Goal: Information Seeking & Learning: Find contact information

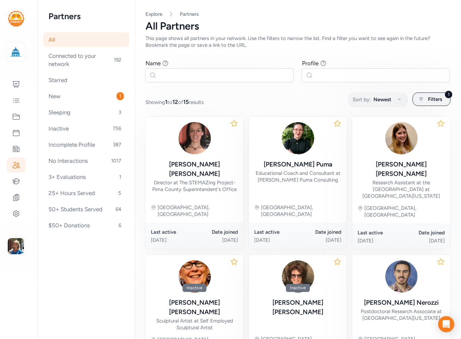
scroll to position [293, 0]
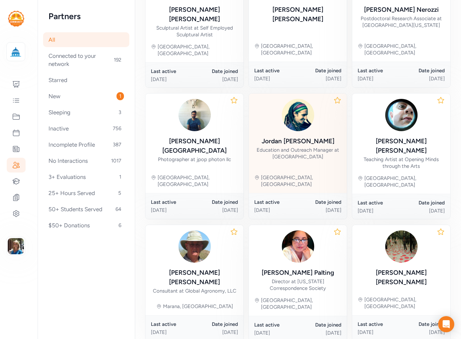
click at [308, 137] on div "Jordan Wiley-Hill" at bounding box center [298, 141] width 73 height 9
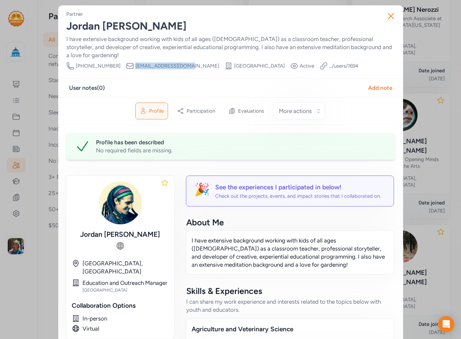
drag, startPoint x: 174, startPoint y: 58, endPoint x: 120, endPoint y: 58, distance: 53.9
click at [126, 62] on div "Email jordan@foxtucson.com" at bounding box center [172, 66] width 93 height 8
copy span "jordan@foxtucson.com"
click at [388, 17] on icon "button" at bounding box center [390, 15] width 5 height 5
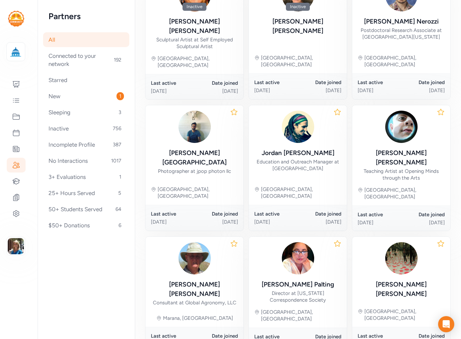
scroll to position [293, 0]
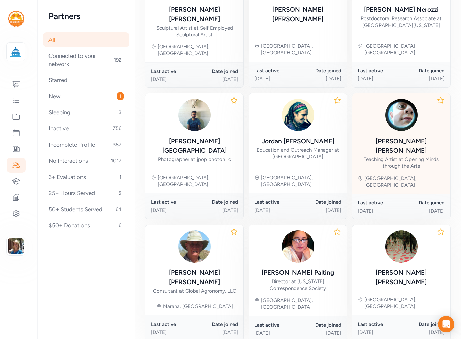
click at [404, 156] on div "Teaching Artist at Opening Minds through the Arts" at bounding box center [401, 162] width 87 height 13
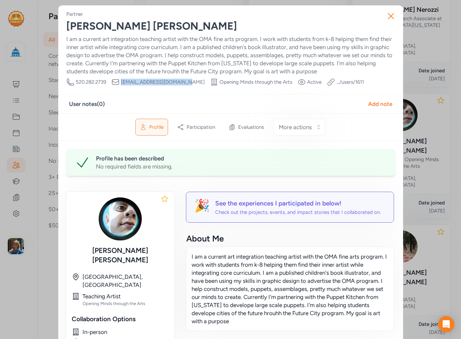
drag, startPoint x: 184, startPoint y: 83, endPoint x: 119, endPoint y: 84, distance: 65.0
click at [121, 84] on span "artsymamawkids@gmail.com" at bounding box center [163, 82] width 84 height 7
copy span "artsymamawkids@gmail.com"
click at [387, 20] on icon "button" at bounding box center [390, 16] width 11 height 11
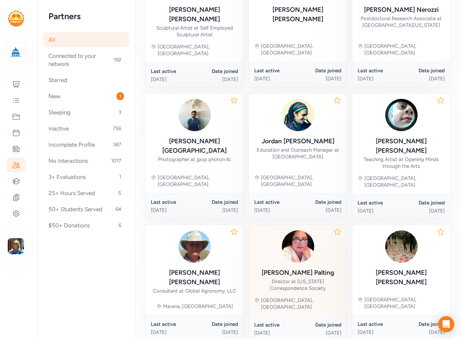
click at [291, 268] on div "Renee Palting" at bounding box center [298, 272] width 72 height 9
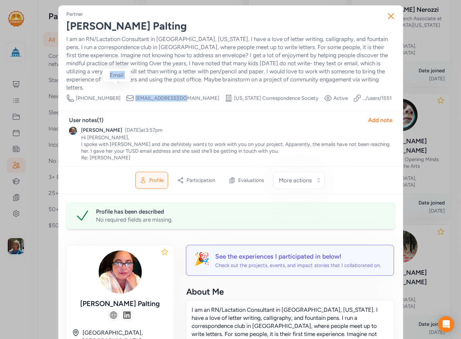
drag, startPoint x: 165, startPoint y: 89, endPoint x: 150, endPoint y: 93, distance: 14.9
click at [135, 95] on span "rpalting@gmail.com" at bounding box center [177, 98] width 84 height 7
copy div "Email rpalting@gmail.com"
click at [388, 15] on icon "button" at bounding box center [390, 16] width 11 height 11
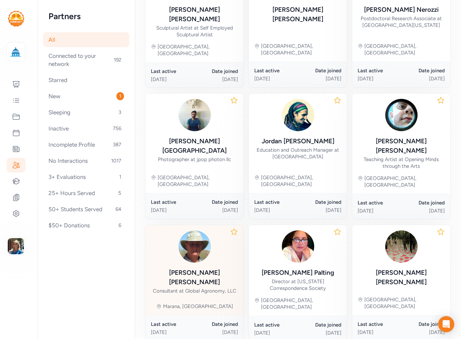
click at [168, 268] on div "Thomas W Crawford Jr" at bounding box center [194, 277] width 87 height 19
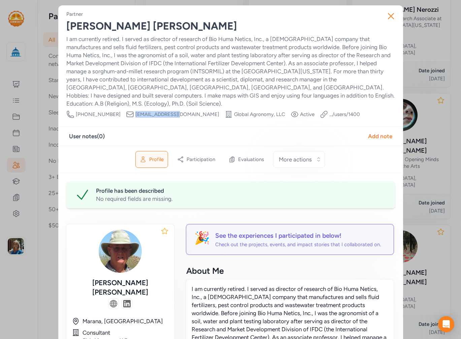
drag, startPoint x: 163, startPoint y: 105, endPoint x: 121, endPoint y: 110, distance: 42.6
click at [126, 110] on div "Email twclfb@gmail.com" at bounding box center [172, 114] width 93 height 8
copy span "twclfb@gmail.com"
click at [385, 13] on icon "button" at bounding box center [390, 16] width 11 height 11
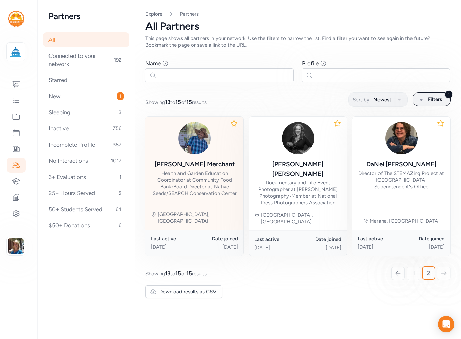
click at [194, 159] on div "Brandon Merchant Health and Garden Education Coordinator at Community Food Bank…" at bounding box center [194, 159] width 87 height 75
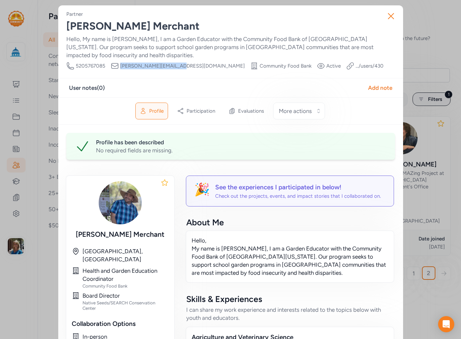
drag, startPoint x: 176, startPoint y: 67, endPoint x: 118, endPoint y: 67, distance: 58.2
click at [120, 67] on span "b.m.merchant@gmail.com" at bounding box center [182, 66] width 125 height 7
copy span "b.m.merchant@gmail.com"
click at [389, 13] on icon "button" at bounding box center [390, 16] width 11 height 11
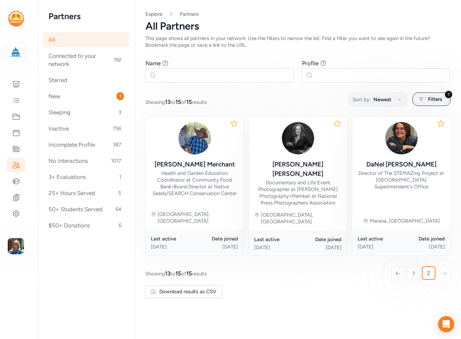
click at [444, 267] on div at bounding box center [443, 273] width 13 height 13
click at [433, 100] on span "Filters" at bounding box center [435, 99] width 14 height 8
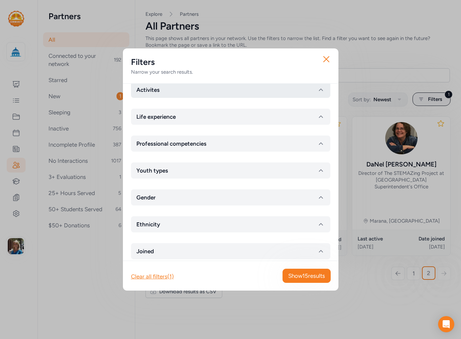
scroll to position [135, 0]
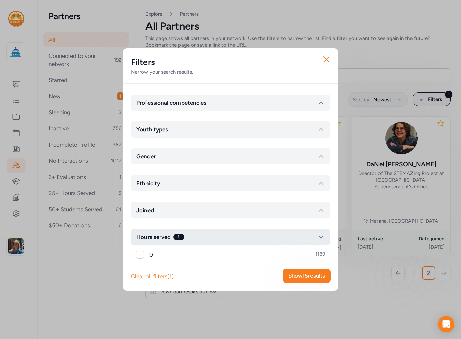
click at [317, 239] on icon "button" at bounding box center [321, 237] width 8 height 8
click at [317, 233] on icon "button" at bounding box center [321, 237] width 8 height 8
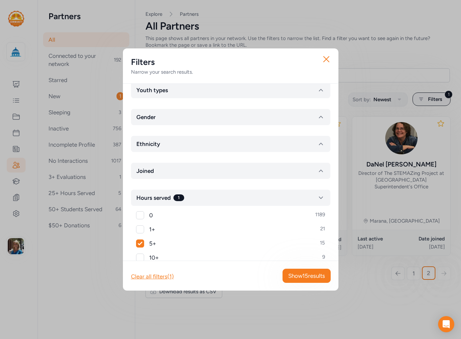
scroll to position [236, 0]
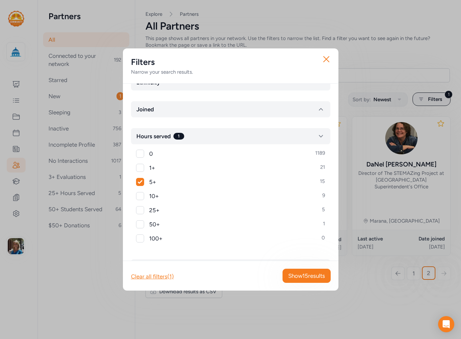
click at [140, 198] on div at bounding box center [140, 196] width 8 height 8
checkbox input "true"
click at [313, 273] on span "Show 15 results" at bounding box center [306, 276] width 37 height 8
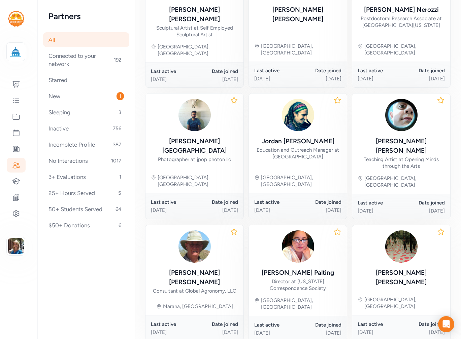
scroll to position [159, 0]
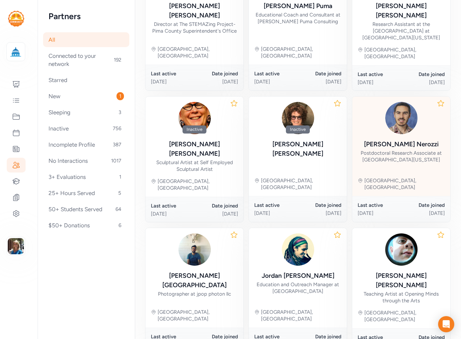
click at [400, 140] on div "Stefano Nerozzi" at bounding box center [401, 144] width 75 height 9
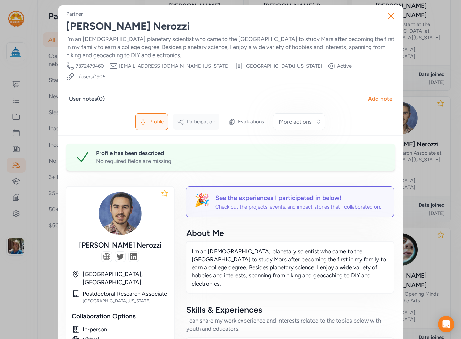
click at [200, 119] on span "Participation" at bounding box center [201, 122] width 29 height 7
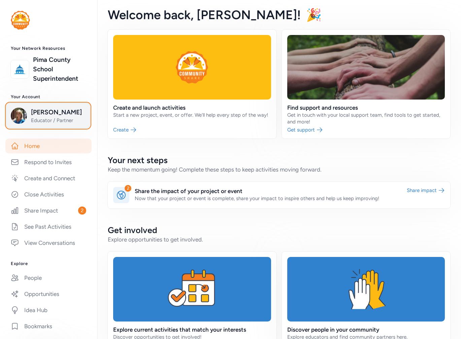
click at [54, 124] on span "Educator / Partner" at bounding box center [58, 120] width 55 height 7
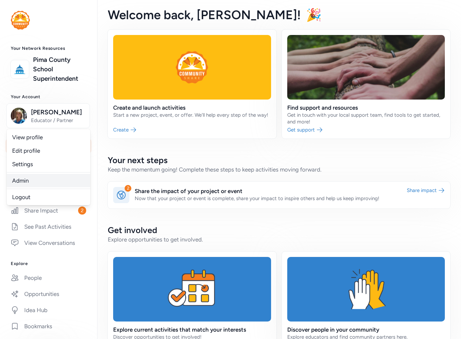
click at [31, 188] on link "Admin" at bounding box center [48, 180] width 83 height 13
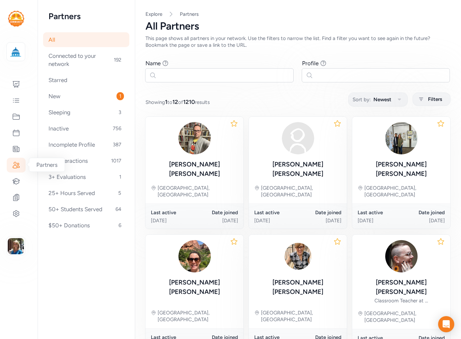
click at [20, 163] on icon at bounding box center [16, 165] width 8 height 8
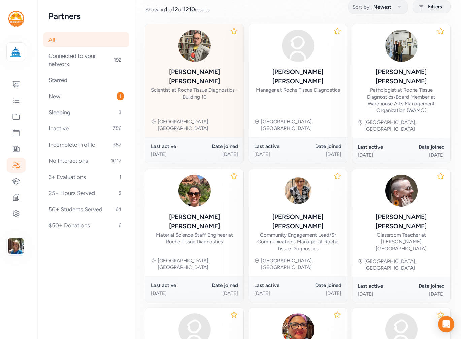
scroll to position [59, 0]
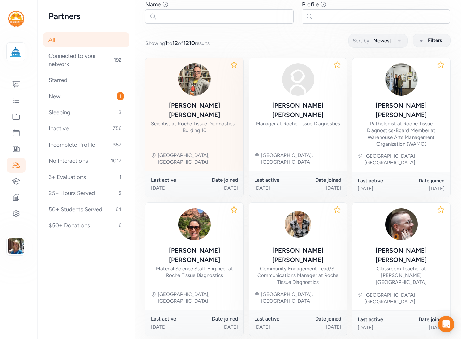
click at [181, 121] on div "Scientist at Roche Tissue Diagnostics - Building 10" at bounding box center [194, 127] width 87 height 13
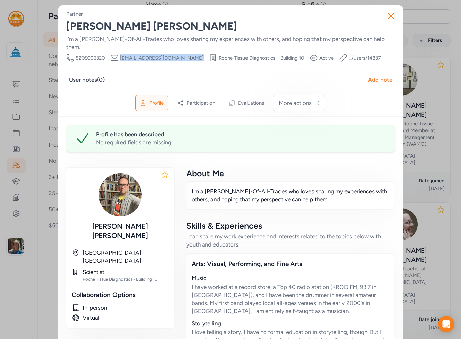
drag, startPoint x: 192, startPoint y: 47, endPoint x: 119, endPoint y: 50, distance: 72.8
click at [120, 55] on span "[EMAIL_ADDRESS][DOMAIN_NAME]" at bounding box center [162, 58] width 84 height 7
copy span "[EMAIL_ADDRESS][DOMAIN_NAME]"
click at [391, 19] on icon "button" at bounding box center [390, 16] width 11 height 11
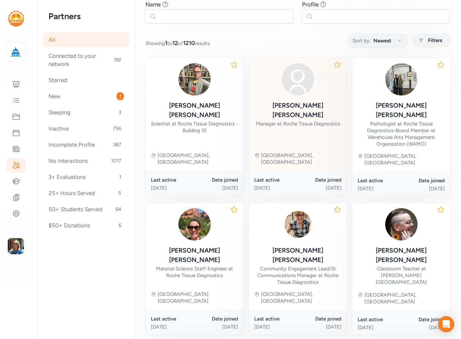
click at [311, 104] on div "[PERSON_NAME]" at bounding box center [297, 110] width 87 height 19
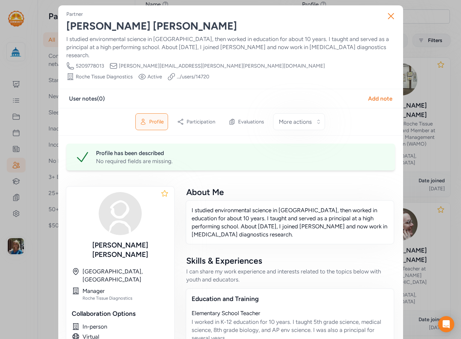
click at [177, 63] on span "[PERSON_NAME][EMAIL_ADDRESS][PERSON_NAME][PERSON_NAME][DOMAIN_NAME]" at bounding box center [222, 66] width 206 height 7
drag, startPoint x: 177, startPoint y: 56, endPoint x: 115, endPoint y: 55, distance: 61.6
click at [115, 62] on div "Email [PERSON_NAME][EMAIL_ADDRESS][PERSON_NAME][PERSON_NAME][DOMAIN_NAME]" at bounding box center [216, 66] width 215 height 8
copy div "Email [PERSON_NAME][EMAIL_ADDRESS][PERSON_NAME][PERSON_NAME][DOMAIN_NAME]"
click at [385, 18] on icon "button" at bounding box center [390, 16] width 11 height 11
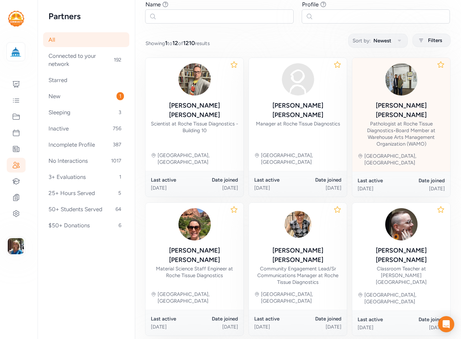
click at [378, 108] on div "[PERSON_NAME]" at bounding box center [401, 110] width 87 height 19
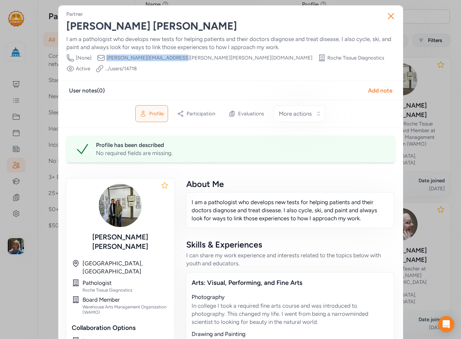
drag, startPoint x: 175, startPoint y: 58, endPoint x: 103, endPoint y: 56, distance: 72.4
click at [103, 56] on div "Email [PERSON_NAME][EMAIL_ADDRESS][PERSON_NAME][PERSON_NAME][DOMAIN_NAME]" at bounding box center [204, 58] width 215 height 8
copy span "[PERSON_NAME][EMAIL_ADDRESS][PERSON_NAME][PERSON_NAME][DOMAIN_NAME]"
click at [391, 17] on icon "button" at bounding box center [390, 16] width 11 height 11
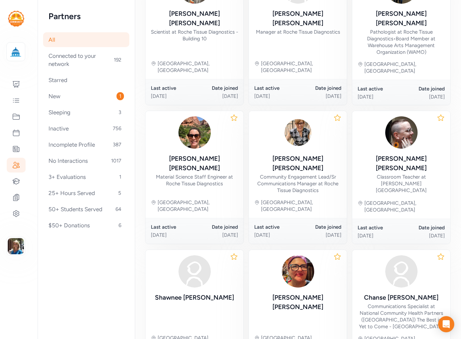
scroll to position [126, 0]
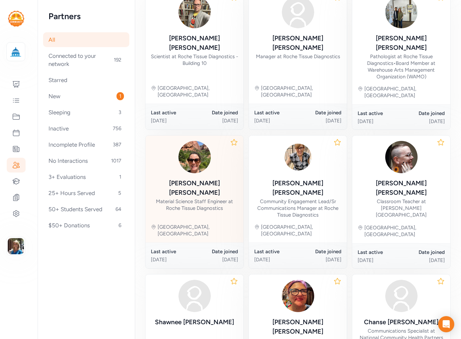
click at [173, 179] on div "[PERSON_NAME]" at bounding box center [194, 188] width 87 height 19
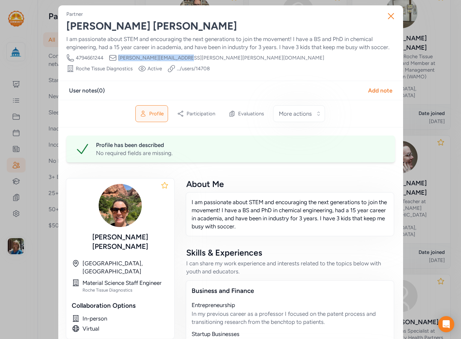
drag, startPoint x: 182, startPoint y: 59, endPoint x: 115, endPoint y: 60, distance: 66.3
click at [115, 60] on div "Email [PERSON_NAME][EMAIL_ADDRESS][PERSON_NAME][PERSON_NAME][DOMAIN_NAME]" at bounding box center [216, 58] width 215 height 8
copy span "[PERSON_NAME][EMAIL_ADDRESS][PERSON_NAME][PERSON_NAME][DOMAIN_NAME]"
click at [382, 14] on button "Close" at bounding box center [391, 16] width 22 height 22
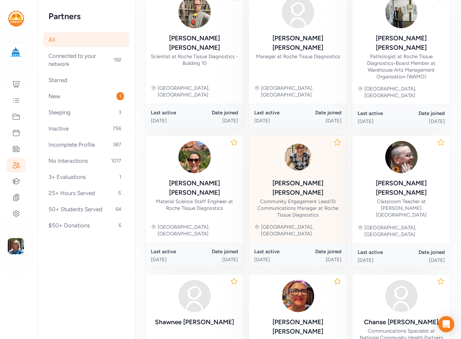
click at [295, 198] on div "Community Engagement Lead/Sr Communications Manager at Roche Tissue Diagnostics" at bounding box center [297, 208] width 87 height 20
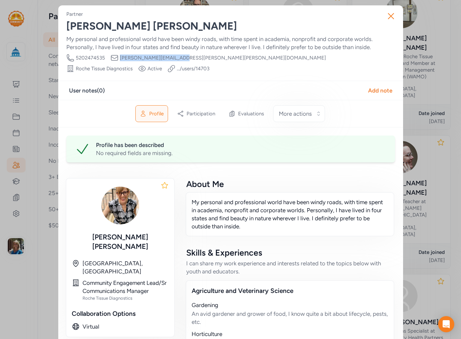
drag, startPoint x: 175, startPoint y: 57, endPoint x: 115, endPoint y: 54, distance: 59.4
click at [115, 54] on div "Partner [PERSON_NAME] My personal and professional world have been windy roads,…" at bounding box center [230, 42] width 329 height 62
copy span "[PERSON_NAME][EMAIL_ADDRESS][PERSON_NAME][PERSON_NAME][DOMAIN_NAME]"
click at [387, 18] on icon "button" at bounding box center [390, 16] width 11 height 11
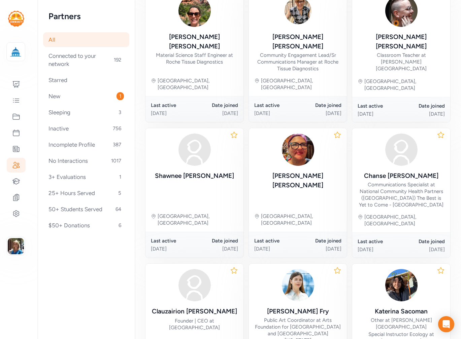
scroll to position [328, 0]
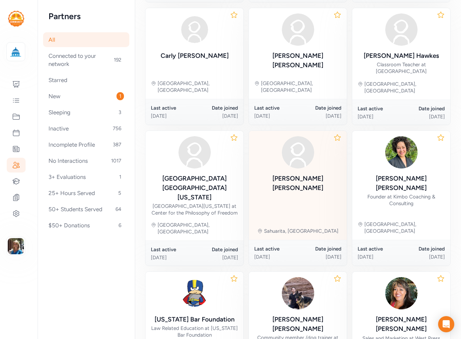
scroll to position [325, 0]
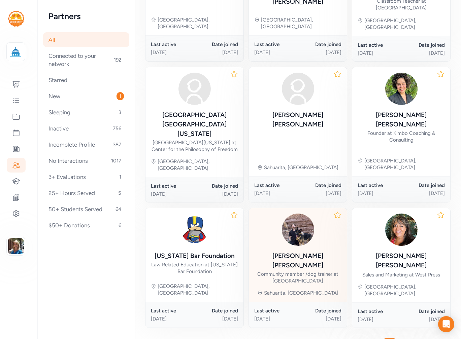
click at [294, 251] on div "[PERSON_NAME]" at bounding box center [297, 260] width 87 height 19
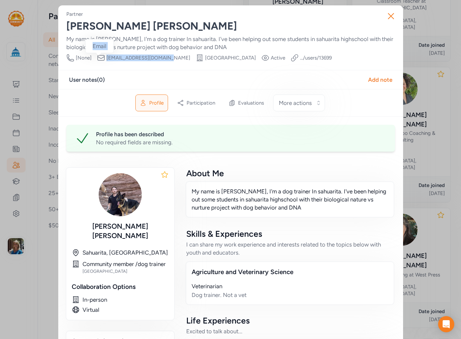
drag, startPoint x: 164, startPoint y: 58, endPoint x: 130, endPoint y: 57, distance: 34.0
click at [101, 59] on div "Email [EMAIL_ADDRESS][DOMAIN_NAME]" at bounding box center [143, 58] width 93 height 8
copy div "Email [EMAIL_ADDRESS][DOMAIN_NAME]"
click at [385, 14] on icon "button" at bounding box center [390, 16] width 11 height 11
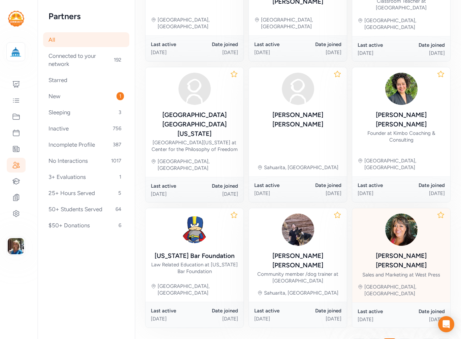
click at [390, 272] on div "Sales and Marketing at West Press" at bounding box center [401, 275] width 78 height 7
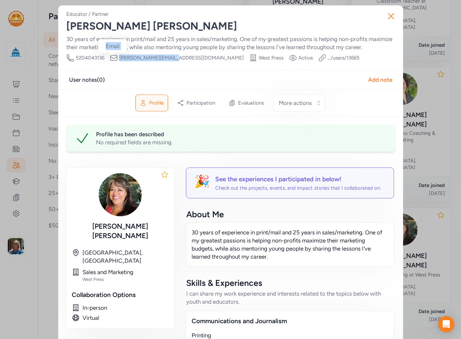
drag, startPoint x: 171, startPoint y: 58, endPoint x: 113, endPoint y: 59, distance: 57.6
click at [113, 59] on div "Email deanna@westpress.com" at bounding box center [177, 58] width 134 height 8
copy div "Email deanna@westpress.com"
click at [385, 20] on icon "button" at bounding box center [390, 16] width 11 height 11
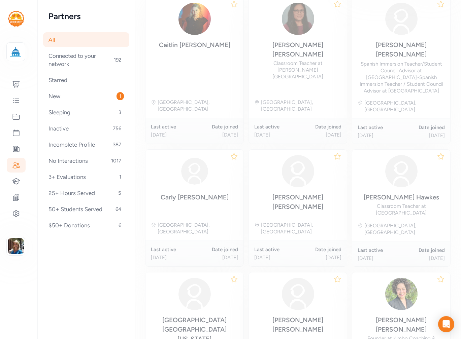
scroll to position [93, 0]
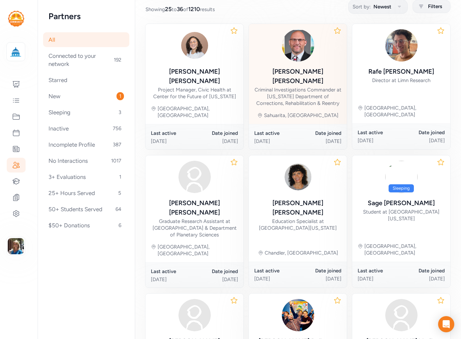
click at [315, 87] on div "Criminal Investigations Commander at Arizona Department of Corrections, Rehabil…" at bounding box center [297, 97] width 87 height 20
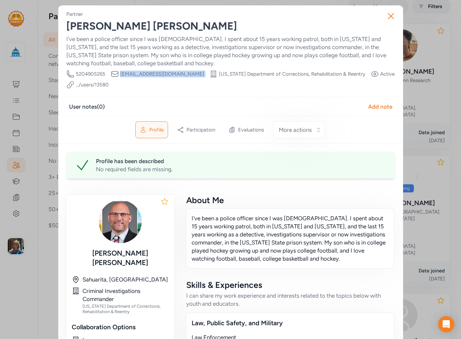
drag, startPoint x: 166, startPoint y: 73, endPoint x: 117, endPoint y: 78, distance: 48.7
click at [117, 78] on div "Phone Number 5204905265 Email edahlaz@gmail.com Organization Arizona Department…" at bounding box center [230, 79] width 329 height 19
copy div "edahlaz@gmail.com Organization"
click at [388, 11] on icon "button" at bounding box center [390, 16] width 11 height 11
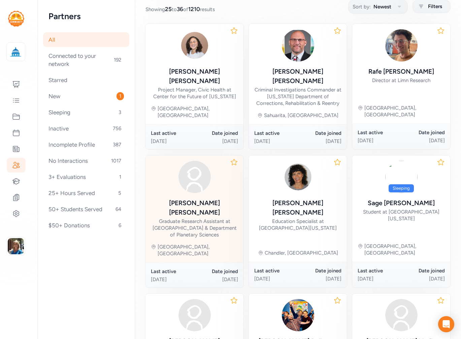
click at [211, 199] on div "Gabriel Gowman" at bounding box center [194, 208] width 87 height 19
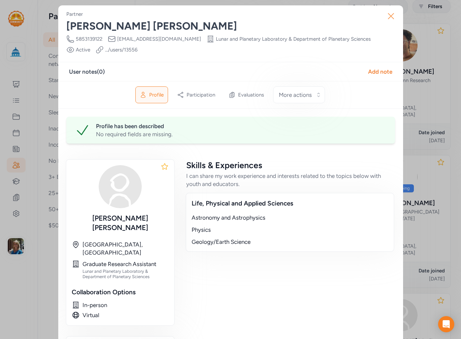
click at [389, 14] on icon "button" at bounding box center [390, 16] width 11 height 11
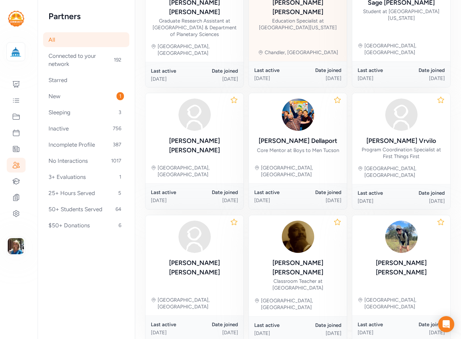
scroll to position [301, 0]
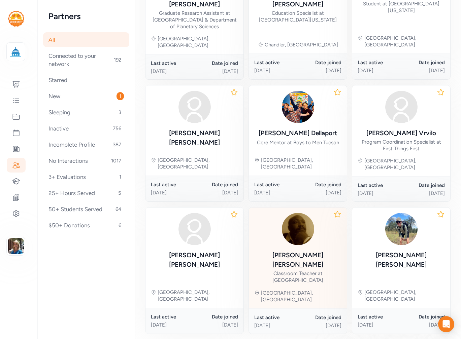
click at [303, 251] on div "Jevon Moore" at bounding box center [297, 260] width 87 height 19
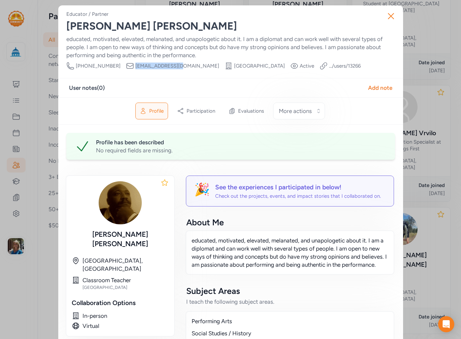
drag, startPoint x: 167, startPoint y: 66, endPoint x: 120, endPoint y: 68, distance: 47.2
click at [120, 68] on div "Phone Number (520)2416672 Email jevonm@susd12.org School Desert View High Schoo…" at bounding box center [213, 66] width 294 height 8
copy span "jevonm@susd12.org"
drag, startPoint x: 391, startPoint y: 17, endPoint x: 388, endPoint y: 22, distance: 5.3
click at [391, 17] on icon "button" at bounding box center [390, 16] width 11 height 11
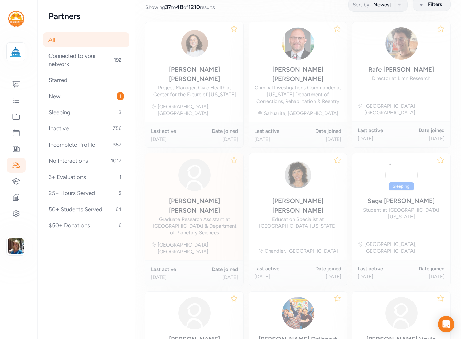
scroll to position [93, 0]
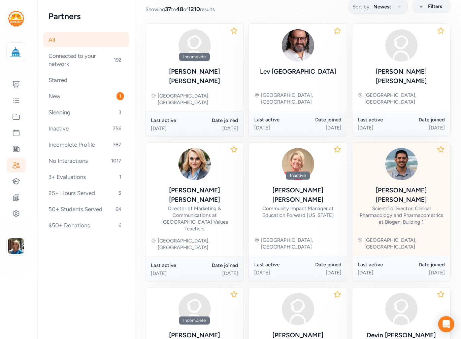
click at [406, 205] on div "Scientific Director, Clinical Pharmacology and Pharmacometrics at Biogen, Build…" at bounding box center [401, 215] width 87 height 20
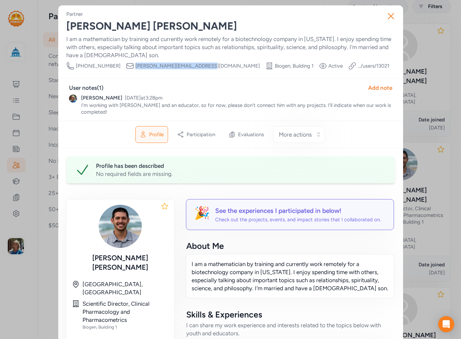
drag, startPoint x: 189, startPoint y: 65, endPoint x: 119, endPoint y: 67, distance: 69.7
click at [119, 67] on div "Phone Number 973-479-0421 Email jackson.k.burton3@gmail.com Organization Biogen…" at bounding box center [227, 66] width 323 height 8
copy span "jackson.k.burton3@gmail.com"
click at [385, 13] on icon "button" at bounding box center [390, 16] width 11 height 11
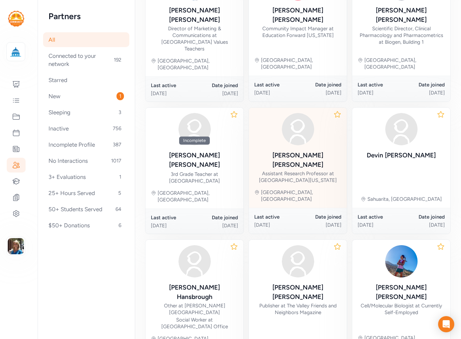
scroll to position [289, 0]
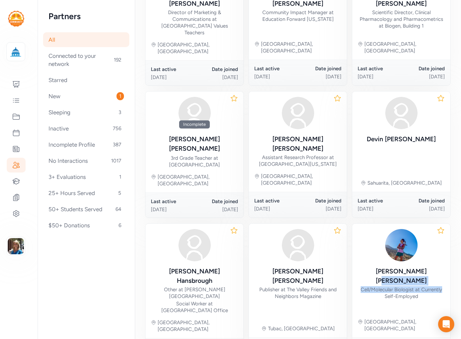
drag, startPoint x: 400, startPoint y: 217, endPoint x: 464, endPoint y: 222, distance: 63.9
click at [461, 222] on html "Your Network Pima County School Superintendent Dashboard Feed Projects Events O…" at bounding box center [230, 169] width 461 height 339
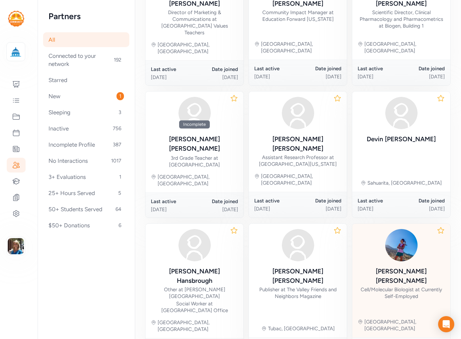
click at [378, 267] on div "Rebecca Lewandowski" at bounding box center [401, 276] width 87 height 19
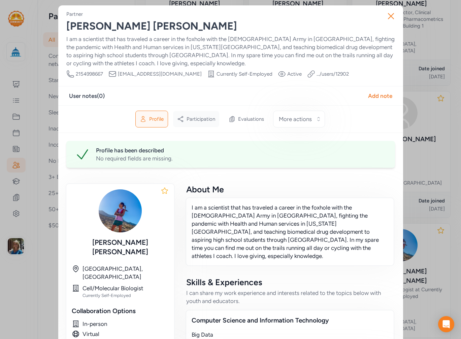
click at [197, 121] on span "Participation" at bounding box center [201, 119] width 29 height 7
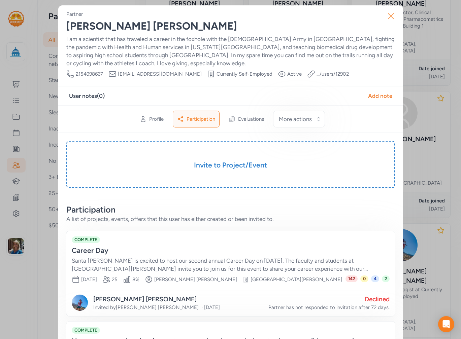
click at [389, 17] on icon "button" at bounding box center [390, 15] width 5 height 5
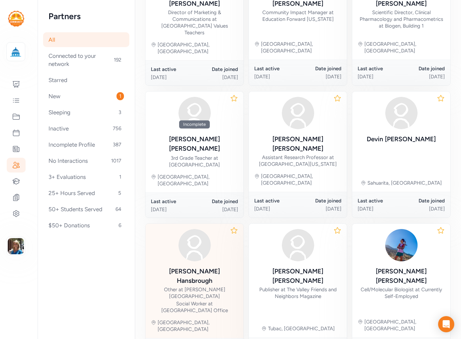
click at [214, 267] on div "David Hansbrough Other at Wrightson Ridge K-8 School Social Worker at Sahuarita…" at bounding box center [194, 290] width 87 height 47
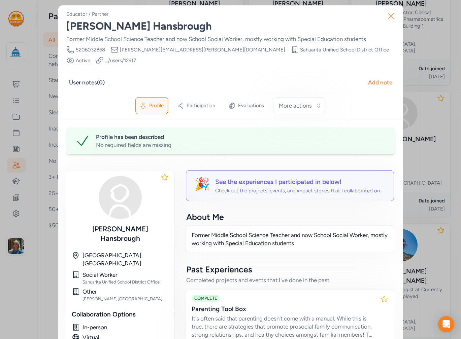
click at [388, 18] on icon "button" at bounding box center [390, 15] width 5 height 5
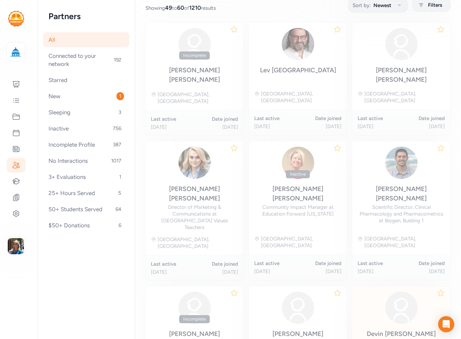
scroll to position [93, 0]
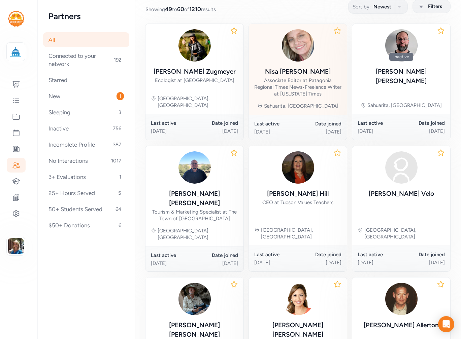
click at [292, 83] on div "Associate Editor at Patagonia Regional Times News • Freelance Writer at New Yor…" at bounding box center [297, 87] width 87 height 20
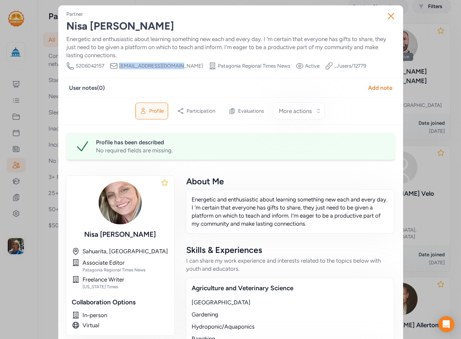
drag, startPoint x: 173, startPoint y: 64, endPoint x: 116, endPoint y: 67, distance: 56.6
click at [116, 69] on div "Phone Number 5206042157 Email nisatalavera@gmail.com Organization Patagonia Reg…" at bounding box center [216, 66] width 300 height 8
click at [380, 15] on button "Close" at bounding box center [391, 16] width 22 height 22
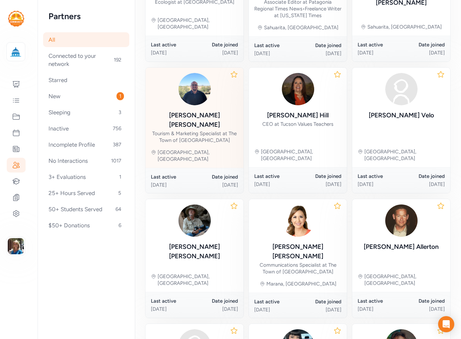
scroll to position [261, 0]
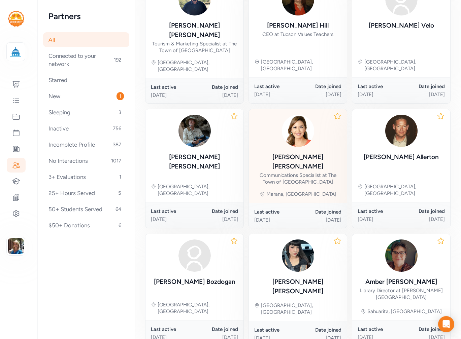
click at [293, 153] on div "Amanda Gomez" at bounding box center [297, 162] width 87 height 19
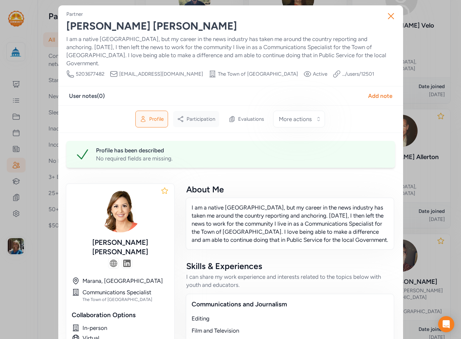
click at [200, 116] on span "Participation" at bounding box center [201, 119] width 29 height 7
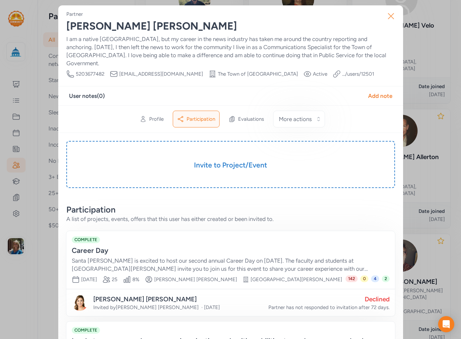
click at [385, 13] on icon "button" at bounding box center [390, 16] width 11 height 11
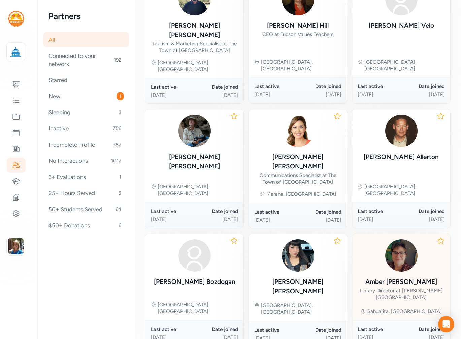
click at [393, 277] on div "Amber Mathewson" at bounding box center [401, 281] width 72 height 9
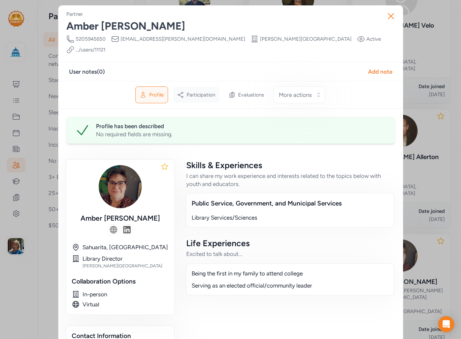
click at [199, 87] on div "Participation" at bounding box center [196, 95] width 46 height 16
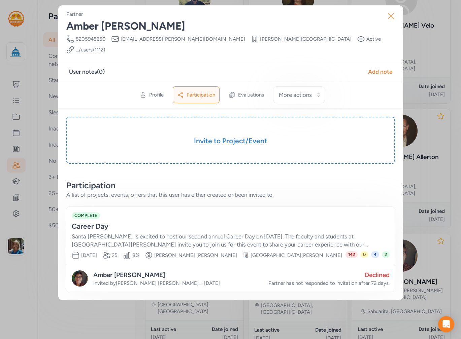
click at [391, 14] on icon "button" at bounding box center [390, 16] width 11 height 11
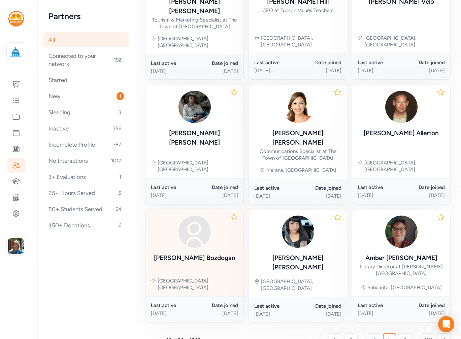
scroll to position [294, 0]
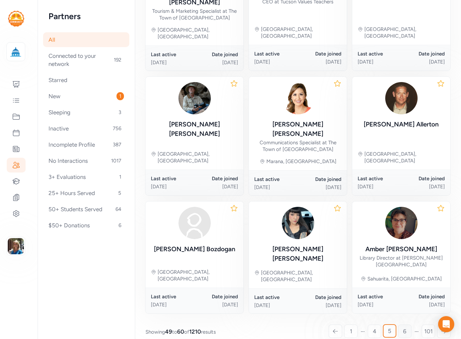
click at [403, 328] on span "6" at bounding box center [404, 332] width 3 height 8
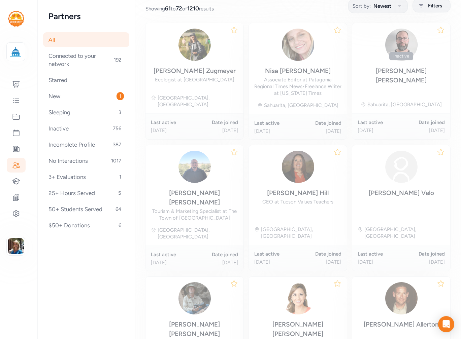
scroll to position [93, 0]
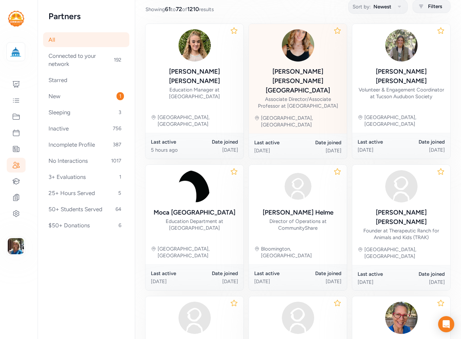
click at [290, 70] on div "Tamara Dyke-Compton" at bounding box center [297, 81] width 87 height 28
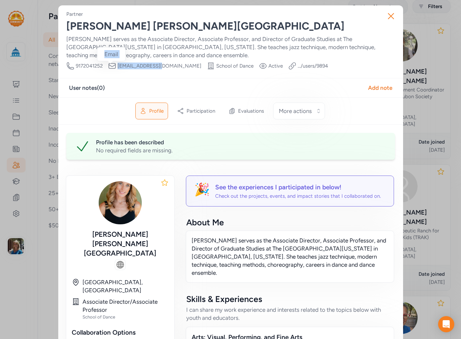
drag, startPoint x: 160, startPoint y: 65, endPoint x: 112, endPoint y: 69, distance: 47.3
click at [112, 69] on div "Phone Number 9172041252 Email tldnyc@yahoo.com Organization School of Dance Vis…" at bounding box center [197, 66] width 262 height 8
click at [386, 19] on icon "button" at bounding box center [390, 16] width 11 height 11
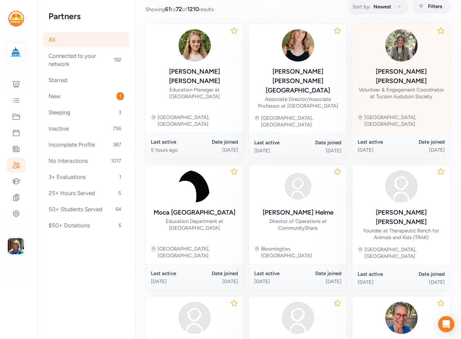
click at [406, 87] on div "Volunteer & Engagement Coordinator at Tucson Audubon Society" at bounding box center [401, 93] width 87 height 13
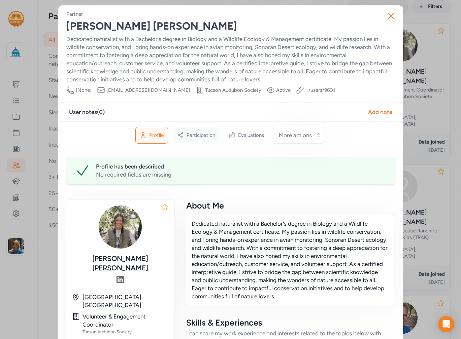
click at [204, 137] on span "Participation" at bounding box center [201, 135] width 29 height 7
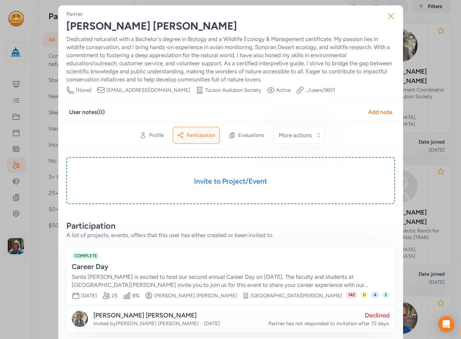
click at [385, 14] on icon "button" at bounding box center [390, 16] width 11 height 11
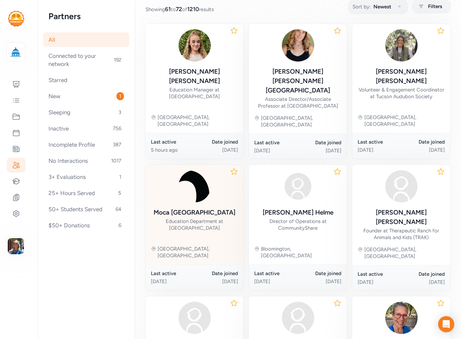
click at [193, 208] on div "Moca Museum of Contemporary Art" at bounding box center [195, 212] width 82 height 9
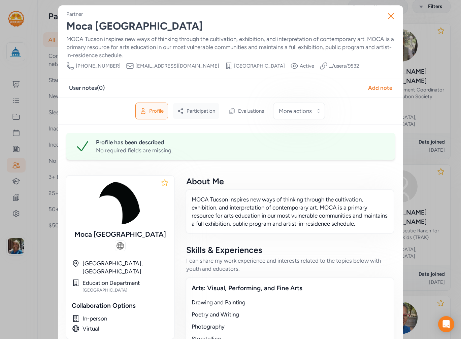
click at [197, 110] on span "Participation" at bounding box center [201, 111] width 29 height 7
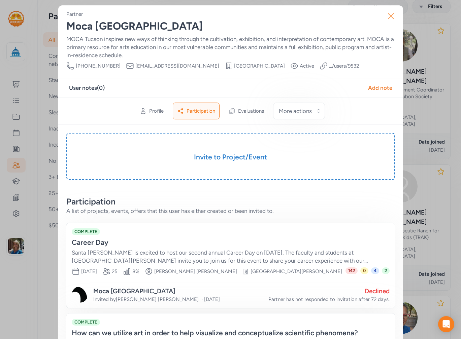
click at [391, 18] on icon "button" at bounding box center [390, 16] width 11 height 11
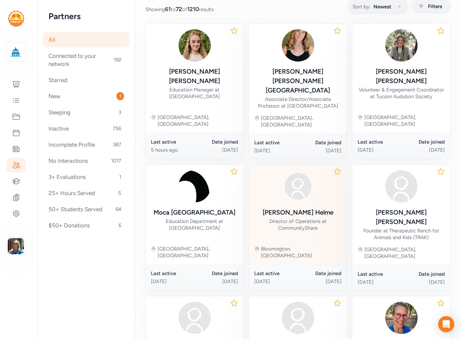
click at [306, 208] on div "Jill Helme" at bounding box center [298, 212] width 71 height 9
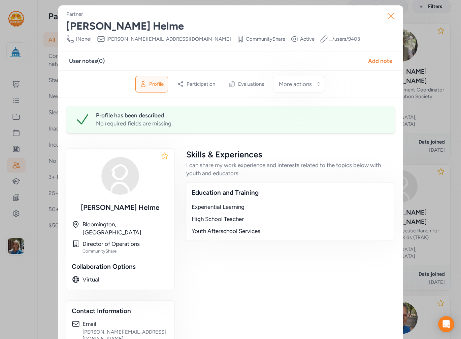
click at [392, 14] on icon "button" at bounding box center [390, 16] width 11 height 11
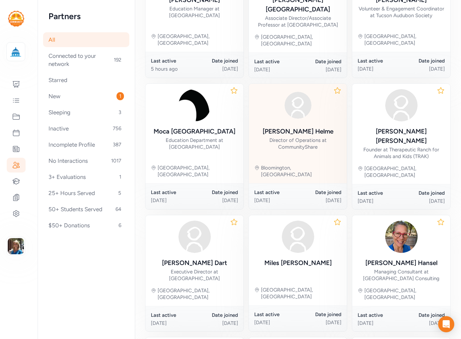
scroll to position [194, 0]
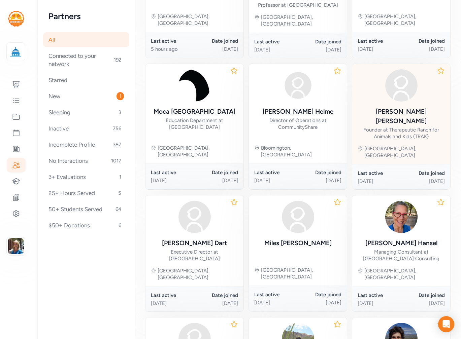
click at [405, 107] on div "Scott Tilley" at bounding box center [401, 116] width 87 height 19
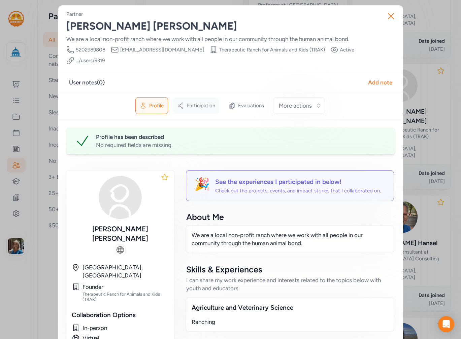
click at [195, 102] on span "Participation" at bounding box center [201, 105] width 29 height 7
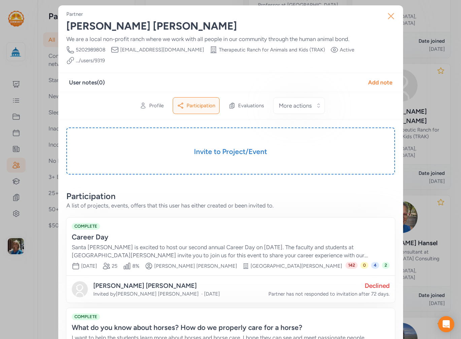
click at [388, 16] on icon "button" at bounding box center [390, 15] width 5 height 5
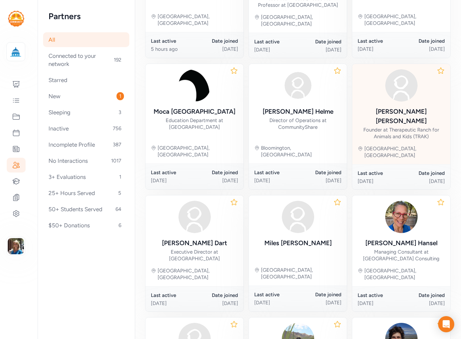
click at [394, 127] on div "Founder at Therapeutic Ranch for Animals and Kids (TRAK)" at bounding box center [401, 133] width 87 height 13
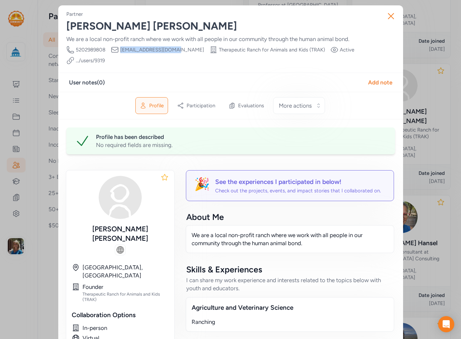
drag, startPoint x: 168, startPoint y: 51, endPoint x: 117, endPoint y: 52, distance: 50.5
click at [117, 52] on div "Email office@traktucson.org" at bounding box center [157, 50] width 93 height 8
click at [392, 16] on icon "button" at bounding box center [390, 16] width 11 height 11
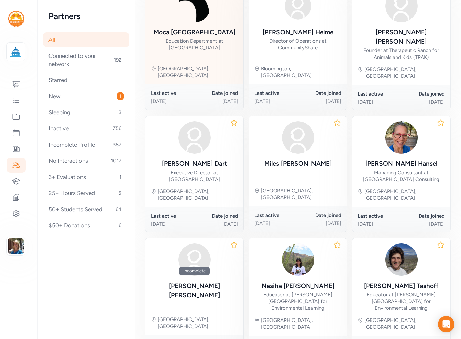
scroll to position [295, 0]
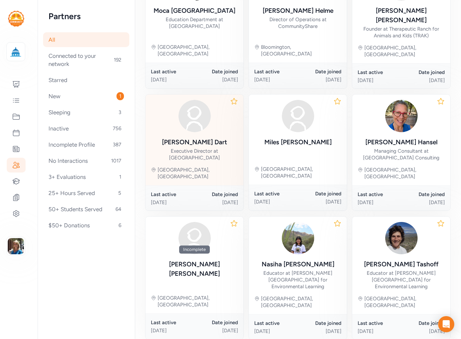
click at [209, 148] on div "Executive Director at Old Pueblo Archaeology Center" at bounding box center [194, 154] width 87 height 13
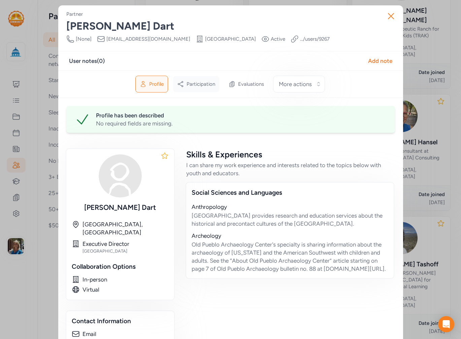
click at [205, 87] on span "Participation" at bounding box center [201, 84] width 29 height 7
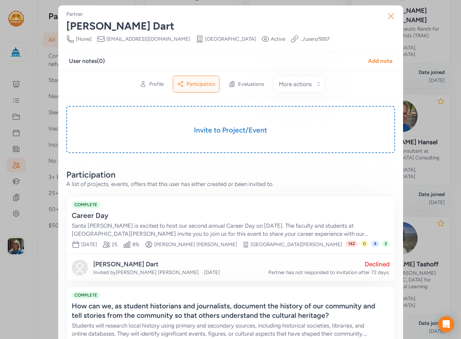
click at [389, 19] on icon "button" at bounding box center [390, 16] width 11 height 11
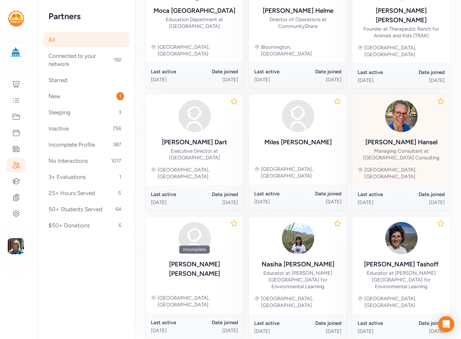
click at [395, 138] on div "Janet Hansel" at bounding box center [401, 142] width 72 height 9
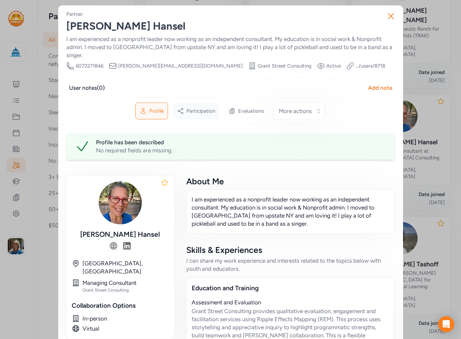
click at [197, 108] on span "Participation" at bounding box center [201, 111] width 29 height 7
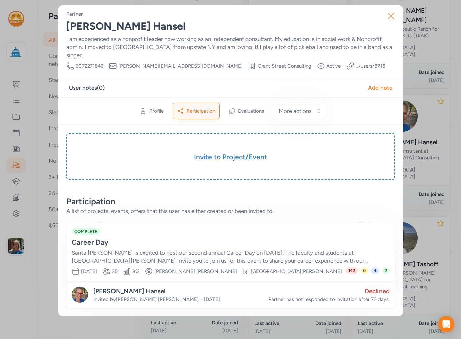
click at [392, 13] on icon "button" at bounding box center [390, 16] width 11 height 11
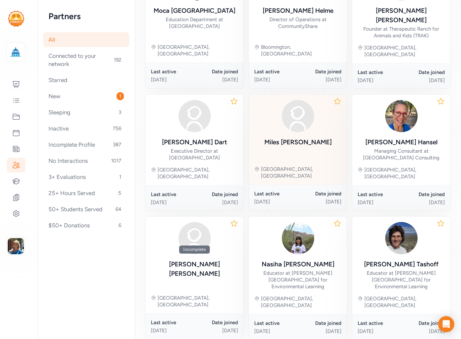
scroll to position [297, 0]
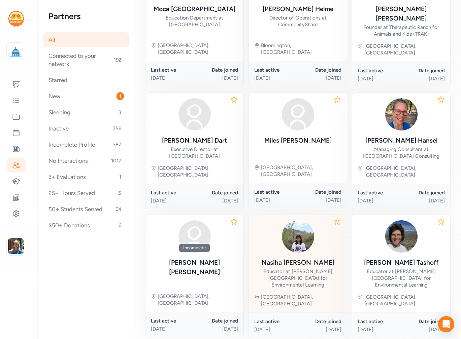
click at [290, 258] on div "Nasiha Rashid" at bounding box center [298, 262] width 73 height 9
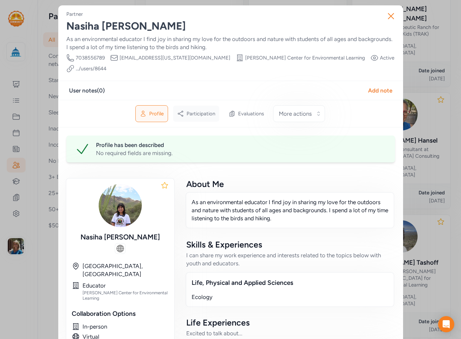
click at [200, 110] on span "Participation" at bounding box center [201, 113] width 29 height 7
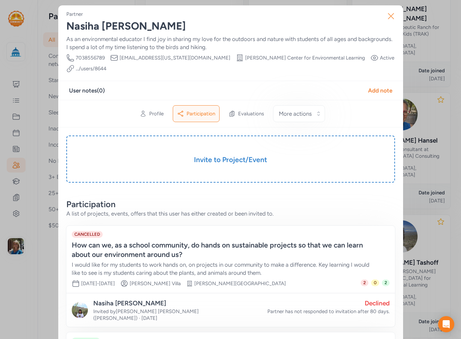
click at [392, 18] on icon "button" at bounding box center [390, 16] width 11 height 11
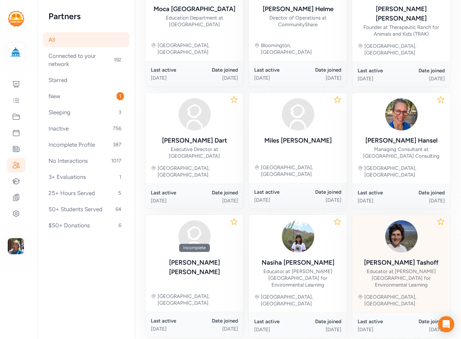
click at [398, 258] on div "Joshua Tashoff" at bounding box center [401, 262] width 74 height 9
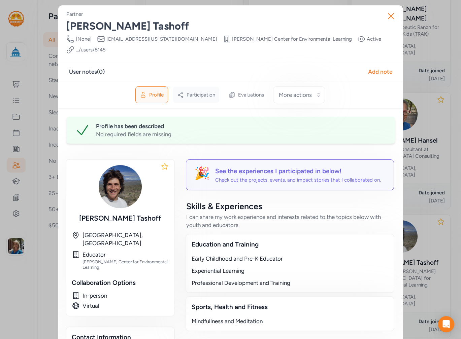
click at [200, 92] on span "Participation" at bounding box center [201, 95] width 29 height 7
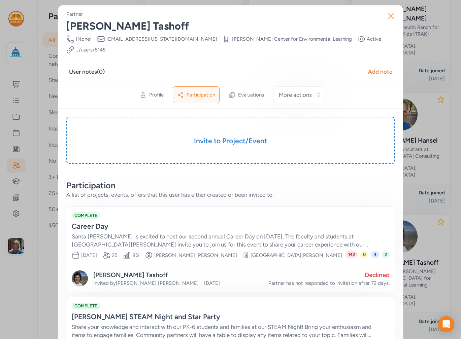
click at [389, 15] on icon "button" at bounding box center [390, 15] width 5 height 5
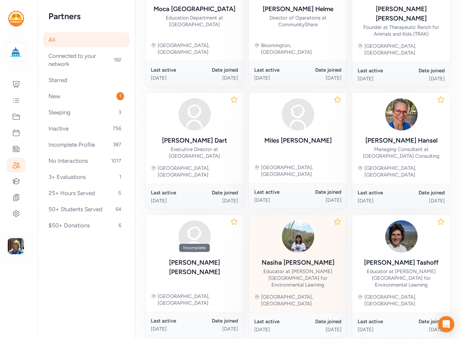
click at [297, 268] on div "Educator at Cooper Center for Environmental Learning" at bounding box center [297, 278] width 87 height 20
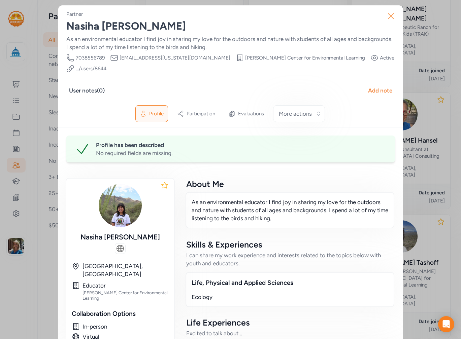
click at [393, 16] on icon "button" at bounding box center [390, 16] width 11 height 11
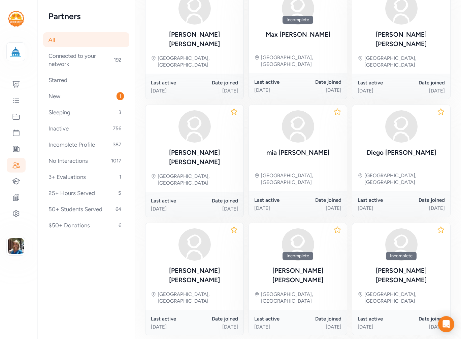
scroll to position [247, 0]
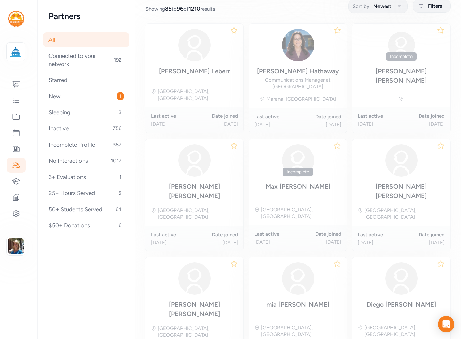
scroll to position [93, 0]
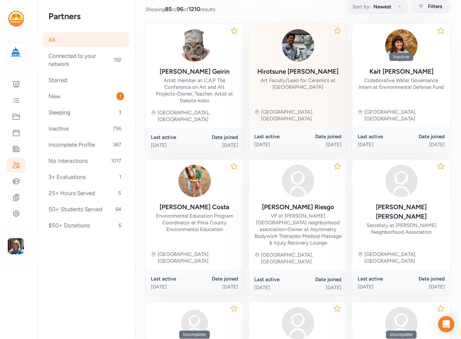
click at [303, 71] on div "Hirotsune Tashima" at bounding box center [297, 71] width 81 height 9
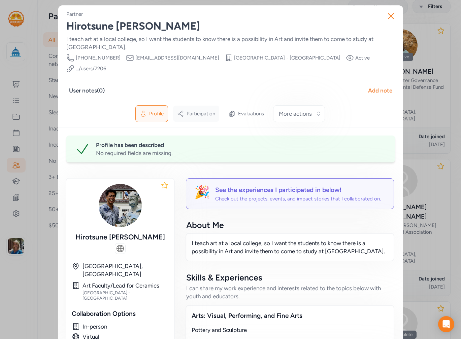
click at [202, 108] on div "Participation" at bounding box center [196, 114] width 46 height 16
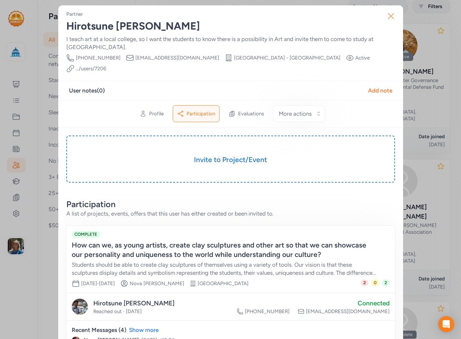
click at [392, 10] on button "Close" at bounding box center [391, 16] width 22 height 22
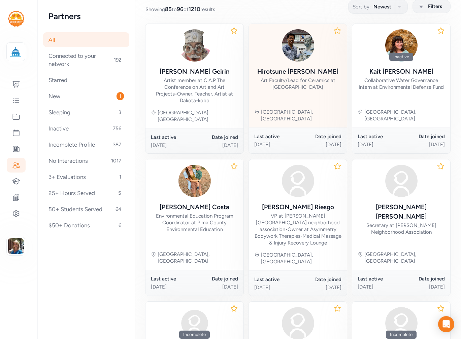
click at [305, 79] on div "Art Faculty/Lead for Ceramics at Pima Community College - West Campus" at bounding box center [297, 83] width 87 height 13
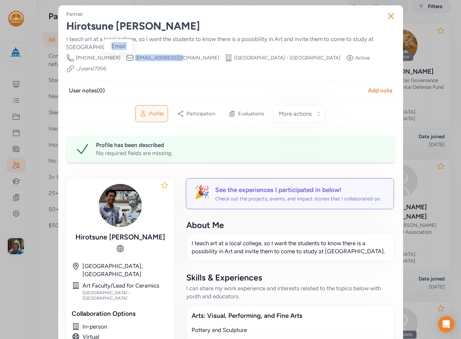
drag, startPoint x: 170, startPoint y: 57, endPoint x: 119, endPoint y: 59, distance: 50.9
click at [119, 59] on div "Phone Number (520)349-2372 Email htashima@pima.edu Organization Pima Community …" at bounding box center [230, 63] width 329 height 19
click at [385, 16] on icon "button" at bounding box center [390, 16] width 11 height 11
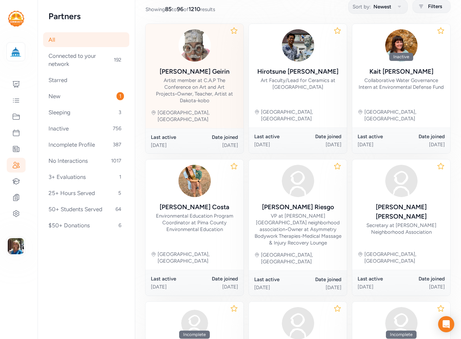
click at [203, 82] on div "Artist member at C.A.P The Conference on Art and Art Projects • Owner, Teacher,…" at bounding box center [194, 90] width 87 height 27
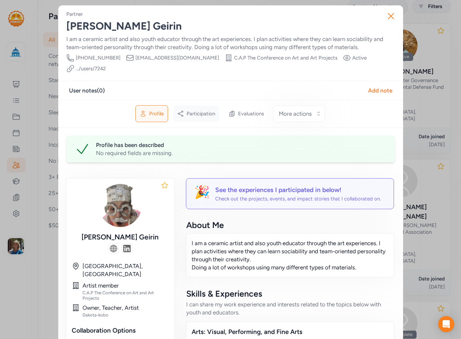
click at [200, 110] on span "Participation" at bounding box center [201, 113] width 29 height 7
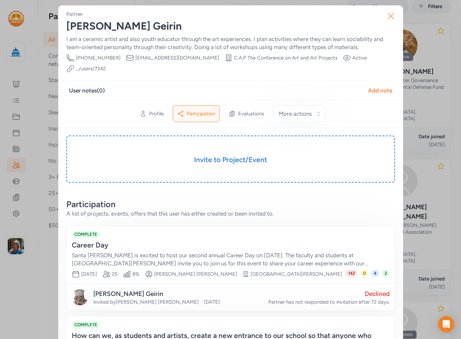
click at [388, 15] on icon "button" at bounding box center [390, 16] width 11 height 11
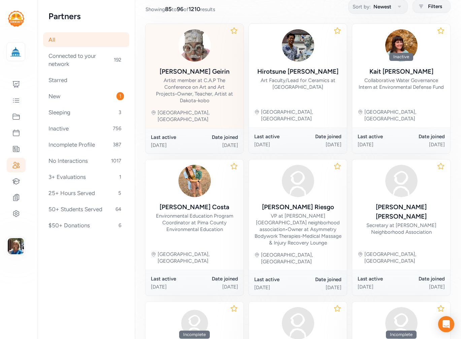
click at [207, 83] on div "Artist member at C.A.P The Conference on Art and Art Projects • Owner, Teacher,…" at bounding box center [194, 90] width 87 height 27
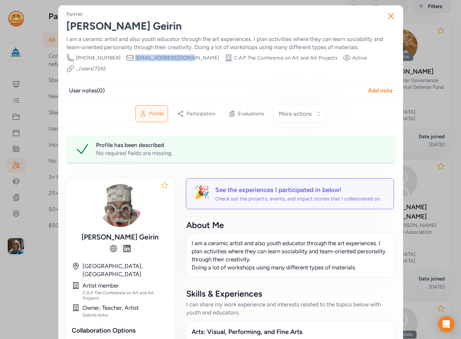
drag, startPoint x: 184, startPoint y: 58, endPoint x: 131, endPoint y: 58, distance: 53.5
click at [129, 59] on div "Phone Number (81)08062059580 Email dakotacafe@gmail.com Organization C.A.P The …" at bounding box center [230, 63] width 329 height 19
drag, startPoint x: 397, startPoint y: 14, endPoint x: 388, endPoint y: 19, distance: 10.4
click at [388, 19] on button "Close" at bounding box center [391, 16] width 22 height 22
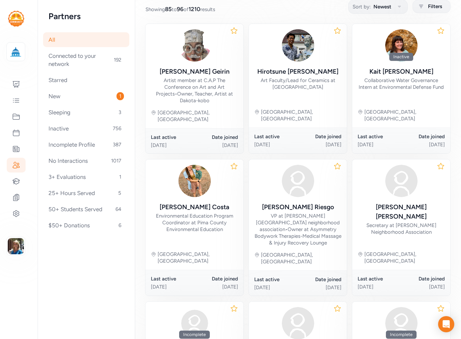
click at [391, 18] on div "Page All Explore Partners All Partners This page shows all partners in your net…" at bounding box center [298, 270] width 326 height 726
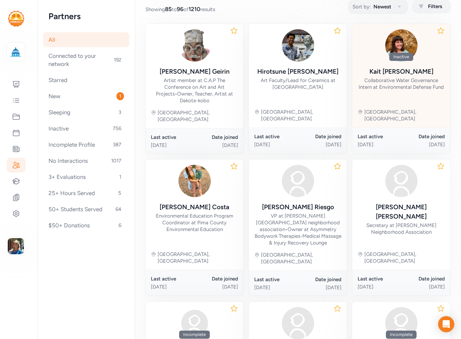
click at [413, 79] on div "Collaborative Water Governance Intern at Environmental Defense Fund" at bounding box center [401, 83] width 87 height 13
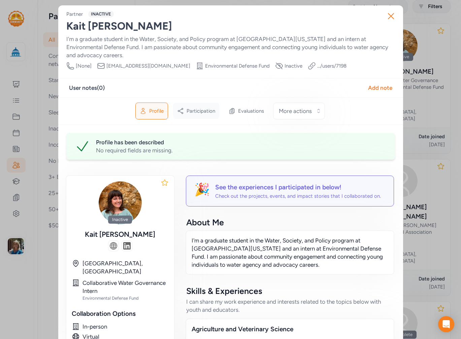
click at [197, 108] on span "Participation" at bounding box center [201, 111] width 29 height 7
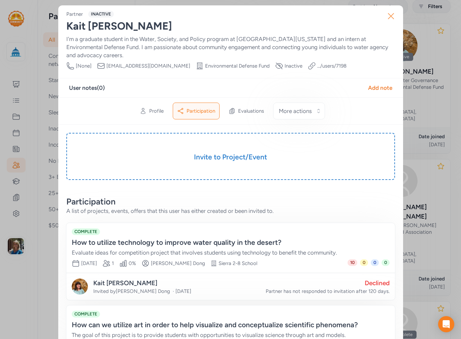
click at [389, 15] on icon "button" at bounding box center [390, 15] width 5 height 5
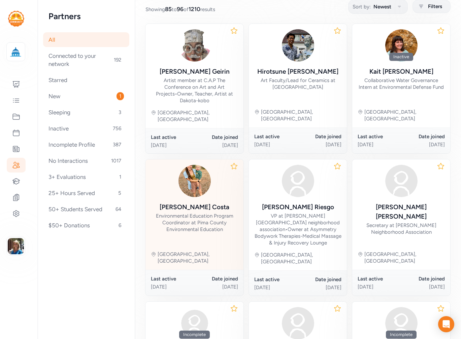
click at [186, 203] on div "Anna Costa" at bounding box center [195, 207] width 70 height 9
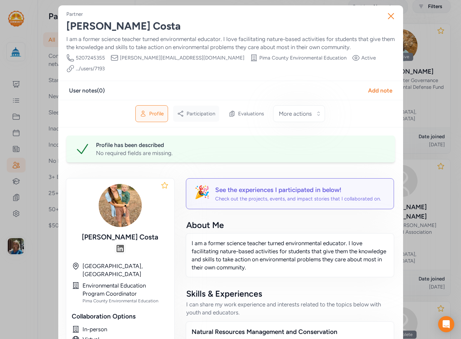
click at [199, 110] on span "Participation" at bounding box center [201, 113] width 29 height 7
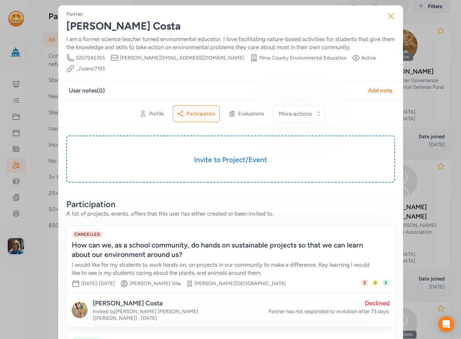
click at [387, 16] on icon "button" at bounding box center [390, 16] width 11 height 11
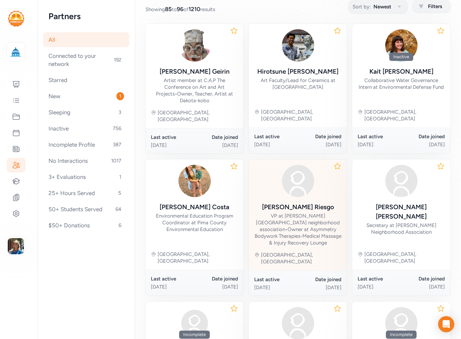
click at [289, 213] on div "VP at Groves Lincoln park neighborhood association • Owner at Asymmetry Bodywor…" at bounding box center [297, 230] width 87 height 34
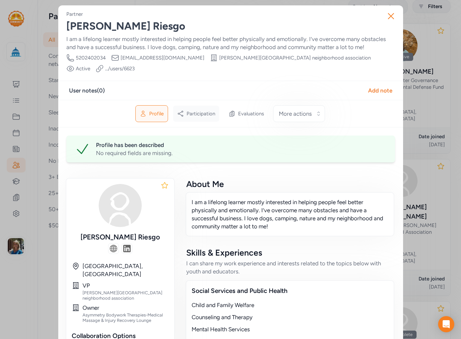
click at [193, 108] on div "Participation" at bounding box center [196, 114] width 46 height 16
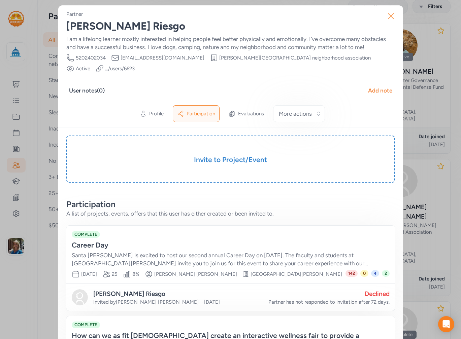
click at [387, 14] on icon "button" at bounding box center [390, 16] width 11 height 11
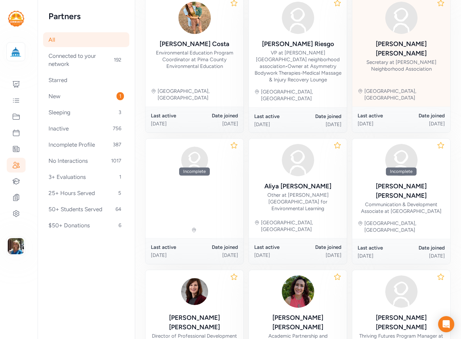
scroll to position [261, 0]
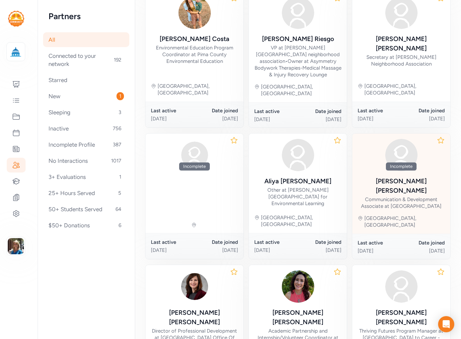
click at [402, 196] on div "Communication & Development Associate at Museum of Contemporary Art Tucson" at bounding box center [401, 202] width 87 height 13
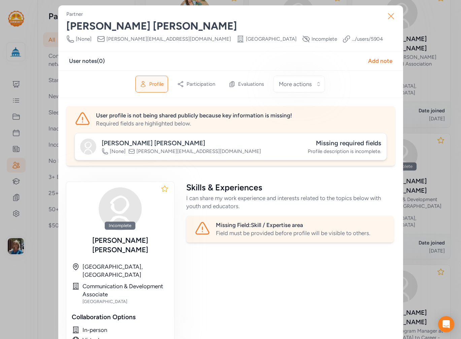
click at [384, 9] on button "Close" at bounding box center [391, 16] width 22 height 22
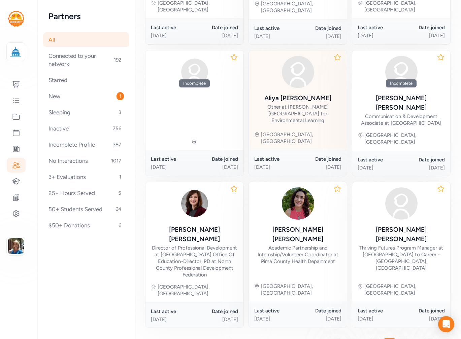
scroll to position [348, 0]
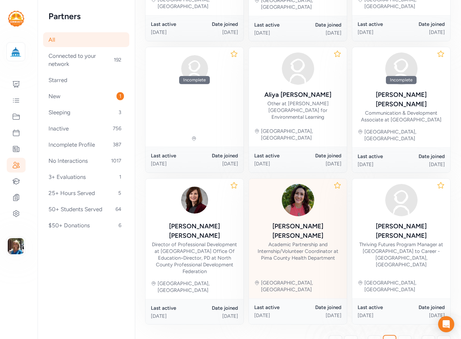
click at [294, 241] on div "Academic Partnership and Internship/Volunteer Coordinator at Pima County Health…" at bounding box center [297, 251] width 87 height 20
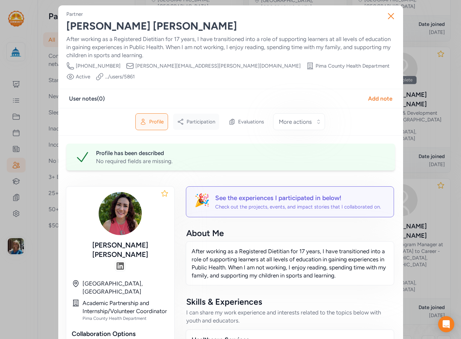
click at [193, 114] on div "Participation" at bounding box center [196, 122] width 46 height 16
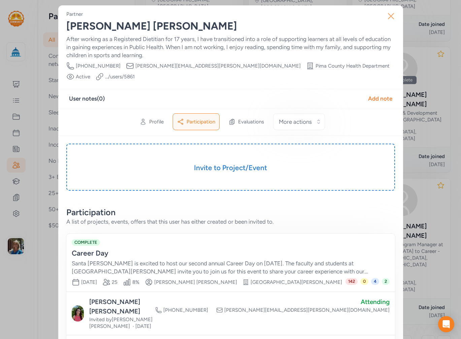
click at [386, 18] on icon "button" at bounding box center [390, 16] width 11 height 11
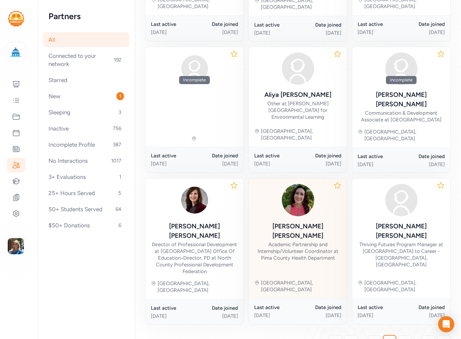
drag, startPoint x: 279, startPoint y: 212, endPoint x: 279, endPoint y: 206, distance: 6.4
click at [279, 222] on div "Liz Abrams Academic Partnership and Internship/Volunteer Coordinator at Pima Co…" at bounding box center [297, 242] width 87 height 40
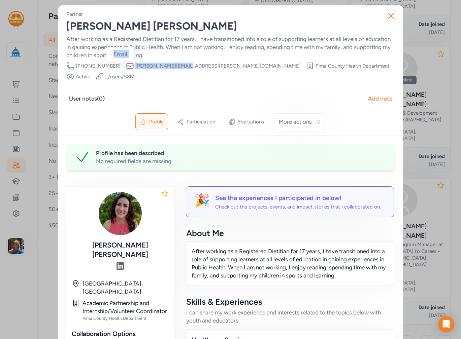
drag, startPoint x: 173, startPoint y: 65, endPoint x: 122, endPoint y: 66, distance: 51.2
click at [122, 66] on div "Phone Number (520) 724-2868 Email liz.abrams@pima.gov Organization Pima County …" at bounding box center [230, 71] width 329 height 19
click at [382, 15] on button "Close" at bounding box center [391, 16] width 22 height 22
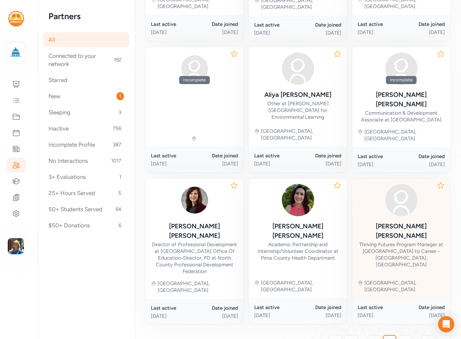
click at [382, 241] on div "Thriving Futures Program Manager at Cradle to Career - Tucson, AZ" at bounding box center [401, 254] width 87 height 27
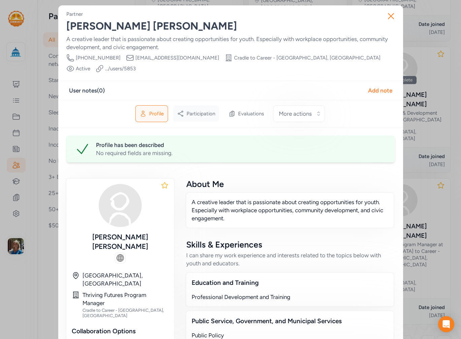
click at [201, 110] on span "Participation" at bounding box center [201, 113] width 29 height 7
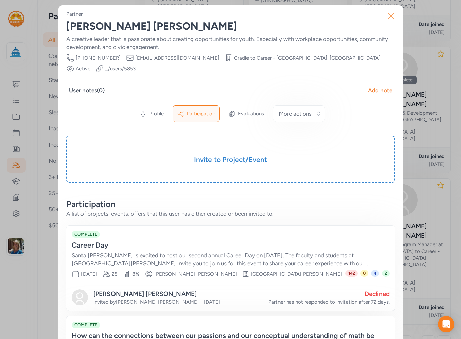
click at [392, 17] on icon "button" at bounding box center [390, 16] width 11 height 11
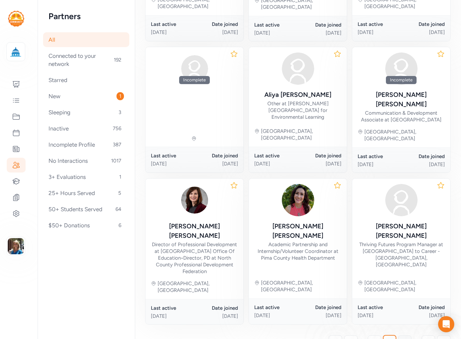
click at [403, 338] on span "9" at bounding box center [404, 342] width 3 height 8
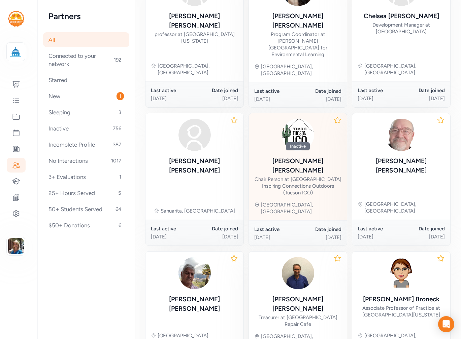
scroll to position [160, 0]
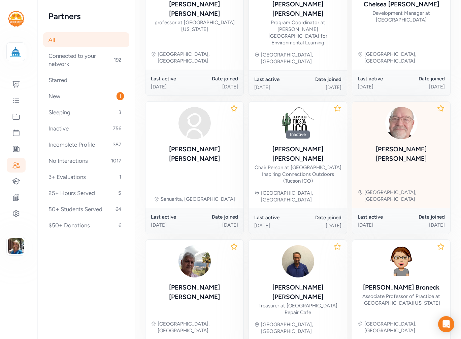
click at [400, 114] on div "James Burke" at bounding box center [401, 135] width 87 height 57
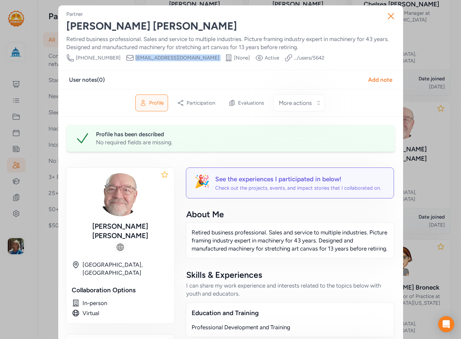
drag, startPoint x: 181, startPoint y: 59, endPoint x: 121, endPoint y: 62, distance: 60.0
click at [121, 62] on div "Phone Number 508-454-7477 Email jimgusburke@gmail.com Organization [None] Visib…" at bounding box center [195, 58] width 258 height 8
click at [390, 17] on icon "button" at bounding box center [390, 16] width 11 height 11
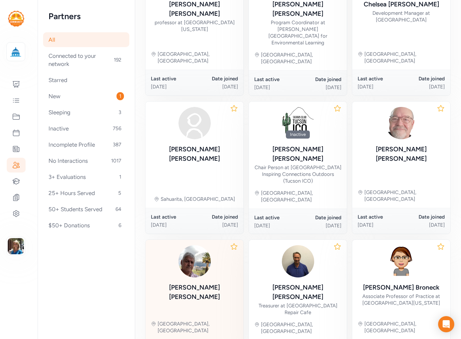
click at [204, 245] on div "Douglas Atterbury" at bounding box center [194, 273] width 87 height 57
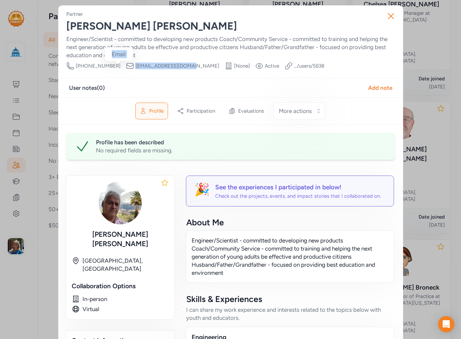
drag, startPoint x: 177, startPoint y: 64, endPoint x: 123, endPoint y: 64, distance: 54.2
click at [120, 64] on div "Phone Number (814) 322-2539 Email dlatterbury@gmail.com Organization [None] Vis…" at bounding box center [195, 66] width 258 height 8
drag, startPoint x: 384, startPoint y: 16, endPoint x: 384, endPoint y: 25, distance: 8.1
click at [385, 16] on icon "button" at bounding box center [390, 16] width 11 height 11
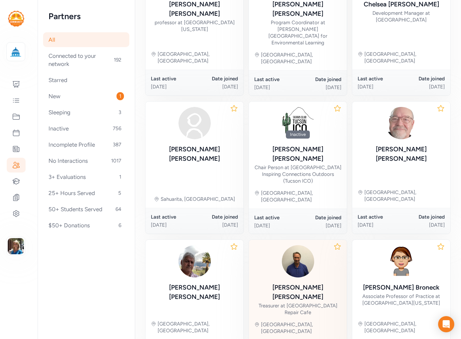
click at [302, 283] on div "Stephen Menke" at bounding box center [297, 292] width 87 height 19
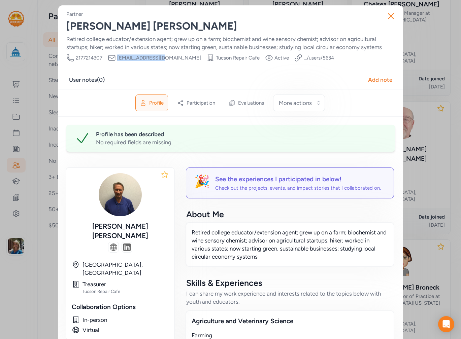
drag, startPoint x: 162, startPoint y: 57, endPoint x: 114, endPoint y: 57, distance: 48.1
click at [114, 57] on div "Phone Number 2177214307 Email mwine1@icloud.com Organization Tucson Repair Cafe…" at bounding box center [200, 58] width 268 height 8
click at [389, 17] on icon "button" at bounding box center [390, 15] width 5 height 5
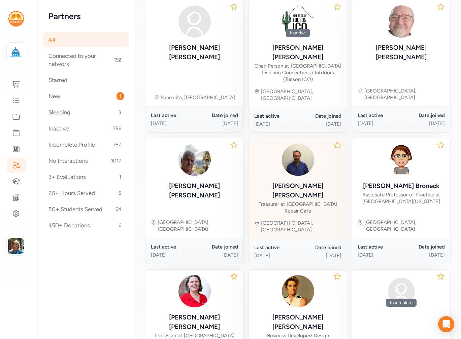
scroll to position [294, 0]
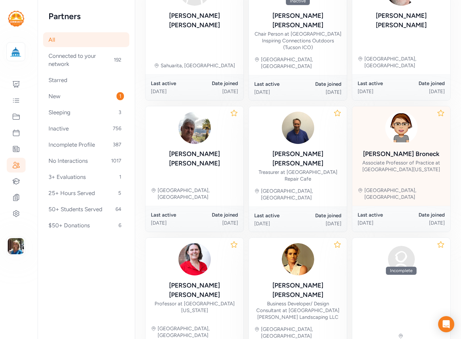
click at [392, 149] on div "Kathy Broneck" at bounding box center [401, 153] width 76 height 9
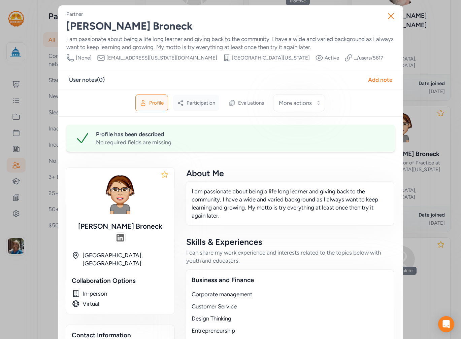
click at [210, 106] on div "Participation" at bounding box center [196, 103] width 46 height 16
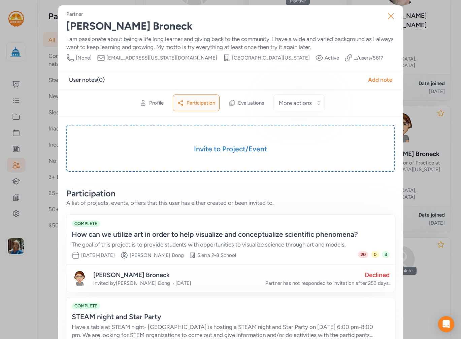
click at [390, 18] on icon "button" at bounding box center [390, 16] width 11 height 11
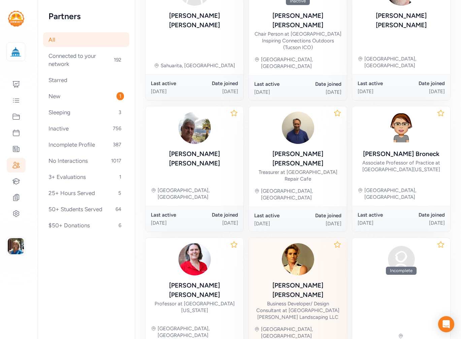
click at [305, 301] on div "Business Developer/ Design Consultant at Santa Rita Landscaping LLC" at bounding box center [297, 311] width 87 height 20
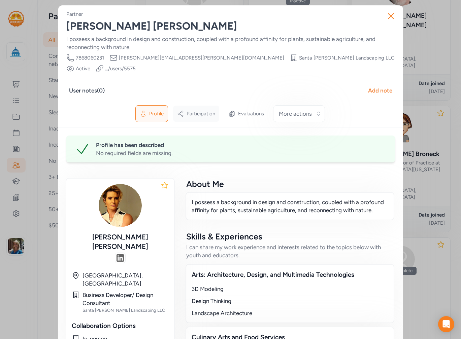
click at [203, 110] on span "Participation" at bounding box center [201, 113] width 29 height 7
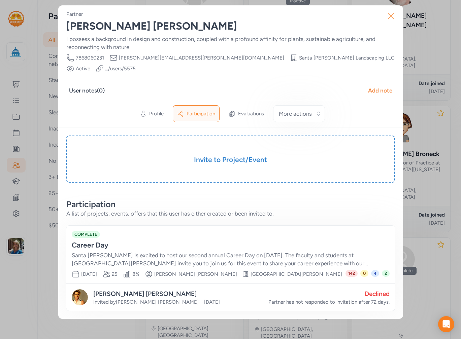
click at [397, 16] on button "Close" at bounding box center [391, 16] width 22 height 22
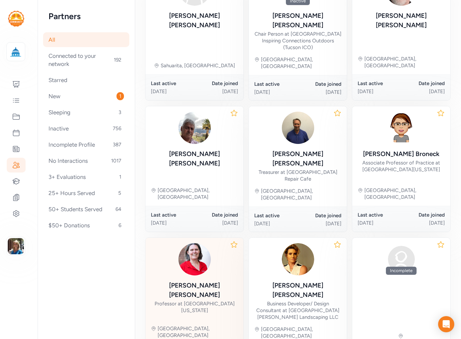
click at [179, 243] on div "Fiona McCarthy Professor at University of Arizona" at bounding box center [194, 278] width 87 height 71
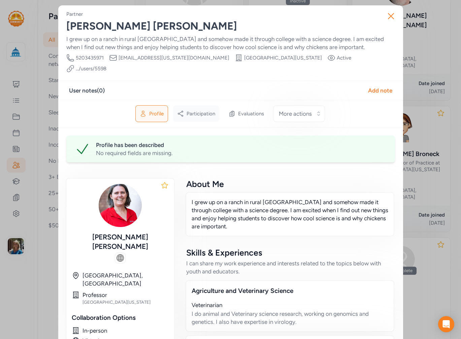
click at [187, 107] on div "Participation" at bounding box center [196, 114] width 46 height 16
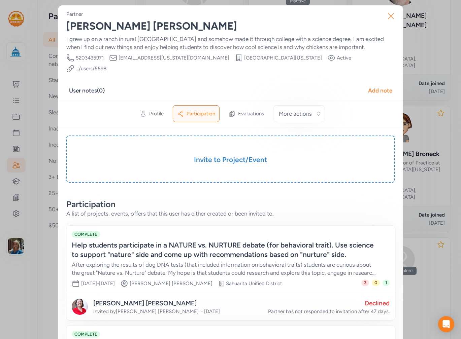
click at [388, 15] on icon "button" at bounding box center [390, 16] width 11 height 11
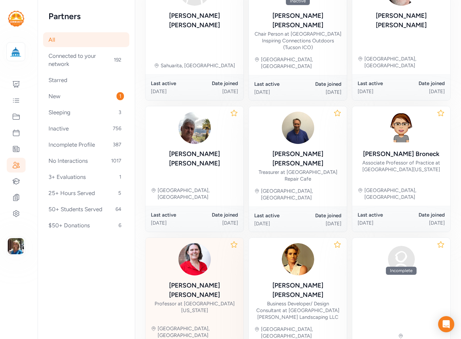
drag, startPoint x: 194, startPoint y: 225, endPoint x: 195, endPoint y: 220, distance: 4.4
click at [195, 281] on div "Fiona McCarthy Professor at University of Arizona" at bounding box center [194, 297] width 87 height 33
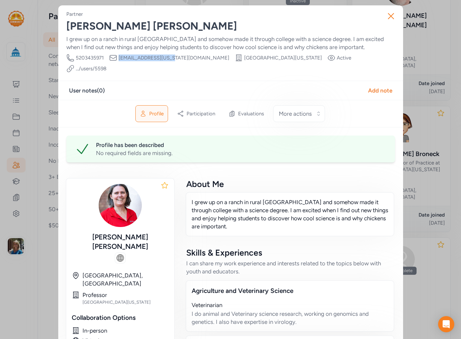
drag, startPoint x: 169, startPoint y: 57, endPoint x: 116, endPoint y: 59, distance: 52.2
click at [116, 59] on div "Phone Number 5203435971 Email fionamcc@arizona.edu Organization University of A…" at bounding box center [230, 63] width 329 height 19
click at [389, 18] on icon "button" at bounding box center [390, 16] width 11 height 11
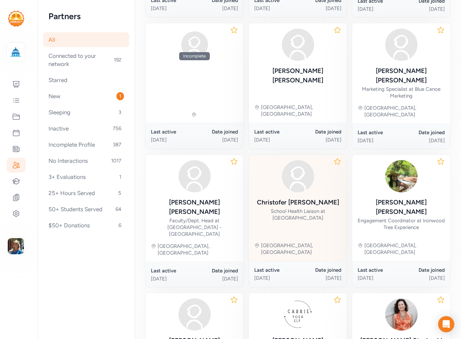
scroll to position [228, 0]
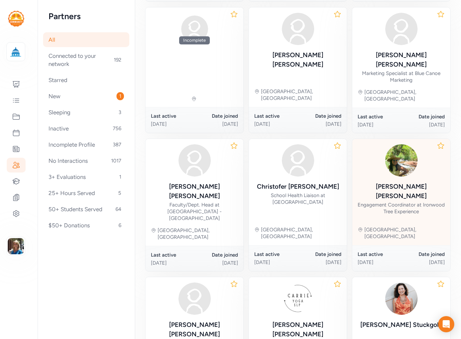
click at [419, 148] on div "Miranda Escobar Engagement Coordinator at Ironwood Tree Experience" at bounding box center [401, 179] width 87 height 71
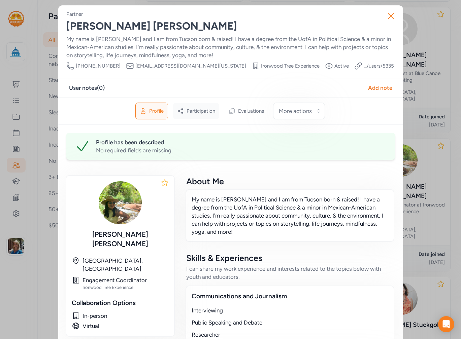
click at [198, 106] on div "Participation" at bounding box center [196, 111] width 46 height 16
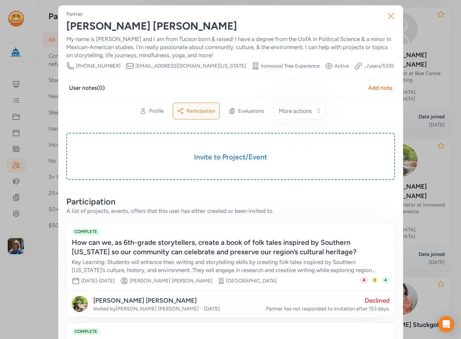
click at [389, 15] on icon "button" at bounding box center [390, 16] width 11 height 11
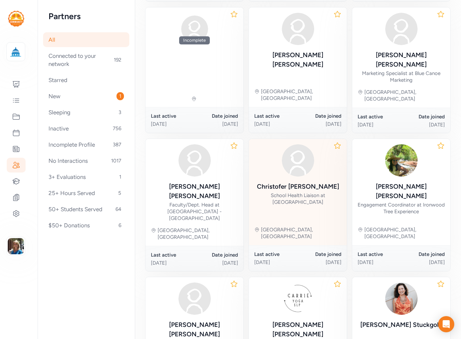
click at [298, 182] on div "Christofer Crull" at bounding box center [298, 186] width 82 height 9
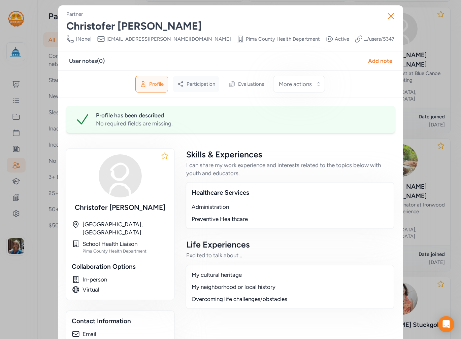
click at [194, 81] on span "Participation" at bounding box center [201, 84] width 29 height 7
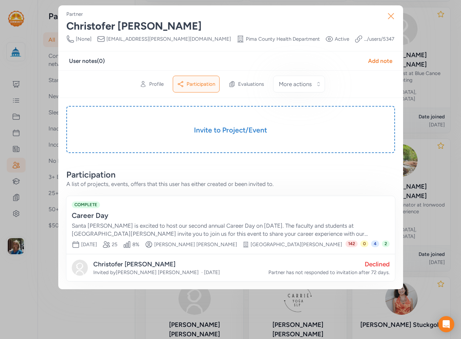
click at [390, 11] on icon "button" at bounding box center [390, 16] width 11 height 11
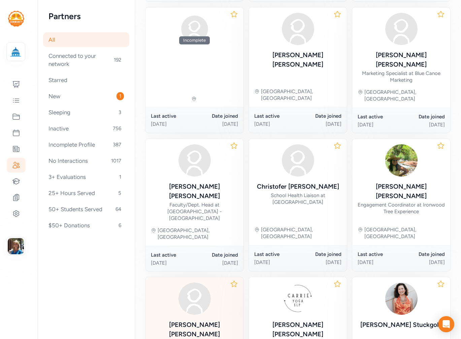
click at [201, 321] on div "Keegan Smith" at bounding box center [194, 330] width 87 height 19
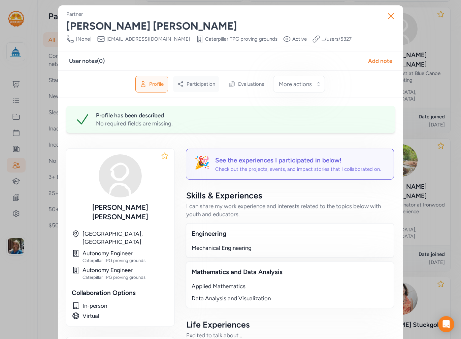
click at [200, 85] on span "Participation" at bounding box center [201, 84] width 29 height 7
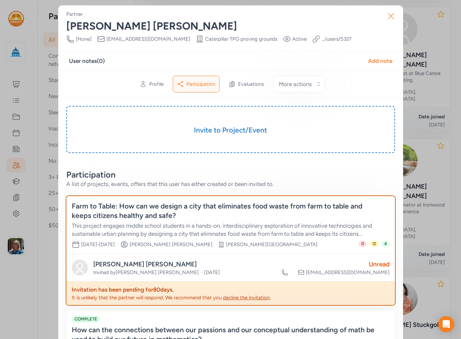
click at [385, 16] on icon "button" at bounding box center [390, 16] width 11 height 11
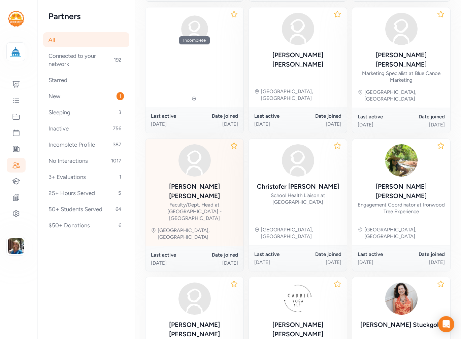
click at [174, 202] on div "Faculty/Dept. Head at Pima Community College - Downtown Campus" at bounding box center [194, 212] width 87 height 20
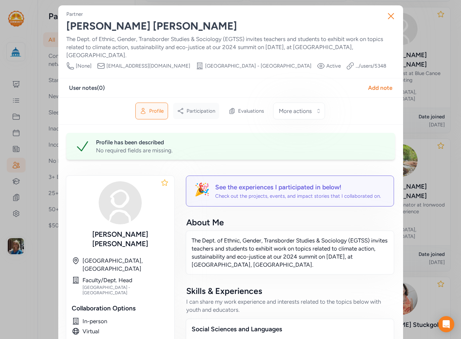
click at [209, 108] on span "Participation" at bounding box center [201, 111] width 29 height 7
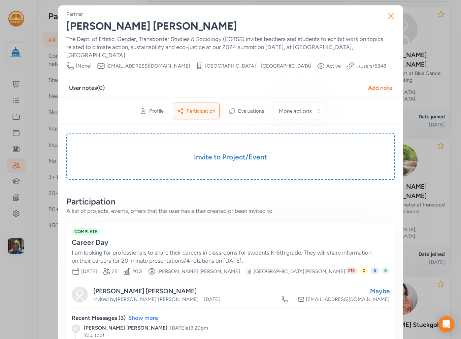
click at [388, 18] on icon "button" at bounding box center [390, 15] width 5 height 5
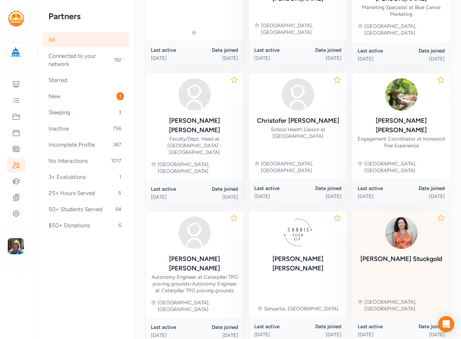
scroll to position [294, 0]
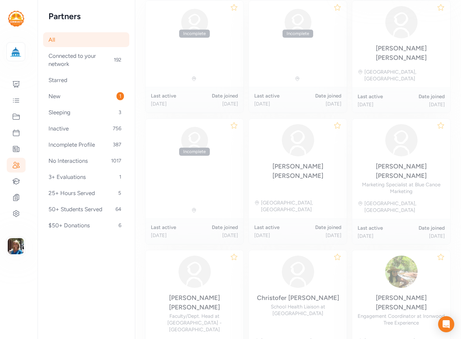
scroll to position [93, 0]
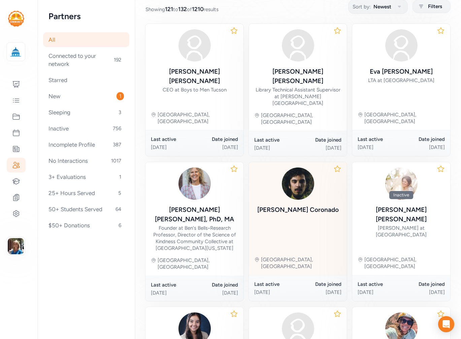
click at [285, 205] on div "Patricio Coronado" at bounding box center [297, 209] width 81 height 9
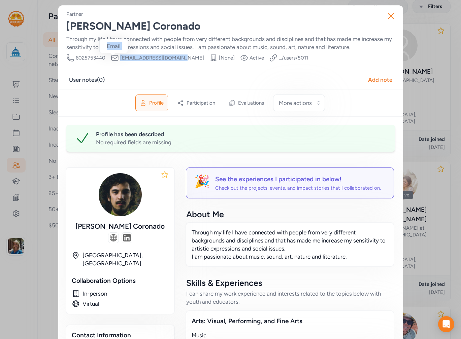
drag, startPoint x: 182, startPoint y: 57, endPoint x: 113, endPoint y: 57, distance: 69.7
click at [113, 57] on div "Phone Number 6025753440 Email patocoronadob@gmail.com Organization [None] Visib…" at bounding box center [187, 58] width 242 height 8
click at [388, 14] on icon "button" at bounding box center [390, 15] width 5 height 5
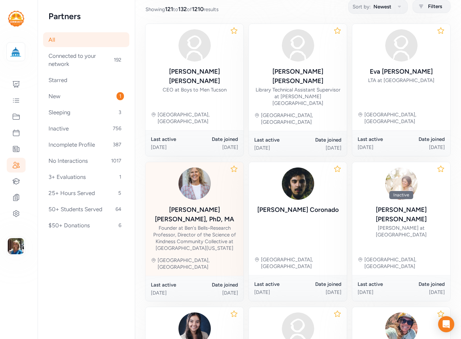
click at [183, 225] on div "Founder at Ben's Bells • Research Professor, Director of the Science of Kindnes…" at bounding box center [194, 238] width 87 height 27
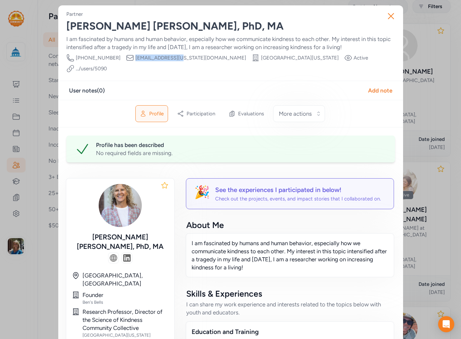
drag, startPoint x: 166, startPoint y: 56, endPoint x: 121, endPoint y: 60, distance: 45.3
click at [121, 60] on div "Phone Number 520-401-6221 Email jmare@arizona.edu Organization University of Ar…" at bounding box center [230, 63] width 329 height 19
click at [393, 15] on icon "button" at bounding box center [390, 16] width 11 height 11
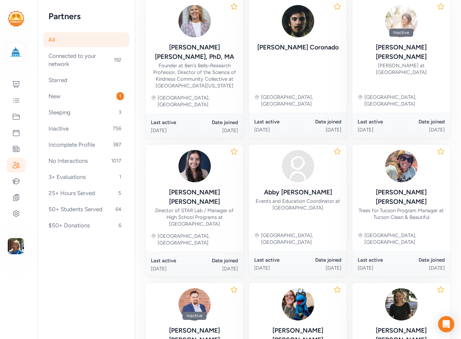
scroll to position [261, 0]
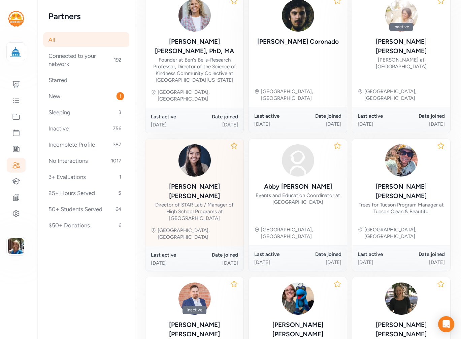
click at [208, 202] on div "Director of STAR Lab / Manager of High School Programs at SARSEF" at bounding box center [194, 212] width 87 height 20
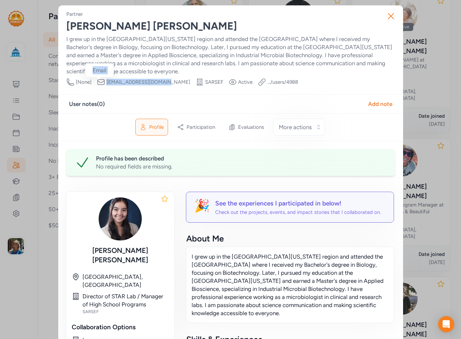
drag, startPoint x: 163, startPoint y: 80, endPoint x: 102, endPoint y: 80, distance: 60.9
click at [102, 80] on div "Phone Number [None] Email cindybujanda@gmail.com Organization SARSEF Visibility…" at bounding box center [182, 82] width 232 height 8
click at [385, 15] on icon "button" at bounding box center [390, 16] width 11 height 11
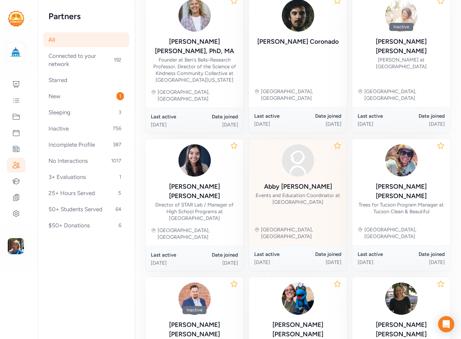
click at [298, 192] on div "Events and Education Coordinator at Mission Garden" at bounding box center [297, 198] width 87 height 13
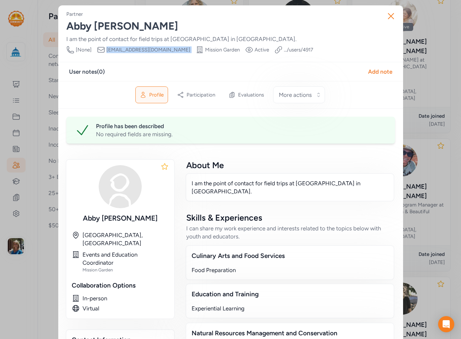
drag, startPoint x: 165, startPoint y: 48, endPoint x: 92, endPoint y: 48, distance: 72.7
click at [92, 48] on div "Phone Number [None] Email abby@missiongarden.org Organization Mission Garden Vi…" at bounding box center [189, 50] width 247 height 8
click at [388, 12] on icon "button" at bounding box center [390, 16] width 11 height 11
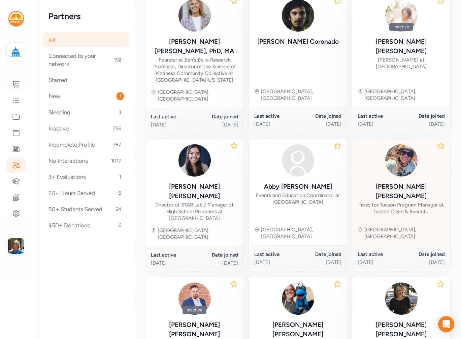
click at [385, 202] on div "Trees for Tucson Program Manager at Tucson Clean & Beautiful" at bounding box center [401, 208] width 87 height 13
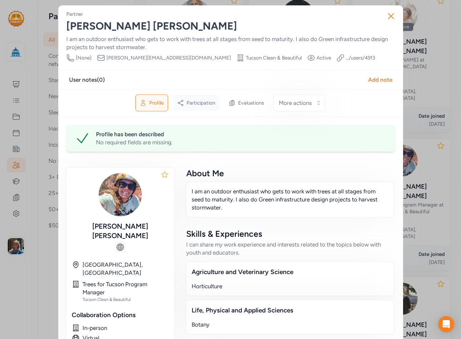
click at [200, 102] on span "Participation" at bounding box center [201, 103] width 29 height 7
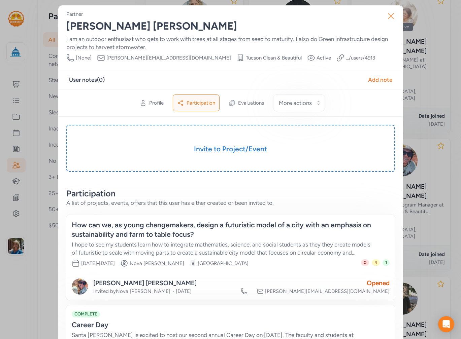
click at [388, 18] on icon "button" at bounding box center [390, 15] width 5 height 5
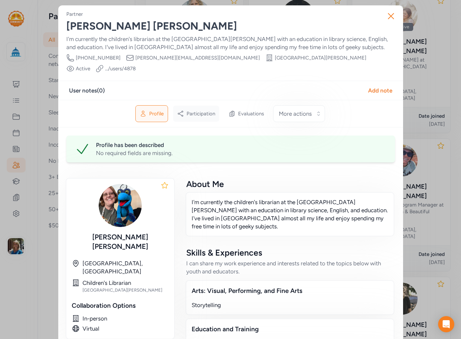
click at [202, 110] on span "Participation" at bounding box center [201, 113] width 29 height 7
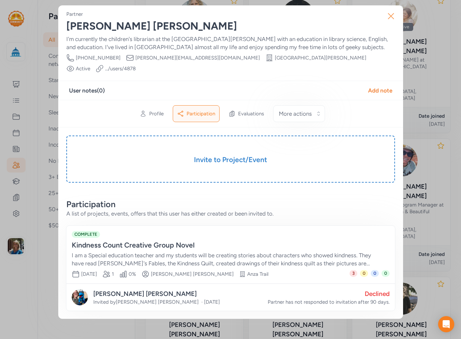
drag, startPoint x: 390, startPoint y: 7, endPoint x: 390, endPoint y: 12, distance: 5.1
click at [390, 12] on button "Close" at bounding box center [391, 16] width 22 height 22
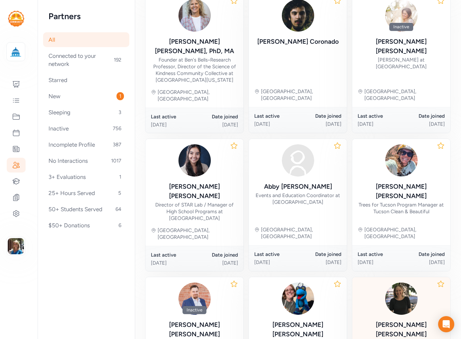
click at [397, 321] on div "Jennie Merkle" at bounding box center [401, 330] width 87 height 19
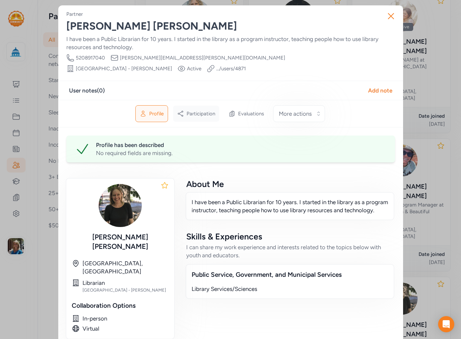
click at [200, 110] on span "Participation" at bounding box center [201, 113] width 29 height 7
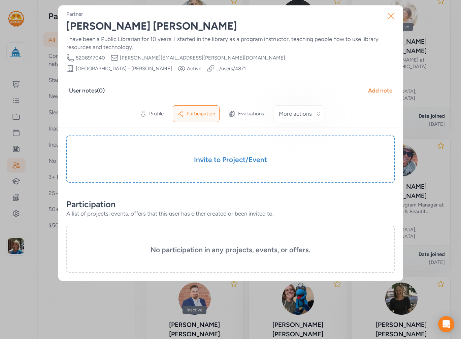
click at [386, 15] on icon "button" at bounding box center [390, 16] width 11 height 11
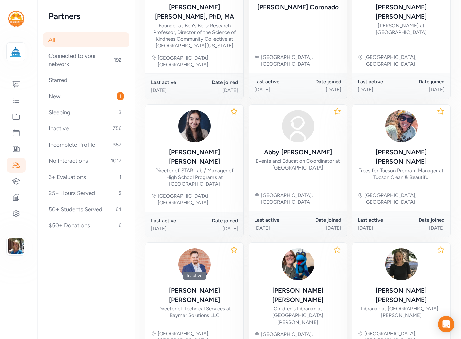
scroll to position [301, 0]
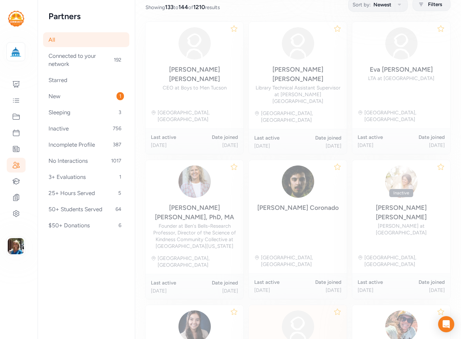
scroll to position [93, 0]
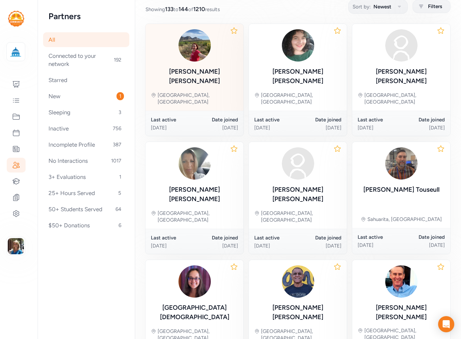
click at [192, 71] on div "Hilary Taber" at bounding box center [194, 76] width 87 height 19
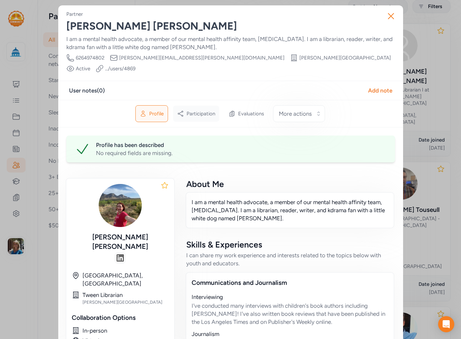
click at [205, 110] on span "Participation" at bounding box center [201, 113] width 29 height 7
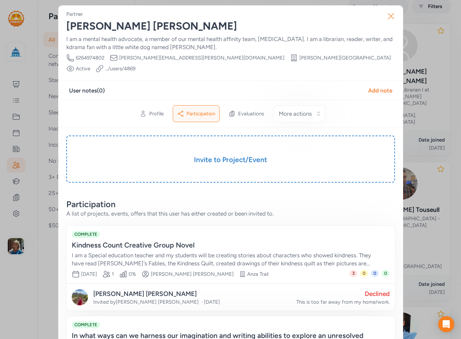
click at [389, 17] on icon "button" at bounding box center [390, 15] width 5 height 5
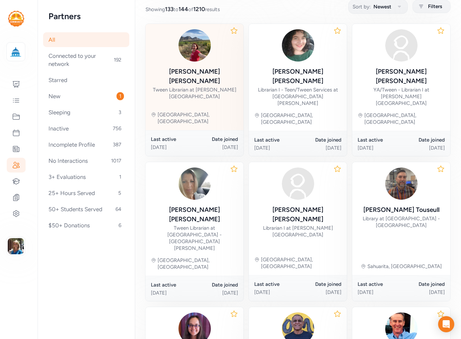
click at [193, 87] on div "Tween Librarian at Dusenberry-River Library" at bounding box center [194, 93] width 87 height 13
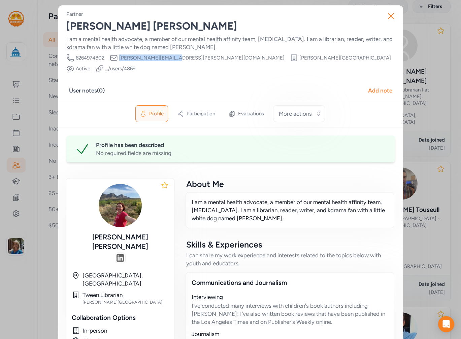
drag, startPoint x: 169, startPoint y: 57, endPoint x: 119, endPoint y: 57, distance: 49.8
click at [117, 57] on div "Phone Number 6264974802 Email hilary.taber@pima.gov Organization Dusenberry-Riv…" at bounding box center [230, 63] width 329 height 19
click at [385, 18] on icon "button" at bounding box center [390, 16] width 11 height 11
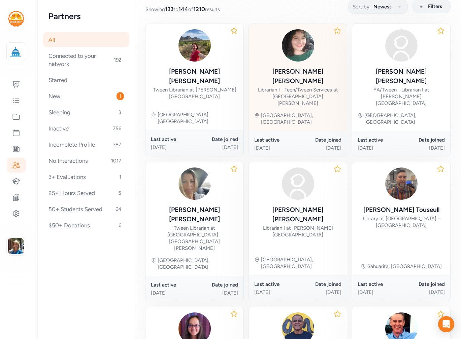
click at [298, 74] on div "Paige Carlson" at bounding box center [297, 76] width 87 height 19
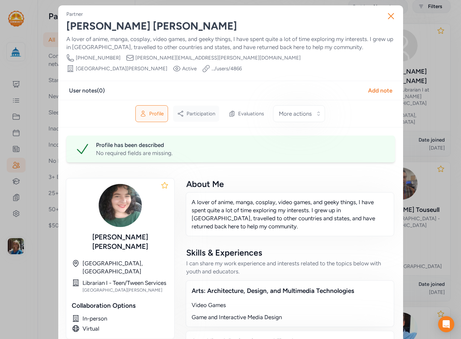
click at [197, 110] on span "Participation" at bounding box center [201, 113] width 29 height 7
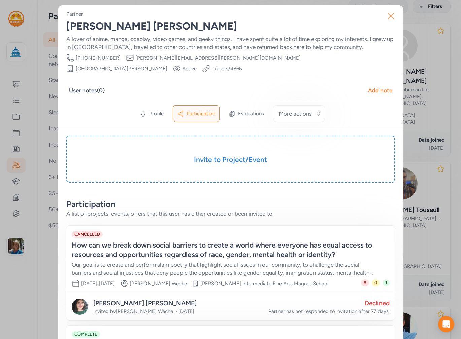
click at [385, 16] on icon "button" at bounding box center [390, 16] width 11 height 11
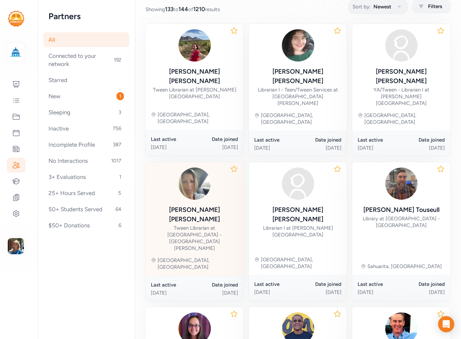
click at [192, 225] on div "Tween Librarian at Pima County Public Library - W. Anne Gibson-Esmond Station" at bounding box center [194, 238] width 87 height 27
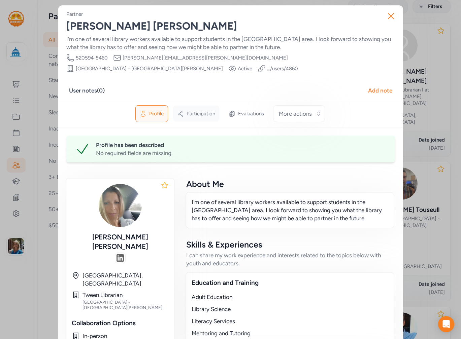
click at [204, 115] on span "Participation" at bounding box center [201, 113] width 29 height 7
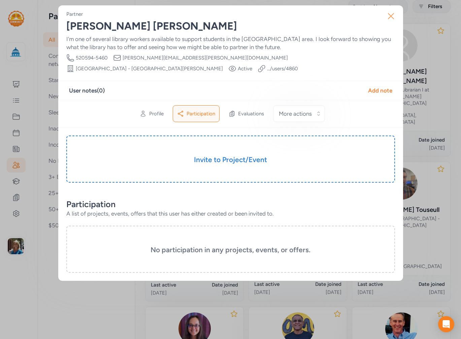
click at [390, 17] on icon "button" at bounding box center [390, 15] width 5 height 5
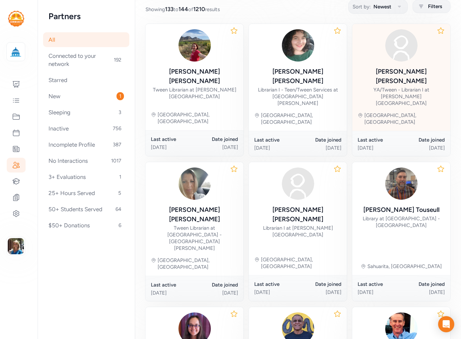
click at [409, 87] on div "YA/Tween - Librarian I at Richard Elias-Mission Library" at bounding box center [401, 97] width 87 height 20
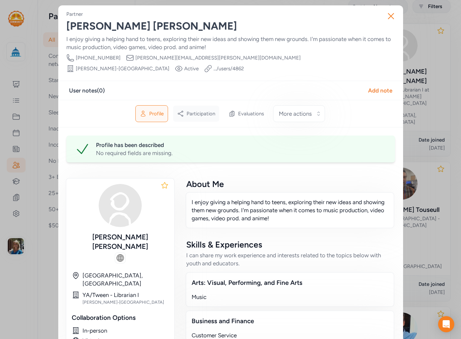
click at [206, 110] on span "Participation" at bounding box center [201, 113] width 29 height 7
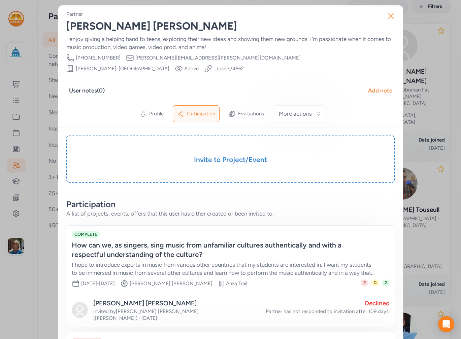
click at [385, 11] on icon "button" at bounding box center [390, 16] width 11 height 11
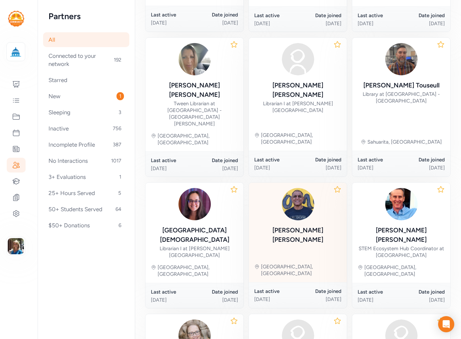
scroll to position [261, 0]
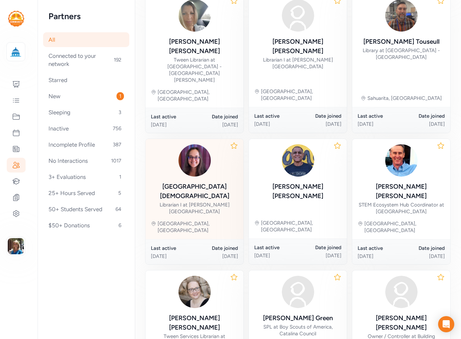
click at [180, 202] on div "Librarian I at Joel D. Valdez Main Library" at bounding box center [194, 208] width 87 height 13
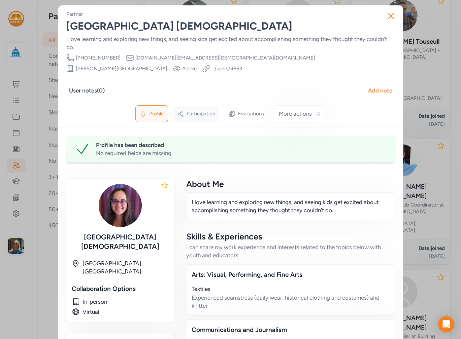
click at [206, 110] on span "Participation" at bounding box center [201, 113] width 29 height 7
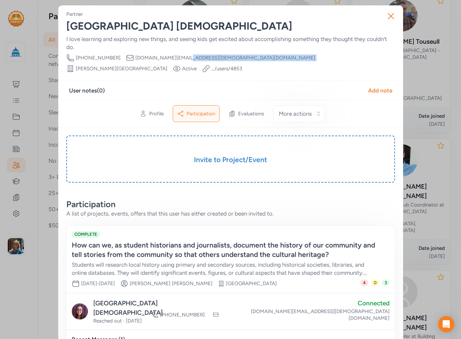
drag, startPoint x: 177, startPoint y: 56, endPoint x: 173, endPoint y: 56, distance: 4.1
click at [173, 56] on div "Phone Number 520-440-6634 Email sydney.gay@pima.gov Organization Joel D. Valdez…" at bounding box center [230, 63] width 329 height 19
click at [170, 58] on span "sydney.gay@pima.gov" at bounding box center [225, 58] width 180 height 7
drag, startPoint x: 172, startPoint y: 57, endPoint x: 123, endPoint y: 59, distance: 49.5
click at [135, 59] on span "sydney.gay@pima.gov" at bounding box center [225, 58] width 180 height 7
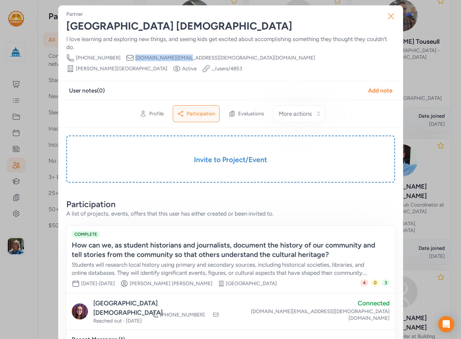
drag, startPoint x: 386, startPoint y: 13, endPoint x: 379, endPoint y: 24, distance: 12.4
click at [388, 13] on icon "button" at bounding box center [390, 15] width 5 height 5
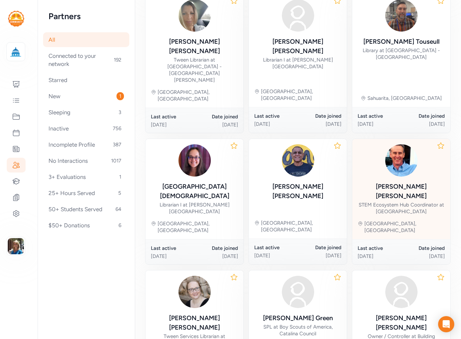
click at [413, 202] on div "STEM Ecosystem Hub Coordinator at SciTech Institute" at bounding box center [401, 208] width 87 height 13
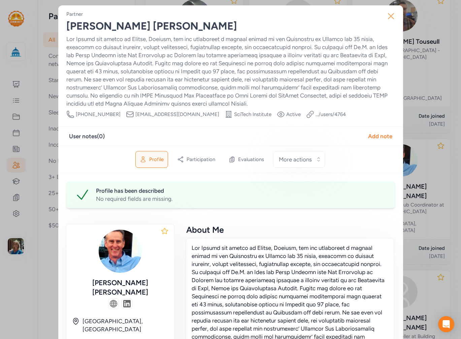
click at [388, 15] on icon "button" at bounding box center [390, 15] width 5 height 5
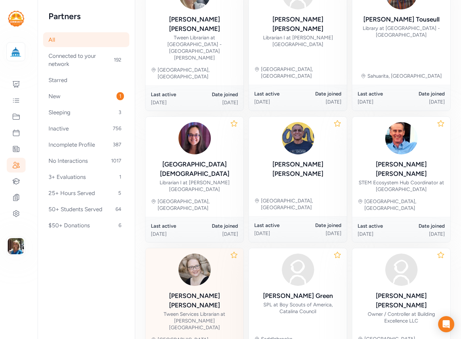
scroll to position [294, 0]
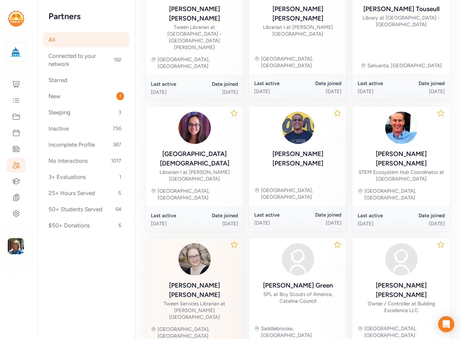
click at [201, 281] on div "Heather Severson Tween Services Librarian at Woods Memorial Library" at bounding box center [194, 301] width 87 height 40
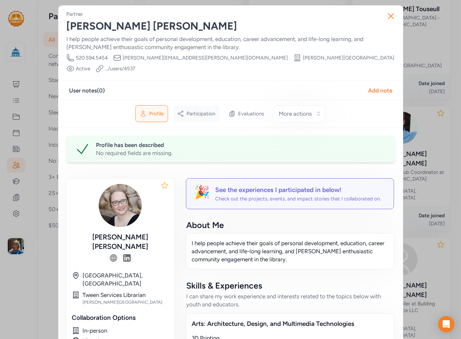
click at [199, 110] on span "Participation" at bounding box center [201, 113] width 29 height 7
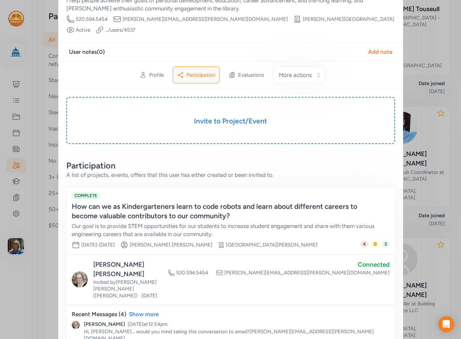
scroll to position [39, 0]
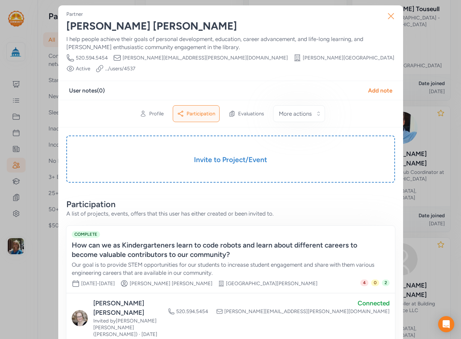
click at [388, 12] on icon "button" at bounding box center [390, 16] width 11 height 11
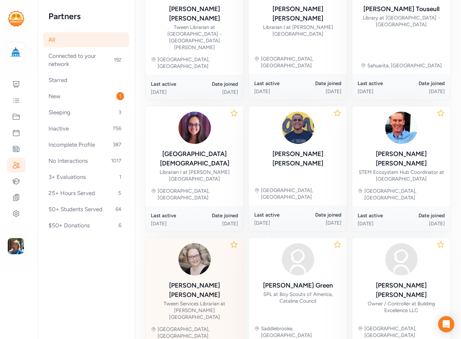
click at [187, 301] on div "Tween Services Librarian at [PERSON_NAME][GEOGRAPHIC_DATA]" at bounding box center [194, 311] width 87 height 20
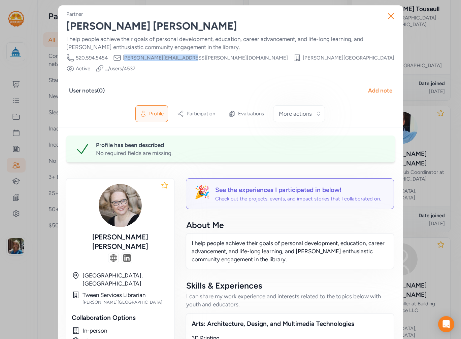
drag, startPoint x: 183, startPoint y: 57, endPoint x: 122, endPoint y: 57, distance: 61.9
click at [123, 57] on span "heather.severson@pima.gov" at bounding box center [205, 58] width 165 height 7
click at [172, 58] on span "[PERSON_NAME][EMAIL_ADDRESS][PERSON_NAME][DOMAIN_NAME]" at bounding box center [205, 58] width 165 height 7
drag, startPoint x: 187, startPoint y: 57, endPoint x: 117, endPoint y: 56, distance: 69.7
click at [117, 56] on div "Phone Number 520.594.5454 Email heather.severson@pima.gov Organization Woods Me…" at bounding box center [230, 63] width 329 height 19
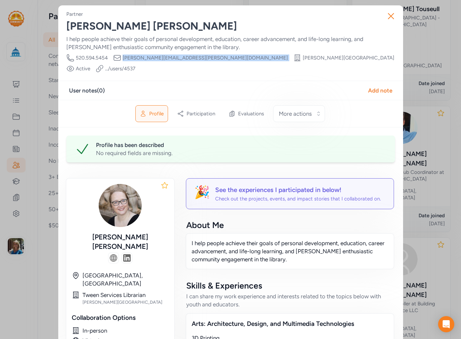
copy div "Email heather.severson@pima.gov Organization"
drag, startPoint x: 385, startPoint y: 17, endPoint x: 383, endPoint y: 21, distance: 4.7
click at [385, 17] on icon "button" at bounding box center [390, 16] width 11 height 11
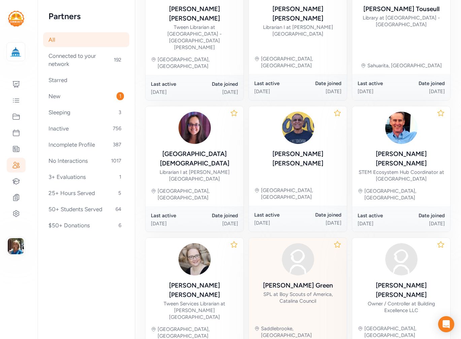
click at [273, 291] on div "SPL at Boy Scouts of America, Catalina Council" at bounding box center [297, 297] width 87 height 13
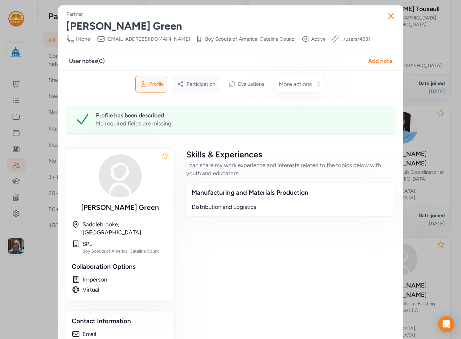
click at [204, 87] on span "Participation" at bounding box center [201, 84] width 29 height 7
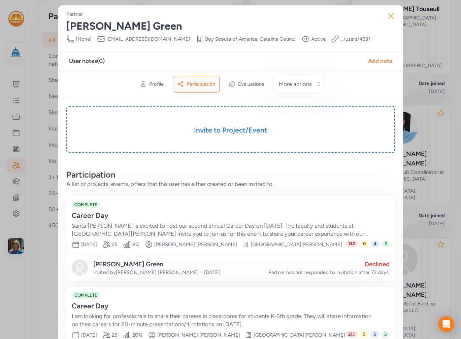
click at [387, 13] on icon "button" at bounding box center [390, 16] width 11 height 11
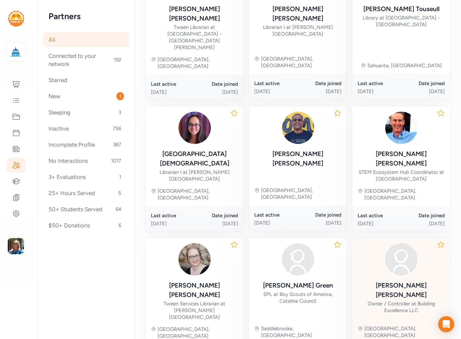
click at [405, 281] on div "Tara Olding" at bounding box center [401, 290] width 87 height 19
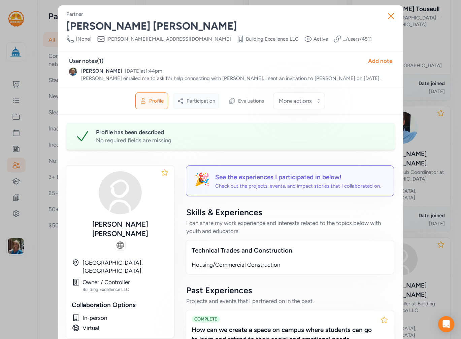
click at [196, 102] on span "Participation" at bounding box center [201, 101] width 29 height 7
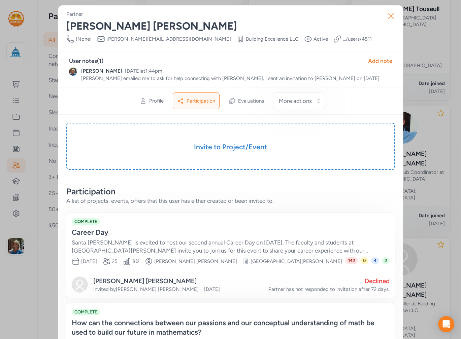
click at [394, 19] on button "Close" at bounding box center [391, 16] width 22 height 22
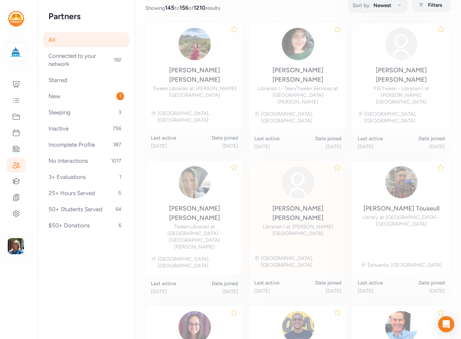
scroll to position [93, 0]
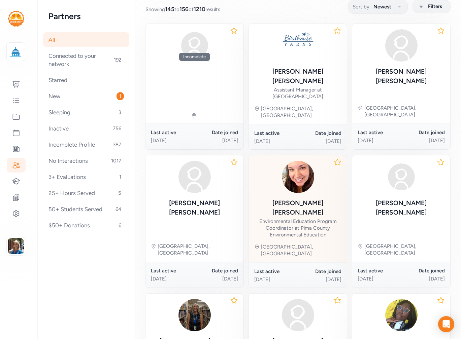
click at [306, 218] on div "Environmental Education Program Coordinator at Pima County Environmental Educat…" at bounding box center [297, 228] width 87 height 20
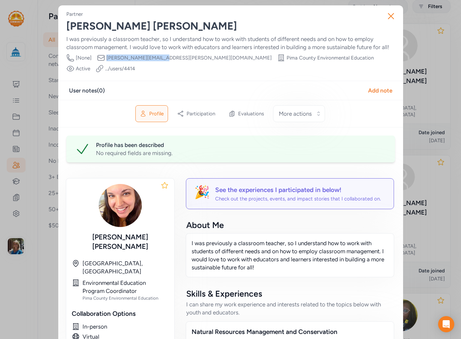
drag, startPoint x: 156, startPoint y: 57, endPoint x: 105, endPoint y: 59, distance: 50.9
click at [106, 59] on span "mabel.rivera@pima.gov" at bounding box center [188, 58] width 165 height 7
copy span "mabel.rivera@pima.gov"
click at [390, 17] on icon "button" at bounding box center [390, 16] width 11 height 11
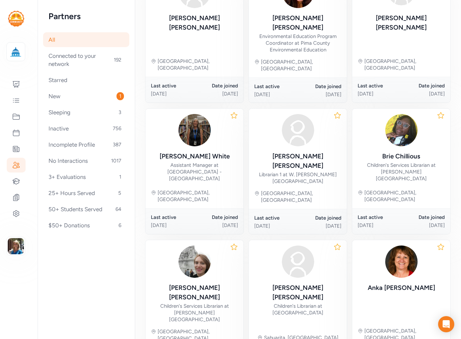
scroll to position [287, 0]
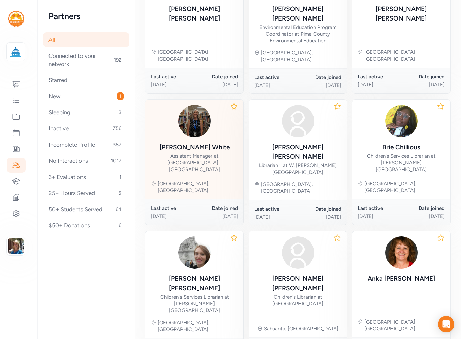
click at [194, 143] on div "Sandy White" at bounding box center [195, 147] width 70 height 9
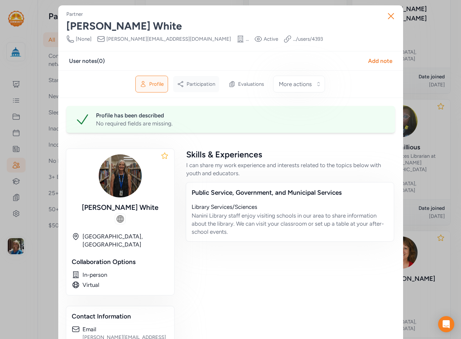
click at [193, 81] on span "Participation" at bounding box center [201, 84] width 29 height 7
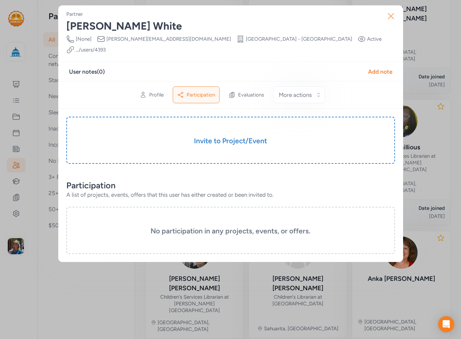
click at [384, 14] on button "Close" at bounding box center [391, 16] width 22 height 22
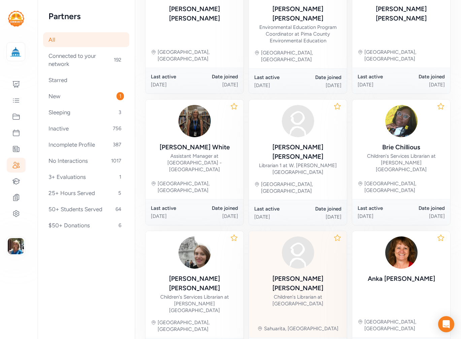
click at [290, 274] on div "Elise Gregory" at bounding box center [297, 283] width 87 height 19
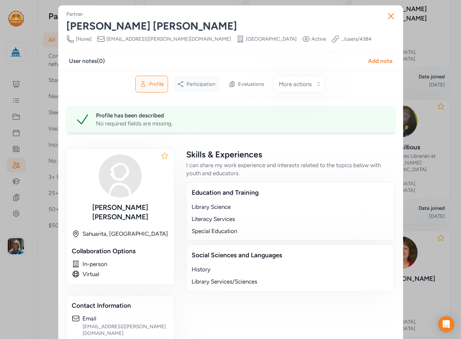
click at [201, 85] on span "Participation" at bounding box center [201, 84] width 29 height 7
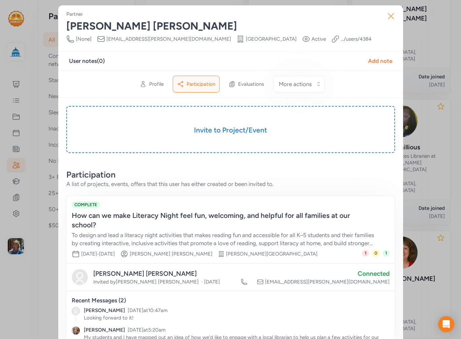
click at [388, 18] on icon "button" at bounding box center [390, 16] width 11 height 11
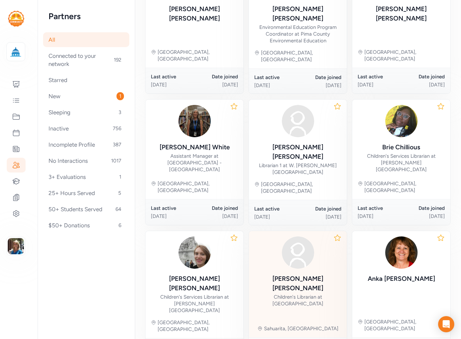
click at [298, 294] on div "Children's Librarian at Sahuarita Library" at bounding box center [297, 300] width 87 height 13
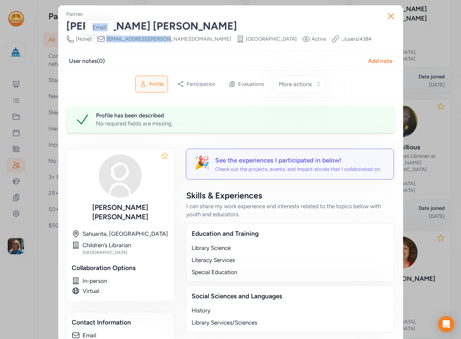
drag, startPoint x: 159, startPoint y: 36, endPoint x: 100, endPoint y: 41, distance: 59.5
click at [100, 41] on div "Phone Number [None] Email elise.gregory@pima.gov Organization Sahuarita Library…" at bounding box center [218, 39] width 305 height 8
copy div "Email elise.gregory@pima.gov"
click at [388, 14] on icon "button" at bounding box center [390, 16] width 11 height 11
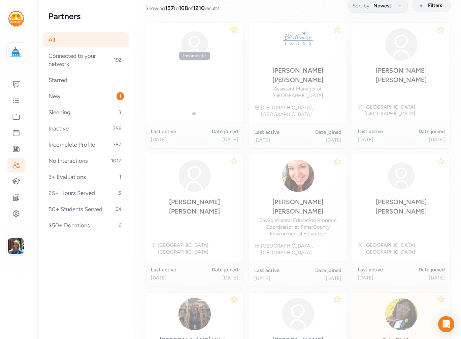
scroll to position [93, 0]
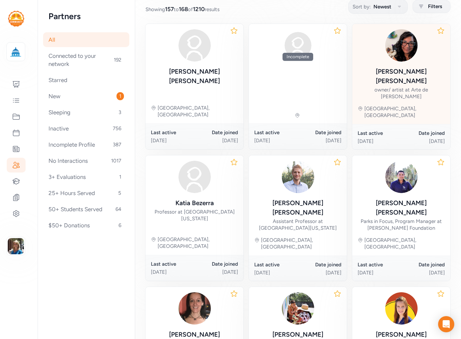
click at [392, 76] on div "Adriana Felix owner/ artist at Arte de Adriana" at bounding box center [401, 83] width 87 height 33
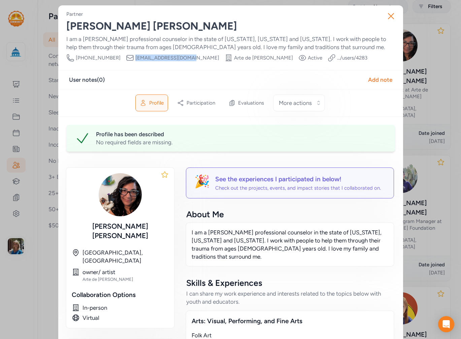
drag, startPoint x: 176, startPoint y: 58, endPoint x: 119, endPoint y: 60, distance: 57.9
click at [119, 60] on div "Phone Number 505-321-6581 Email ozzzy1976@hotmail.com Organization Arte de Adri…" at bounding box center [216, 58] width 301 height 8
copy span "ozzzy1976@hotmail.com"
click at [388, 13] on icon "button" at bounding box center [390, 16] width 11 height 11
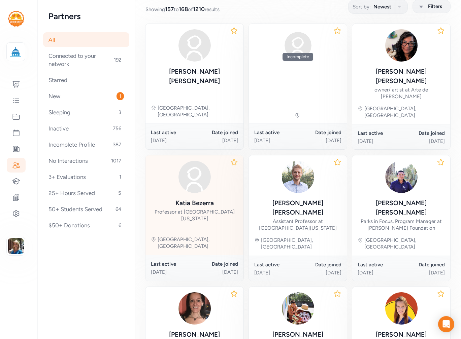
click at [202, 209] on div "Professor at [GEOGRAPHIC_DATA][US_STATE]" at bounding box center [194, 215] width 87 height 13
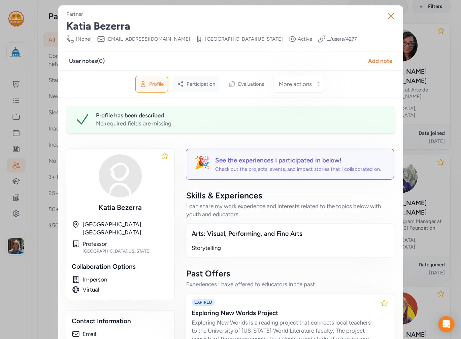
click at [198, 83] on span "Participation" at bounding box center [201, 84] width 29 height 7
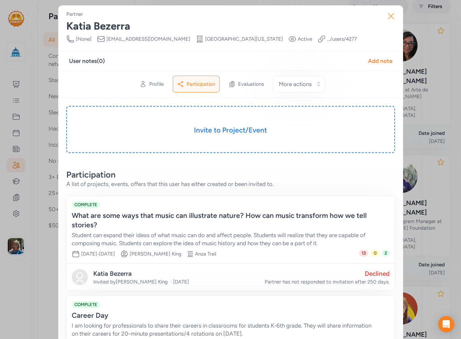
click at [388, 15] on icon "button" at bounding box center [390, 16] width 11 height 11
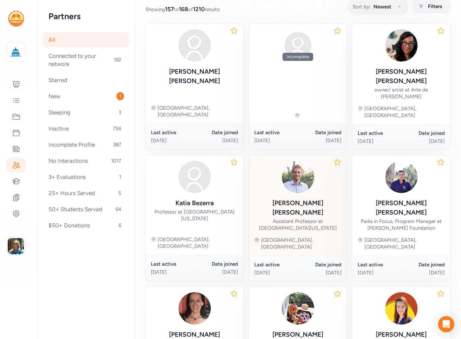
click at [311, 199] on div "Jacob Negrey" at bounding box center [297, 208] width 87 height 19
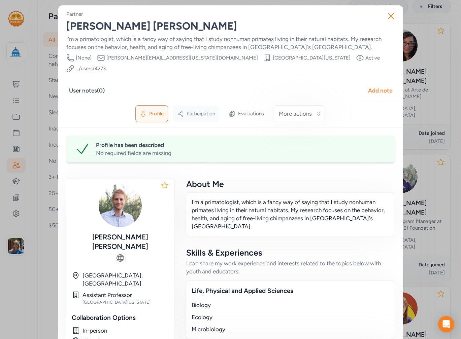
click at [189, 110] on span "Participation" at bounding box center [201, 113] width 29 height 7
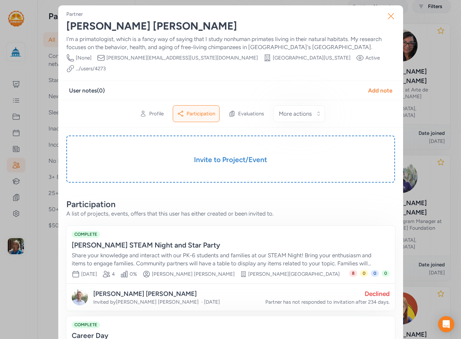
click at [385, 13] on icon "button" at bounding box center [390, 16] width 11 height 11
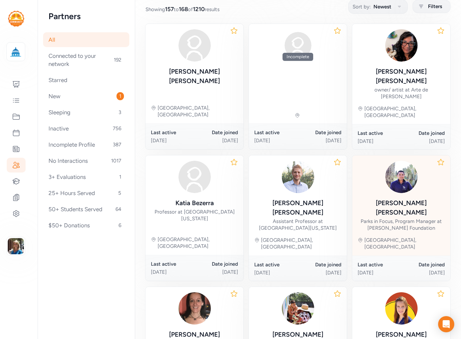
click at [379, 218] on div "Parks in Focus, Program Manager at Udall Foundation" at bounding box center [401, 224] width 87 height 13
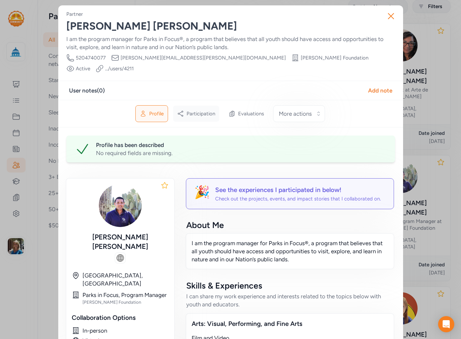
click at [207, 110] on span "Participation" at bounding box center [201, 113] width 29 height 7
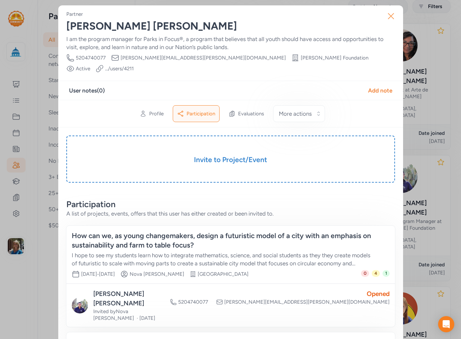
click at [388, 16] on icon "button" at bounding box center [390, 15] width 5 height 5
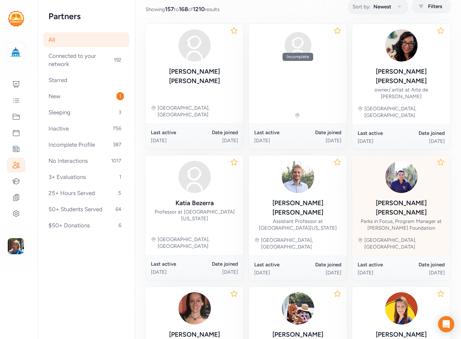
click at [395, 218] on div "Parks in Focus, Program Manager at Udall Foundation" at bounding box center [401, 224] width 87 height 13
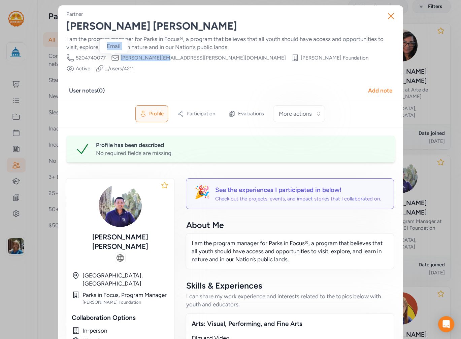
drag, startPoint x: 161, startPoint y: 57, endPoint x: 113, endPoint y: 57, distance: 47.1
click at [113, 57] on div "Phone Number 5204740077 Email somoza@udall.gov Organization Udall Foundation Vi…" at bounding box center [230, 63] width 329 height 19
copy div "Email somoza@udall.gov"
click at [387, 13] on icon "button" at bounding box center [390, 16] width 11 height 11
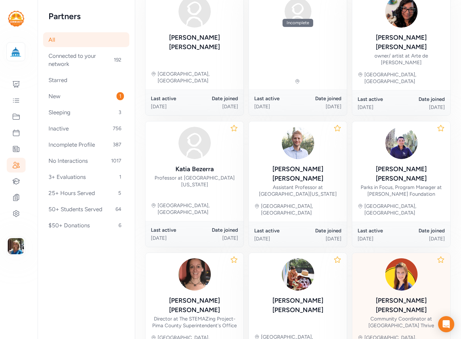
scroll to position [280, 0]
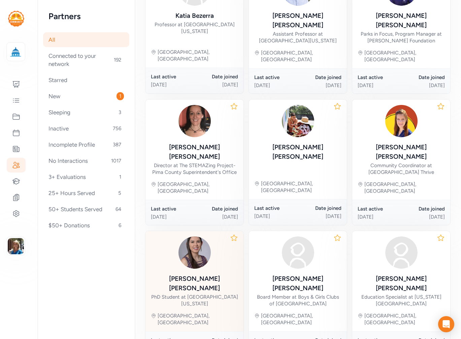
click at [201, 236] on div "Keila Espinoza PhD Student at University of Arizona Tucson, AZ" at bounding box center [194, 281] width 98 height 100
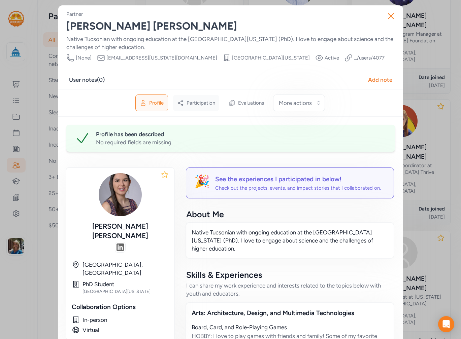
click at [192, 103] on span "Participation" at bounding box center [201, 103] width 29 height 7
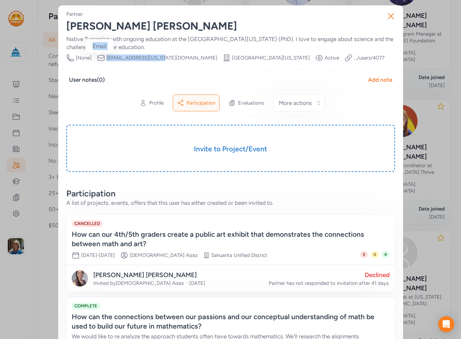
drag, startPoint x: 160, startPoint y: 56, endPoint x: 98, endPoint y: 59, distance: 61.7
click at [98, 59] on div "Phone Number [None] Email espinoza5@arizona.edu Organization University of Ariz…" at bounding box center [225, 58] width 318 height 8
copy div "Email espinoza5@arizona.edu"
drag, startPoint x: 387, startPoint y: 16, endPoint x: 389, endPoint y: 10, distance: 6.3
click at [389, 11] on icon "button" at bounding box center [390, 16] width 11 height 11
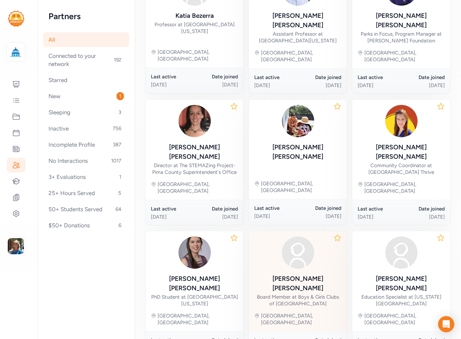
click at [288, 294] on div "Board Member at Boys & Girls Clubs of Tucson" at bounding box center [297, 300] width 87 height 13
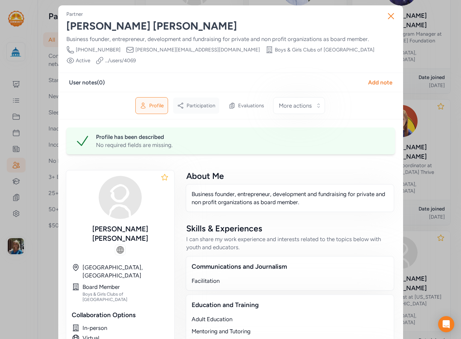
click at [209, 102] on span "Participation" at bounding box center [201, 105] width 29 height 7
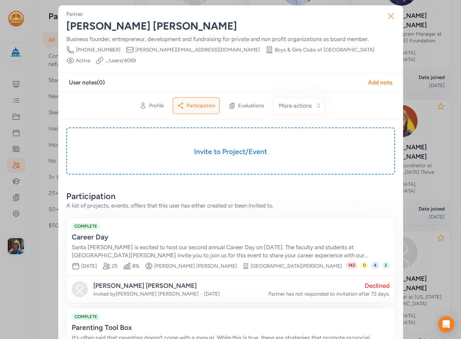
click at [388, 19] on icon "button" at bounding box center [390, 15] width 5 height 5
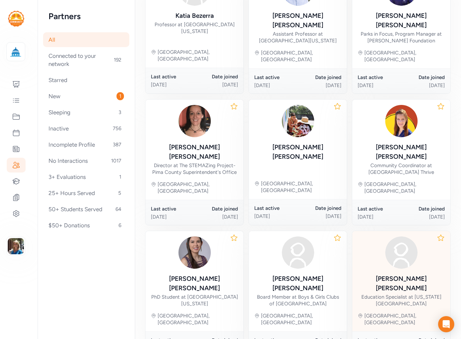
click at [398, 274] on div "Robin Kropp" at bounding box center [401, 283] width 87 height 19
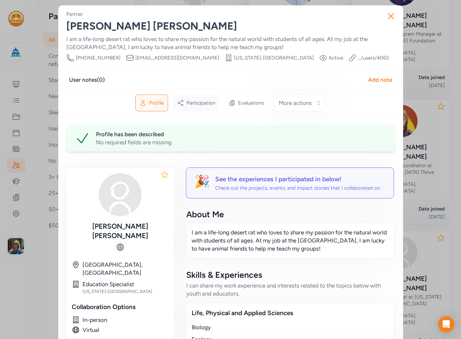
click at [202, 102] on span "Participation" at bounding box center [201, 103] width 29 height 7
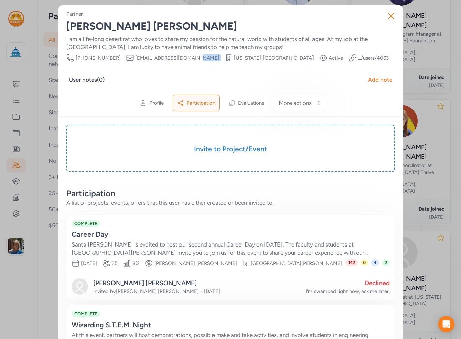
drag, startPoint x: 190, startPoint y: 55, endPoint x: 188, endPoint y: 58, distance: 3.6
click at [188, 58] on div "Phone Number (520) 883-3034 Email rkropp@desertmuseum.org Organization Arizona-…" at bounding box center [227, 58] width 322 height 8
click at [189, 58] on div "Phone Number (520) 883-3034 Email rkropp@desertmuseum.org Organization Arizona-…" at bounding box center [227, 58] width 322 height 8
click at [187, 58] on div "Phone Number (520) 883-3034 Email rkropp@desertmuseum.org Organization Arizona-…" at bounding box center [227, 58] width 322 height 8
drag, startPoint x: 187, startPoint y: 58, endPoint x: 131, endPoint y: 60, distance: 56.6
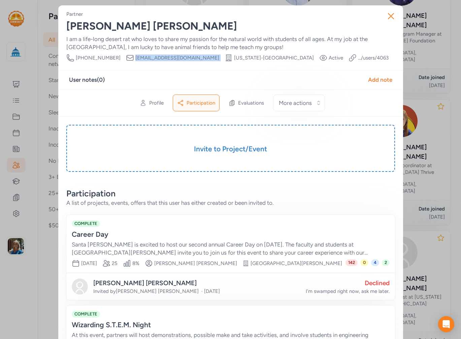
click at [131, 60] on div "Phone Number (520) 883-3034 Email rkropp@desertmuseum.org Organization Arizona-…" at bounding box center [227, 58] width 322 height 8
copy div "rkropp@desertmuseum.org Organization"
click at [389, 10] on button "Close" at bounding box center [391, 16] width 22 height 22
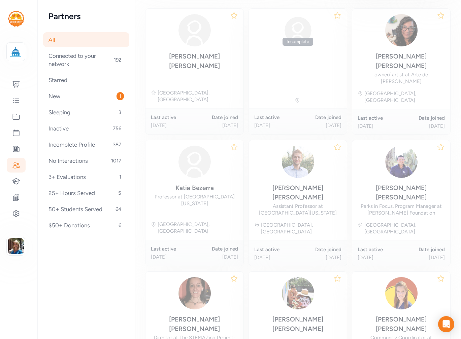
scroll to position [93, 0]
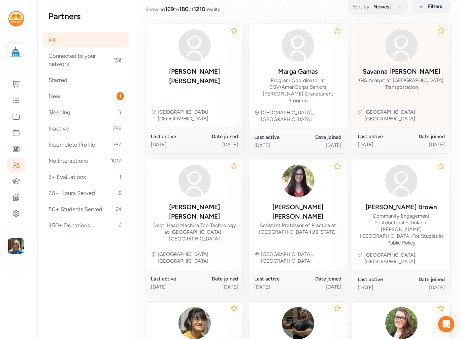
click at [420, 70] on div "Savanna Searles" at bounding box center [401, 71] width 77 height 9
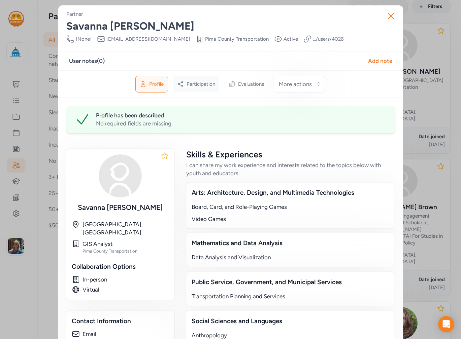
click at [201, 88] on div "Participation" at bounding box center [196, 84] width 46 height 16
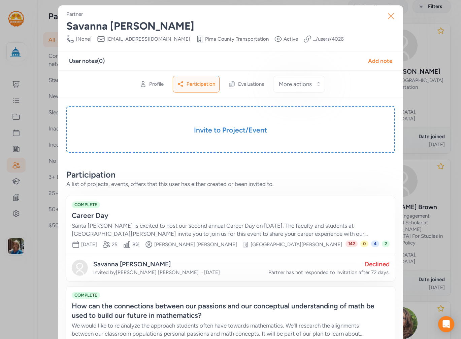
click at [387, 17] on icon "button" at bounding box center [390, 16] width 11 height 11
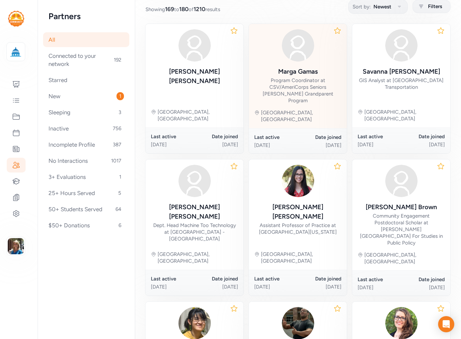
click at [290, 87] on div "Program Coordinator at CSV/AmeriCorps Seniors Foster Grandparent Program" at bounding box center [297, 90] width 87 height 27
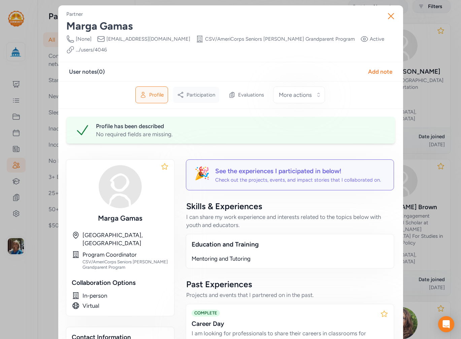
click at [193, 92] on span "Participation" at bounding box center [201, 95] width 29 height 7
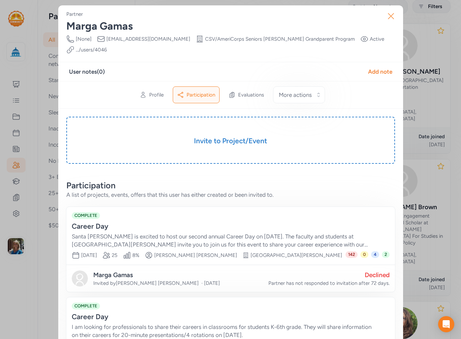
click at [385, 15] on icon "button" at bounding box center [390, 16] width 11 height 11
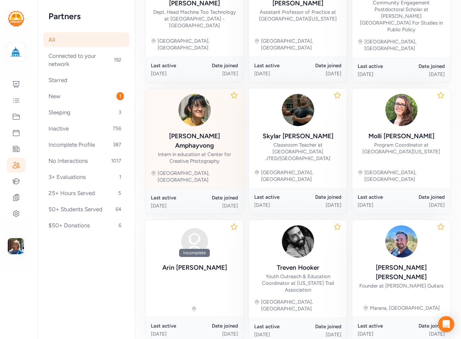
scroll to position [307, 0]
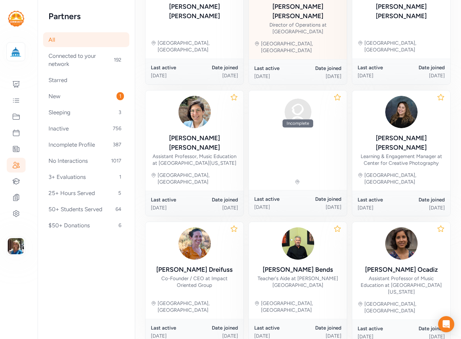
scroll to position [307, 0]
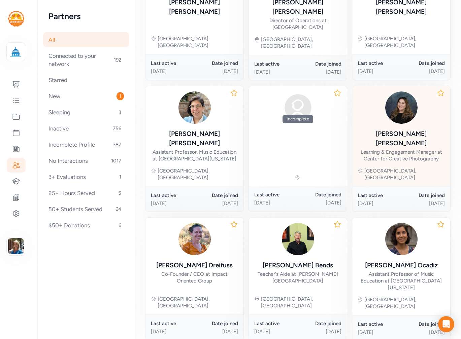
click at [400, 149] on div "Learning & Engagement Manager at Center for Creative Photography" at bounding box center [401, 155] width 87 height 13
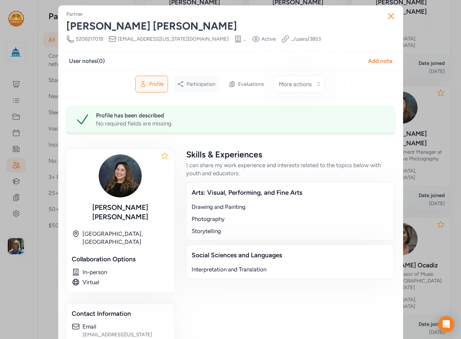
click at [197, 86] on span "Participation" at bounding box center [201, 84] width 29 height 7
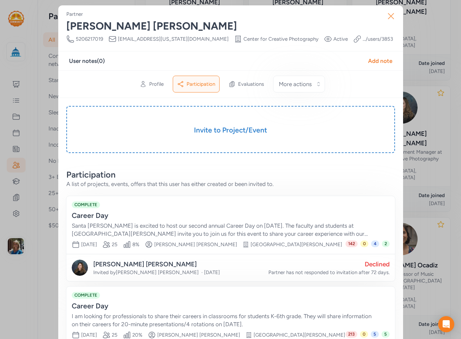
click at [390, 20] on icon "button" at bounding box center [390, 16] width 11 height 11
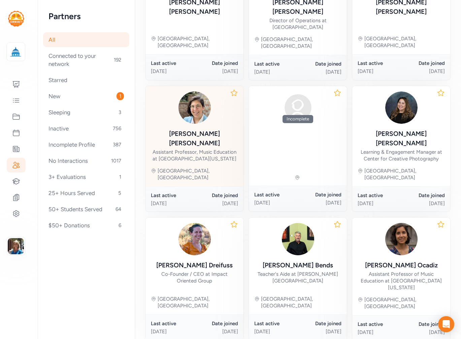
click at [178, 129] on div "Kelsey Nussbaum" at bounding box center [194, 138] width 87 height 19
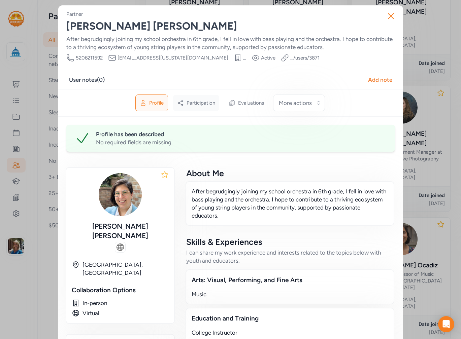
click at [193, 106] on span "Participation" at bounding box center [201, 103] width 29 height 7
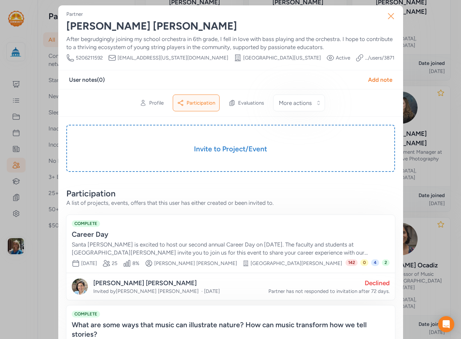
click at [394, 14] on button "Close" at bounding box center [391, 16] width 22 height 22
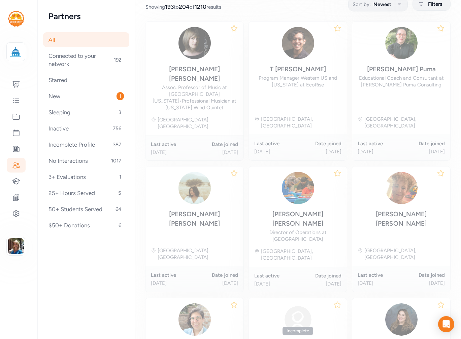
scroll to position [93, 0]
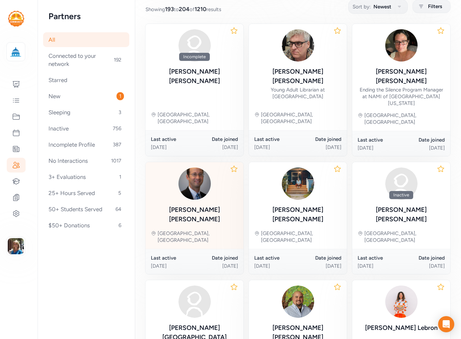
click at [196, 205] on div "Dean Brault" at bounding box center [194, 214] width 87 height 19
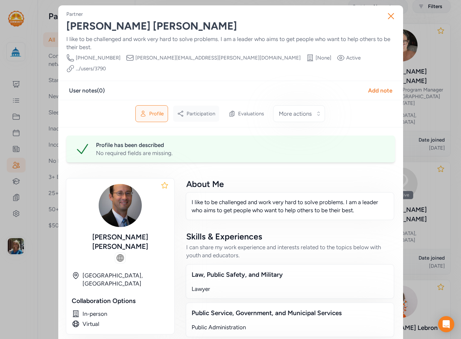
click at [199, 110] on span "Participation" at bounding box center [201, 113] width 29 height 7
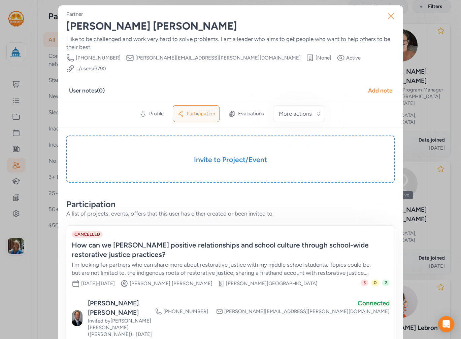
click at [386, 15] on icon "button" at bounding box center [390, 16] width 11 height 11
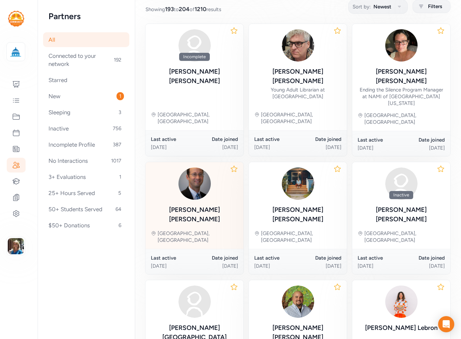
click at [184, 182] on div "Dean Brault" at bounding box center [194, 196] width 87 height 57
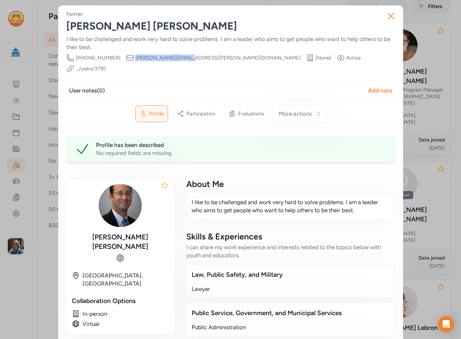
drag, startPoint x: 172, startPoint y: 55, endPoint x: 120, endPoint y: 57, distance: 52.5
click at [120, 57] on div "Phone Number 520-977-0777 Email dean.brault@pima.gov Organization [None] Visibi…" at bounding box center [230, 63] width 329 height 19
copy span "dean.brault@pima.gov"
click at [393, 12] on icon "button" at bounding box center [390, 16] width 11 height 11
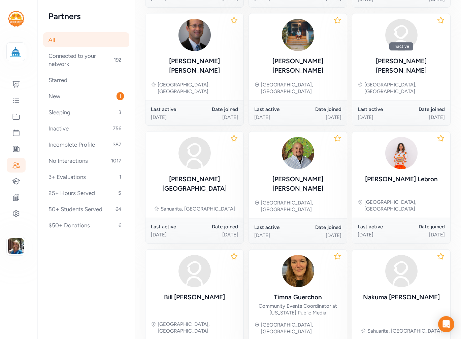
scroll to position [260, 0]
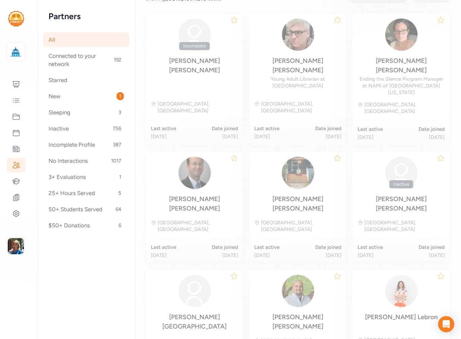
scroll to position [93, 0]
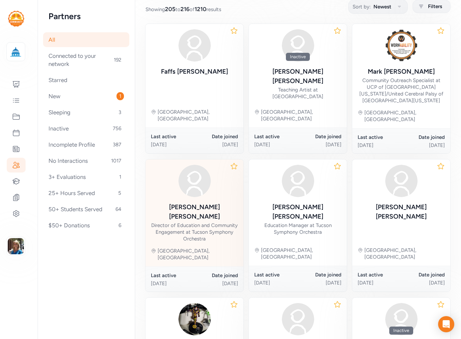
click at [194, 222] on div "Director of Education and Community Engagement at Tucson Symphony Orchestra" at bounding box center [194, 232] width 87 height 20
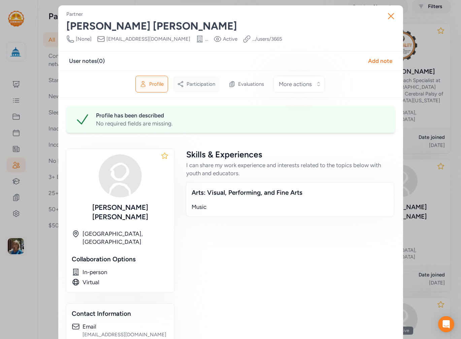
click at [194, 86] on span "Participation" at bounding box center [201, 84] width 29 height 7
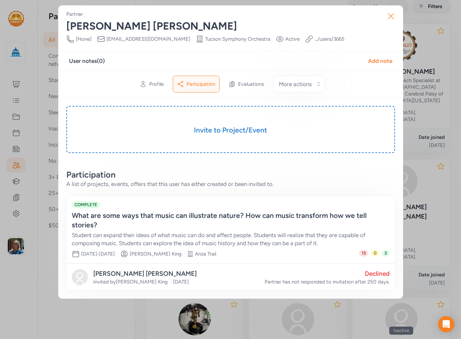
click at [393, 12] on icon "button" at bounding box center [390, 16] width 11 height 11
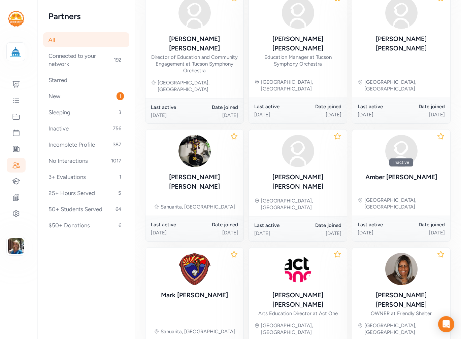
scroll to position [280, 0]
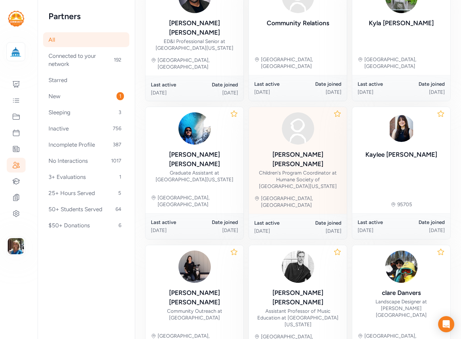
scroll to position [287, 0]
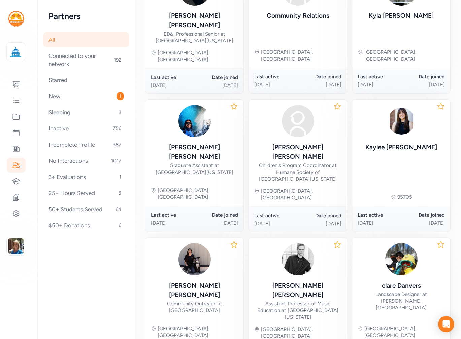
click at [395, 296] on div "Page All Explore Partners All Partners This page shows all partners in your net…" at bounding box center [298, 68] width 326 height 711
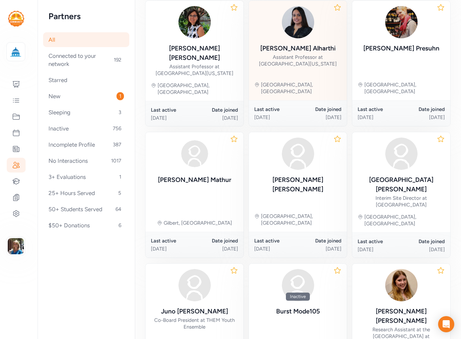
scroll to position [301, 0]
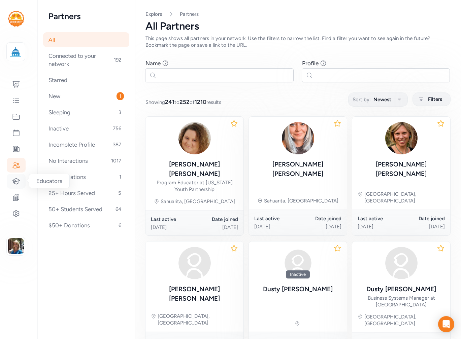
click at [17, 183] on icon at bounding box center [16, 181] width 8 height 8
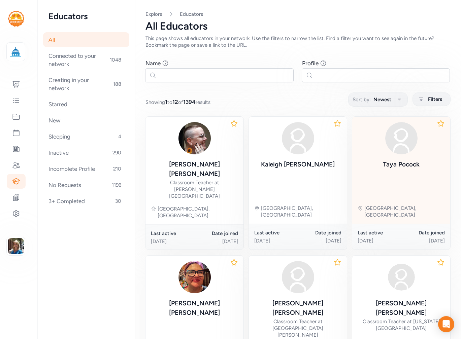
click at [390, 164] on div "Taya Pocock" at bounding box center [401, 164] width 37 height 9
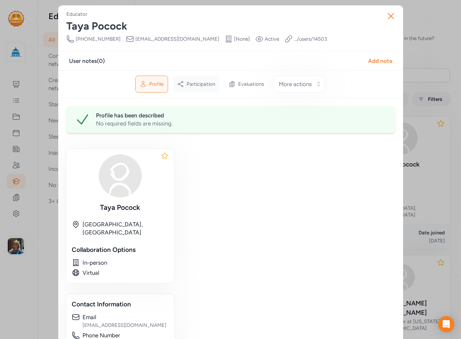
click at [197, 79] on div "Participation" at bounding box center [196, 84] width 46 height 16
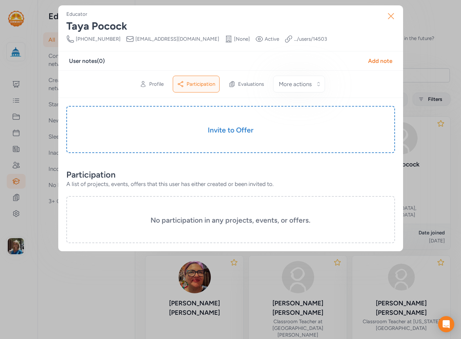
click at [385, 13] on icon "button" at bounding box center [390, 16] width 11 height 11
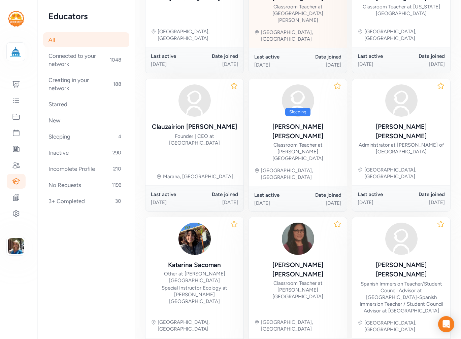
scroll to position [316, 0]
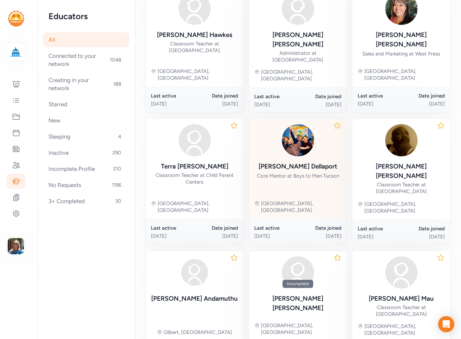
scroll to position [289, 0]
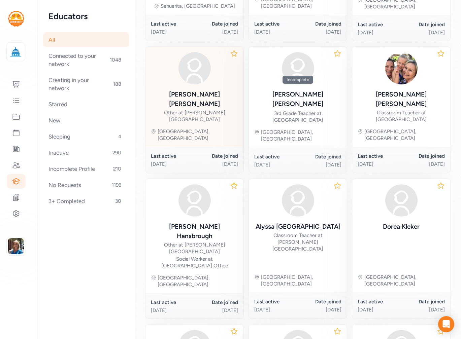
scroll to position [295, 0]
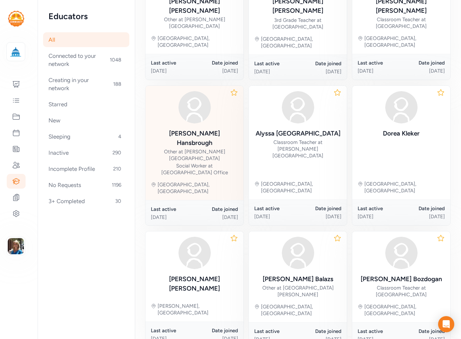
click at [183, 163] on div "Social Worker at [GEOGRAPHIC_DATA] Office" at bounding box center [194, 169] width 87 height 13
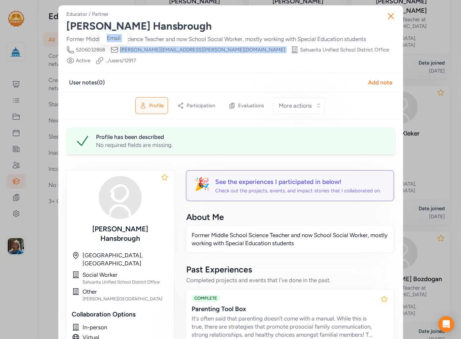
drag, startPoint x: 196, startPoint y: 45, endPoint x: 115, endPoint y: 52, distance: 81.4
click at [115, 52] on div "Educator / Partner David Hansbrough Former Middle School Science Teacher and no…" at bounding box center [230, 38] width 329 height 54
copy div "Email james.hansbrough@sahuarita.net School"
click at [395, 17] on button "Close" at bounding box center [391, 16] width 22 height 22
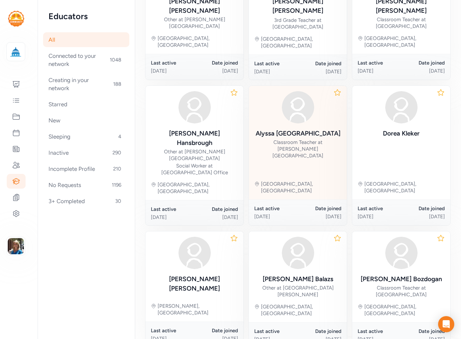
click at [298, 129] on div "Alyssa Francia" at bounding box center [298, 133] width 85 height 9
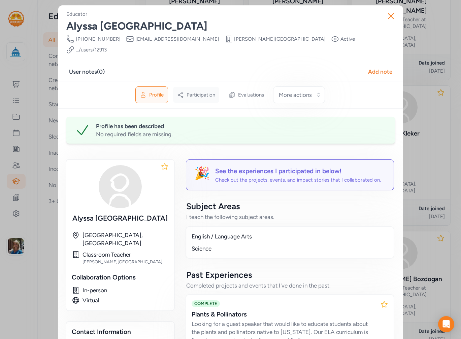
click at [200, 87] on div "Participation" at bounding box center [196, 95] width 46 height 16
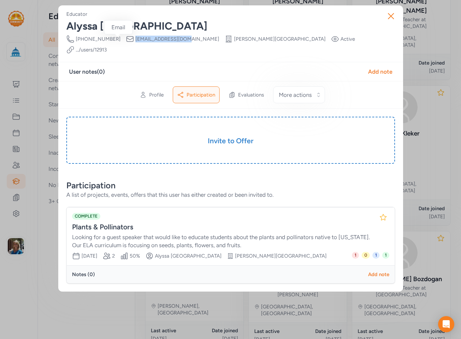
drag, startPoint x: 171, startPoint y: 37, endPoint x: 121, endPoint y: 42, distance: 50.1
click at [121, 42] on div "Phone Number 602-290-5171 Email alyssaf1@susd12.org School Craycroft Elementary…" at bounding box center [230, 44] width 329 height 19
copy span "alyssaf1@susd12.org"
click at [385, 15] on button "Close" at bounding box center [391, 16] width 22 height 22
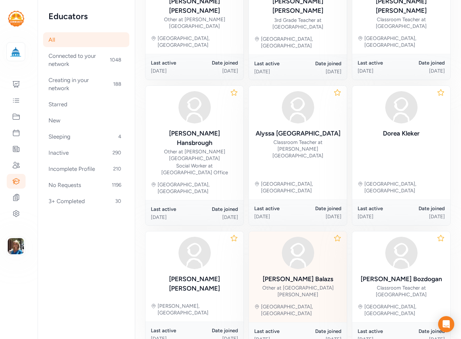
click at [306, 275] on div "Stephanie Balazs" at bounding box center [298, 279] width 71 height 9
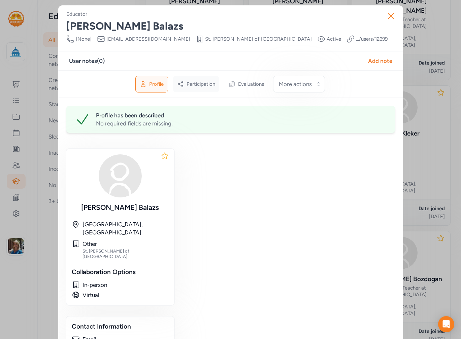
click at [206, 85] on span "Participation" at bounding box center [201, 84] width 29 height 7
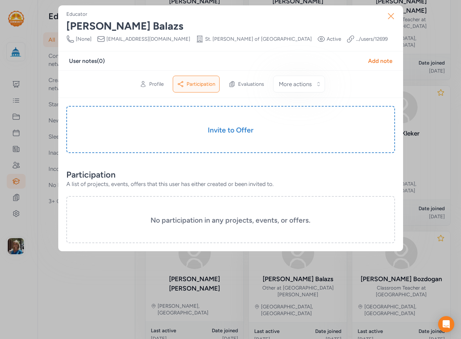
click at [390, 18] on icon "button" at bounding box center [390, 16] width 11 height 11
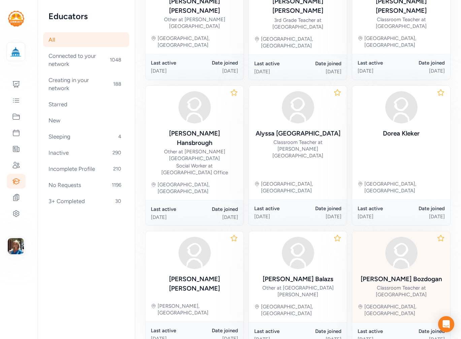
click at [383, 275] on div "Ahmed Bozdogan" at bounding box center [401, 279] width 81 height 9
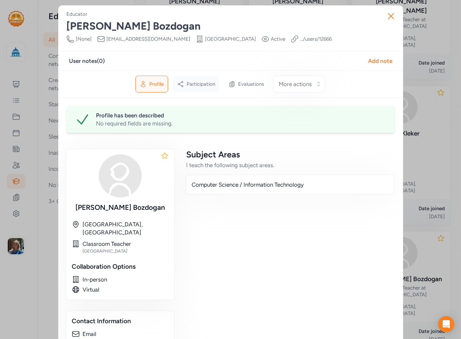
click at [196, 80] on div "Participation" at bounding box center [196, 84] width 46 height 16
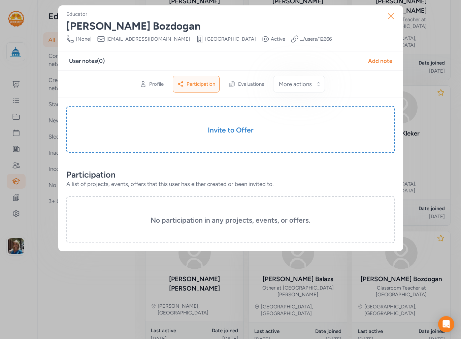
drag, startPoint x: 393, startPoint y: 10, endPoint x: 383, endPoint y: 27, distance: 19.0
click at [392, 11] on button "Close" at bounding box center [391, 16] width 22 height 22
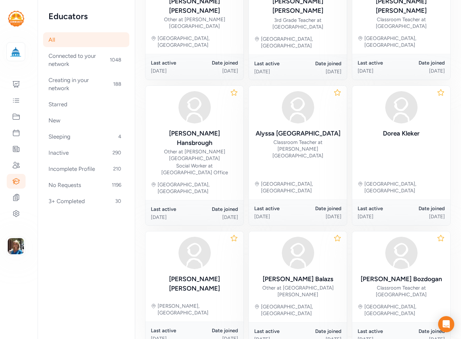
scroll to position [295, 0]
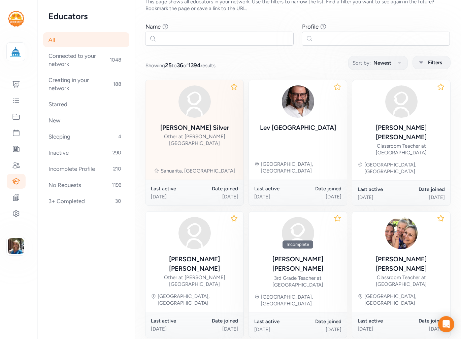
scroll to position [0, 0]
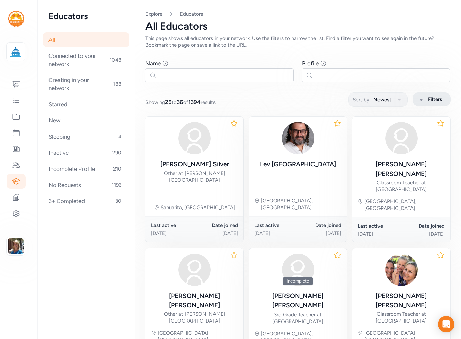
click at [433, 95] on div "Filters" at bounding box center [431, 99] width 38 height 13
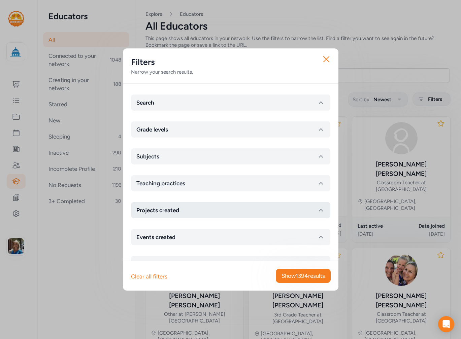
scroll to position [22, 0]
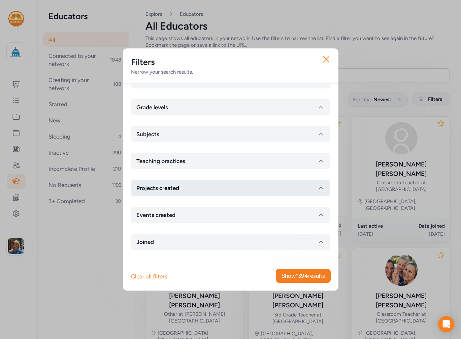
click at [317, 184] on icon "button" at bounding box center [321, 188] width 8 height 8
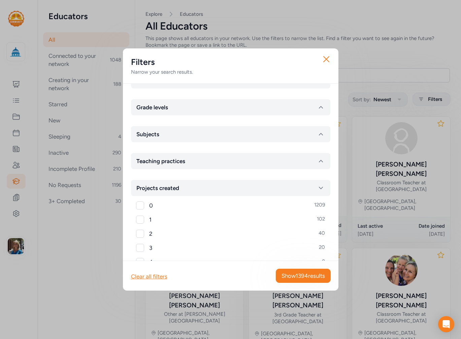
click at [141, 219] on div at bounding box center [140, 220] width 8 height 8
checkbox input "true"
click at [298, 273] on span "Show 102 results" at bounding box center [304, 276] width 40 height 8
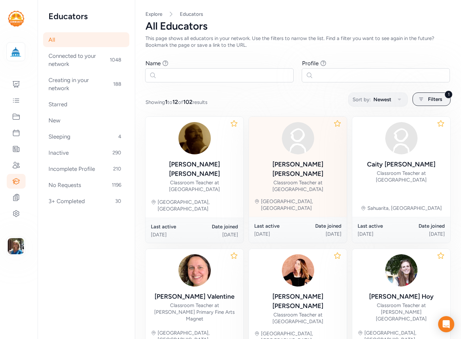
click at [302, 179] on div "Classroom Teacher at [GEOGRAPHIC_DATA]" at bounding box center [297, 185] width 87 height 13
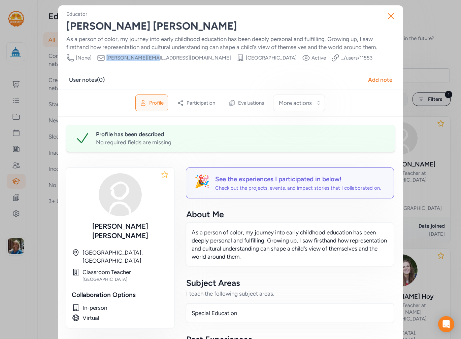
drag, startPoint x: 146, startPoint y: 55, endPoint x: 102, endPoint y: 60, distance: 44.0
click at [102, 60] on div "Phone Number [None] Email taniar@susd12.org School Ocotillo Early Learning Elem…" at bounding box center [219, 58] width 306 height 8
click at [387, 16] on icon "button" at bounding box center [390, 16] width 11 height 11
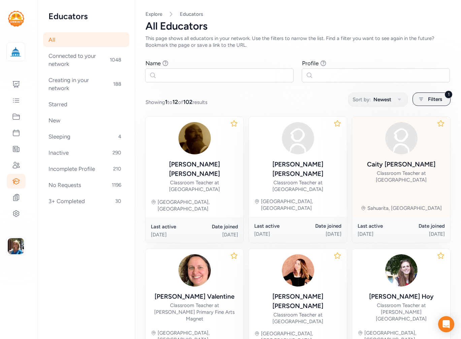
click at [383, 173] on div "Classroom Teacher at [GEOGRAPHIC_DATA]" at bounding box center [401, 176] width 87 height 13
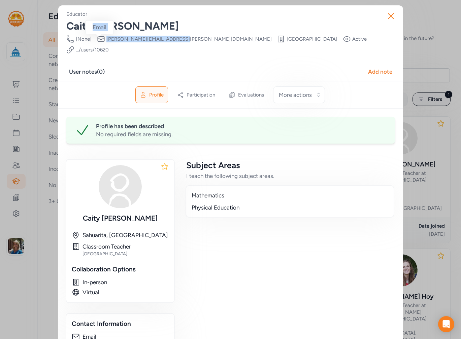
drag, startPoint x: 171, startPoint y: 37, endPoint x: 102, endPoint y: 36, distance: 68.7
click at [101, 36] on div "Phone Number [None] Email caitlin.marcum@sahuarita.net School Sahuarita Middle …" at bounding box center [230, 44] width 329 height 19
click at [385, 15] on icon "button" at bounding box center [390, 16] width 11 height 11
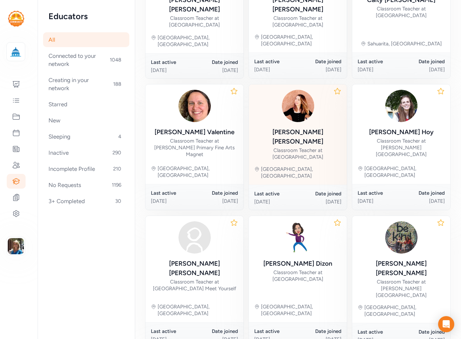
scroll to position [168, 0]
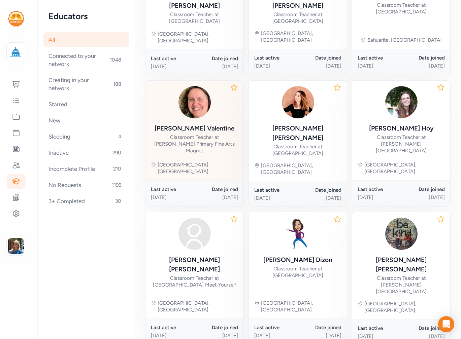
drag, startPoint x: 202, startPoint y: 119, endPoint x: 202, endPoint y: 110, distance: 9.1
click at [202, 124] on div "Jennifer Valentine Classroom Teacher at Gallego Primary Fine Arts Magnet" at bounding box center [194, 139] width 87 height 30
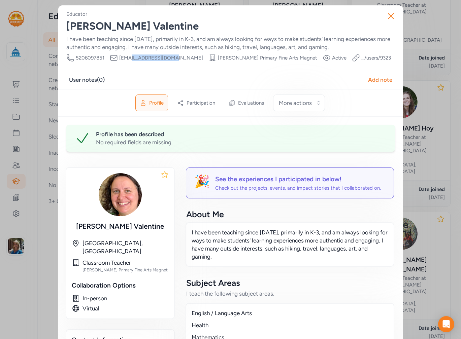
drag, startPoint x: 166, startPoint y: 58, endPoint x: 159, endPoint y: 60, distance: 7.9
click at [126, 58] on span "jenniferva@susd12.org" at bounding box center [161, 58] width 84 height 7
click at [172, 60] on div "Phone Number 5206097851 Email jenniferva@susd12.org School Gallego Primary Fine…" at bounding box center [228, 58] width 325 height 8
drag, startPoint x: 172, startPoint y: 58, endPoint x: 168, endPoint y: 56, distance: 4.6
click at [168, 56] on div "Phone Number 5206097851 Email jenniferva@susd12.org School Gallego Primary Fine…" at bounding box center [228, 58] width 325 height 8
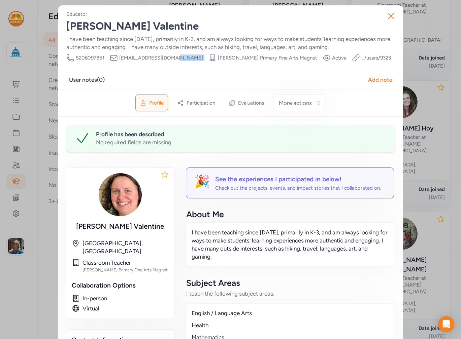
click at [171, 59] on div "Phone Number 5206097851 Email jenniferva@susd12.org School Gallego Primary Fine…" at bounding box center [228, 58] width 325 height 8
click at [170, 60] on div "Phone Number 5206097851 Email jenniferva@susd12.org School Gallego Primary Fine…" at bounding box center [228, 58] width 325 height 8
drag, startPoint x: 115, startPoint y: 56, endPoint x: 171, endPoint y: 61, distance: 55.8
click at [174, 57] on div "Phone Number 5206097851 Email jenniferva@susd12.org School Gallego Primary Fine…" at bounding box center [228, 58] width 325 height 8
click at [391, 13] on icon "button" at bounding box center [390, 16] width 11 height 11
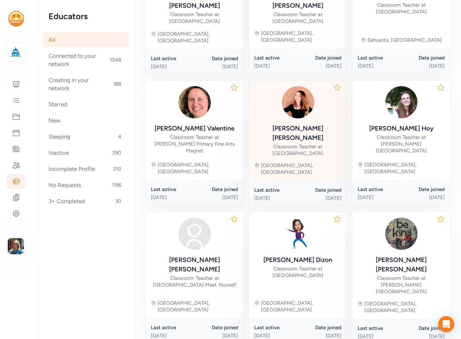
click at [303, 143] on div "Classroom Teacher at [GEOGRAPHIC_DATA]" at bounding box center [297, 149] width 87 height 13
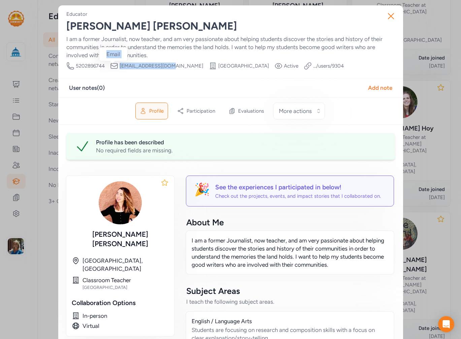
drag, startPoint x: 167, startPoint y: 67, endPoint x: 114, endPoint y: 68, distance: 52.9
click at [114, 68] on div "Email shannonf@susd12.org" at bounding box center [156, 66] width 93 height 8
click at [395, 14] on button "Close" at bounding box center [391, 16] width 22 height 22
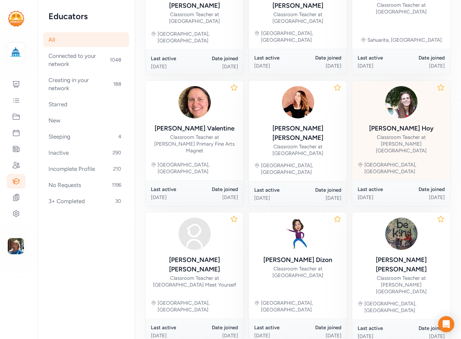
click at [395, 124] on div "Sarah Hoy" at bounding box center [401, 128] width 65 height 9
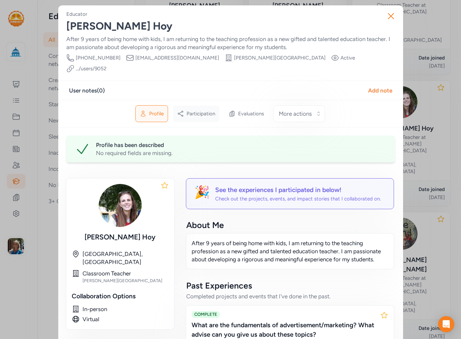
click at [196, 110] on span "Participation" at bounding box center [201, 113] width 29 height 7
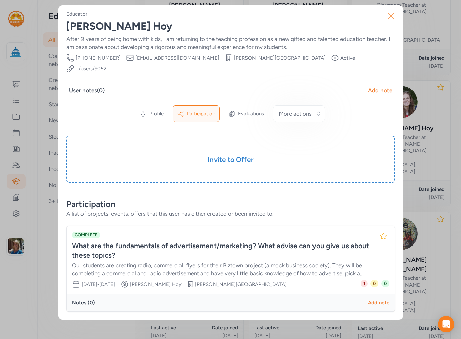
drag, startPoint x: 390, startPoint y: 11, endPoint x: 389, endPoint y: 15, distance: 4.2
click at [390, 14] on icon "button" at bounding box center [390, 16] width 11 height 11
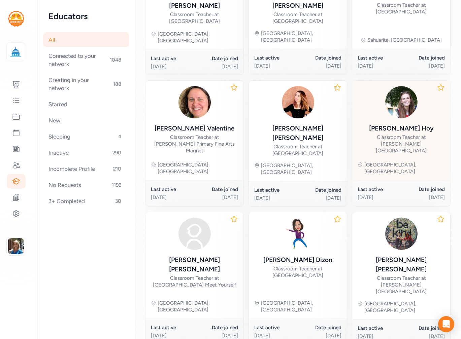
click at [379, 124] on div "Sarah Hoy Classroom Teacher at Senita Valley Elementary School" at bounding box center [401, 139] width 87 height 30
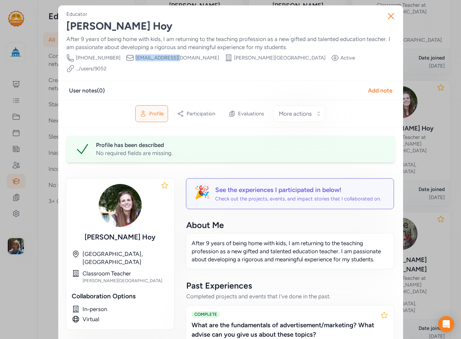
drag, startPoint x: 168, startPoint y: 56, endPoint x: 125, endPoint y: 58, distance: 43.5
click at [135, 58] on span "seaxup@gmail.com" at bounding box center [177, 58] width 84 height 7
drag, startPoint x: 391, startPoint y: 16, endPoint x: 382, endPoint y: 22, distance: 10.0
click at [391, 16] on icon "button" at bounding box center [390, 16] width 11 height 11
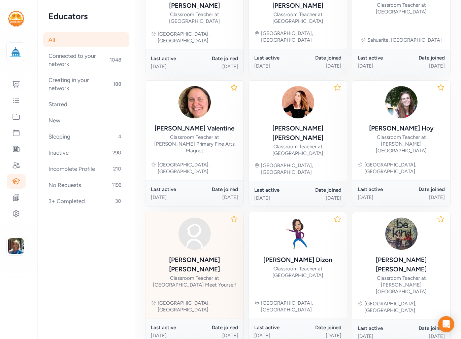
click at [206, 256] on div "Denise Uyehara" at bounding box center [194, 265] width 87 height 19
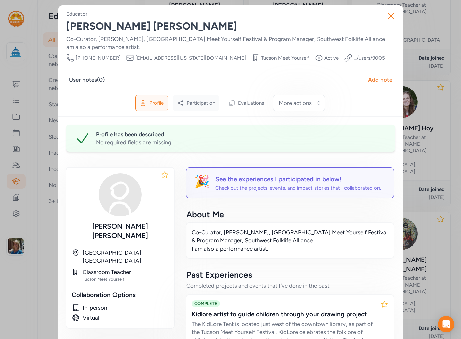
click at [203, 105] on span "Participation" at bounding box center [201, 103] width 29 height 7
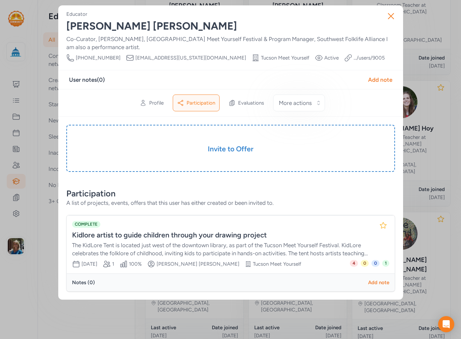
click at [179, 55] on div "Phone Number 520-230-2807 Email duyehara@arizona.edu School Tucson Meet Yoursel…" at bounding box center [225, 58] width 318 height 8
drag, startPoint x: 176, startPoint y: 56, endPoint x: 124, endPoint y: 56, distance: 52.5
click at [124, 56] on div "Phone Number 520-230-2807 Email duyehara@arizona.edu School Tucson Meet Yoursel…" at bounding box center [225, 58] width 318 height 8
click at [395, 11] on icon "button" at bounding box center [390, 16] width 11 height 11
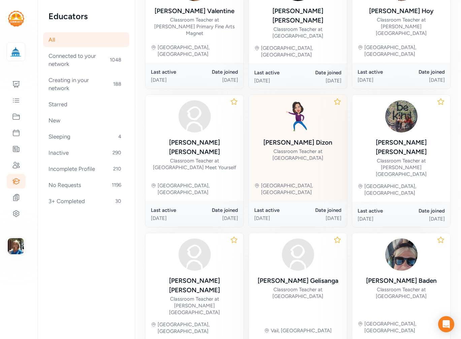
scroll to position [288, 0]
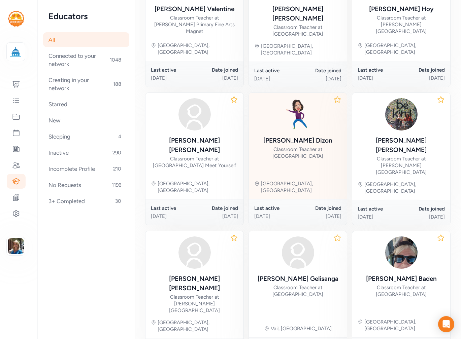
click at [307, 146] on div "Classroom Teacher at Twin Peaks Elementary School" at bounding box center [297, 152] width 87 height 13
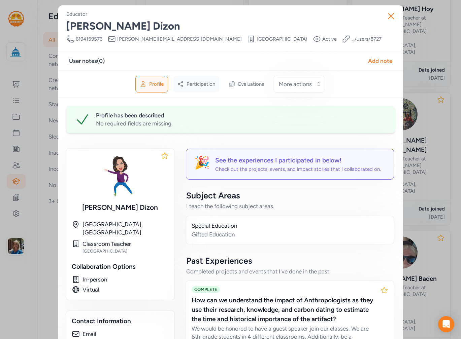
click at [201, 79] on div "Participation" at bounding box center [196, 84] width 46 height 16
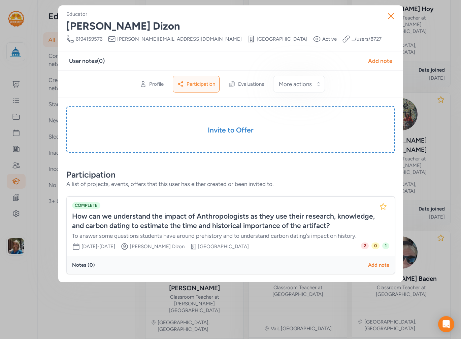
click at [141, 60] on div "User notes ( 0 ) Add note" at bounding box center [230, 61] width 323 height 8
click at [173, 38] on span "b.j.dizon@maranausd.org" at bounding box center [179, 39] width 125 height 7
drag, startPoint x: 175, startPoint y: 38, endPoint x: 115, endPoint y: 39, distance: 59.6
click at [115, 39] on div "Email b.j.dizon@maranausd.org" at bounding box center [175, 39] width 134 height 8
click at [392, 16] on icon "button" at bounding box center [390, 16] width 11 height 11
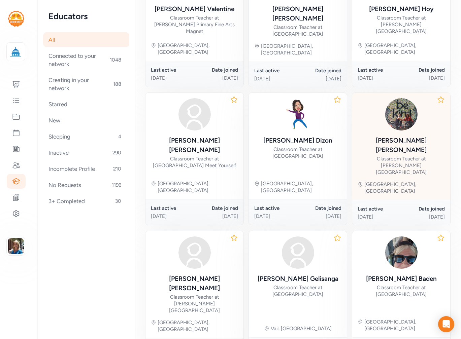
click at [393, 136] on div "Haley Odom-Mackey Classroom Teacher at City High School" at bounding box center [401, 156] width 87 height 40
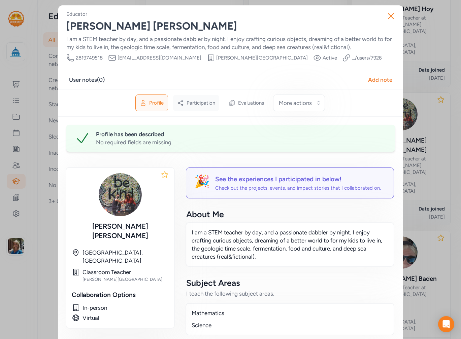
click at [195, 101] on span "Participation" at bounding box center [201, 103] width 29 height 7
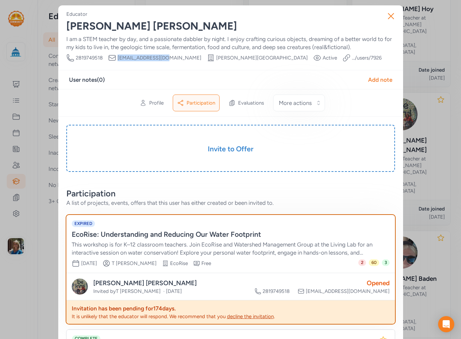
drag, startPoint x: 158, startPoint y: 57, endPoint x: 115, endPoint y: 57, distance: 43.1
click at [115, 57] on div "Email haleyo@cityccl.org" at bounding box center [154, 58] width 93 height 8
click at [387, 10] on button "Close" at bounding box center [391, 16] width 22 height 22
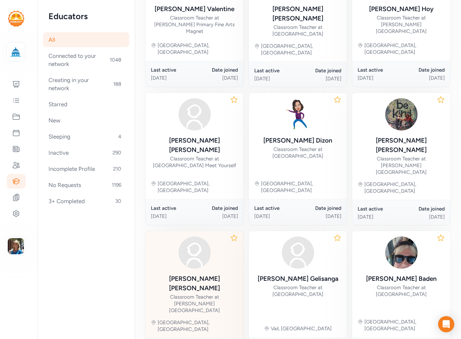
click at [195, 294] on div "Classroom Teacher at Butterfield Elementary School" at bounding box center [194, 304] width 87 height 20
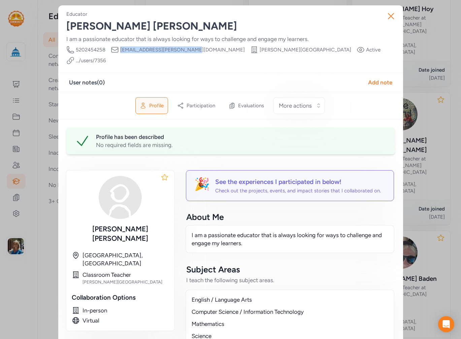
drag, startPoint x: 187, startPoint y: 49, endPoint x: 107, endPoint y: 47, distance: 79.5
click at [107, 47] on div "Phone Number 5202454258 Email a.d.romanoski@maranausd.org School Butterfield El…" at bounding box center [230, 55] width 329 height 19
click at [390, 14] on icon "button" at bounding box center [390, 15] width 5 height 5
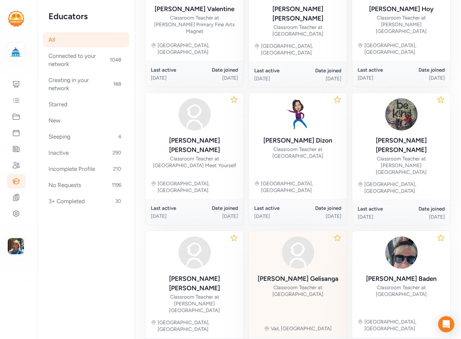
click at [306, 274] on div "Rowena Gelisanga" at bounding box center [298, 278] width 81 height 9
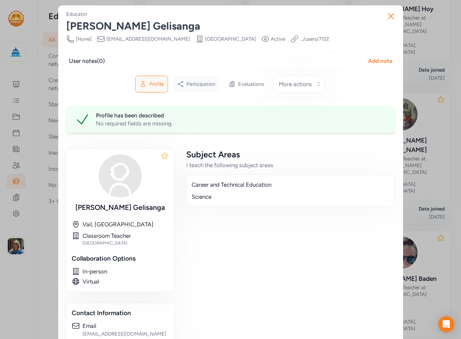
click at [199, 82] on span "Participation" at bounding box center [201, 84] width 29 height 7
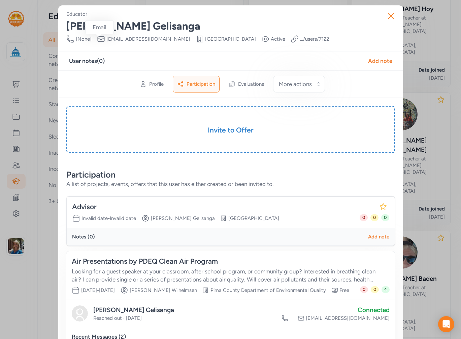
drag, startPoint x: 178, startPoint y: 38, endPoint x: 101, endPoint y: 35, distance: 76.5
click at [101, 35] on div "Email gelisangar@vailschooldistrict.org" at bounding box center [143, 39] width 93 height 8
click at [385, 10] on button "Close" at bounding box center [391, 16] width 22 height 22
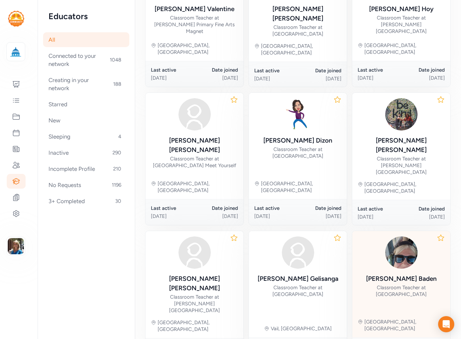
click at [408, 284] on div "Classroom Teacher at Twin Peaks Elementary School" at bounding box center [401, 290] width 87 height 13
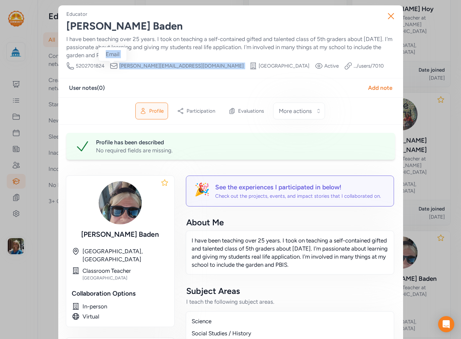
drag, startPoint x: 180, startPoint y: 65, endPoint x: 114, endPoint y: 66, distance: 65.7
click at [114, 66] on div "Phone Number 5202701824 Email m.f.baden@maranausd.org School Twin Peaks Element…" at bounding box center [224, 66] width 317 height 8
click at [387, 16] on icon "button" at bounding box center [390, 16] width 11 height 11
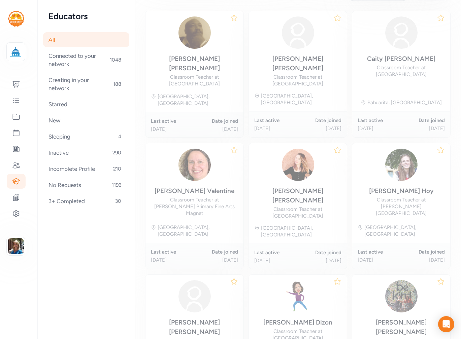
scroll to position [93, 0]
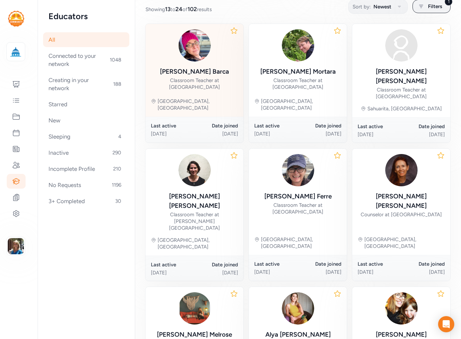
click at [193, 72] on div "Deborah Barca" at bounding box center [194, 71] width 69 height 9
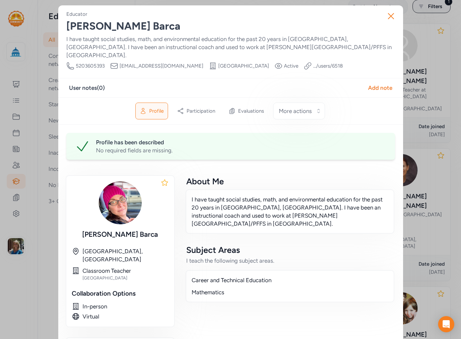
click at [169, 62] on div "Phone Number 5203605393 Email dbarca@salpointe.org School Salpointe Catholic Hi…" at bounding box center [204, 66] width 276 height 8
click at [207, 108] on span "Participation" at bounding box center [201, 111] width 29 height 7
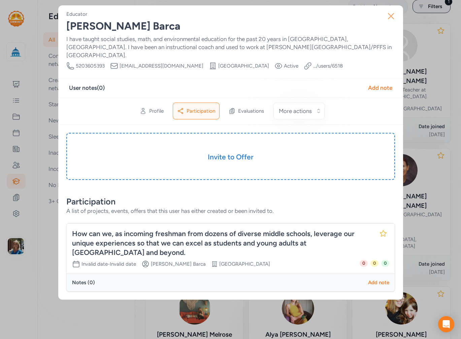
click at [395, 16] on icon "button" at bounding box center [390, 16] width 11 height 11
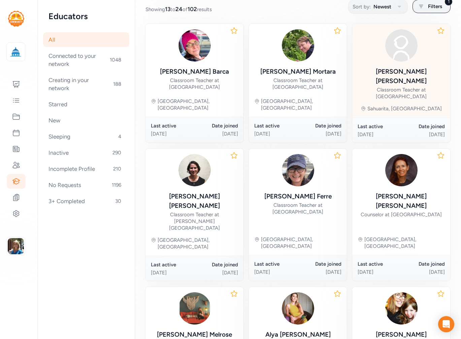
click at [368, 87] on div "Classroom Teacher at [GEOGRAPHIC_DATA]" at bounding box center [401, 93] width 87 height 13
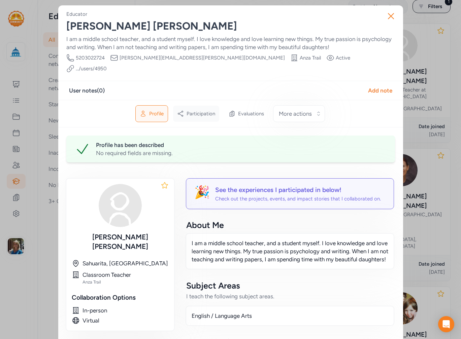
click at [213, 106] on div "Participation" at bounding box center [196, 114] width 46 height 16
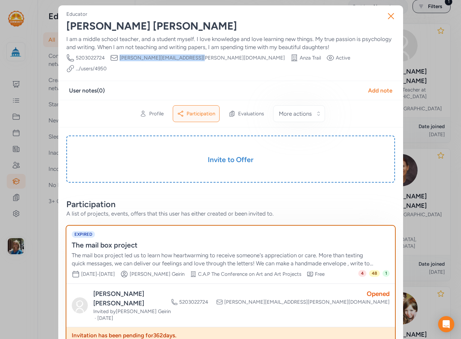
drag, startPoint x: 187, startPoint y: 56, endPoint x: 116, endPoint y: 57, distance: 71.1
click at [116, 57] on div "Phone Number 5203022724 Email daniela.monreal@sahuarita.net School Anza Trail V…" at bounding box center [230, 63] width 329 height 19
click at [386, 15] on icon "button" at bounding box center [390, 16] width 11 height 11
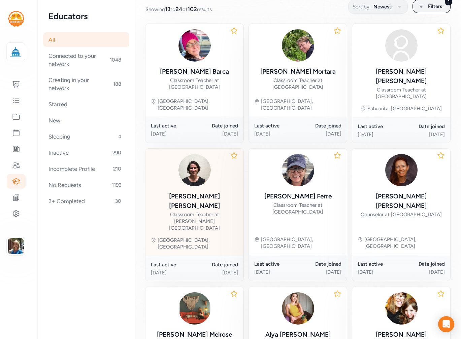
click at [201, 192] on div "Sophie Maloney Classroom Teacher at City High School" at bounding box center [194, 212] width 87 height 40
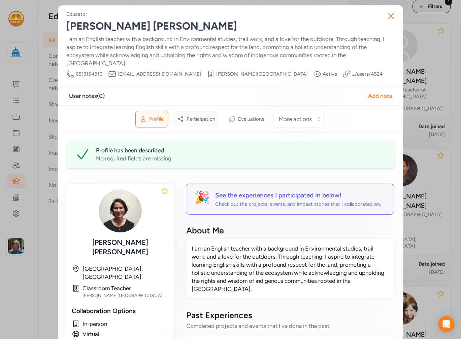
click at [206, 116] on div "Participation" at bounding box center [196, 119] width 46 height 16
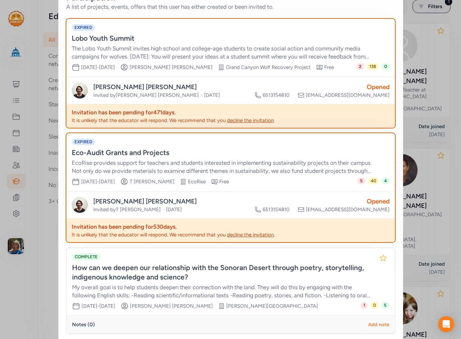
scroll to position [44, 0]
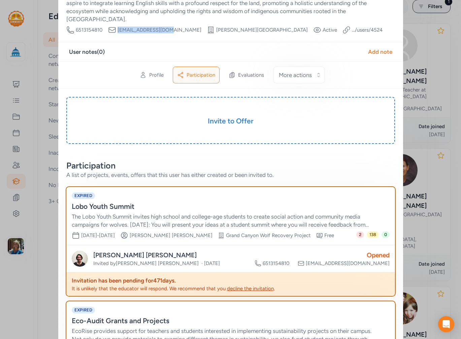
drag, startPoint x: 165, startPoint y: 20, endPoint x: 118, endPoint y: 22, distance: 46.8
click at [115, 26] on div "Phone Number 6513154810 Email sophiem@cityccl.org School City High School Visib…" at bounding box center [224, 30] width 316 height 8
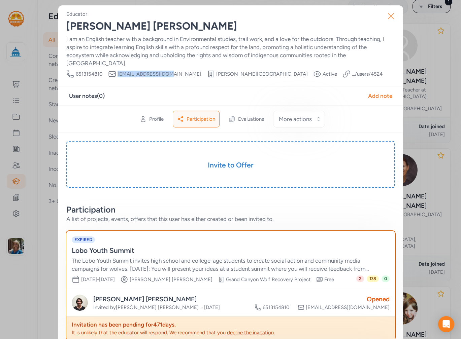
click at [391, 18] on icon "button" at bounding box center [390, 16] width 11 height 11
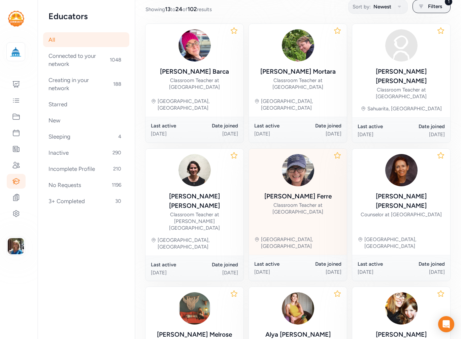
click at [299, 202] on div "Classroom Teacher at [GEOGRAPHIC_DATA]" at bounding box center [297, 208] width 87 height 13
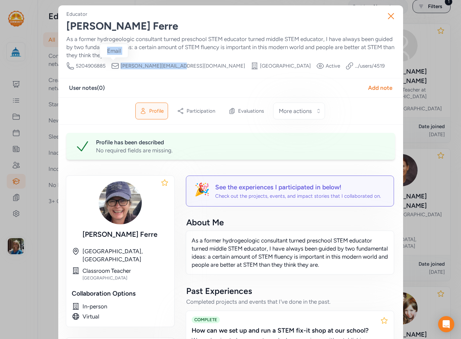
drag, startPoint x: 166, startPoint y: 64, endPoint x: 116, endPoint y: 65, distance: 49.8
click at [116, 65] on div "Email leslie.ferre@tusd1.org" at bounding box center [178, 66] width 134 height 8
click at [380, 16] on button "Close" at bounding box center [391, 16] width 22 height 22
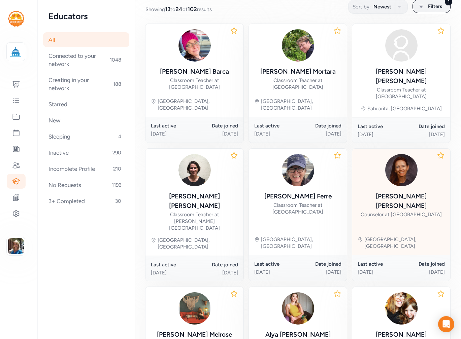
click at [377, 192] on div "Kaitlin Coleman" at bounding box center [401, 201] width 87 height 19
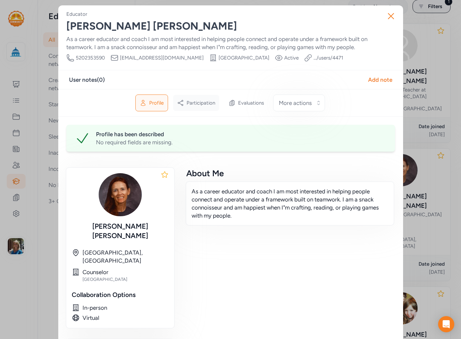
click at [189, 100] on span "Participation" at bounding box center [201, 103] width 29 height 7
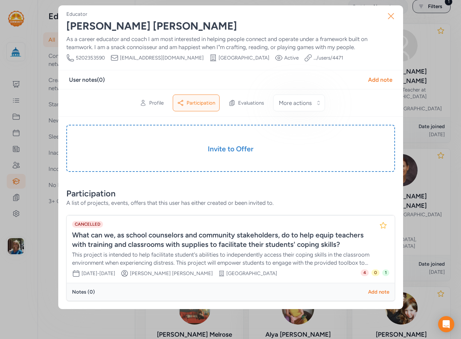
click at [387, 15] on icon "button" at bounding box center [390, 16] width 11 height 11
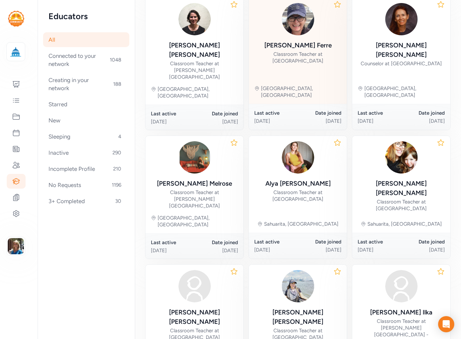
scroll to position [261, 0]
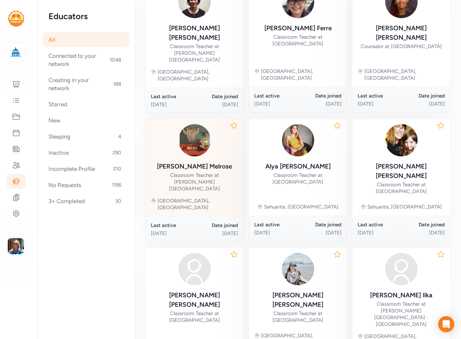
click at [188, 172] on div "Classroom Teacher at [PERSON_NAME][GEOGRAPHIC_DATA]" at bounding box center [194, 182] width 87 height 20
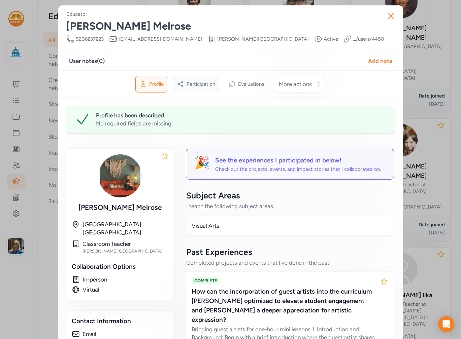
click at [196, 84] on span "Participation" at bounding box center [201, 84] width 29 height 7
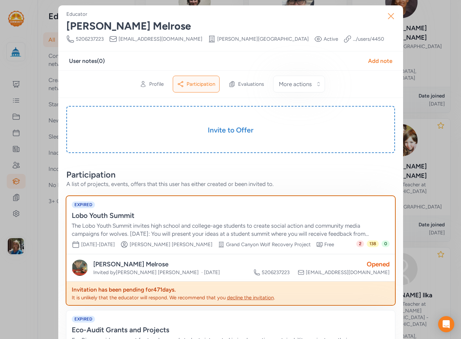
click at [391, 16] on icon "button" at bounding box center [390, 16] width 11 height 11
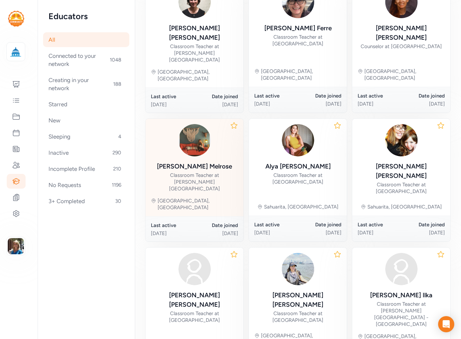
click at [192, 162] on div "Jessica Melrose" at bounding box center [194, 166] width 75 height 9
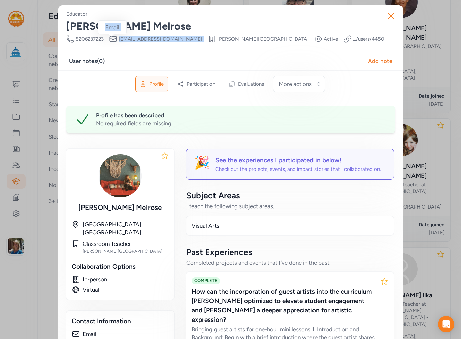
drag, startPoint x: 167, startPoint y: 38, endPoint x: 112, endPoint y: 39, distance: 55.2
click at [112, 39] on div "Phone Number 5206237223 Email jessicam@cityccl.org School City High School Visi…" at bounding box center [225, 39] width 318 height 8
click at [395, 15] on button "Close" at bounding box center [391, 16] width 22 height 22
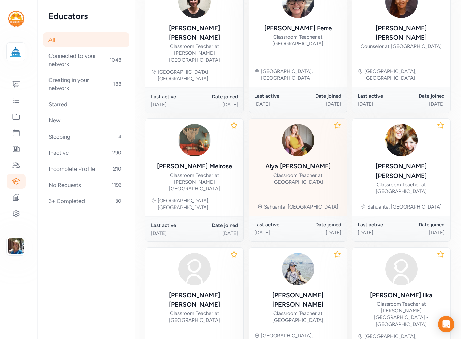
click at [290, 162] on div "Alya Verdugo" at bounding box center [297, 166] width 65 height 9
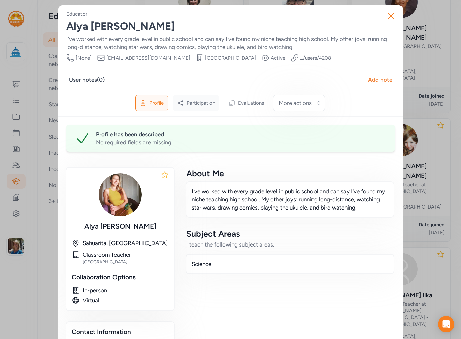
click at [204, 107] on div "Participation" at bounding box center [196, 103] width 46 height 16
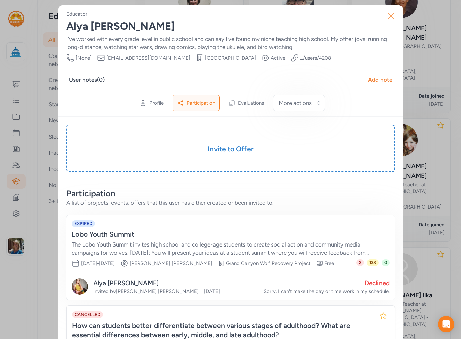
click at [385, 15] on icon "button" at bounding box center [390, 16] width 11 height 11
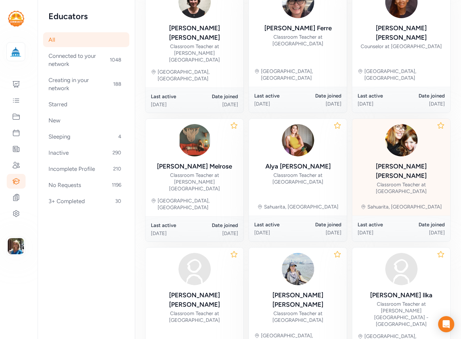
click at [393, 162] on div "Danielle Rutherford" at bounding box center [401, 171] width 87 height 19
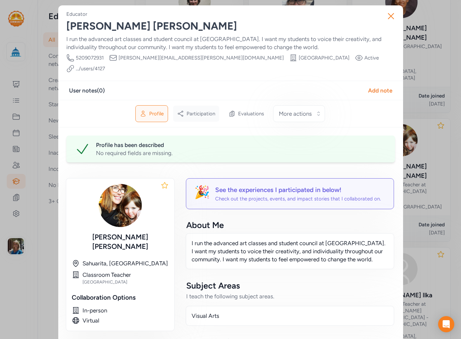
click at [202, 110] on span "Participation" at bounding box center [201, 113] width 29 height 7
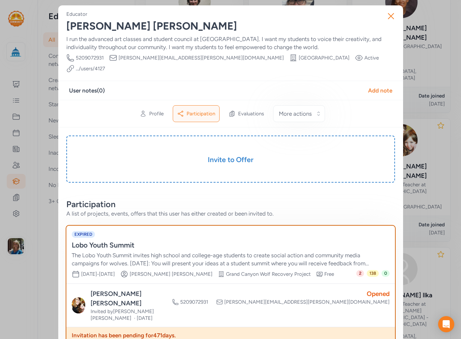
click at [196, 57] on div "Phone Number 5209072931 Email danielle.rutherford@sahuarita.net School Sahuarit…" at bounding box center [230, 63] width 329 height 19
drag, startPoint x: 192, startPoint y: 57, endPoint x: 116, endPoint y: 57, distance: 76.1
click at [116, 57] on div "Phone Number 5209072931 Email danielle.rutherford@sahuarita.net School Sahuarit…" at bounding box center [230, 63] width 329 height 19
click at [390, 16] on icon "button" at bounding box center [390, 16] width 11 height 11
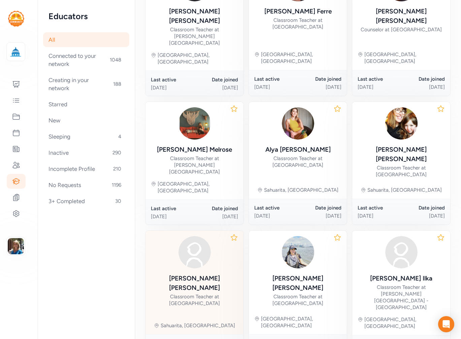
scroll to position [287, 0]
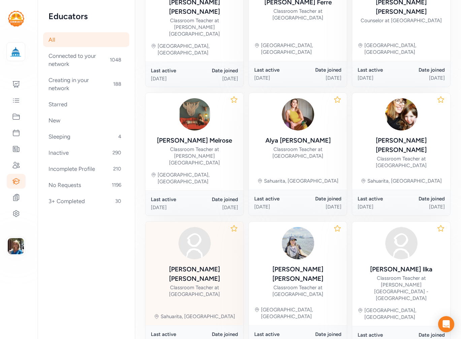
click at [210, 284] on div "Classroom Teacher at Sahuarita Digital Pathways Academy" at bounding box center [194, 290] width 87 height 13
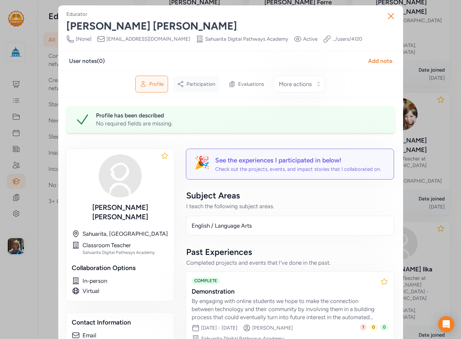
click at [201, 83] on span "Participation" at bounding box center [201, 84] width 29 height 7
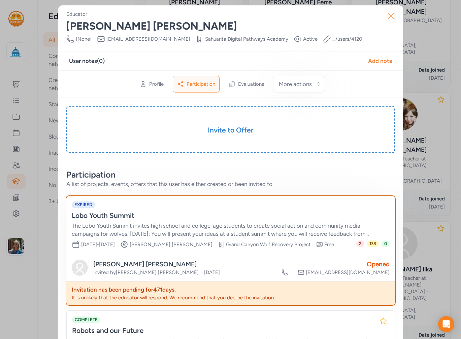
click at [388, 14] on icon "button" at bounding box center [390, 16] width 11 height 11
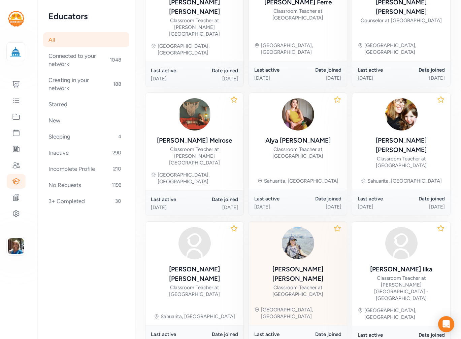
click at [305, 284] on div "Classroom Teacher at Liberty Elementary School" at bounding box center [297, 290] width 87 height 13
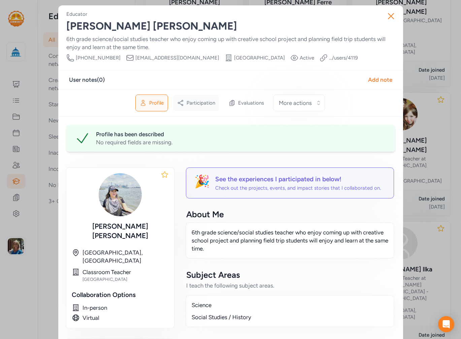
click at [191, 101] on span "Participation" at bounding box center [201, 103] width 29 height 7
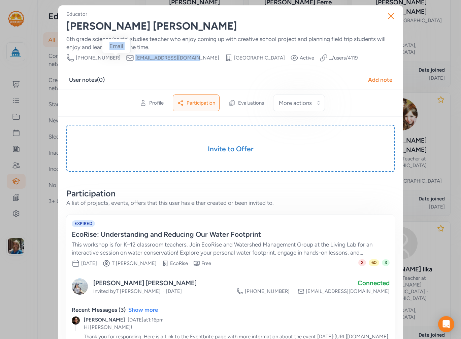
drag, startPoint x: 175, startPoint y: 56, endPoint x: 119, endPoint y: 56, distance: 56.9
click at [119, 56] on div "Phone Number 520-347-1265 Email elizabethv1@susd12.org School Liberty Elementar…" at bounding box center [211, 58] width 291 height 8
click at [388, 15] on icon "button" at bounding box center [390, 15] width 5 height 5
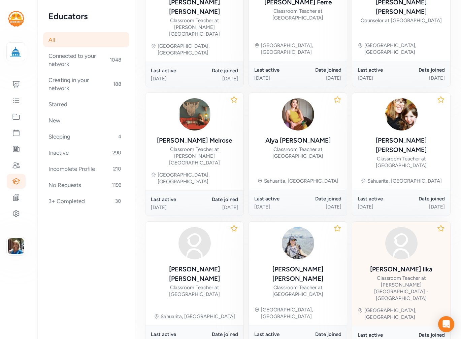
click at [383, 265] on div "Nicholas Ilka Classroom Teacher at Paulo Freire Freedom School - Downtown" at bounding box center [401, 283] width 87 height 37
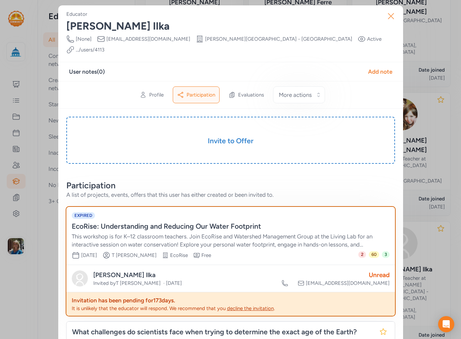
click at [389, 19] on icon "button" at bounding box center [390, 16] width 11 height 11
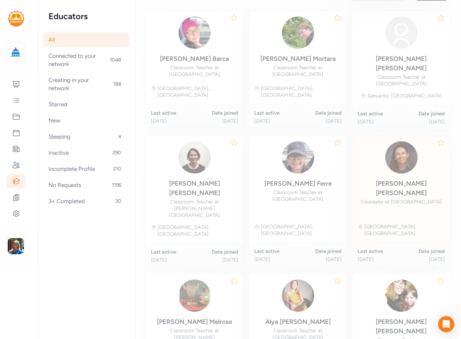
scroll to position [93, 0]
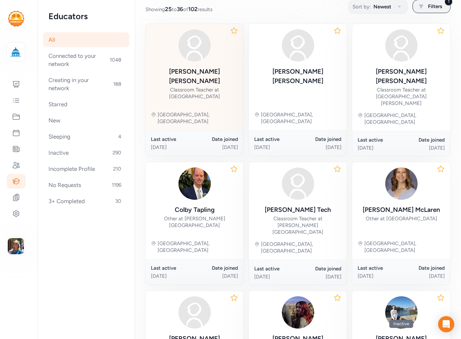
click at [196, 75] on div "Araceli Arevalos" at bounding box center [194, 76] width 87 height 19
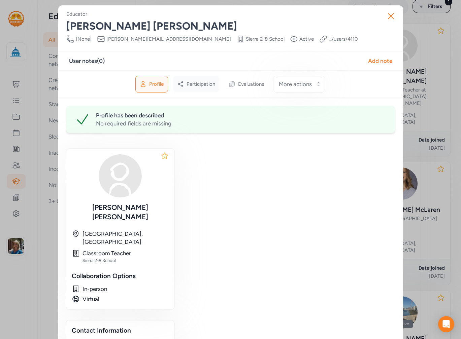
click at [198, 83] on span "Participation" at bounding box center [201, 84] width 29 height 7
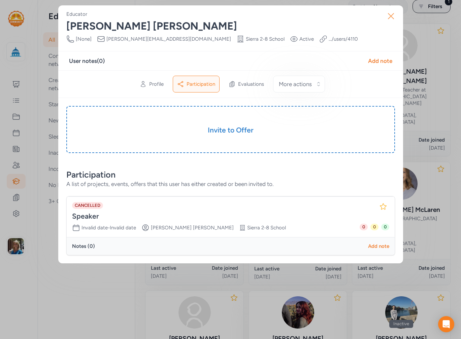
click at [392, 18] on icon "button" at bounding box center [390, 16] width 11 height 11
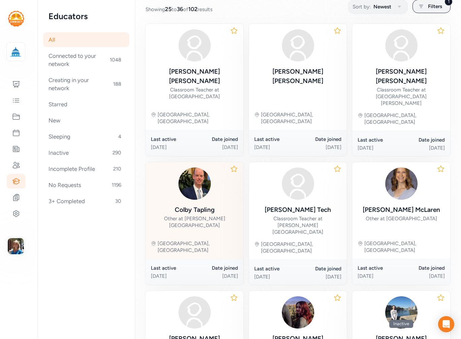
click at [183, 215] on div "Other at Frances Owen Holaway Elementary School" at bounding box center [194, 221] width 87 height 13
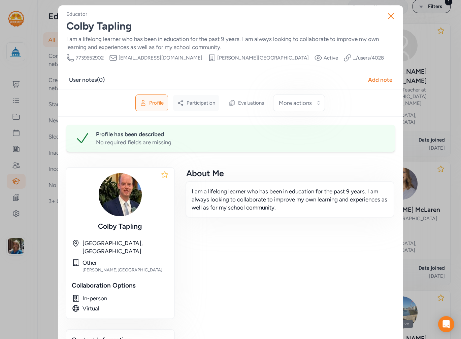
click at [206, 105] on span "Participation" at bounding box center [201, 103] width 29 height 7
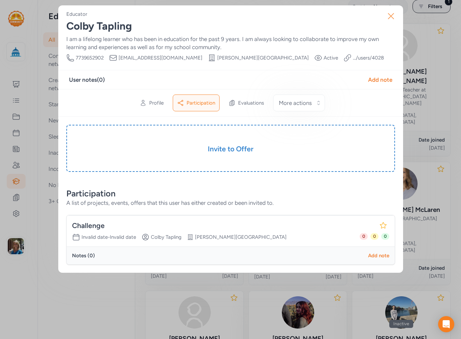
click at [387, 14] on icon "button" at bounding box center [390, 16] width 11 height 11
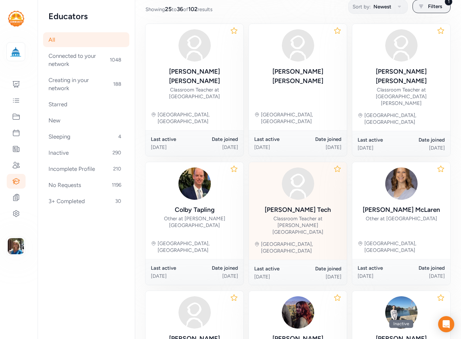
click at [299, 205] on div "Janine Tech" at bounding box center [298, 209] width 66 height 9
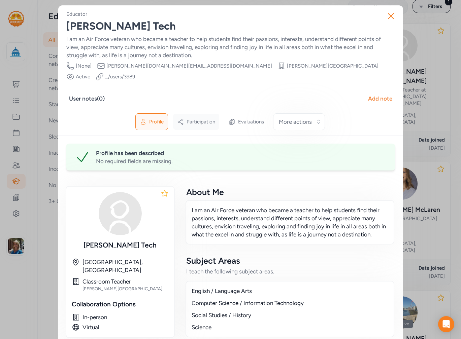
click at [194, 119] on span "Participation" at bounding box center [201, 122] width 29 height 7
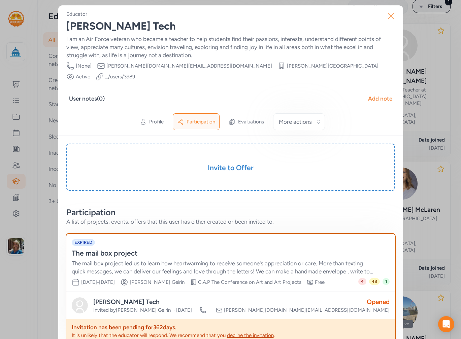
click at [390, 21] on icon "button" at bounding box center [390, 16] width 11 height 11
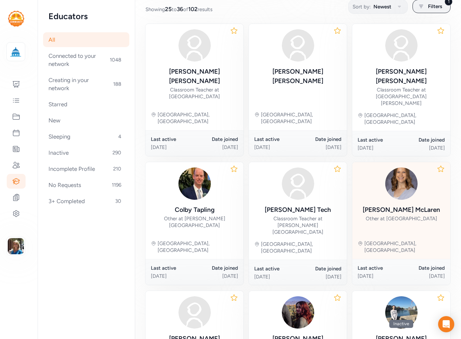
click at [396, 205] on div "Rebecca McLaren" at bounding box center [401, 209] width 77 height 9
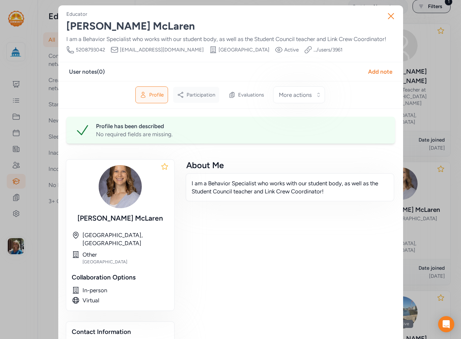
click at [204, 96] on span "Participation" at bounding box center [201, 95] width 29 height 7
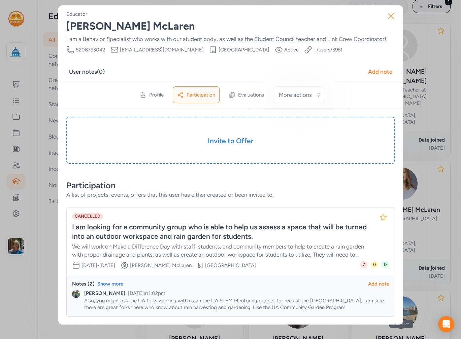
click at [391, 15] on icon "button" at bounding box center [390, 16] width 11 height 11
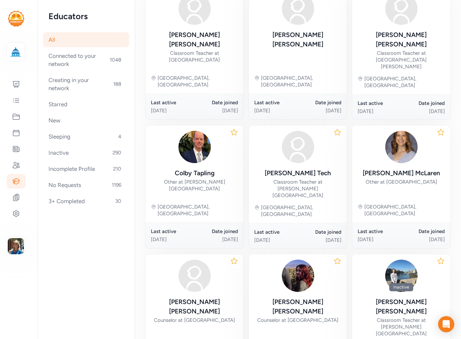
scroll to position [261, 0]
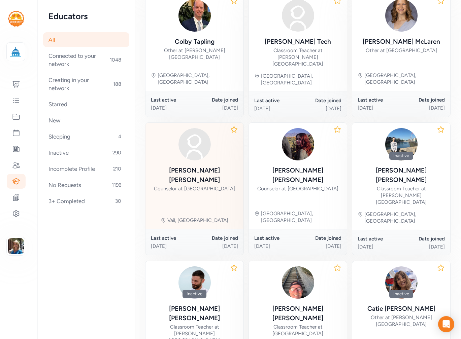
click at [207, 186] on div "Counselor at Empire High School" at bounding box center [194, 189] width 81 height 7
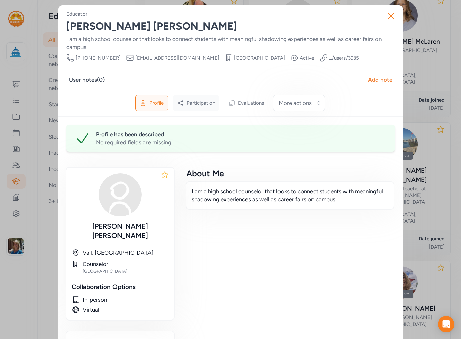
click at [204, 98] on div "Participation" at bounding box center [196, 103] width 46 height 16
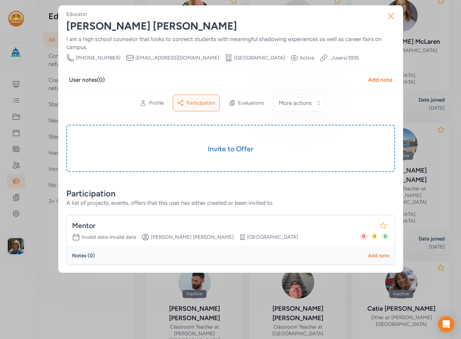
click at [384, 18] on button "Close" at bounding box center [391, 16] width 22 height 22
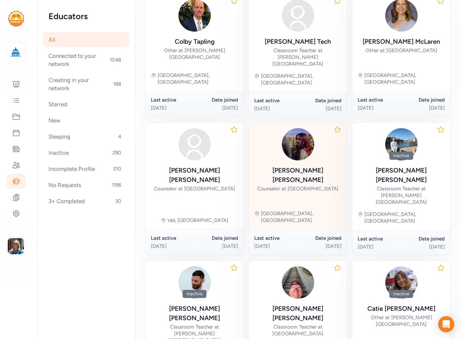
click at [280, 186] on div "Counselor at Empire High School" at bounding box center [297, 189] width 81 height 7
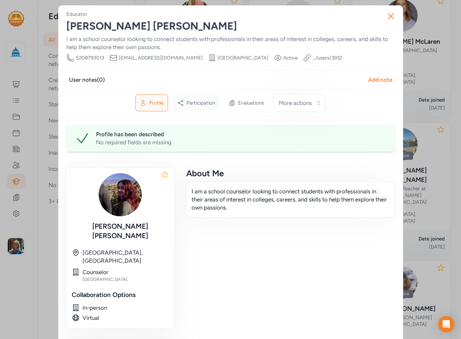
click at [197, 100] on span "Participation" at bounding box center [201, 103] width 29 height 7
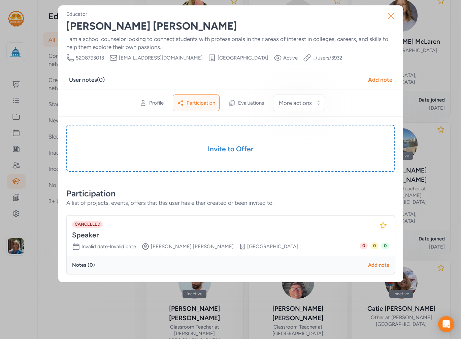
click at [398, 14] on button "Close" at bounding box center [391, 16] width 22 height 22
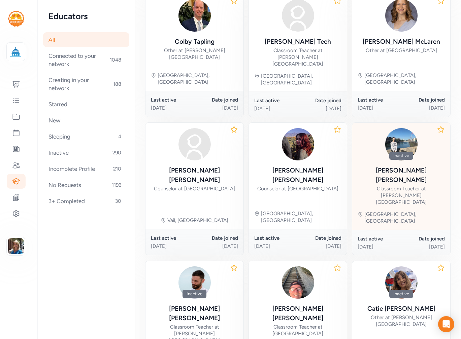
click at [403, 166] on div "Hannah Everhart Classroom Teacher at Billy Lane Lauffer Middle School" at bounding box center [401, 186] width 87 height 40
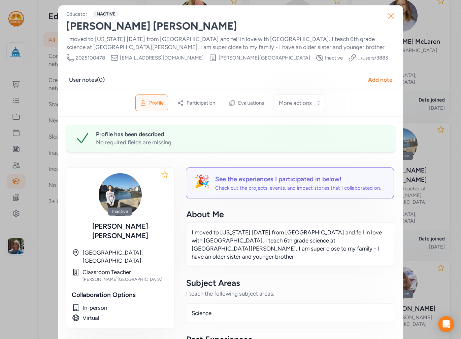
click at [388, 21] on icon "button" at bounding box center [390, 16] width 11 height 11
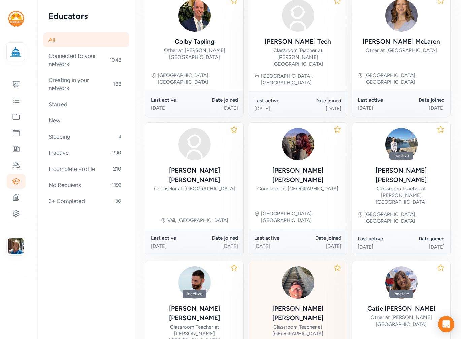
click at [288, 304] on div "Patrick Kelly" at bounding box center [297, 313] width 87 height 19
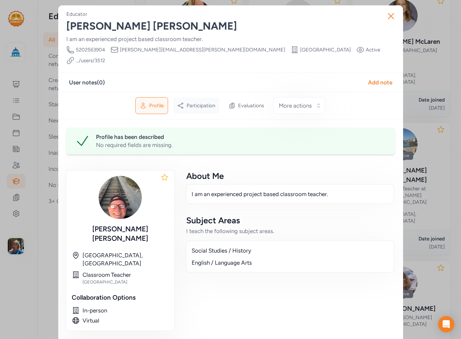
click at [200, 102] on span "Participation" at bounding box center [201, 105] width 29 height 7
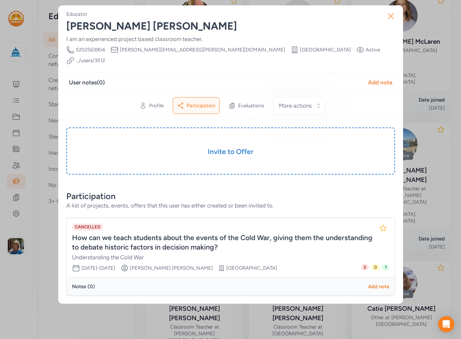
click at [392, 18] on icon "button" at bounding box center [390, 16] width 11 height 11
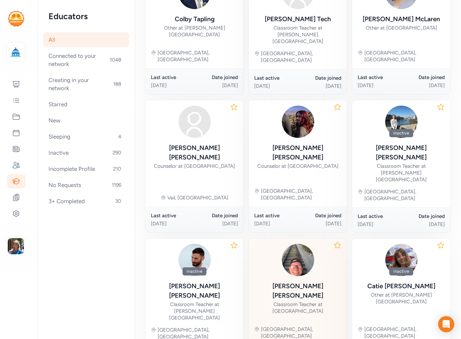
scroll to position [294, 0]
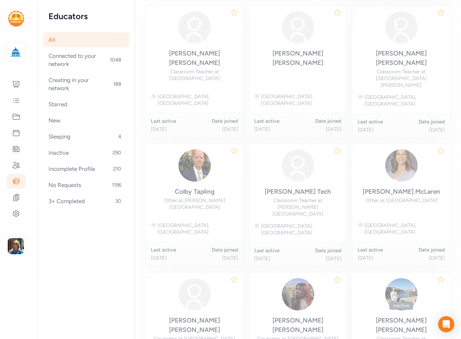
scroll to position [93, 0]
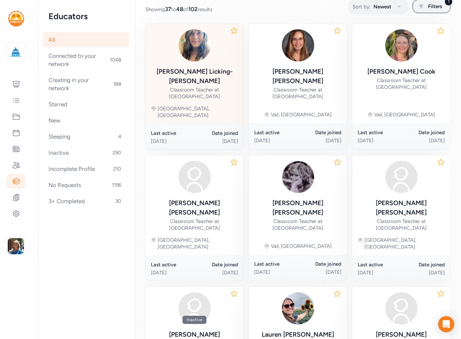
click at [196, 87] on div "Classroom Teacher at Marana High School" at bounding box center [194, 93] width 87 height 13
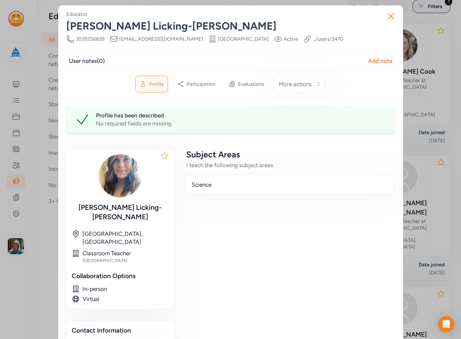
click at [196, 78] on div "Participation" at bounding box center [196, 84] width 46 height 16
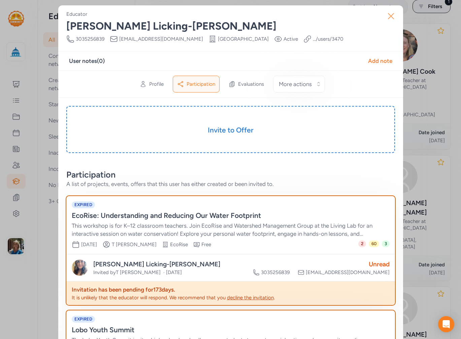
click at [388, 16] on icon "button" at bounding box center [390, 15] width 5 height 5
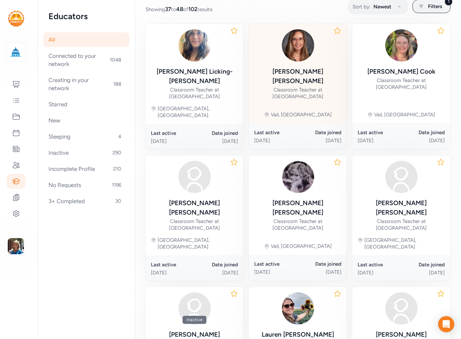
click at [293, 71] on div "Melissa John" at bounding box center [297, 76] width 87 height 19
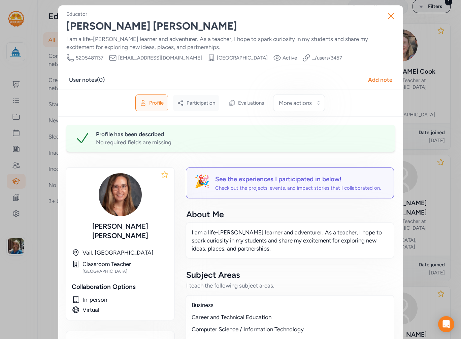
click at [195, 102] on span "Participation" at bounding box center [201, 103] width 29 height 7
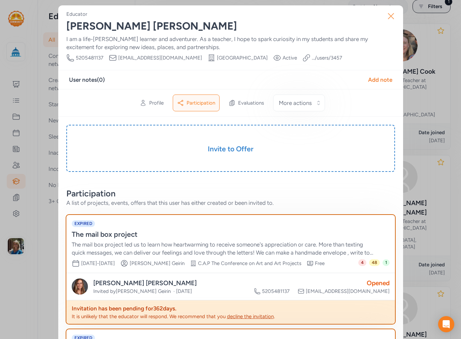
click at [390, 16] on icon "button" at bounding box center [390, 16] width 11 height 11
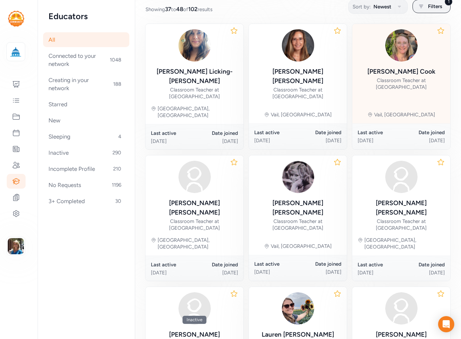
click at [396, 68] on div "Tiffany Cook" at bounding box center [401, 71] width 68 height 9
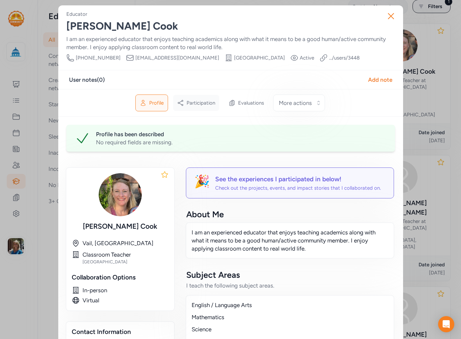
click at [202, 97] on div "Participation" at bounding box center [196, 103] width 46 height 16
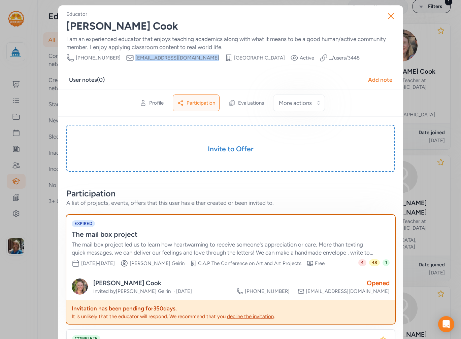
drag, startPoint x: 186, startPoint y: 57, endPoint x: 121, endPoint y: 60, distance: 65.1
click at [121, 60] on div "Phone Number 520-879-3651 Email cookt@vailschooldistrict.org School Ocotillo Ri…" at bounding box center [212, 58] width 293 height 8
copy span "cookt@vailschooldistrict.org"
click at [388, 15] on icon "button" at bounding box center [390, 16] width 11 height 11
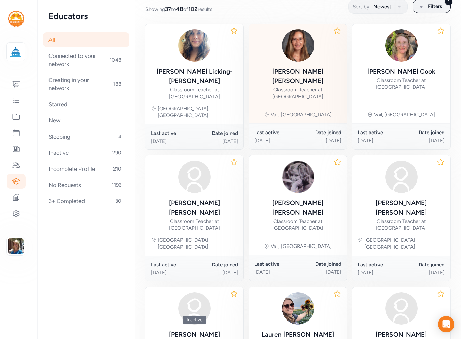
click at [305, 68] on div "Melissa John" at bounding box center [297, 76] width 87 height 19
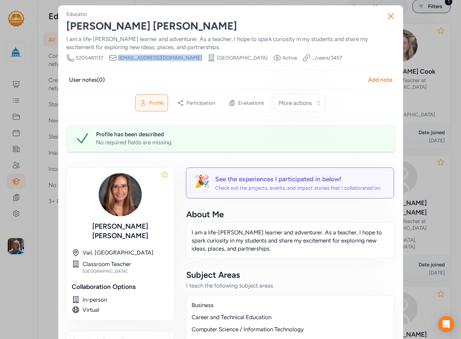
drag, startPoint x: 182, startPoint y: 57, endPoint x: 117, endPoint y: 58, distance: 65.0
click at [116, 58] on div "Phone Number 5205481137 Email johnm@vailschooldistrict.org School Cottonwood El…" at bounding box center [204, 58] width 276 height 8
drag, startPoint x: 123, startPoint y: 57, endPoint x: 163, endPoint y: 57, distance: 39.4
click at [163, 58] on span "johnm@vailschooldistrict.org" at bounding box center [160, 58] width 84 height 7
drag, startPoint x: 186, startPoint y: 58, endPoint x: 128, endPoint y: 57, distance: 58.3
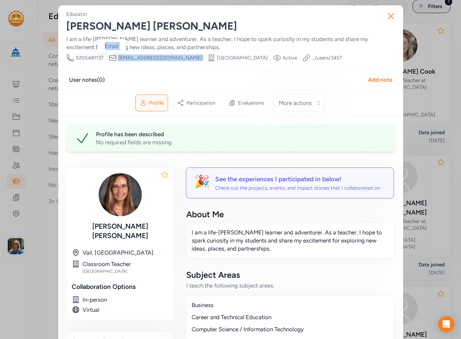
click at [114, 59] on div "Phone Number 5205481137 Email johnm@vailschooldistrict.org School Cottonwood El…" at bounding box center [204, 58] width 276 height 8
copy div "Email johnm@vailschooldistrict.org School"
click at [385, 17] on icon "button" at bounding box center [390, 16] width 11 height 11
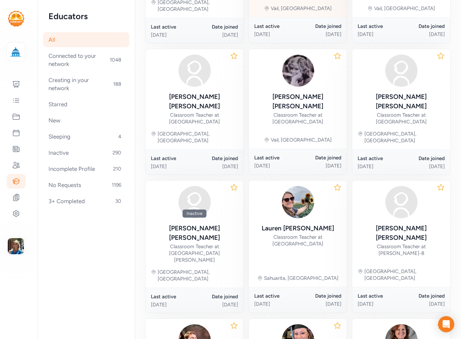
scroll to position [228, 0]
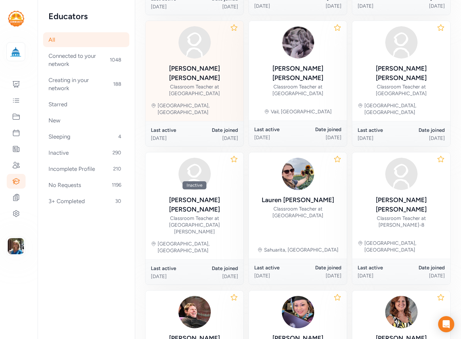
click at [191, 64] on div "Kimberly Roberts" at bounding box center [194, 73] width 87 height 19
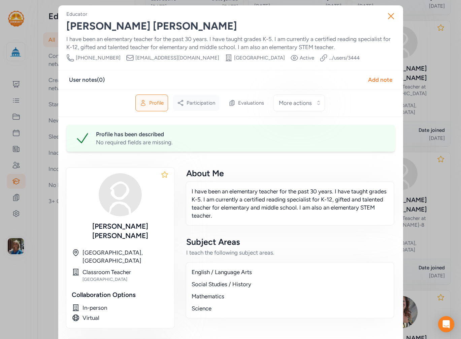
click at [199, 95] on div "Participation" at bounding box center [196, 103] width 46 height 16
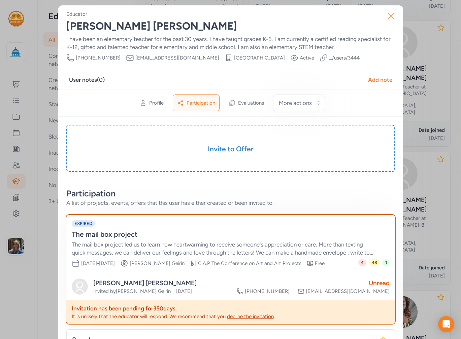
click at [385, 19] on icon "button" at bounding box center [390, 16] width 11 height 11
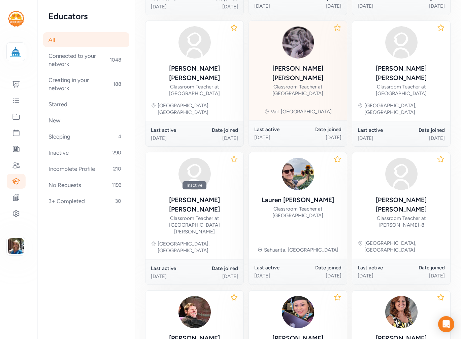
click at [294, 83] on div "Classroom Teacher at Old Vail Middle School" at bounding box center [297, 89] width 87 height 13
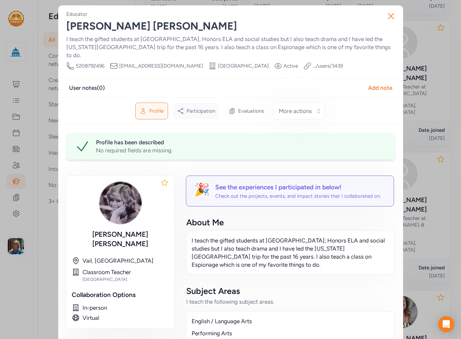
click at [198, 108] on span "Participation" at bounding box center [201, 111] width 29 height 7
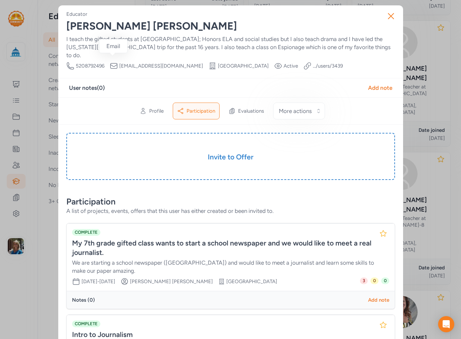
drag, startPoint x: 188, startPoint y: 56, endPoint x: 137, endPoint y: 56, distance: 51.5
click at [117, 62] on div "Phone Number 5208792496 Email laborink@vailschooldistrict.org School Old Vail M…" at bounding box center [204, 66] width 276 height 8
copy span "laborink@vailschooldistrict.org"
click at [392, 17] on icon "button" at bounding box center [390, 16] width 11 height 11
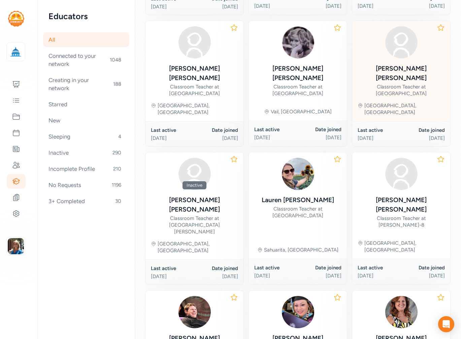
click at [391, 83] on div "Classroom Teacher at Esmond Station School" at bounding box center [401, 89] width 87 height 13
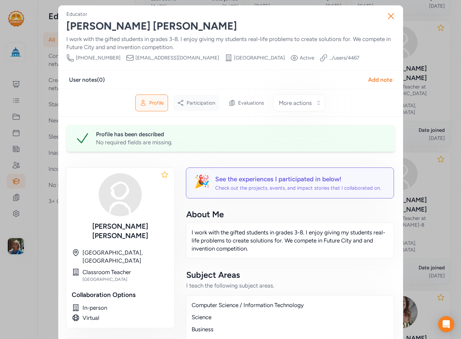
click at [200, 102] on span "Participation" at bounding box center [201, 103] width 29 height 7
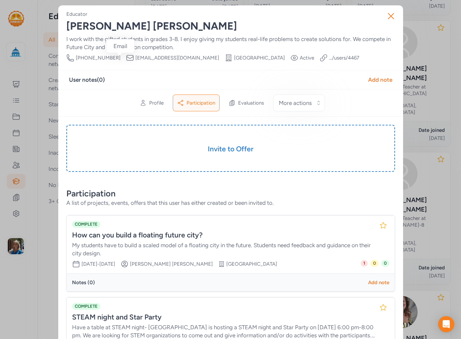
drag, startPoint x: 195, startPoint y: 56, endPoint x: 150, endPoint y: 54, distance: 45.5
click at [126, 56] on div "Phone Number (520) 879-3409 Email hensonj@vailschooldistrict.org School Esmond …" at bounding box center [212, 58] width 293 height 8
drag, startPoint x: 150, startPoint y: 54, endPoint x: 181, endPoint y: 52, distance: 30.7
click at [181, 52] on div "Educator Jenifer Henson I work with the gifted students in grades 3-8. I enjoy …" at bounding box center [230, 36] width 329 height 51
drag, startPoint x: 196, startPoint y: 57, endPoint x: 121, endPoint y: 54, distance: 74.5
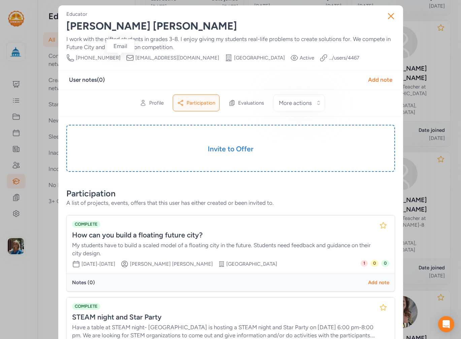
click at [121, 54] on div "Phone Number (520) 879-3409 Email hensonj@vailschooldistrict.org School Esmond …" at bounding box center [212, 58] width 293 height 8
copy div "Email hensonj@vailschooldistrict.org"
click at [389, 15] on icon "button" at bounding box center [390, 15] width 5 height 5
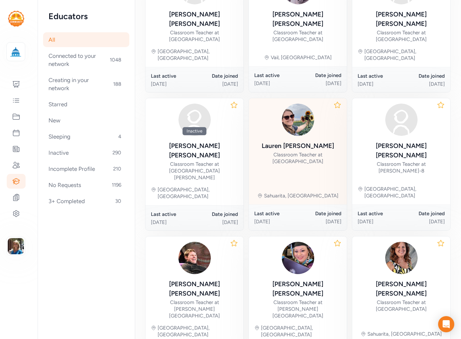
scroll to position [287, 0]
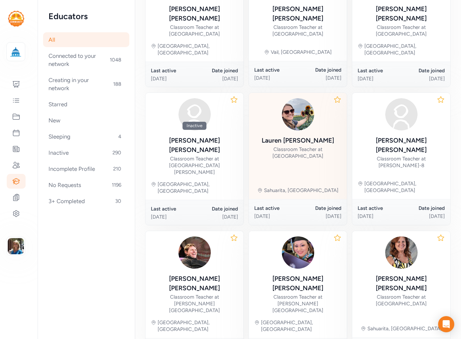
click at [302, 146] on div "Classroom Teacher at Anza Trail" at bounding box center [297, 152] width 87 height 13
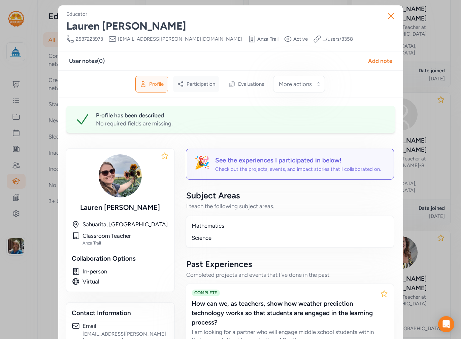
click at [187, 87] on span "Participation" at bounding box center [201, 84] width 29 height 7
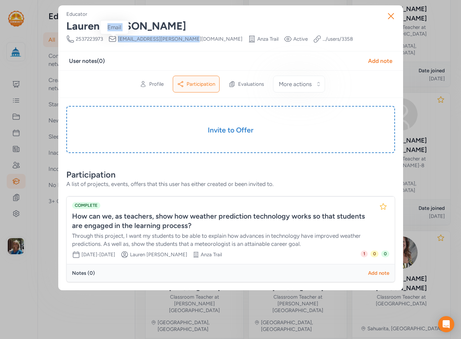
drag, startPoint x: 182, startPoint y: 37, endPoint x: 130, endPoint y: 38, distance: 52.5
click at [113, 39] on div "Phone Number 2537223973 Email lauren.hellum@sahuarita.net School Anza Trail Vis…" at bounding box center [209, 39] width 287 height 8
copy div "Email lauren.hellum@sahuarita.net"
click at [388, 16] on icon "button" at bounding box center [390, 16] width 11 height 11
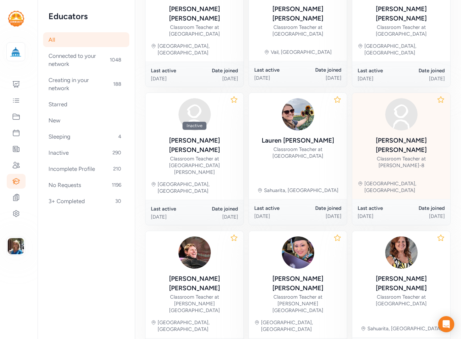
click at [407, 136] on div "Tracee Anderson" at bounding box center [401, 145] width 87 height 19
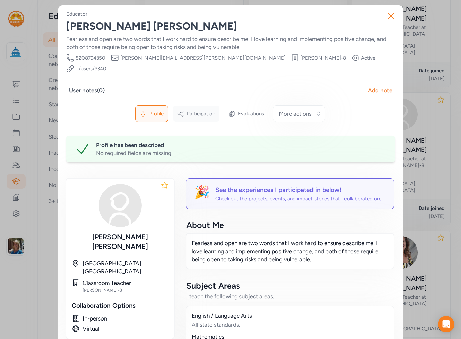
click at [207, 110] on span "Participation" at bounding box center [201, 113] width 29 height 7
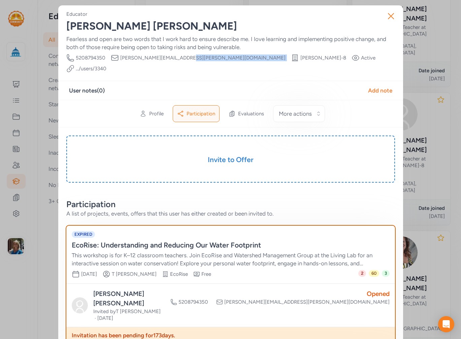
click at [180, 57] on div "Phone Number 5208794350 Email tracee.anderson@tusd1.org School McCorkle PK-8 Vi…" at bounding box center [230, 63] width 329 height 19
drag, startPoint x: 179, startPoint y: 60, endPoint x: 117, endPoint y: 60, distance: 61.9
click at [117, 60] on div "Email tracee.anderson@tusd1.org" at bounding box center [198, 58] width 175 height 8
copy span "tracee.anderson@tusd1.org"
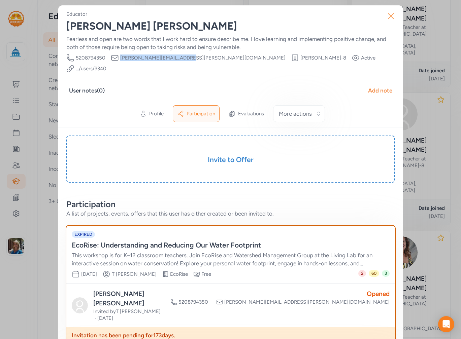
click at [392, 20] on icon "button" at bounding box center [390, 16] width 11 height 11
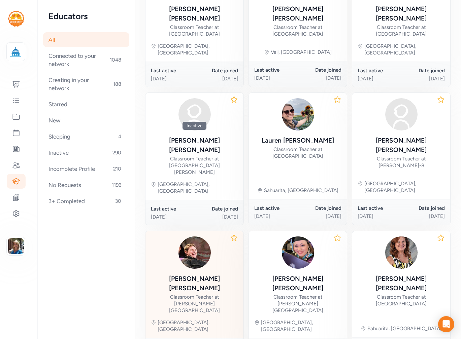
click at [195, 294] on div "Classroom Teacher at Borton Primary Magnet School" at bounding box center [194, 304] width 87 height 20
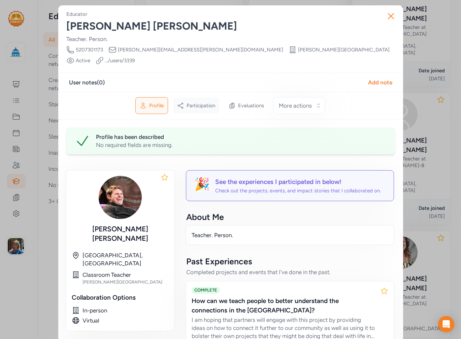
click at [203, 102] on span "Participation" at bounding box center [201, 105] width 29 height 7
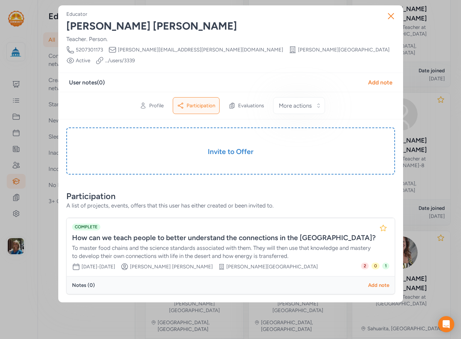
click at [382, 263] on span "1" at bounding box center [385, 266] width 7 height 7
click at [386, 263] on span "1" at bounding box center [385, 266] width 7 height 7
click at [251, 233] on div "How can we teach people to better understand the connections in the Sonoran Des…" at bounding box center [224, 237] width 304 height 9
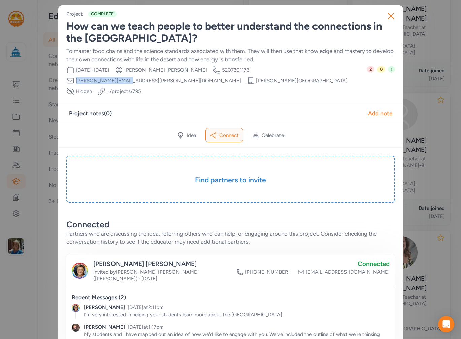
drag, startPoint x: 293, startPoint y: 71, endPoint x: 239, endPoint y: 71, distance: 53.2
click at [239, 71] on div "Date Range Aug 3rd, 2022 - May 25th, 2023 Creator Zane Huff Creator Phone Numbe…" at bounding box center [216, 81] width 300 height 30
copy span "zane.huff@tusd1.org"
click at [388, 11] on icon "button" at bounding box center [390, 16] width 11 height 11
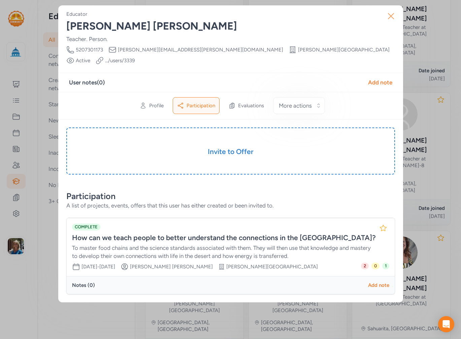
click at [393, 14] on icon "button" at bounding box center [390, 15] width 5 height 5
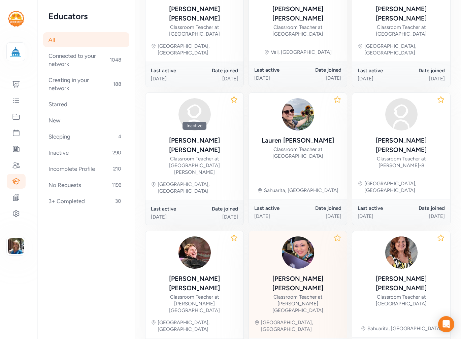
click at [297, 274] on div "Priscilla Switzer" at bounding box center [297, 283] width 87 height 19
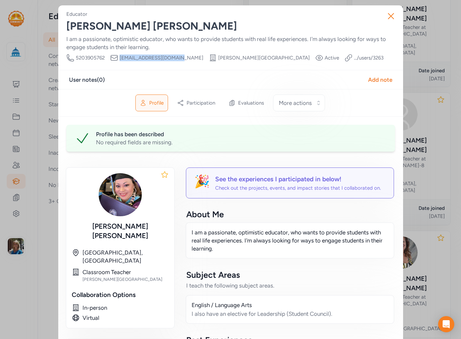
drag, startPoint x: 168, startPoint y: 57, endPoint x: 116, endPoint y: 58, distance: 52.5
click at [116, 58] on div "Email priscillasw@susd12.org" at bounding box center [156, 58] width 93 height 8
copy span "priscillasw@susd12.org"
click at [390, 20] on icon "button" at bounding box center [390, 16] width 11 height 11
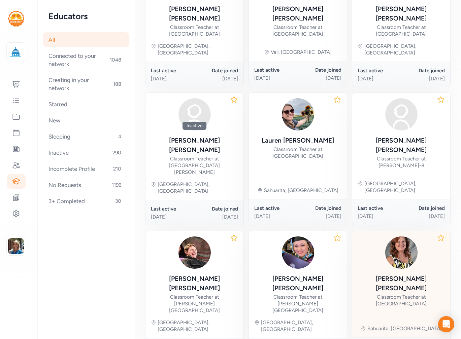
click at [391, 274] on div "Elizabeth McCowin" at bounding box center [401, 283] width 87 height 19
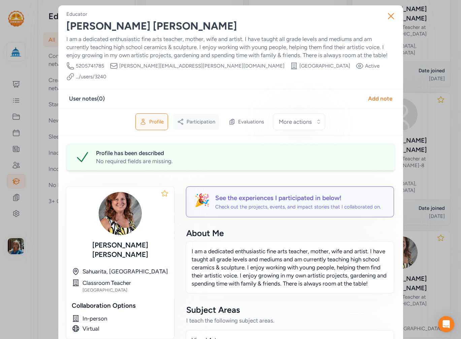
click at [198, 119] on span "Participation" at bounding box center [201, 122] width 29 height 7
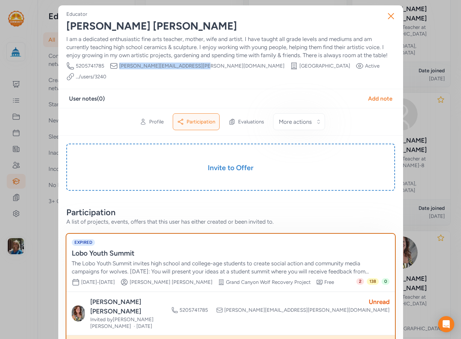
drag, startPoint x: 194, startPoint y: 65, endPoint x: 117, endPoint y: 67, distance: 77.5
click at [117, 67] on div "Phone Number 5205741785 Email elizabeth.mccowin@sahuarita.net School Walden Gro…" at bounding box center [230, 71] width 329 height 19
copy span "elizabeth.mccowin@sahuarita.net"
click at [388, 11] on icon "button" at bounding box center [390, 16] width 11 height 11
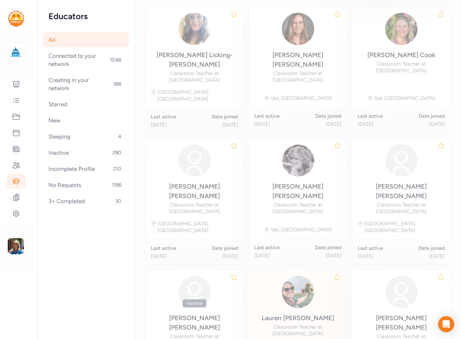
scroll to position [93, 0]
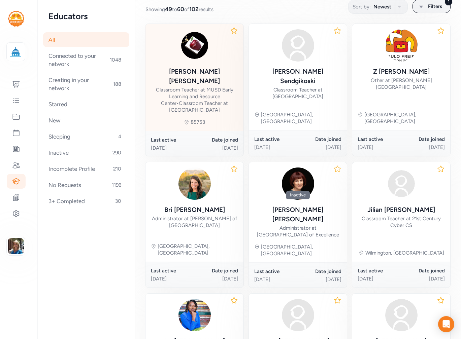
click at [189, 75] on div "Kristen Federico" at bounding box center [194, 76] width 87 height 19
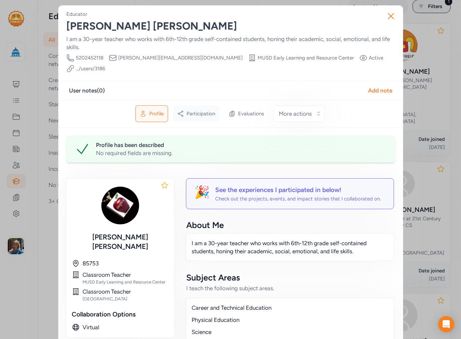
click at [199, 110] on span "Participation" at bounding box center [201, 113] width 29 height 7
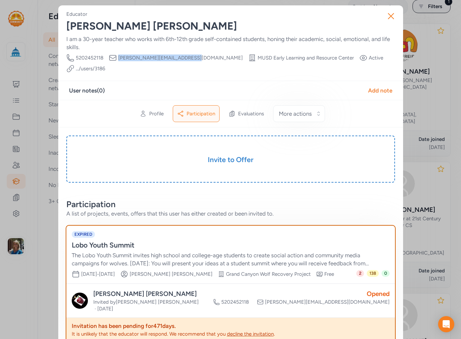
drag, startPoint x: 184, startPoint y: 57, endPoint x: 116, endPoint y: 59, distance: 68.4
click at [116, 59] on div "Phone Number 5202452118 Email k.l.federico@g.maranausd.org School MUSD Early Le…" at bounding box center [230, 63] width 329 height 19
copy span "k.l.federico@g.maranausd.org"
click at [382, 12] on button "Close" at bounding box center [391, 16] width 22 height 22
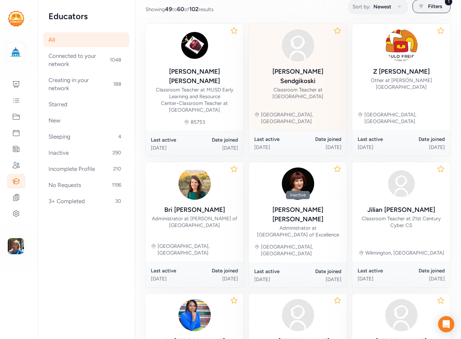
click at [303, 87] on div "Classroom Teacher at Rio Rico High School" at bounding box center [297, 93] width 87 height 13
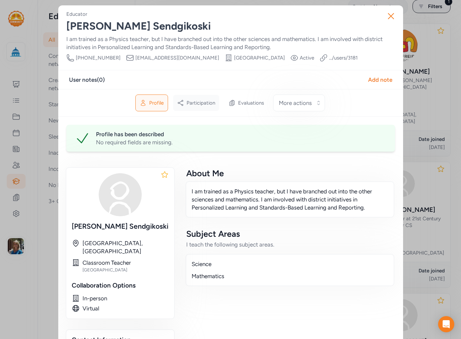
click at [194, 103] on span "Participation" at bounding box center [201, 103] width 29 height 7
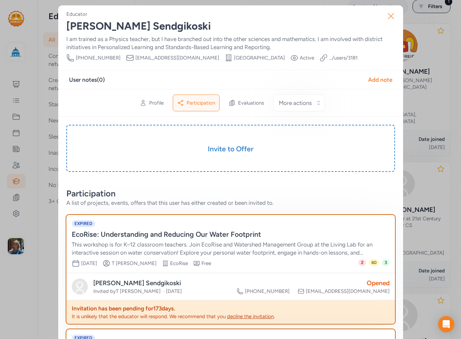
click at [385, 13] on icon "button" at bounding box center [390, 16] width 11 height 11
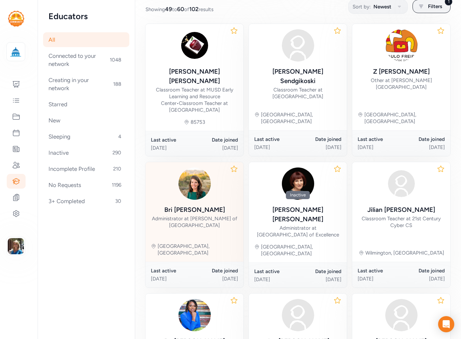
click at [189, 215] on div "Administrator at Carden of Tucson" at bounding box center [194, 221] width 87 height 13
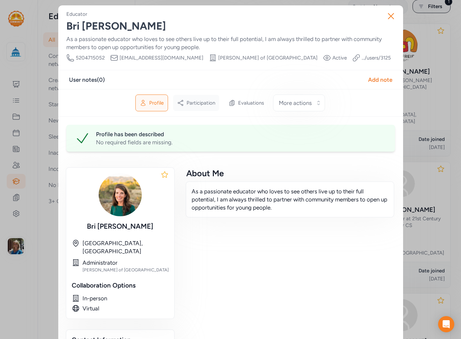
click at [204, 103] on span "Participation" at bounding box center [201, 103] width 29 height 7
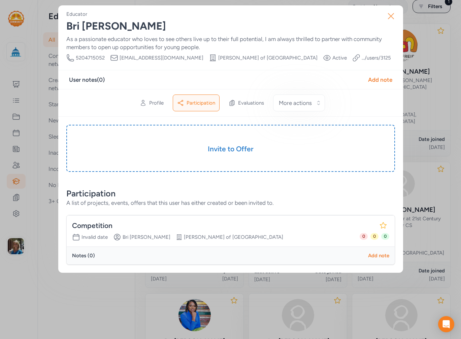
click at [393, 15] on icon "button" at bounding box center [390, 16] width 11 height 11
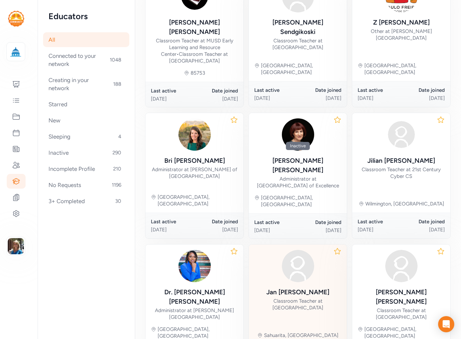
scroll to position [301, 0]
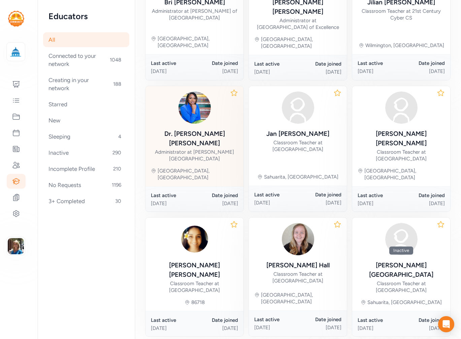
click at [205, 129] on div "Dr. Tonya Strozier" at bounding box center [194, 138] width 87 height 19
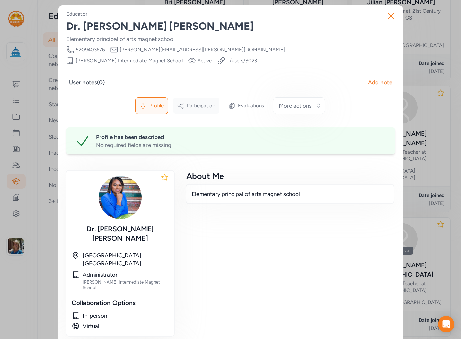
click at [205, 102] on span "Participation" at bounding box center [201, 105] width 29 height 7
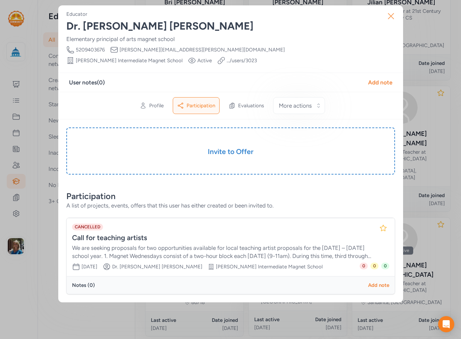
click at [390, 11] on icon "button" at bounding box center [390, 16] width 11 height 11
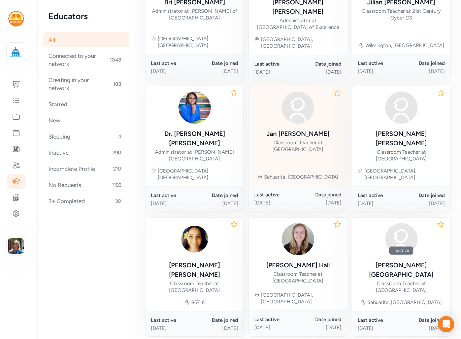
click at [305, 129] on div "Jan Bryson" at bounding box center [297, 133] width 63 height 9
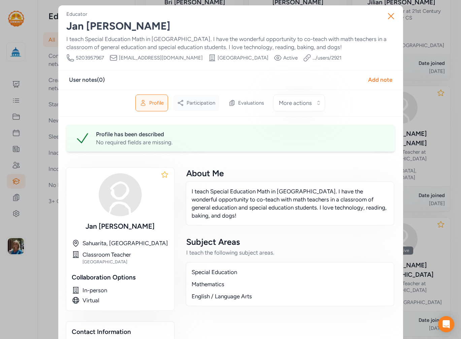
click at [198, 102] on span "Participation" at bounding box center [201, 103] width 29 height 7
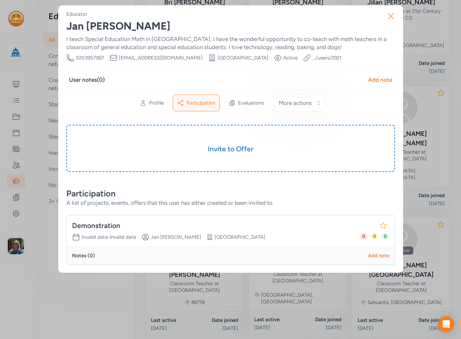
drag, startPoint x: 395, startPoint y: 7, endPoint x: 389, endPoint y: 14, distance: 8.9
click at [389, 14] on button "Close" at bounding box center [391, 16] width 22 height 22
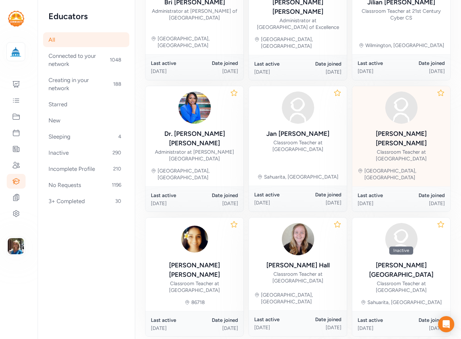
click at [387, 129] on div "Jessica Pitts" at bounding box center [401, 138] width 87 height 19
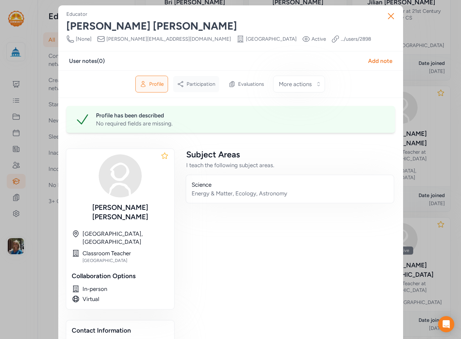
click at [200, 88] on div "Participation" at bounding box center [196, 84] width 46 height 16
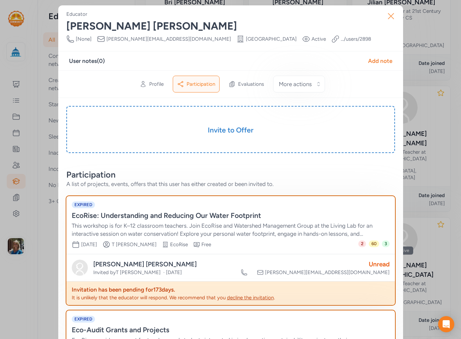
click at [385, 17] on icon "button" at bounding box center [390, 16] width 11 height 11
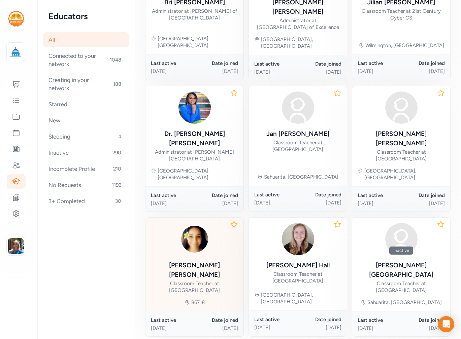
click at [193, 261] on div "Jocelyn Smerz" at bounding box center [194, 270] width 87 height 19
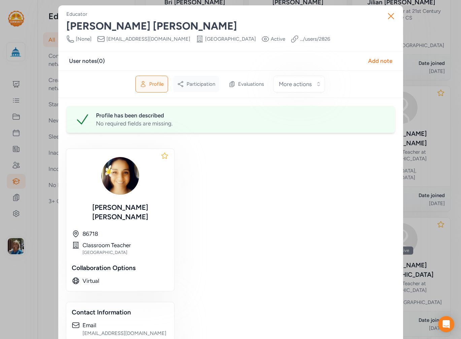
click at [200, 83] on span "Participation" at bounding box center [201, 84] width 29 height 7
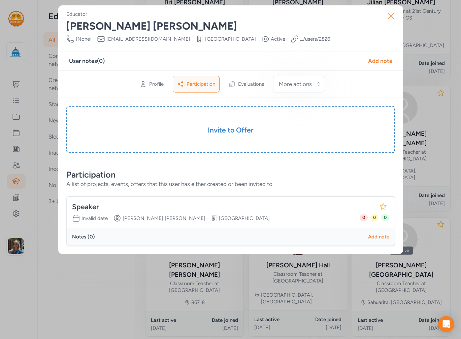
click at [392, 15] on icon "button" at bounding box center [390, 15] width 5 height 5
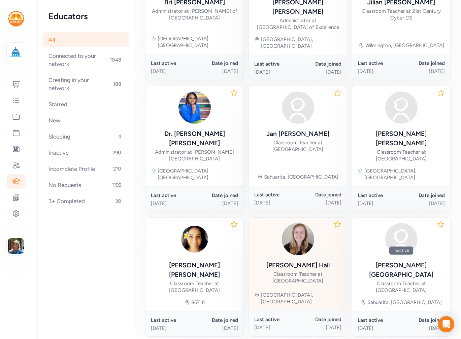
click at [307, 271] on div "Classroom Teacher at Pueblo High School" at bounding box center [297, 277] width 87 height 13
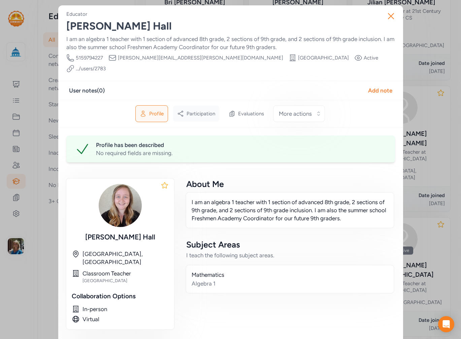
click at [190, 106] on div "Participation" at bounding box center [196, 114] width 46 height 16
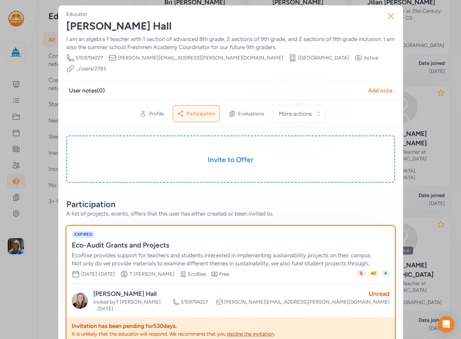
click at [394, 18] on button "Close" at bounding box center [391, 16] width 22 height 22
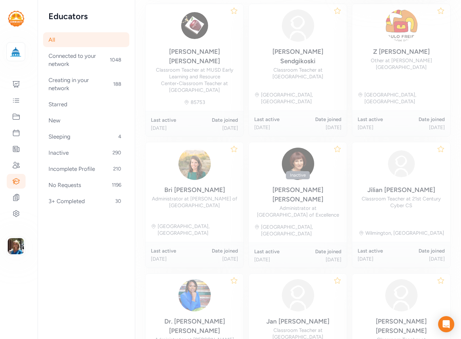
scroll to position [93, 0]
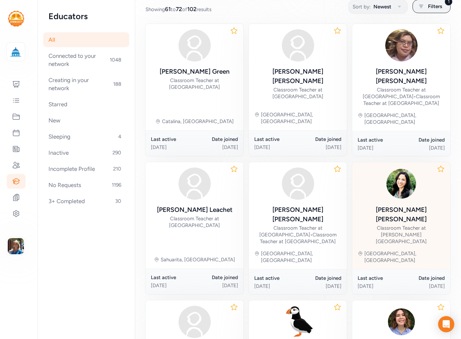
click at [388, 225] on div "Classroom Teacher at Carrillo Intermediate Magnet School" at bounding box center [401, 235] width 87 height 20
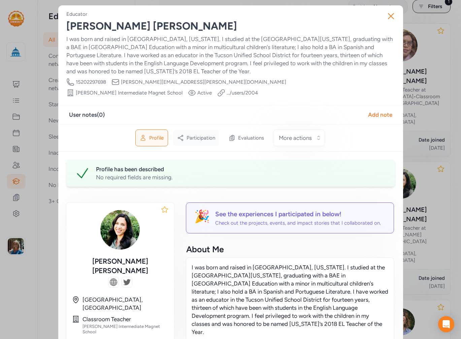
click at [189, 130] on div "Participation" at bounding box center [196, 138] width 46 height 16
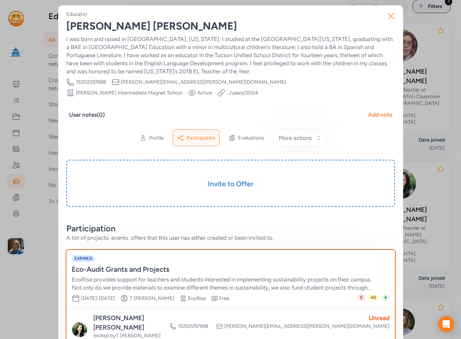
click at [385, 18] on icon "button" at bounding box center [390, 16] width 11 height 11
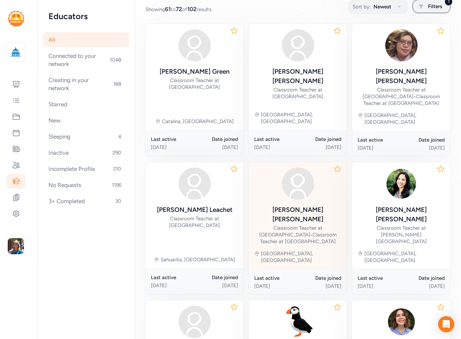
click at [299, 225] on div "Classroom Teacher at Sahuarita Unified District • Classroom Teacher at Sopori E…" at bounding box center [297, 235] width 87 height 20
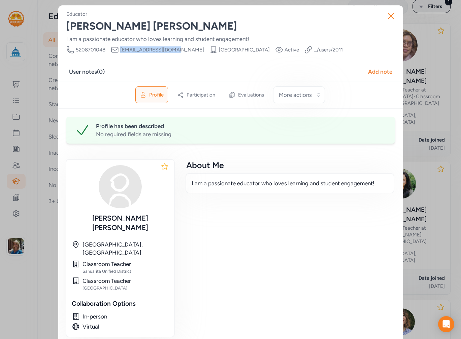
drag, startPoint x: 170, startPoint y: 48, endPoint x: 117, endPoint y: 48, distance: 52.9
click at [117, 48] on div "Phone Number 5208701048 Email achavez@sahuarita.net School Sopori Elementary Sc…" at bounding box center [204, 50] width 276 height 8
click at [385, 13] on icon "button" at bounding box center [390, 16] width 11 height 11
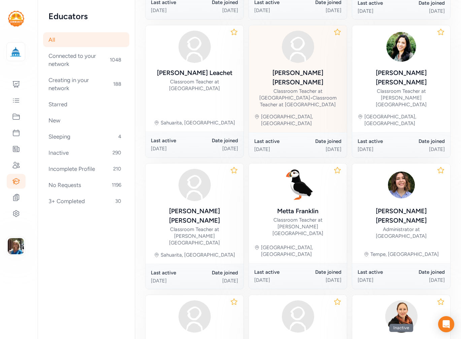
scroll to position [261, 0]
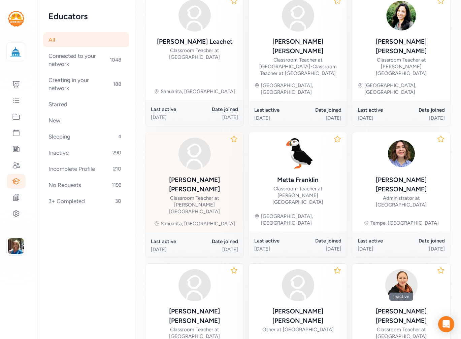
click at [200, 195] on div "Classroom Teacher at Wrightson Ridge K-8 School" at bounding box center [194, 205] width 87 height 20
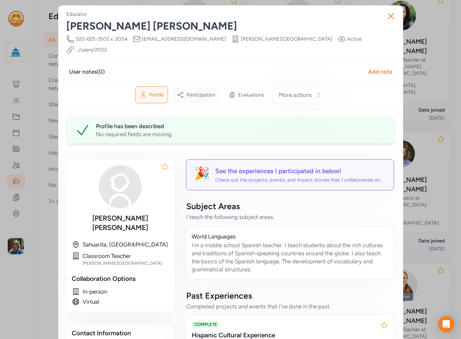
click at [202, 92] on span "Participation" at bounding box center [201, 95] width 29 height 7
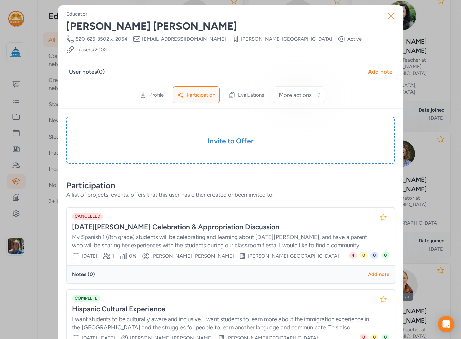
click at [391, 14] on icon "button" at bounding box center [390, 15] width 5 height 5
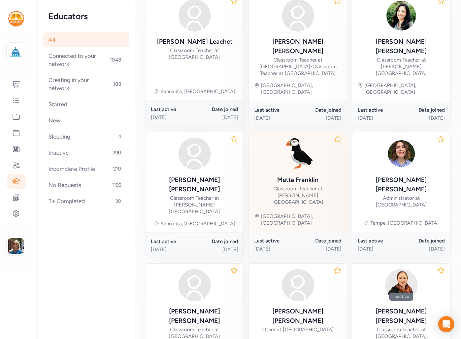
click at [294, 186] on div "Classroom Teacher at Borton Primary Magnet School" at bounding box center [297, 196] width 87 height 20
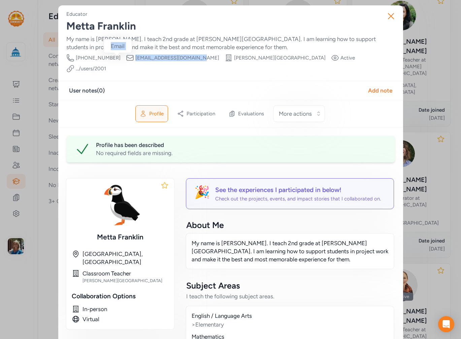
drag, startPoint x: 181, startPoint y: 57, endPoint x: 120, endPoint y: 59, distance: 60.6
click at [120, 59] on div "Phone Number 520-440-2293 Email metta.franklin@tusd1.org School Borton Primary …" at bounding box center [230, 63] width 329 height 19
click at [388, 15] on icon "button" at bounding box center [390, 15] width 5 height 5
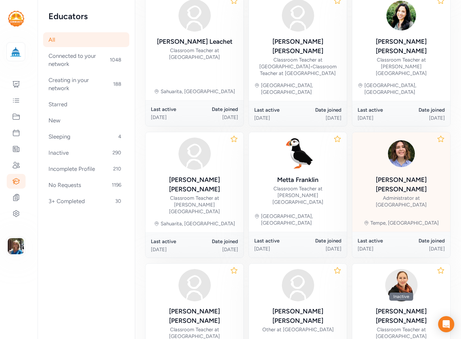
click at [388, 195] on div "Administrator at SciTech Institute" at bounding box center [401, 201] width 87 height 13
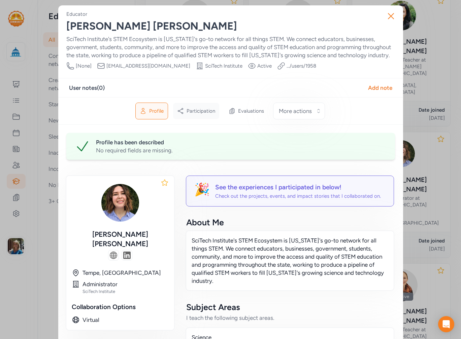
click at [187, 114] on span "Participation" at bounding box center [201, 111] width 29 height 7
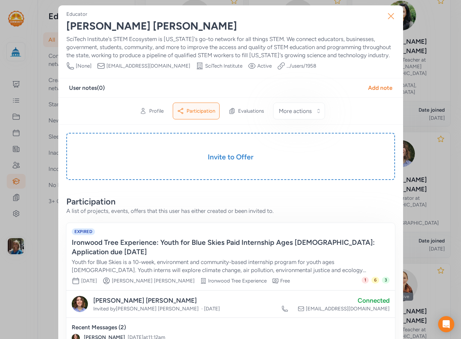
click at [390, 14] on icon "button" at bounding box center [390, 15] width 5 height 5
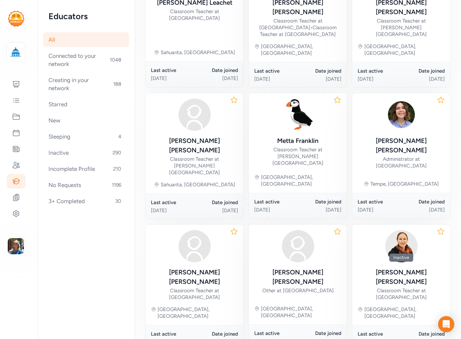
scroll to position [301, 0]
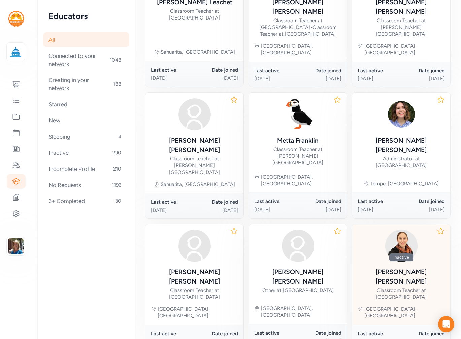
click at [391, 268] on div "Caryn McGee Classroom Teacher at La Cima Middle School" at bounding box center [401, 284] width 87 height 33
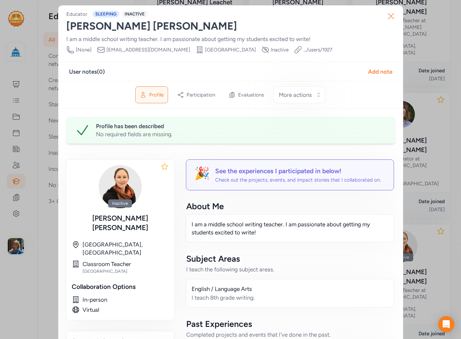
click at [389, 17] on icon "button" at bounding box center [390, 16] width 11 height 11
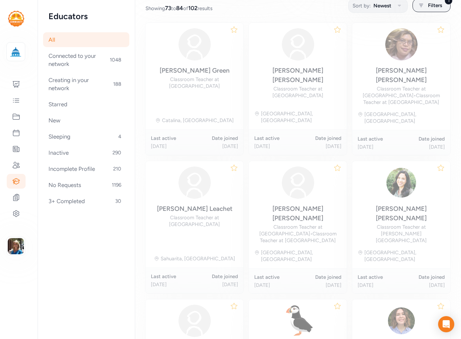
scroll to position [93, 0]
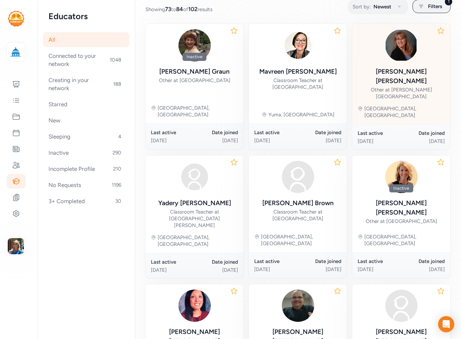
click at [363, 73] on div "Jennifer Vasquez Other at Rincon High School Tucson, AZ" at bounding box center [401, 74] width 98 height 100
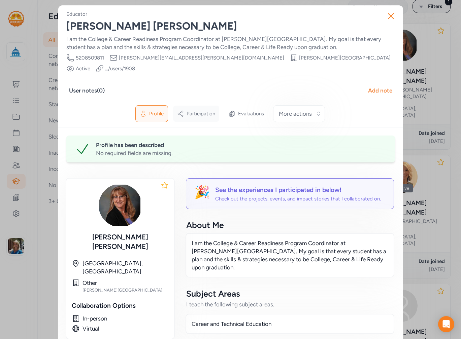
click at [194, 109] on div "Participation" at bounding box center [196, 114] width 46 height 16
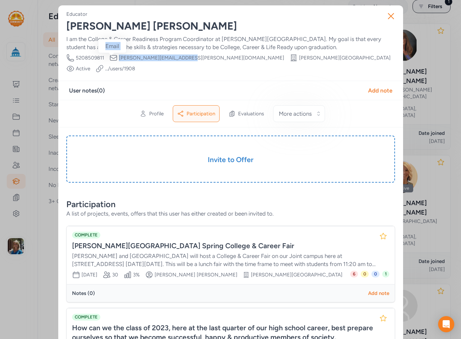
drag, startPoint x: 178, startPoint y: 55, endPoint x: 124, endPoint y: 57, distance: 54.2
click at [115, 58] on div "Email jennifer.vasquez@tusd1.org" at bounding box center [196, 58] width 175 height 8
click at [382, 16] on button "Close" at bounding box center [391, 16] width 22 height 22
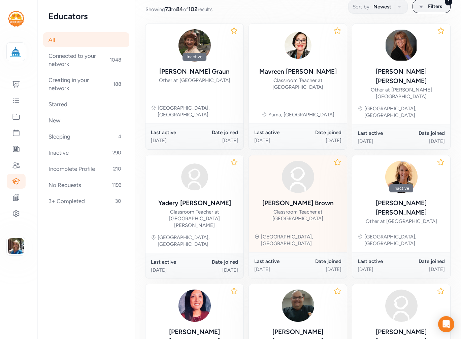
click at [294, 199] on div "Steven Brown" at bounding box center [297, 203] width 71 height 9
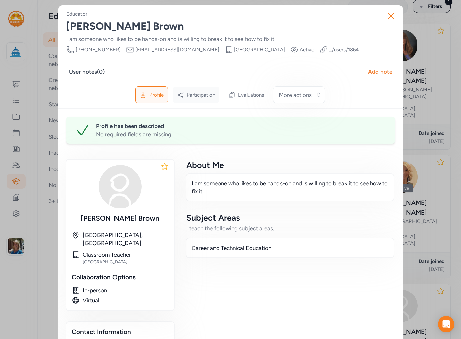
click at [193, 90] on div "Participation" at bounding box center [196, 95] width 46 height 16
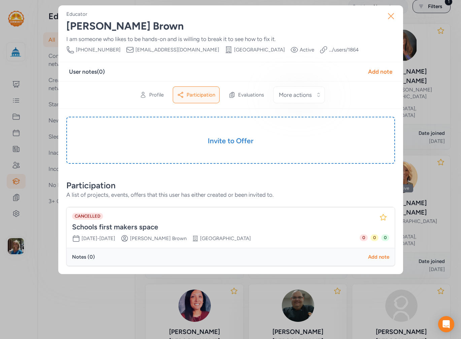
click at [390, 16] on icon "button" at bounding box center [390, 16] width 11 height 11
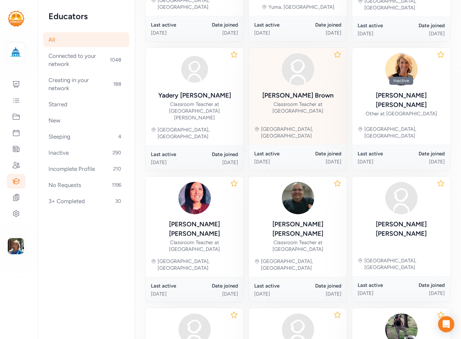
scroll to position [287, 0]
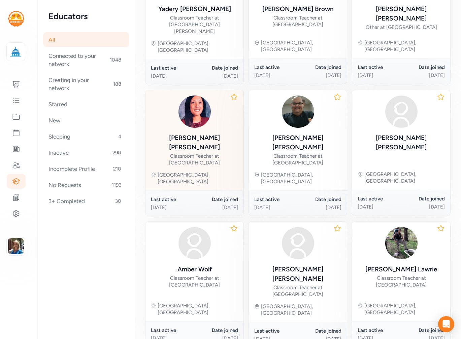
click at [194, 153] on div "Classroom Teacher at La Cima Middle School" at bounding box center [194, 159] width 87 height 13
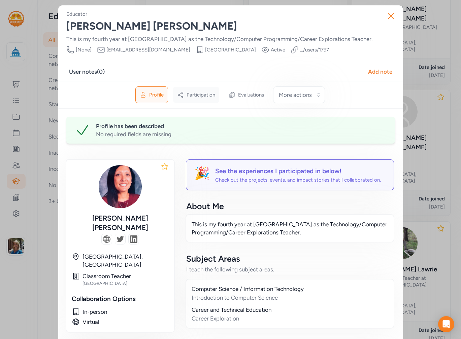
click at [203, 98] on span "Participation" at bounding box center [201, 95] width 29 height 7
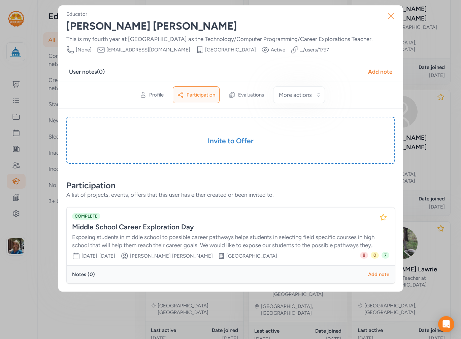
click at [391, 22] on button "Close" at bounding box center [391, 16] width 22 height 22
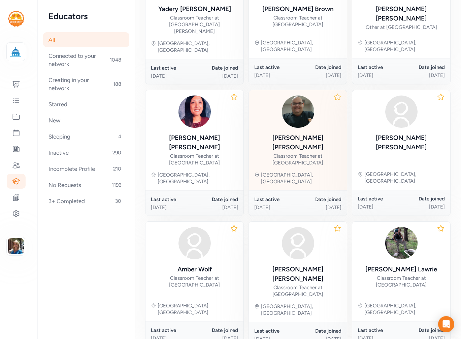
click at [302, 153] on div "Classroom Teacher at Apollo Middle School" at bounding box center [297, 159] width 87 height 13
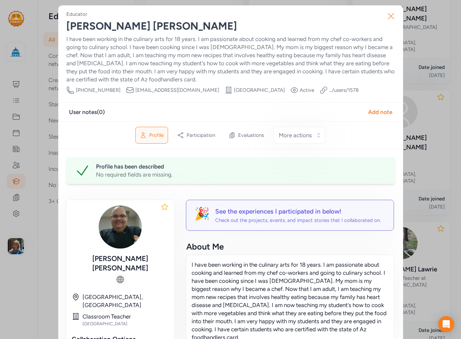
click at [387, 16] on icon "button" at bounding box center [390, 16] width 11 height 11
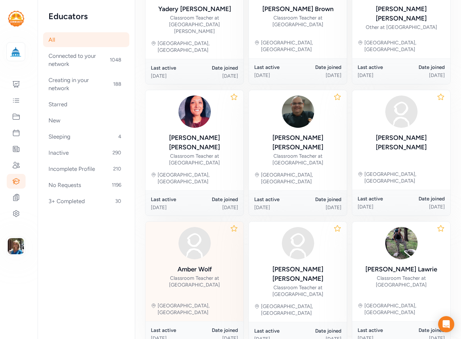
click at [184, 275] on div "Classroom Teacher at Rio Vista Elementary School" at bounding box center [194, 281] width 87 height 13
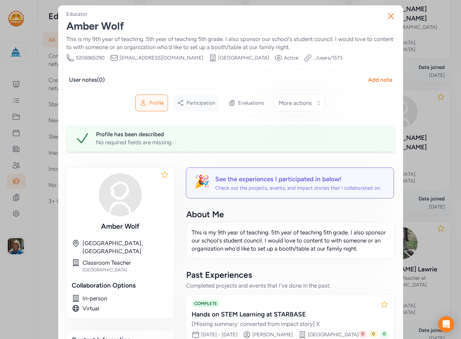
click at [212, 97] on div "Participation" at bounding box center [196, 103] width 46 height 16
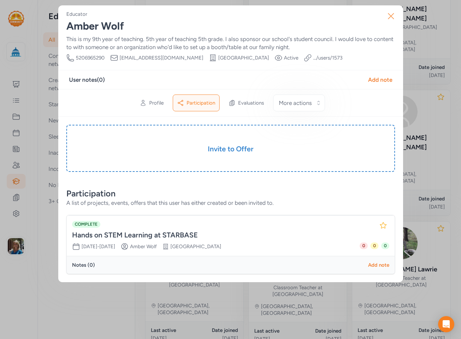
click at [399, 19] on button "Close" at bounding box center [391, 16] width 22 height 22
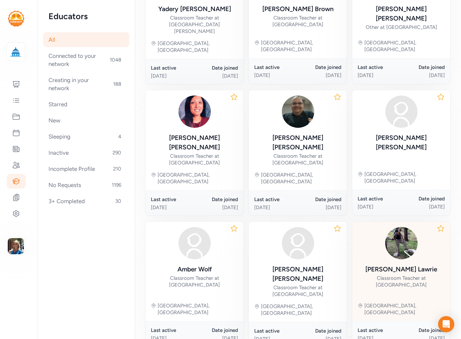
click at [380, 275] on div "Classroom Teacher at [GEOGRAPHIC_DATA]" at bounding box center [401, 281] width 87 height 13
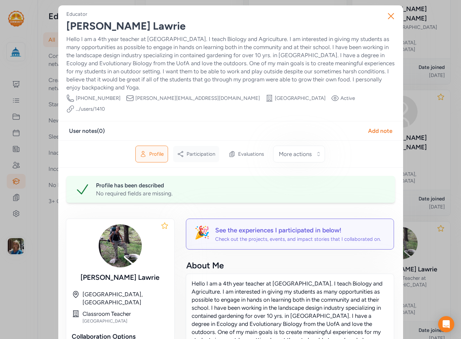
click at [198, 151] on span "Participation" at bounding box center [201, 154] width 29 height 7
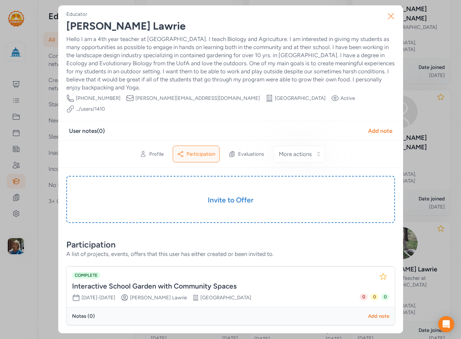
click at [391, 19] on icon "button" at bounding box center [390, 16] width 11 height 11
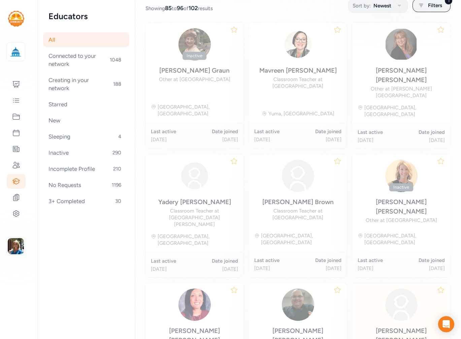
scroll to position [93, 0]
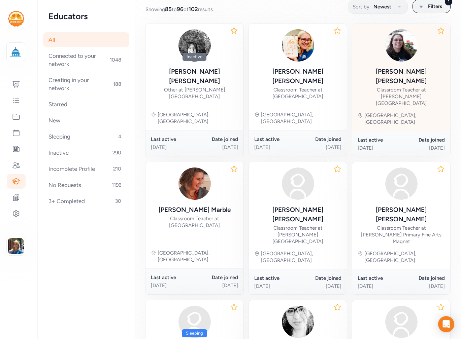
click at [371, 76] on div "Lisa Kist Classroom Teacher at Gridley Middle School" at bounding box center [401, 87] width 87 height 40
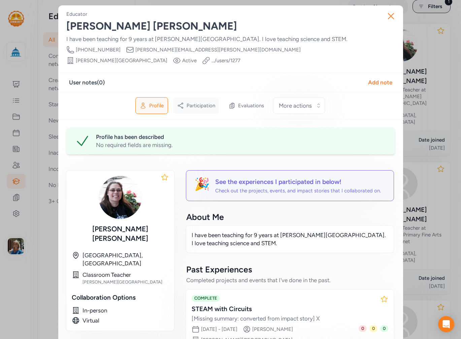
click at [190, 102] on span "Participation" at bounding box center [201, 105] width 29 height 7
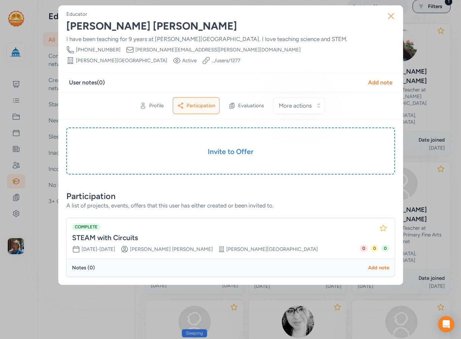
click at [385, 14] on icon "button" at bounding box center [390, 16] width 11 height 11
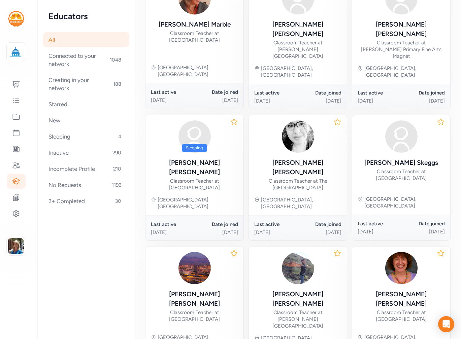
scroll to position [287, 0]
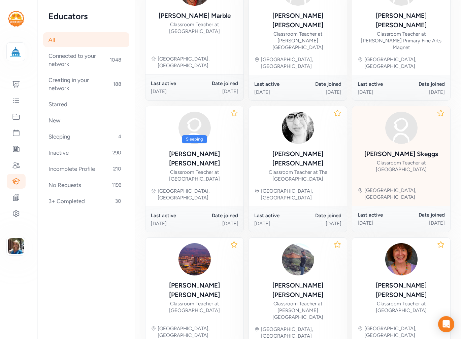
click at [407, 160] on div "Classroom Teacher at [GEOGRAPHIC_DATA]" at bounding box center [401, 166] width 87 height 13
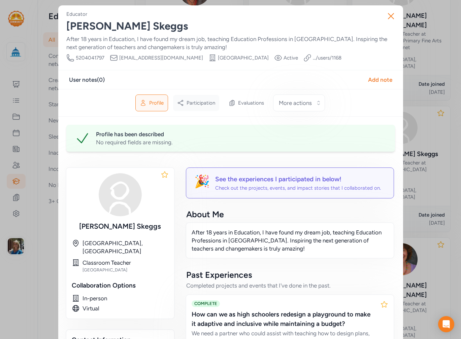
click at [205, 105] on span "Participation" at bounding box center [201, 103] width 29 height 7
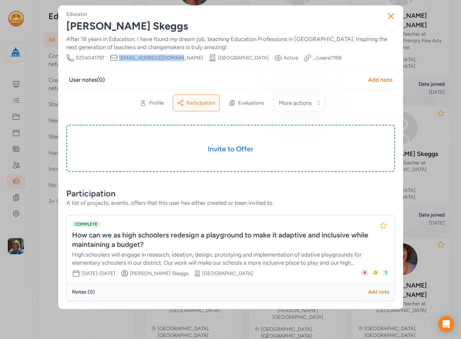
drag, startPoint x: 175, startPoint y: 60, endPoint x: 121, endPoint y: 60, distance: 54.2
click at [121, 60] on div "Phone Number 5204041797 Email elizabethsk@susd12.org School Desert View High Sc…" at bounding box center [203, 58] width 275 height 8
click at [396, 13] on icon "button" at bounding box center [390, 16] width 11 height 11
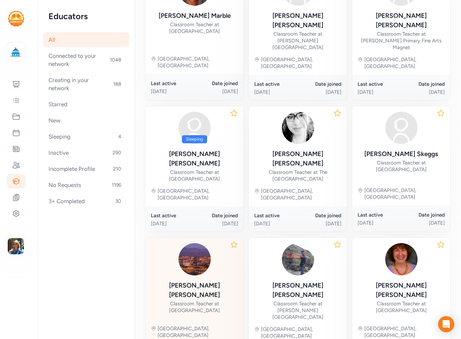
click at [204, 301] on div "Classroom Teacher at Cholla High School" at bounding box center [194, 307] width 87 height 13
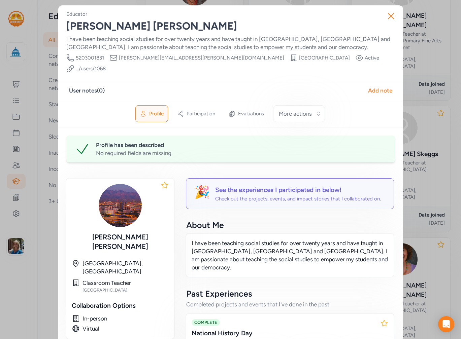
click at [201, 112] on div "Profile Participation Evaluations More actions" at bounding box center [230, 114] width 345 height 28
click at [204, 110] on span "Participation" at bounding box center [201, 113] width 29 height 7
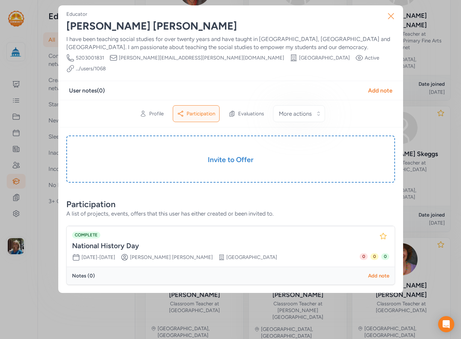
click at [390, 13] on icon "button" at bounding box center [390, 16] width 11 height 11
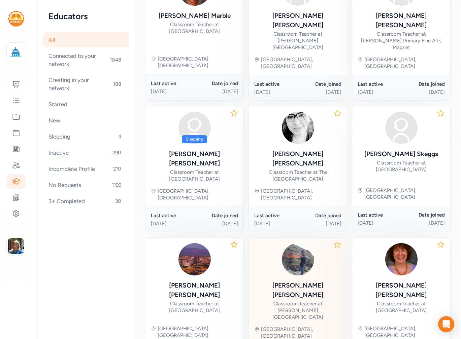
click at [301, 301] on div "Classroom Teacher at City High School" at bounding box center [297, 311] width 87 height 20
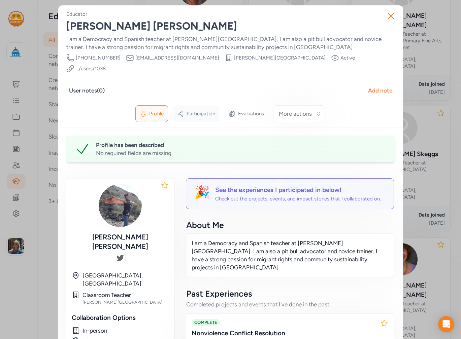
click at [197, 110] on span "Participation" at bounding box center [201, 113] width 29 height 7
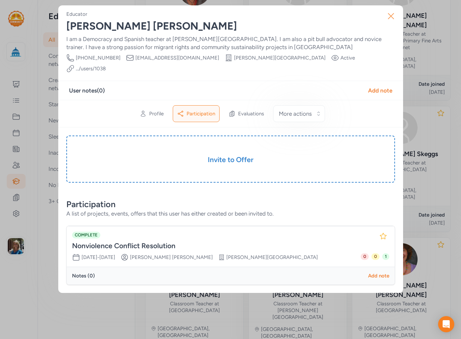
click at [389, 15] on icon "button" at bounding box center [390, 15] width 5 height 5
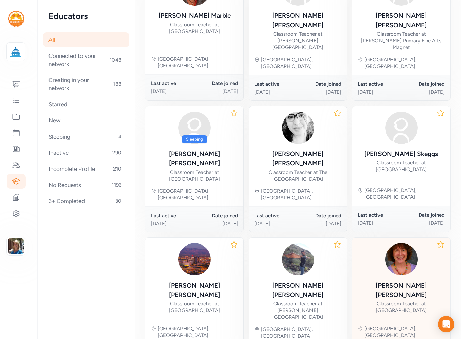
click at [419, 301] on div "Classroom Teacher at [GEOGRAPHIC_DATA]" at bounding box center [401, 307] width 87 height 13
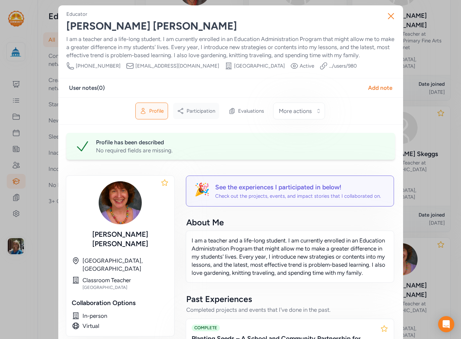
click at [213, 112] on div "Participation" at bounding box center [196, 111] width 46 height 16
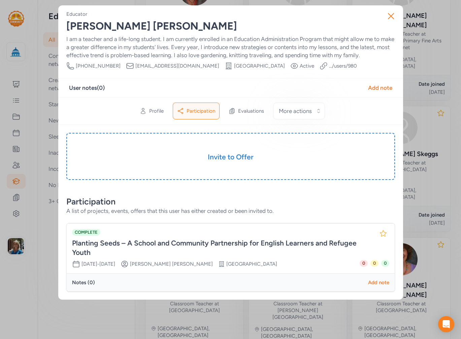
drag, startPoint x: 389, startPoint y: 10, endPoint x: 380, endPoint y: 53, distance: 43.1
click at [389, 12] on button "Close" at bounding box center [391, 16] width 22 height 22
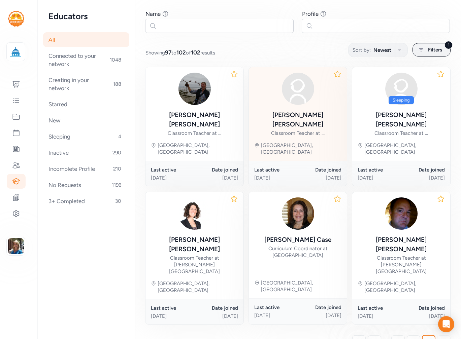
scroll to position [56, 0]
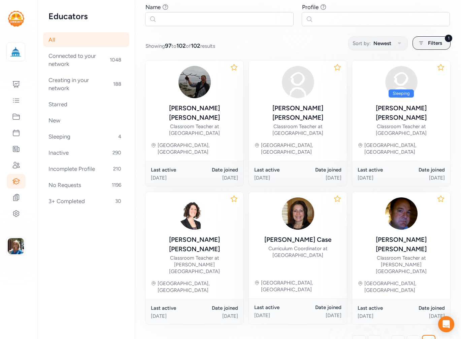
click at [438, 336] on div at bounding box center [443, 342] width 13 height 13
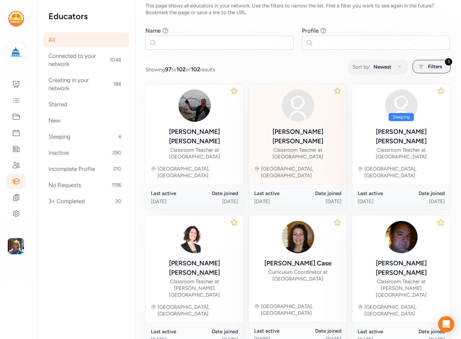
scroll to position [0, 0]
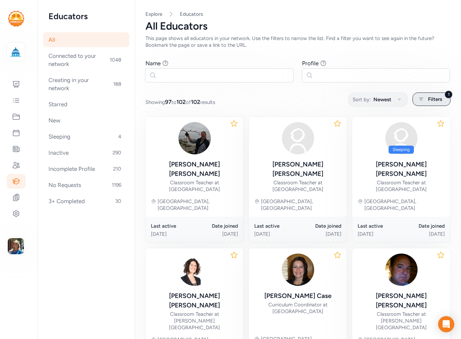
click at [436, 98] on span "Filters" at bounding box center [435, 99] width 14 height 8
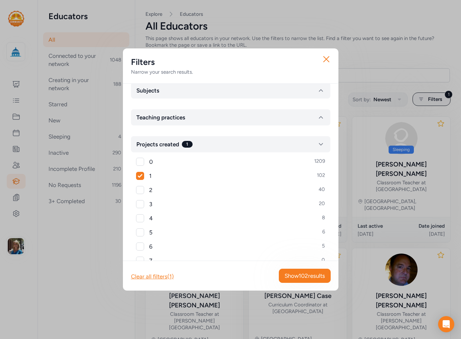
scroll to position [67, 0]
click at [137, 188] on div at bounding box center [140, 189] width 8 height 8
checkbox input "true"
click at [141, 207] on div at bounding box center [140, 203] width 8 height 8
checkbox input "true"
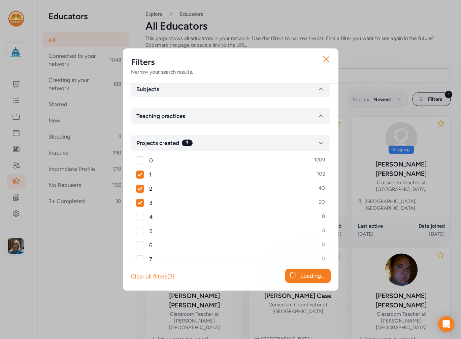
click at [140, 218] on div at bounding box center [140, 217] width 8 height 8
checkbox input "true"
click at [139, 231] on div at bounding box center [140, 231] width 8 height 8
checkbox input "true"
click at [317, 276] on span "Show 176 results" at bounding box center [305, 276] width 40 height 8
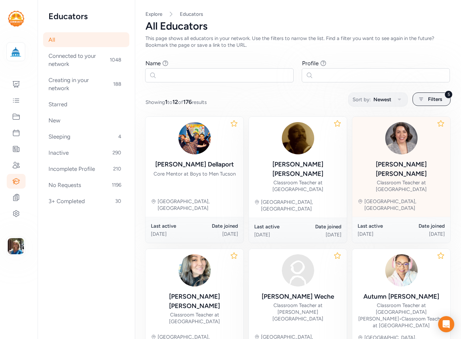
click at [422, 179] on div "Classroom Teacher at [GEOGRAPHIC_DATA]" at bounding box center [401, 185] width 87 height 13
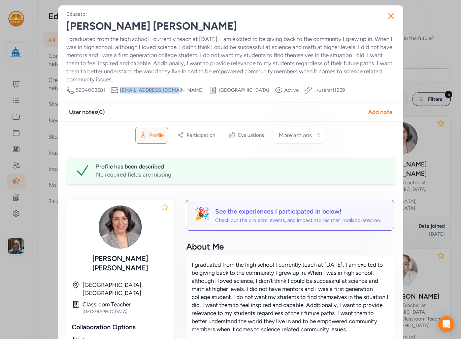
drag, startPoint x: 167, startPoint y: 87, endPoint x: 117, endPoint y: 90, distance: 49.2
click at [117, 90] on div "Phone Number 5204003681 Email cynthial1@susd12.org School Desert View High Scho…" at bounding box center [205, 90] width 278 height 8
click at [385, 16] on icon "button" at bounding box center [390, 16] width 11 height 11
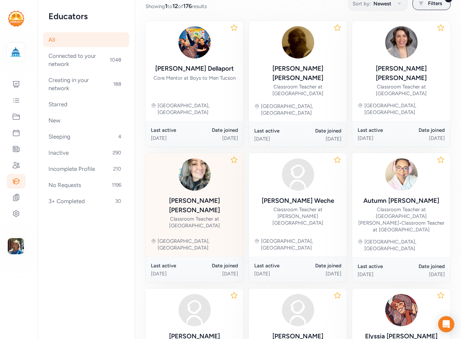
scroll to position [135, 0]
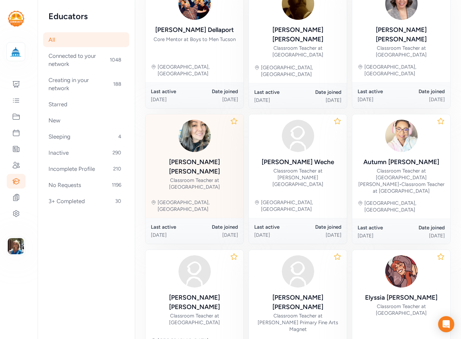
click at [182, 177] on div "Classroom Teacher at [GEOGRAPHIC_DATA]" at bounding box center [194, 183] width 87 height 13
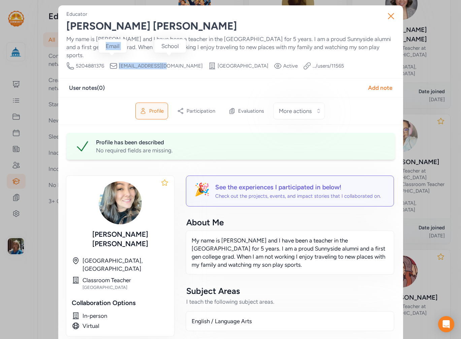
drag, startPoint x: 159, startPoint y: 58, endPoint x: 110, endPoint y: 60, distance: 48.5
click at [110, 62] on div "Email laurag@susd12.org" at bounding box center [155, 66] width 93 height 8
click at [385, 19] on icon "button" at bounding box center [390, 16] width 11 height 11
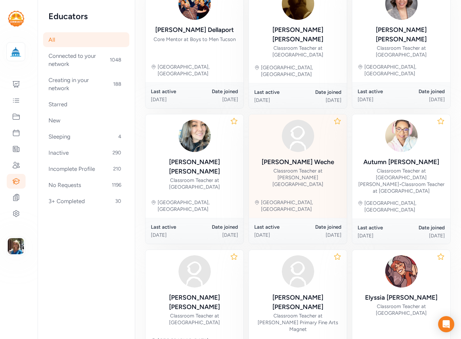
click at [314, 158] on div "Damaris Weche" at bounding box center [298, 162] width 72 height 9
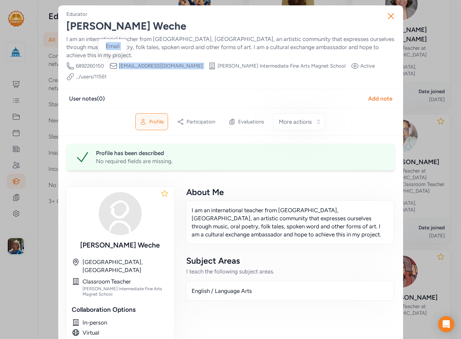
drag, startPoint x: 170, startPoint y: 58, endPoint x: 115, endPoint y: 60, distance: 55.6
click at [115, 62] on div "Phone Number 6892260150 Email damarisw@susd12.org School Gallego Intermediate F…" at bounding box center [230, 71] width 329 height 19
click at [199, 114] on div "Participation" at bounding box center [196, 122] width 46 height 16
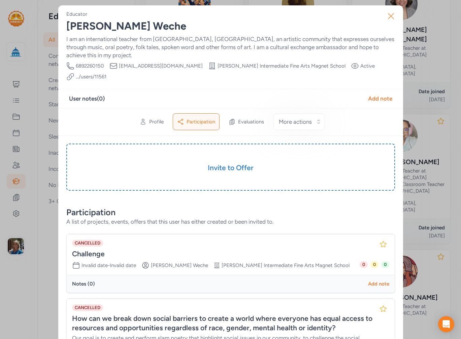
click at [393, 15] on icon "button" at bounding box center [390, 16] width 11 height 11
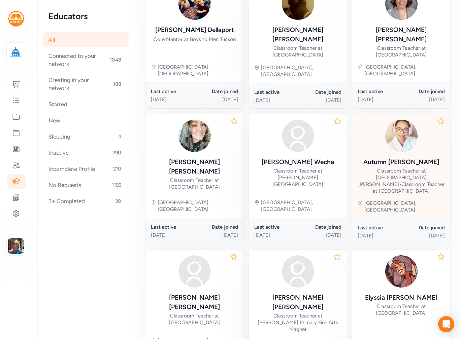
click at [393, 158] on div "Autumn David Classroom Teacher at Santa Clara Elementary School • Classroom Tea…" at bounding box center [401, 176] width 87 height 37
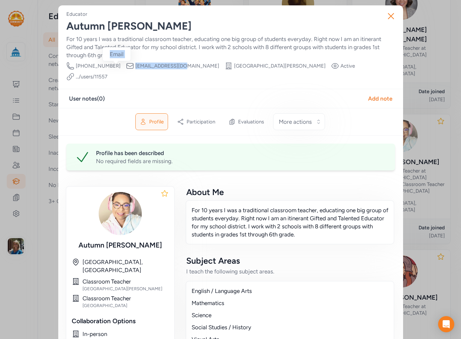
drag, startPoint x: 172, startPoint y: 67, endPoint x: 130, endPoint y: 65, distance: 42.1
click at [120, 67] on div "Phone Number 435-680-8137 Email autumnd@susd12.org School Santa Clara Elementar…" at bounding box center [230, 71] width 329 height 19
click at [388, 17] on icon "button" at bounding box center [390, 15] width 5 height 5
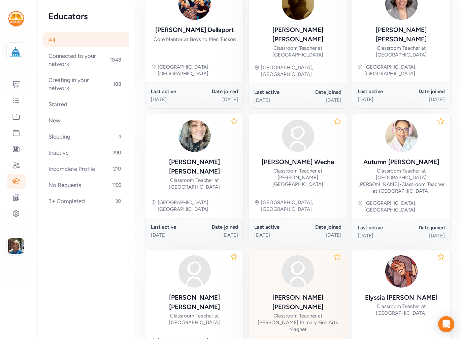
click at [315, 313] on div "Classroom Teacher at [PERSON_NAME] Primary Fine Arts Magnet" at bounding box center [297, 323] width 87 height 20
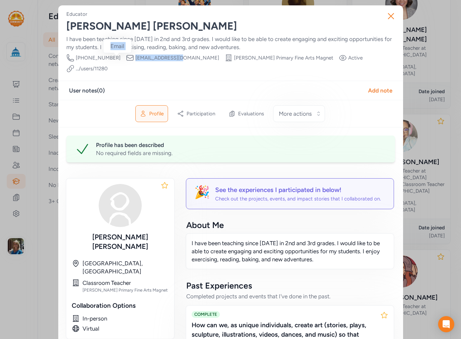
drag, startPoint x: 168, startPoint y: 59, endPoint x: 120, endPoint y: 60, distance: 48.1
click at [120, 60] on div "Phone Number 520-336-0705 Email reneeb@susd12.org School Gallego Primary Fine A…" at bounding box center [230, 63] width 329 height 19
click at [391, 20] on icon "button" at bounding box center [390, 16] width 11 height 11
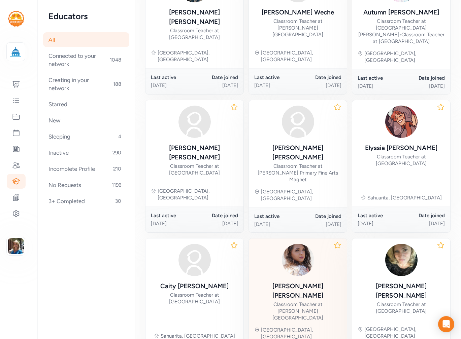
scroll to position [301, 0]
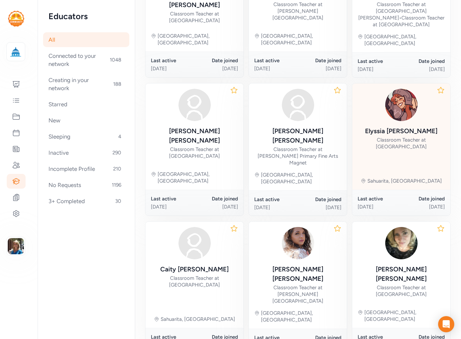
click at [422, 137] on div "Classroom Teacher at [GEOGRAPHIC_DATA]" at bounding box center [401, 143] width 87 height 13
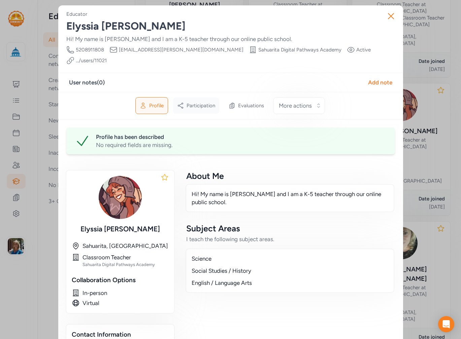
click at [196, 102] on span "Participation" at bounding box center [201, 105] width 29 height 7
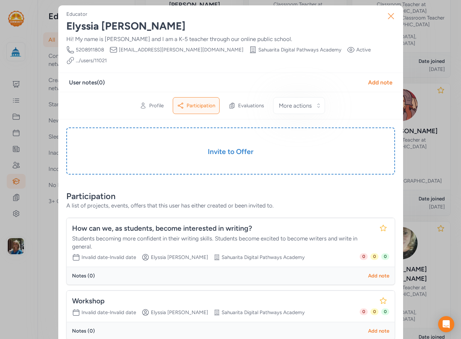
click at [388, 16] on icon "button" at bounding box center [390, 15] width 5 height 5
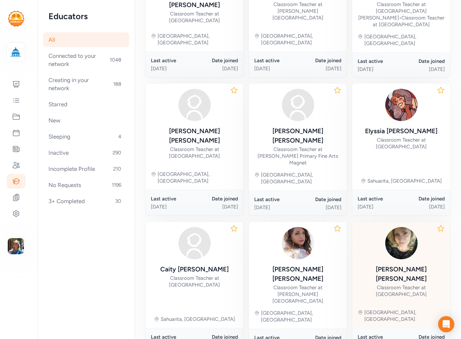
click at [391, 284] on div "Classroom Teacher at [GEOGRAPHIC_DATA]" at bounding box center [401, 290] width 87 height 13
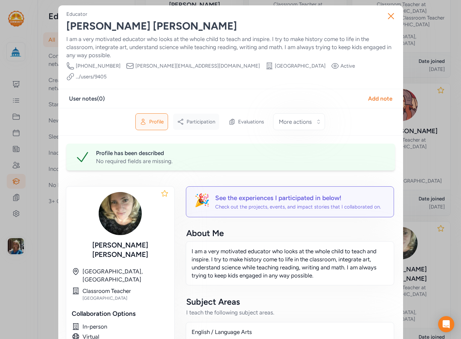
click at [193, 119] on span "Participation" at bounding box center [201, 122] width 29 height 7
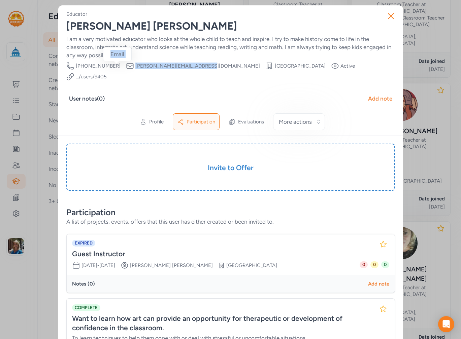
drag, startPoint x: 183, startPoint y: 65, endPoint x: 120, endPoint y: 67, distance: 63.3
click at [120, 67] on div "Phone Number 520-704-2253 Email juliet.swartz@sahuarita.net School Sopori Eleme…" at bounding box center [230, 71] width 329 height 19
click at [385, 15] on icon "button" at bounding box center [390, 16] width 11 height 11
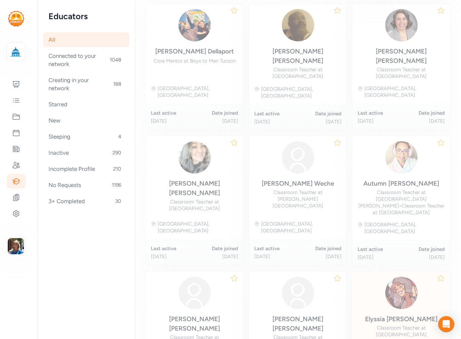
scroll to position [93, 0]
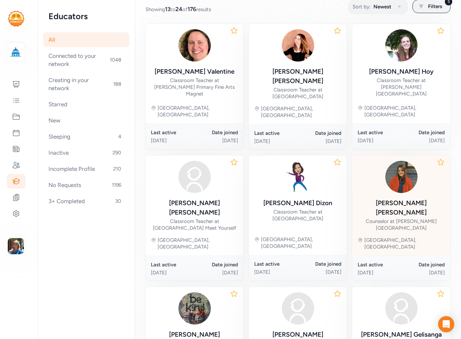
click at [408, 218] on div "Counselor at City High School" at bounding box center [401, 224] width 87 height 13
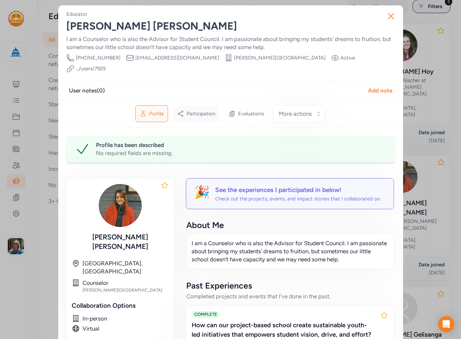
click at [206, 110] on span "Participation" at bounding box center [201, 113] width 29 height 7
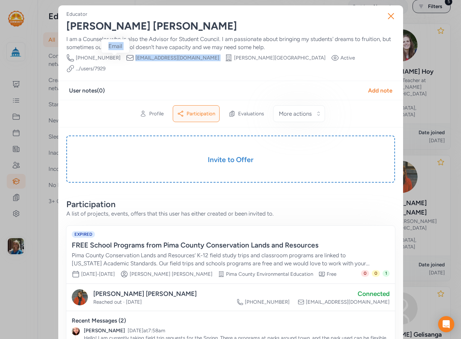
drag, startPoint x: 169, startPoint y: 57, endPoint x: 125, endPoint y: 56, distance: 43.8
click at [117, 57] on div "Phone Number 717-951-8589 Email rachelm@cityccl.org School City High School Vis…" at bounding box center [230, 63] width 329 height 19
click at [395, 18] on button "Close" at bounding box center [391, 16] width 22 height 22
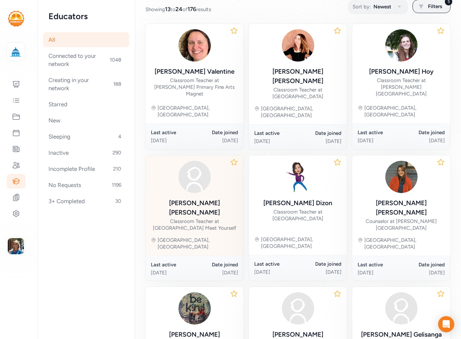
click at [211, 199] on div "Denise Uyehara" at bounding box center [194, 208] width 87 height 19
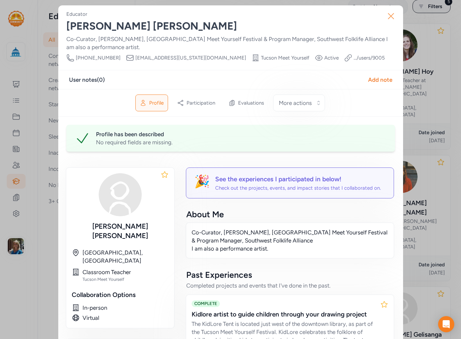
click at [388, 15] on icon "button" at bounding box center [390, 16] width 11 height 11
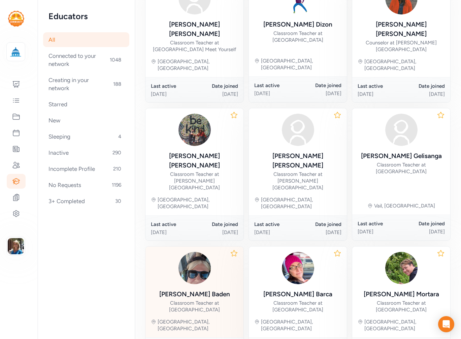
scroll to position [287, 0]
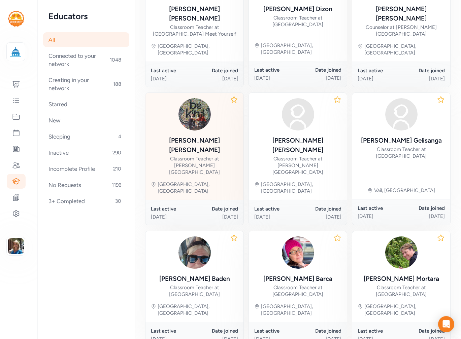
click at [199, 156] on div "Classroom Teacher at [PERSON_NAME][GEOGRAPHIC_DATA]" at bounding box center [194, 166] width 87 height 20
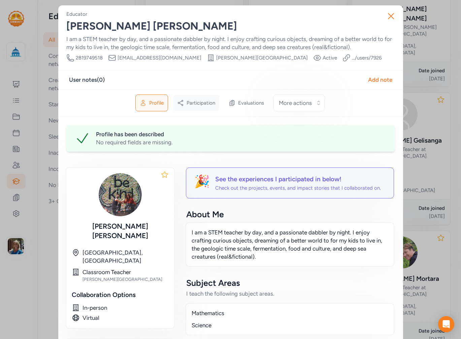
click at [205, 100] on span "Participation" at bounding box center [201, 103] width 29 height 7
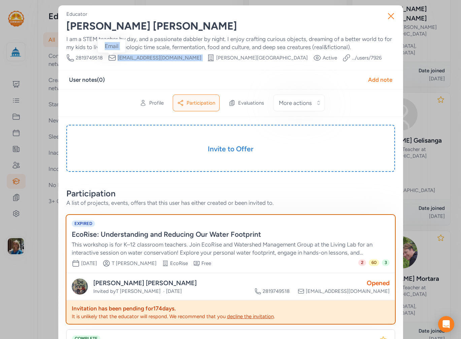
drag, startPoint x: 162, startPoint y: 59, endPoint x: 114, endPoint y: 57, distance: 48.2
click at [114, 57] on div "Phone Number 2819749518 Email haleyo@cityccl.org School City High School Visibi…" at bounding box center [223, 58] width 315 height 8
drag, startPoint x: 131, startPoint y: 62, endPoint x: 155, endPoint y: 51, distance: 25.8
click at [170, 51] on div "I am a STEM teacher by day, and a passionate dabbler by night. I enjoy crafting…" at bounding box center [230, 43] width 329 height 16
drag, startPoint x: 160, startPoint y: 57, endPoint x: 117, endPoint y: 57, distance: 42.8
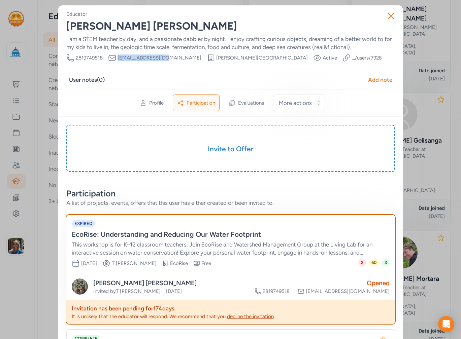
click at [117, 57] on div "Phone Number 2819749518 Email haleyo@cityccl.org School City High School Visibi…" at bounding box center [223, 58] width 315 height 8
click at [390, 16] on icon "button" at bounding box center [390, 16] width 11 height 11
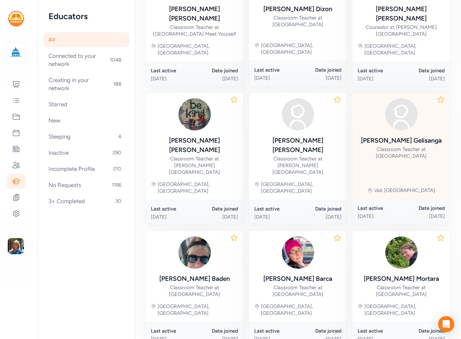
click at [391, 146] on div "Classroom Teacher at Cienega High School" at bounding box center [401, 152] width 87 height 13
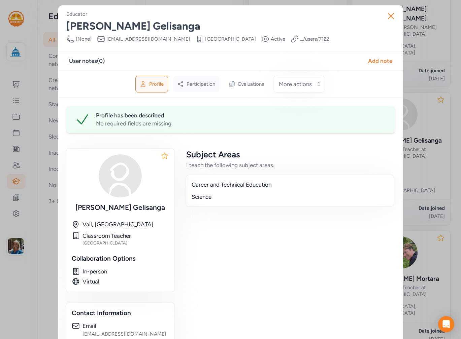
click at [194, 82] on span "Participation" at bounding box center [201, 84] width 29 height 7
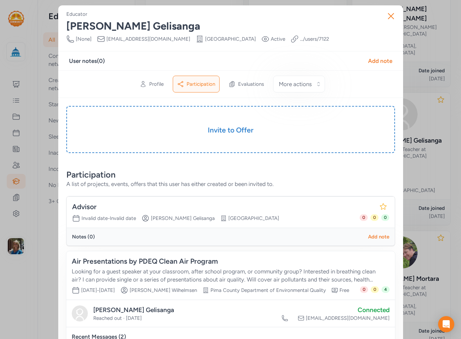
drag, startPoint x: 181, startPoint y: 38, endPoint x: 103, endPoint y: 39, distance: 78.1
click at [103, 39] on div "Phone Number [None] Email gelisangar@vailschooldistrict.org School Cienega High…" at bounding box center [197, 39] width 263 height 8
drag, startPoint x: 103, startPoint y: 39, endPoint x: 160, endPoint y: 39, distance: 57.6
click at [160, 39] on span "gelisangar@vailschooldistrict.org" at bounding box center [148, 39] width 84 height 7
drag, startPoint x: 181, startPoint y: 38, endPoint x: 99, endPoint y: 38, distance: 82.5
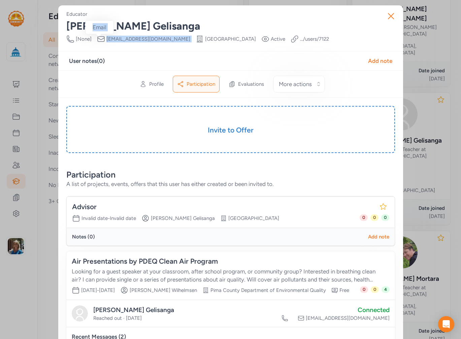
click at [99, 38] on div "Phone Number [None] Email gelisangar@vailschooldistrict.org School Cienega High…" at bounding box center [197, 39] width 263 height 8
click at [386, 11] on icon "button" at bounding box center [390, 16] width 11 height 11
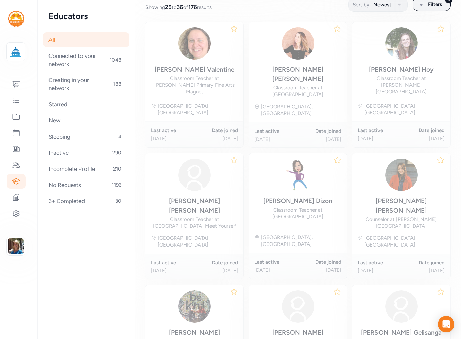
scroll to position [93, 0]
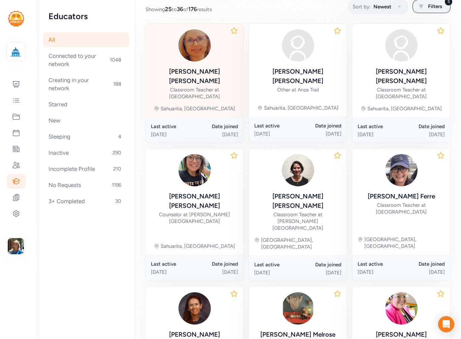
click at [199, 74] on div "Erin Thomas" at bounding box center [194, 76] width 87 height 19
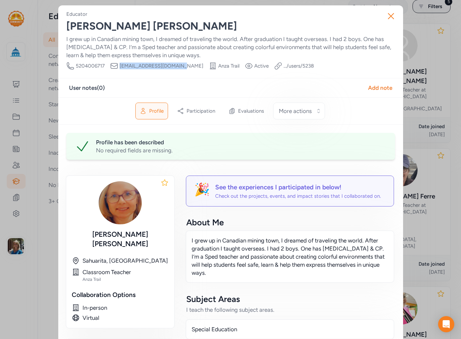
drag, startPoint x: 174, startPoint y: 66, endPoint x: 118, endPoint y: 65, distance: 55.9
click at [120, 65] on span "esantsche@sahuarita.net" at bounding box center [162, 66] width 84 height 7
click at [390, 15] on icon "button" at bounding box center [390, 15] width 5 height 5
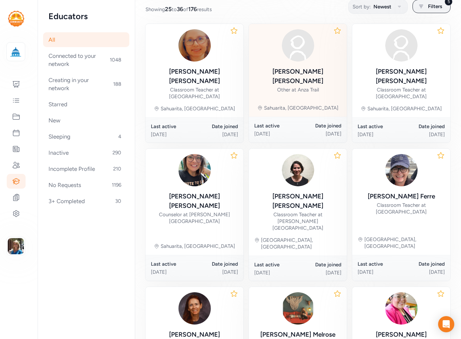
click at [310, 87] on div "Other at Anza Trail" at bounding box center [298, 90] width 42 height 7
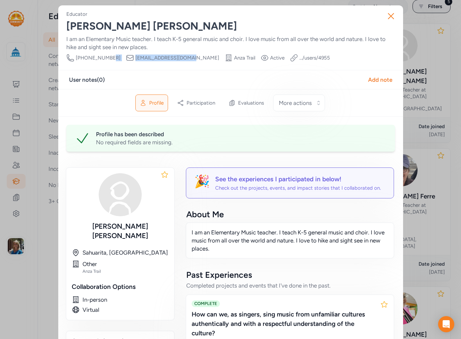
drag, startPoint x: 175, startPoint y: 57, endPoint x: 146, endPoint y: 58, distance: 28.6
click at [112, 60] on div "Phone Number 520-975-2570 Email snewton@sahuarita.net School Anza Trail Visibil…" at bounding box center [198, 58] width 264 height 8
click at [392, 15] on icon "button" at bounding box center [390, 16] width 11 height 11
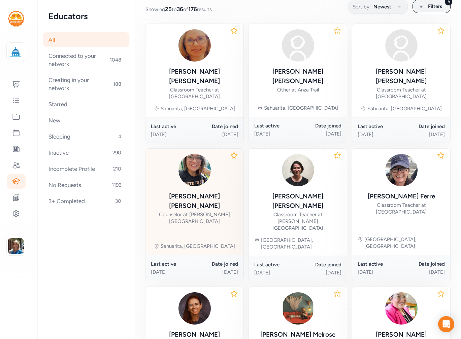
click at [200, 192] on div "Stephanie Salazar Cook" at bounding box center [194, 201] width 87 height 19
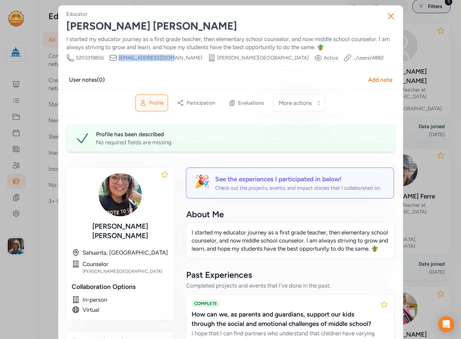
drag, startPoint x: 166, startPoint y: 57, endPoint x: 125, endPoint y: 56, distance: 40.4
click at [117, 58] on div "Phone Number 5203319856 Email scook@sahuarita.net School Wrightson Ridge K-8 Sc…" at bounding box center [224, 58] width 317 height 8
drag, startPoint x: 167, startPoint y: 56, endPoint x: 124, endPoint y: 57, distance: 43.4
click at [113, 59] on div "Phone Number 5203319856 Email scook@sahuarita.net School Wrightson Ridge K-8 Sc…" at bounding box center [224, 58] width 317 height 8
click at [387, 14] on icon "button" at bounding box center [390, 16] width 11 height 11
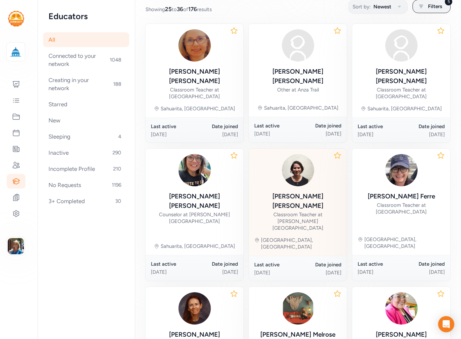
click at [297, 192] on div "Sophie Maloney" at bounding box center [297, 201] width 87 height 19
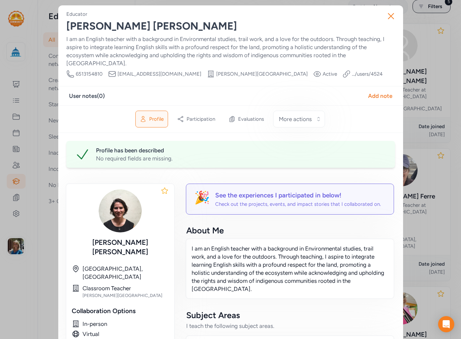
click at [144, 71] on span "sophiem@cityccl.org" at bounding box center [159, 74] width 84 height 7
drag, startPoint x: 165, startPoint y: 66, endPoint x: 115, endPoint y: 68, distance: 49.2
click at [115, 70] on div "Phone Number 6513154810 Email sophiem@cityccl.org School City High School Visib…" at bounding box center [224, 74] width 316 height 8
click at [394, 13] on button "Close" at bounding box center [391, 16] width 22 height 22
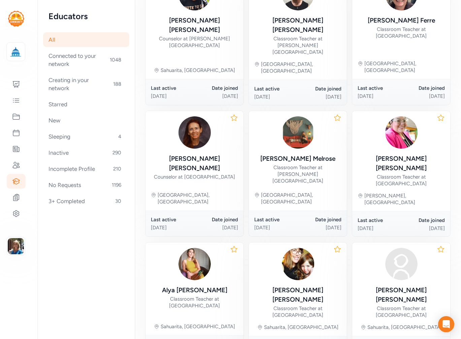
scroll to position [280, 0]
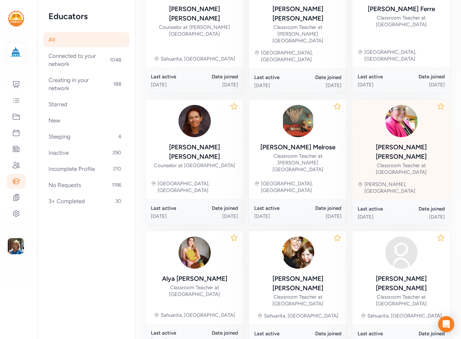
click at [382, 162] on div "Classroom Teacher at [GEOGRAPHIC_DATA]" at bounding box center [401, 168] width 87 height 13
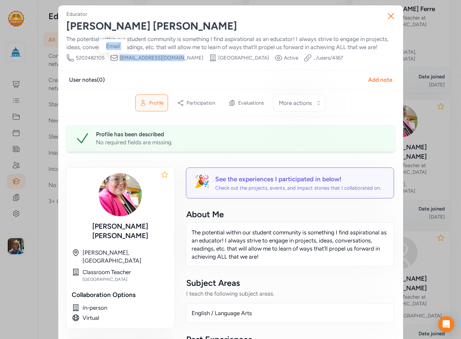
drag, startPoint x: 169, startPoint y: 57, endPoint x: 150, endPoint y: 53, distance: 19.6
click at [110, 55] on div "Phone Number 5202482105 Email ralvarez@sahuarita.net School Sopori Elementary S…" at bounding box center [204, 58] width 277 height 8
click at [396, 15] on button "Close" at bounding box center [391, 16] width 22 height 22
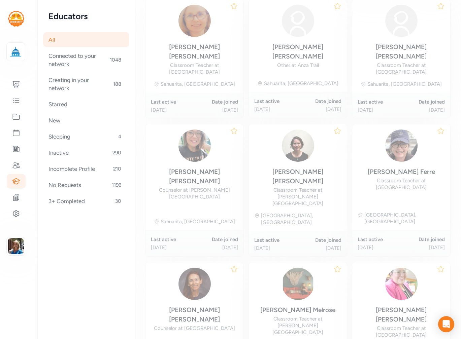
scroll to position [93, 0]
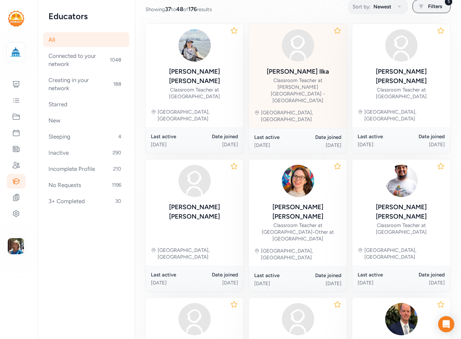
click at [311, 75] on div "Nicholas Ilka" at bounding box center [298, 71] width 62 height 9
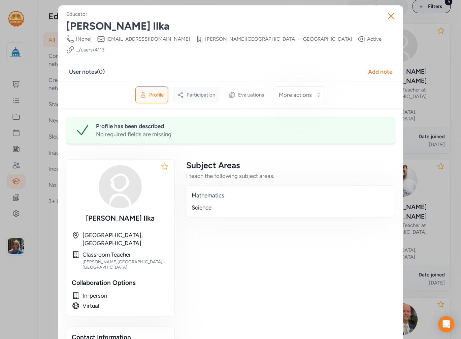
click at [197, 92] on span "Participation" at bounding box center [201, 95] width 29 height 7
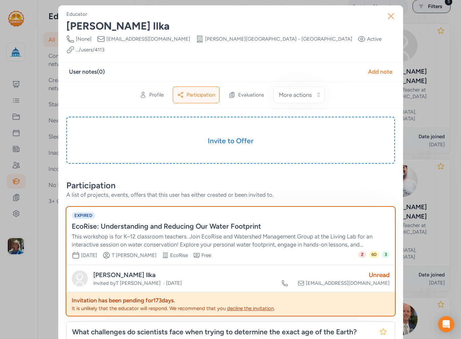
click at [393, 18] on icon "button" at bounding box center [390, 16] width 11 height 11
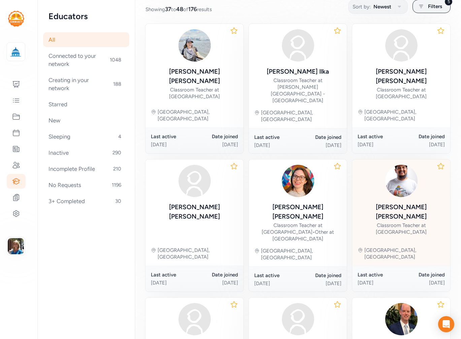
click at [375, 222] on div "Classroom Teacher at [GEOGRAPHIC_DATA]" at bounding box center [401, 228] width 87 height 13
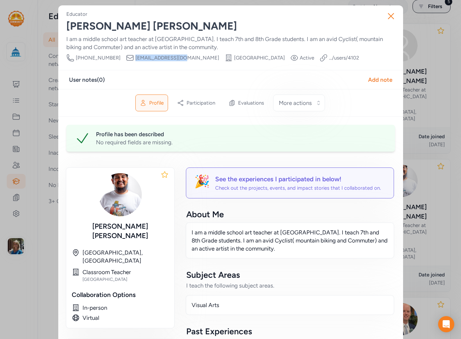
drag, startPoint x: 171, startPoint y: 58, endPoint x: 125, endPoint y: 59, distance: 46.1
click at [125, 59] on div "Phone Number (520) 545-4668 Email davidc1@susd12.org School Challenger Middle S…" at bounding box center [212, 58] width 293 height 8
click at [390, 15] on icon "button" at bounding box center [390, 16] width 11 height 11
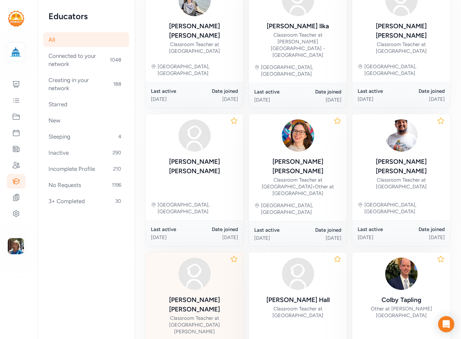
scroll to position [261, 0]
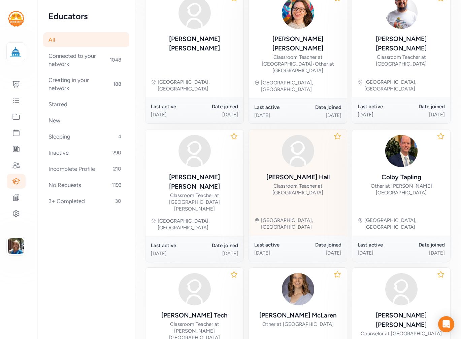
click at [306, 183] on div "Classroom Teacher at [GEOGRAPHIC_DATA]" at bounding box center [297, 189] width 87 height 13
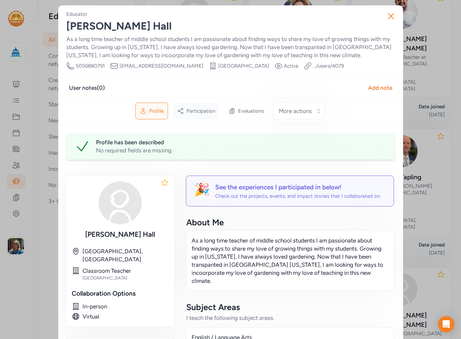
click at [197, 112] on span "Participation" at bounding box center [201, 111] width 29 height 7
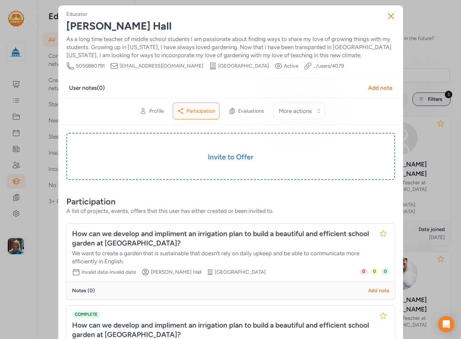
scroll to position [261, 0]
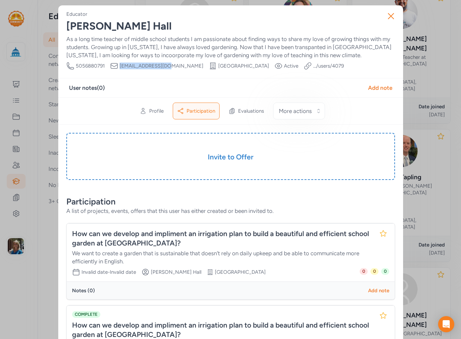
drag, startPoint x: 164, startPoint y: 65, endPoint x: 116, endPoint y: 67, distance: 47.5
click at [116, 67] on div "Email [EMAIL_ADDRESS][DOMAIN_NAME]" at bounding box center [156, 66] width 93 height 8
copy span "[EMAIL_ADDRESS][DOMAIN_NAME]"
click at [380, 20] on button "Close" at bounding box center [391, 16] width 22 height 22
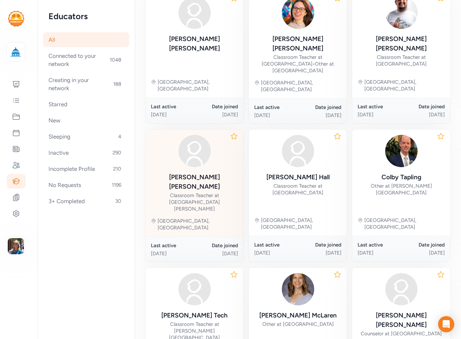
click at [172, 192] on div "Classroom Teacher at [GEOGRAPHIC_DATA][PERSON_NAME]" at bounding box center [194, 202] width 87 height 20
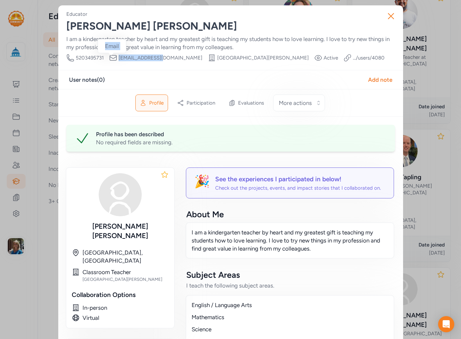
drag, startPoint x: 154, startPoint y: 57, endPoint x: 110, endPoint y: 58, distance: 44.5
click at [110, 58] on div "Email [EMAIL_ADDRESS][DOMAIN_NAME]" at bounding box center [155, 58] width 93 height 8
copy div "Email [EMAIL_ADDRESS][DOMAIN_NAME]"
click at [385, 12] on icon "button" at bounding box center [390, 16] width 11 height 11
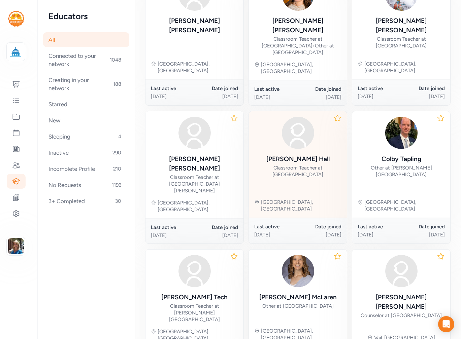
scroll to position [294, 0]
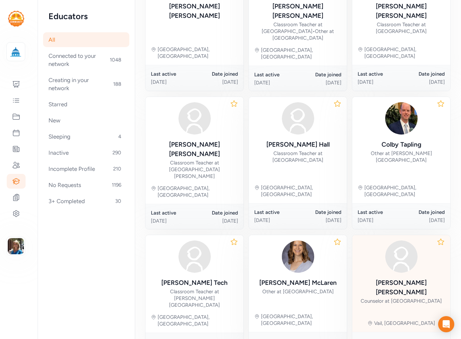
click at [393, 278] on div "[PERSON_NAME]" at bounding box center [401, 287] width 87 height 19
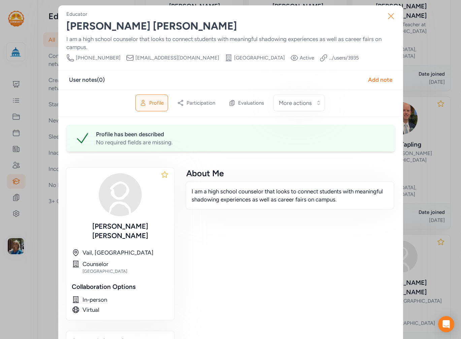
click at [392, 20] on icon "button" at bounding box center [390, 16] width 11 height 11
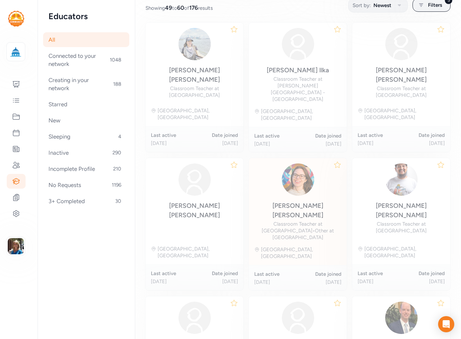
scroll to position [93, 0]
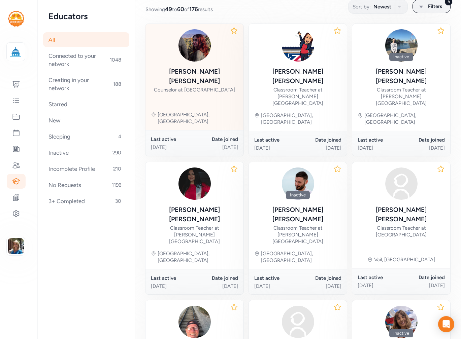
click at [196, 75] on div "[PERSON_NAME]" at bounding box center [194, 76] width 87 height 19
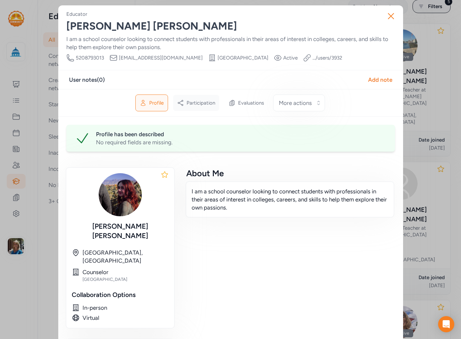
click at [200, 109] on div "Participation" at bounding box center [196, 103] width 46 height 16
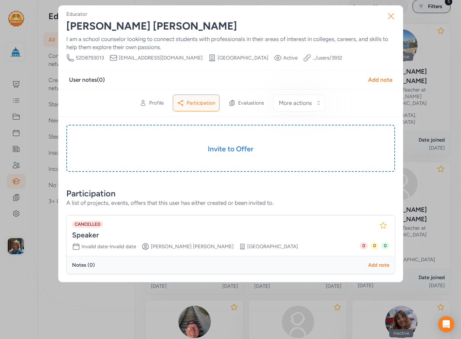
click at [385, 17] on button "Close" at bounding box center [391, 16] width 22 height 22
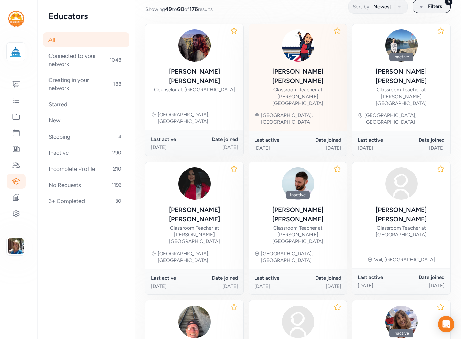
click at [292, 69] on div "[PERSON_NAME]" at bounding box center [297, 76] width 87 height 19
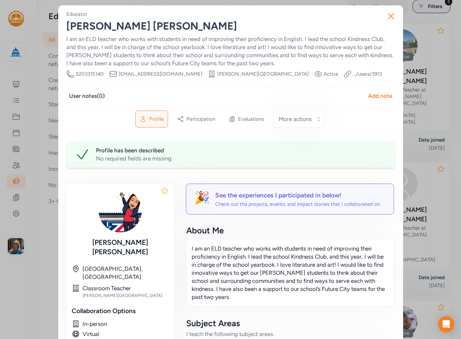
click at [168, 73] on div "Phone Number [PHONE_NUMBER] Email [EMAIL_ADDRESS][DOMAIN_NAME] School [PERSON_N…" at bounding box center [223, 74] width 315 height 8
drag, startPoint x: 165, startPoint y: 74, endPoint x: 114, endPoint y: 76, distance: 51.2
click at [114, 76] on div "Email [EMAIL_ADDRESS][DOMAIN_NAME]" at bounding box center [155, 74] width 93 height 8
copy div "Email [EMAIL_ADDRESS][DOMAIN_NAME]"
click at [385, 14] on icon "button" at bounding box center [390, 16] width 11 height 11
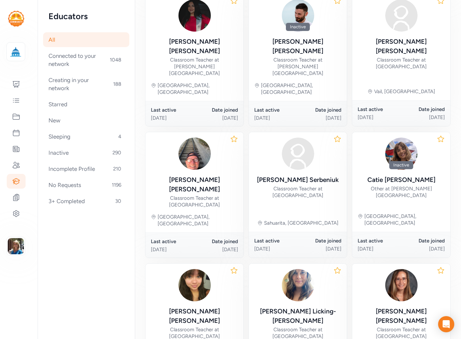
scroll to position [228, 0]
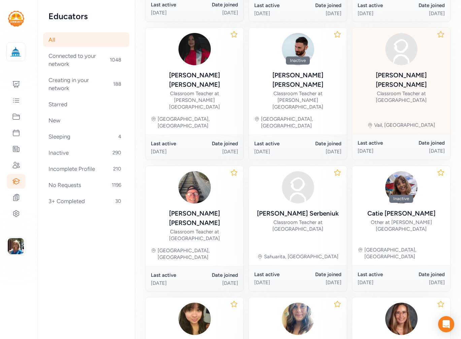
click at [396, 90] on div "Classroom Teacher at [GEOGRAPHIC_DATA]" at bounding box center [401, 96] width 87 height 13
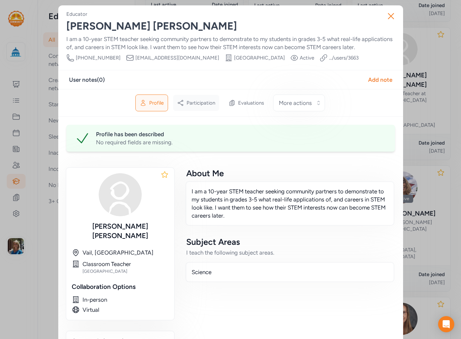
click at [204, 103] on span "Participation" at bounding box center [201, 103] width 29 height 7
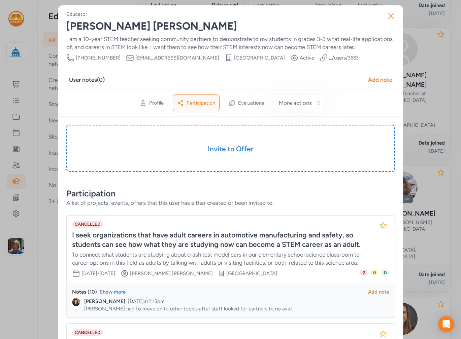
click at [389, 9] on button "Close" at bounding box center [391, 16] width 22 height 22
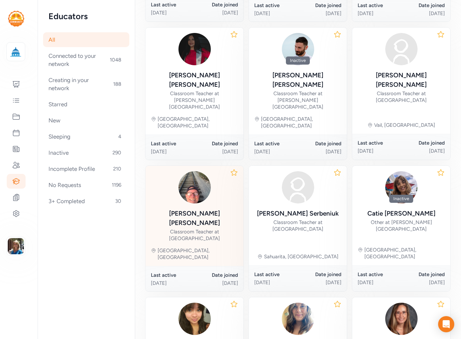
click at [187, 209] on div "[PERSON_NAME]" at bounding box center [194, 218] width 87 height 19
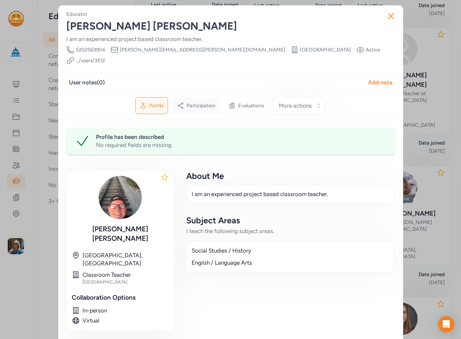
click at [206, 102] on span "Participation" at bounding box center [201, 105] width 29 height 7
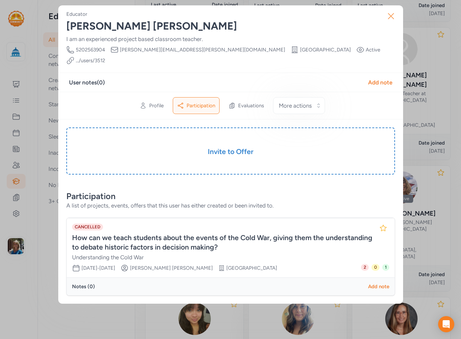
click at [393, 18] on icon "button" at bounding box center [390, 16] width 11 height 11
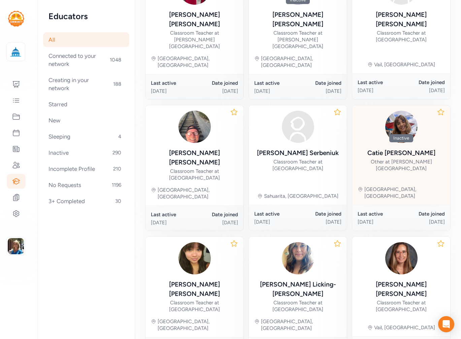
scroll to position [294, 0]
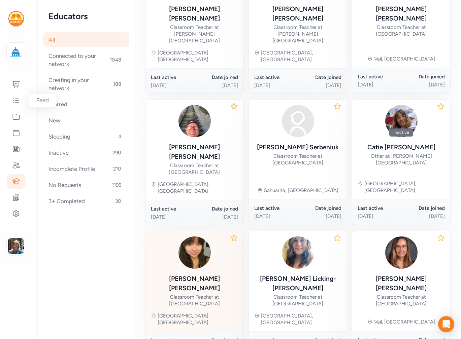
click at [186, 294] on div "Classroom Teacher at [GEOGRAPHIC_DATA]" at bounding box center [194, 300] width 87 height 13
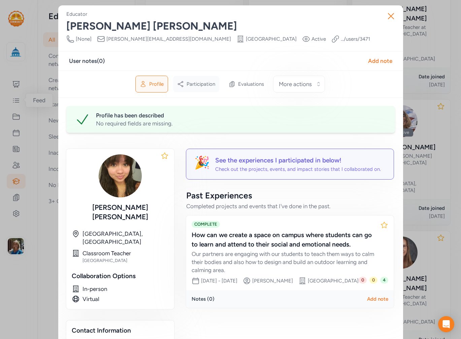
click at [198, 80] on div "Participation" at bounding box center [196, 84] width 46 height 16
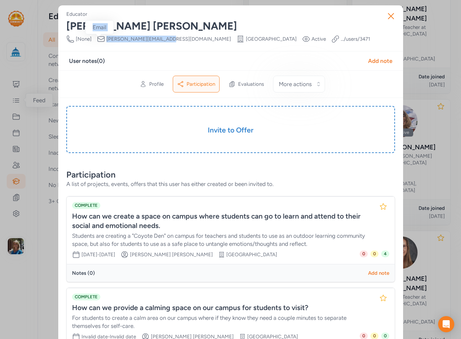
drag, startPoint x: 160, startPoint y: 39, endPoint x: 99, endPoint y: 42, distance: 61.0
click at [99, 42] on div "Phone Number [None] Email [PERSON_NAME][EMAIL_ADDRESS][DOMAIN_NAME] School [GEO…" at bounding box center [218, 39] width 304 height 8
copy div "Email [PERSON_NAME][EMAIL_ADDRESS][DOMAIN_NAME]"
click at [395, 15] on button "Close" at bounding box center [391, 16] width 22 height 22
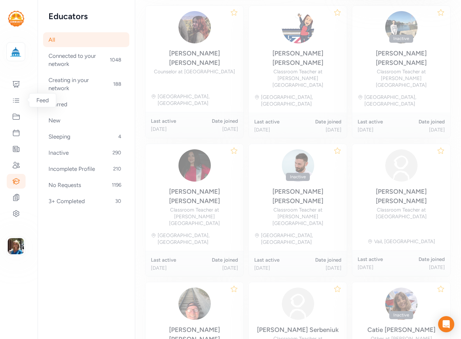
scroll to position [93, 0]
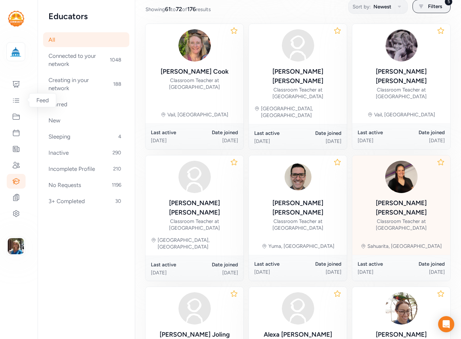
click at [397, 218] on div "Classroom Teacher at [GEOGRAPHIC_DATA]" at bounding box center [401, 224] width 87 height 13
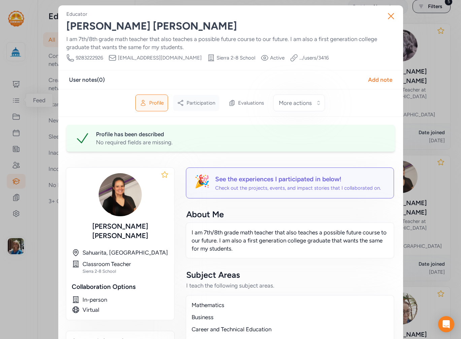
click at [188, 104] on span "Participation" at bounding box center [201, 103] width 29 height 7
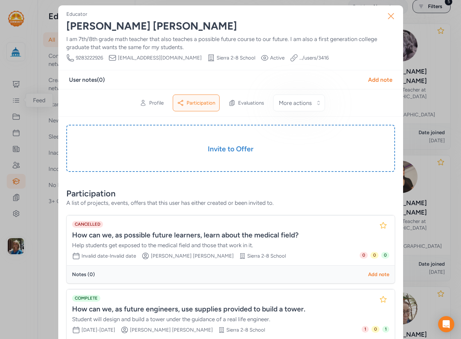
click at [387, 11] on icon "button" at bounding box center [390, 16] width 11 height 11
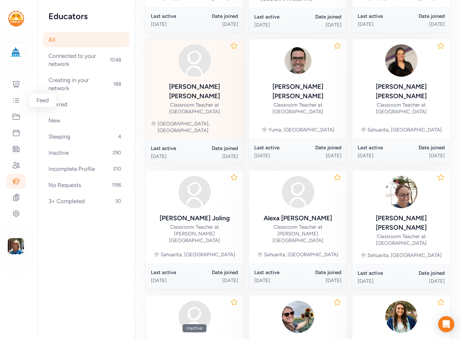
scroll to position [228, 0]
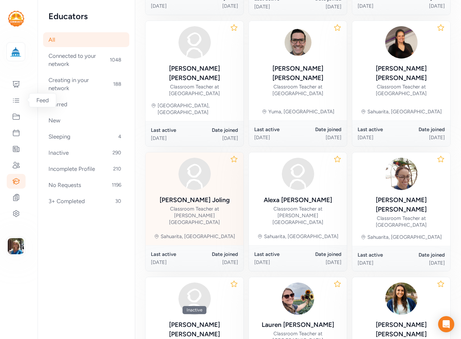
click at [189, 206] on div "Classroom Teacher at [PERSON_NAME][GEOGRAPHIC_DATA]" at bounding box center [194, 216] width 87 height 20
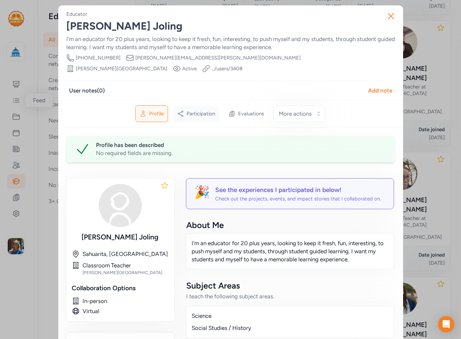
click at [193, 110] on span "Participation" at bounding box center [201, 113] width 29 height 7
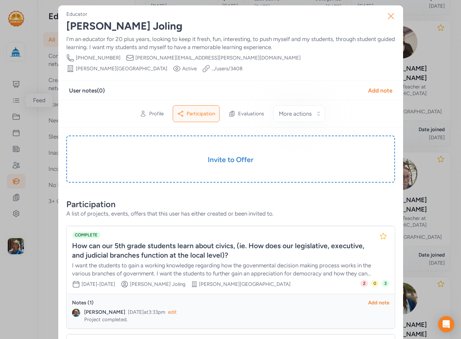
click at [388, 15] on icon "button" at bounding box center [390, 16] width 11 height 11
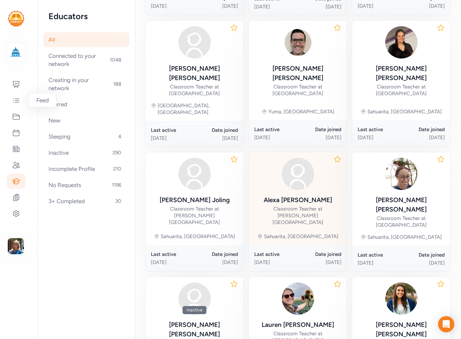
click at [304, 206] on div "Classroom Teacher at [PERSON_NAME][GEOGRAPHIC_DATA]" at bounding box center [297, 216] width 87 height 20
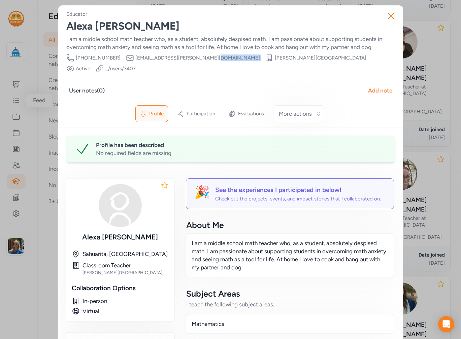
drag, startPoint x: 191, startPoint y: 58, endPoint x: 189, endPoint y: 55, distance: 3.6
click at [188, 56] on div "Phone Number [PHONE_NUMBER] Email [EMAIL_ADDRESS][PERSON_NAME][DOMAIN_NAME] Sch…" at bounding box center [230, 63] width 329 height 19
click at [189, 56] on div "Phone Number [PHONE_NUMBER] Email [EMAIL_ADDRESS][PERSON_NAME][DOMAIN_NAME] Sch…" at bounding box center [230, 63] width 329 height 19
drag, startPoint x: 187, startPoint y: 57, endPoint x: 110, endPoint y: 58, distance: 77.1
click at [110, 58] on div "Phone Number [PHONE_NUMBER] Email [EMAIL_ADDRESS][PERSON_NAME][DOMAIN_NAME] Sch…" at bounding box center [230, 63] width 329 height 19
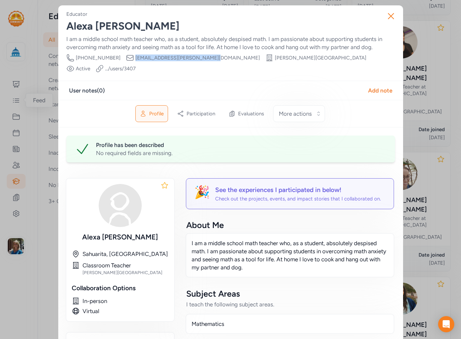
copy div "Email [EMAIL_ADDRESS][PERSON_NAME][DOMAIN_NAME]"
drag, startPoint x: 391, startPoint y: 17, endPoint x: 370, endPoint y: 17, distance: 20.2
click at [390, 17] on icon "button" at bounding box center [390, 16] width 11 height 11
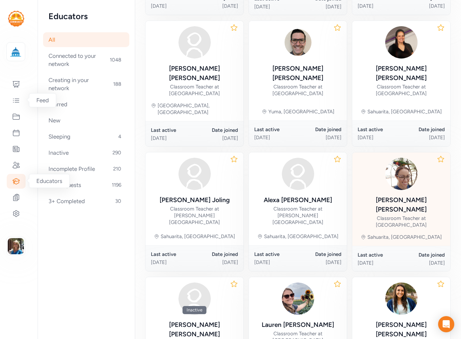
click at [398, 196] on div "[PERSON_NAME]" at bounding box center [401, 205] width 87 height 19
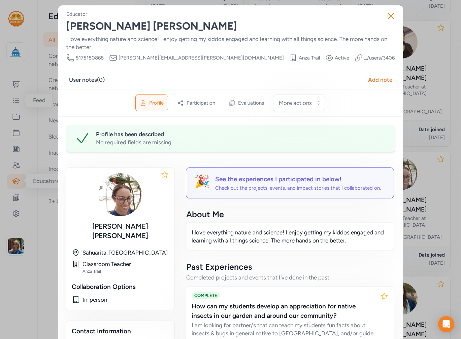
click at [183, 56] on div "Phone Number [PHONE_NUMBER] Email [PERSON_NAME][EMAIL_ADDRESS][PERSON_NAME][DOM…" at bounding box center [230, 58] width 328 height 8
drag, startPoint x: 180, startPoint y: 56, endPoint x: 112, endPoint y: 58, distance: 68.7
click at [112, 58] on div "Email [PERSON_NAME][EMAIL_ADDRESS][PERSON_NAME][DOMAIN_NAME]" at bounding box center [196, 58] width 175 height 8
copy div "Email [PERSON_NAME][EMAIL_ADDRESS][PERSON_NAME][DOMAIN_NAME]"
click at [389, 19] on icon "button" at bounding box center [390, 16] width 11 height 11
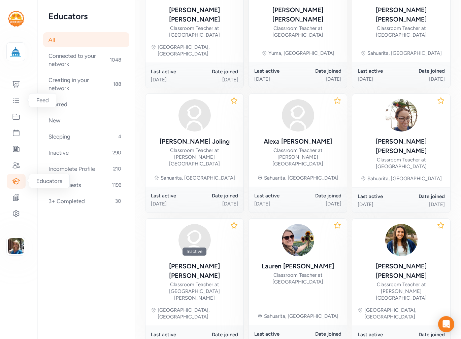
scroll to position [287, 0]
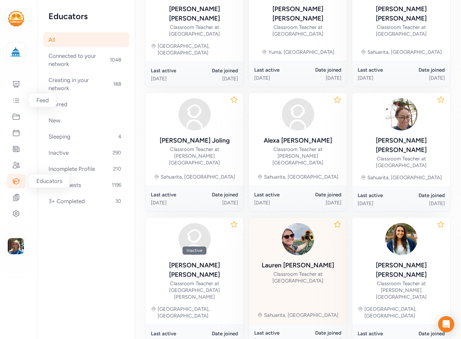
click at [285, 271] on div "Classroom Teacher at [GEOGRAPHIC_DATA]" at bounding box center [297, 277] width 87 height 13
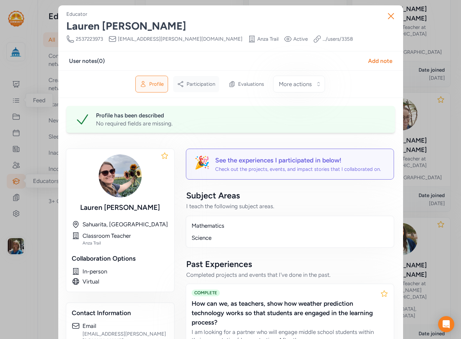
click at [202, 76] on div "Participation" at bounding box center [196, 84] width 46 height 16
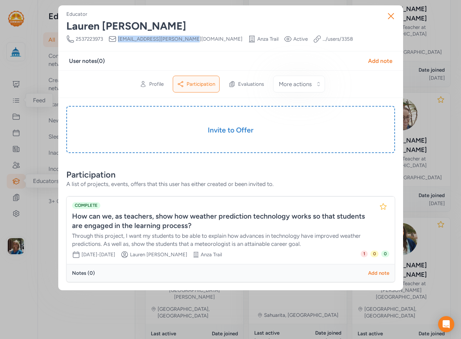
drag, startPoint x: 182, startPoint y: 38, endPoint x: 118, endPoint y: 41, distance: 64.7
click at [118, 41] on div "Phone Number [PHONE_NUMBER] Email [EMAIL_ADDRESS][PERSON_NAME][DOMAIN_NAME] Sch…" at bounding box center [209, 39] width 287 height 8
copy span "[EMAIL_ADDRESS][PERSON_NAME][DOMAIN_NAME]"
click at [392, 18] on icon "button" at bounding box center [390, 15] width 5 height 5
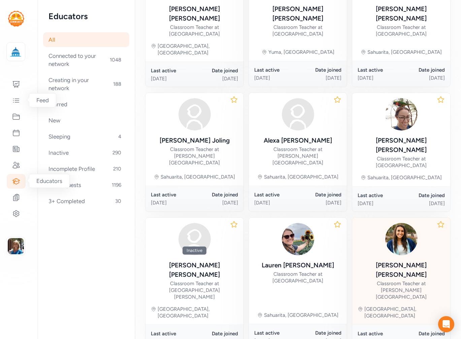
click at [395, 261] on div "[PERSON_NAME]" at bounding box center [401, 270] width 87 height 19
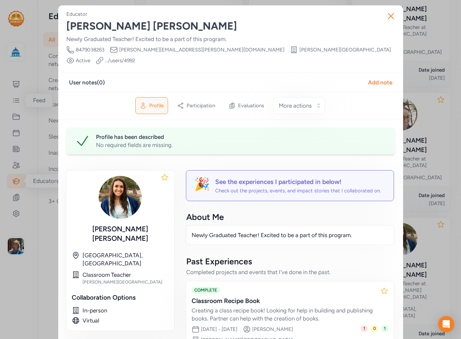
click at [201, 92] on div "Profile Participation Evaluations More actions" at bounding box center [230, 106] width 345 height 28
click at [199, 102] on span "Participation" at bounding box center [201, 105] width 29 height 7
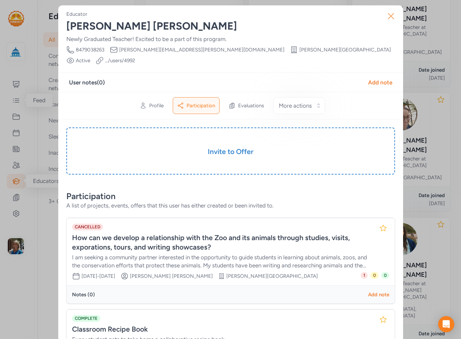
click at [395, 20] on button "Close" at bounding box center [391, 16] width 22 height 22
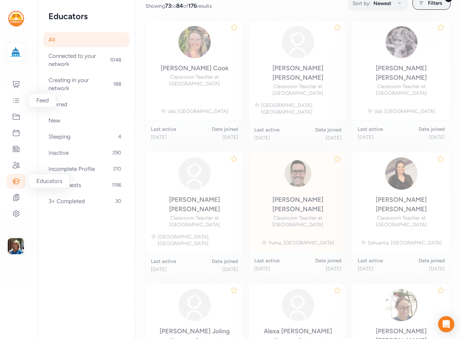
scroll to position [93, 0]
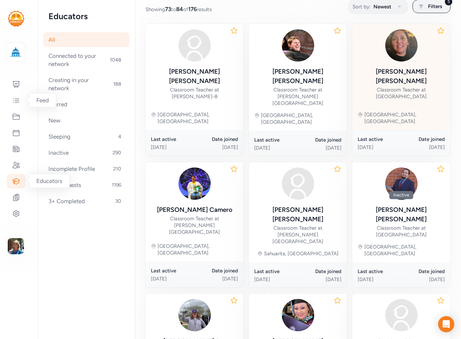
click at [385, 77] on div "[PERSON_NAME] Classroom Teacher at [GEOGRAPHIC_DATA]" at bounding box center [401, 83] width 87 height 33
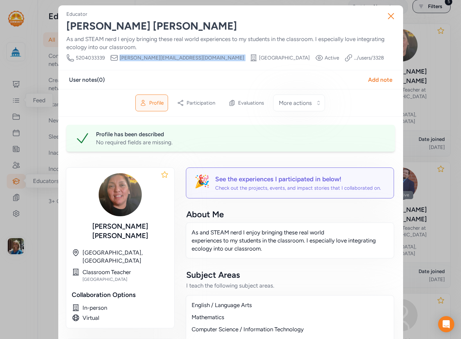
drag, startPoint x: 186, startPoint y: 58, endPoint x: 116, endPoint y: 59, distance: 69.0
click at [116, 59] on div "Phone Number [PHONE_NUMBER] Email [PERSON_NAME][EMAIL_ADDRESS][DOMAIN_NAME] Sch…" at bounding box center [224, 58] width 317 height 8
copy div "[PERSON_NAME][EMAIL_ADDRESS][DOMAIN_NAME] School"
click at [385, 16] on icon "button" at bounding box center [390, 16] width 11 height 11
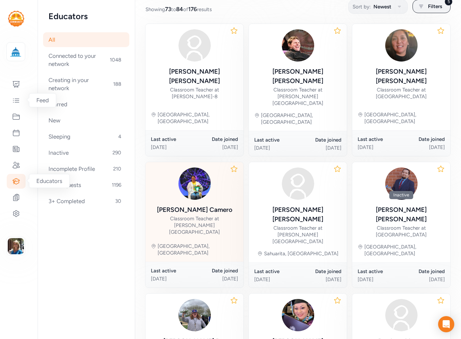
click at [186, 205] on div "[PERSON_NAME]" at bounding box center [194, 209] width 75 height 9
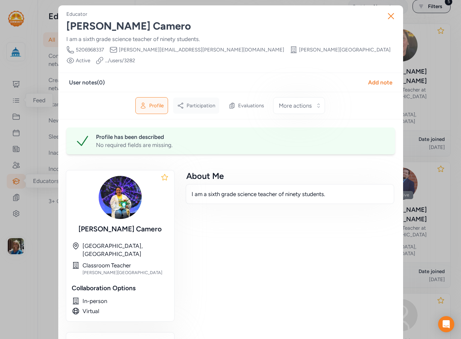
click at [198, 102] on span "Participation" at bounding box center [201, 105] width 29 height 7
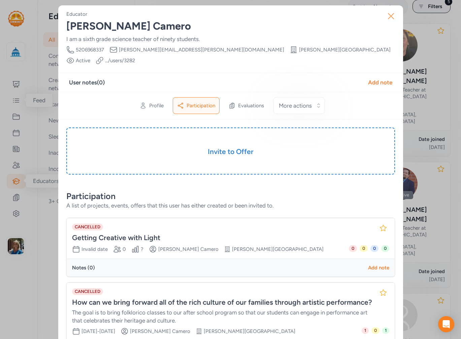
click at [392, 15] on icon "button" at bounding box center [390, 16] width 11 height 11
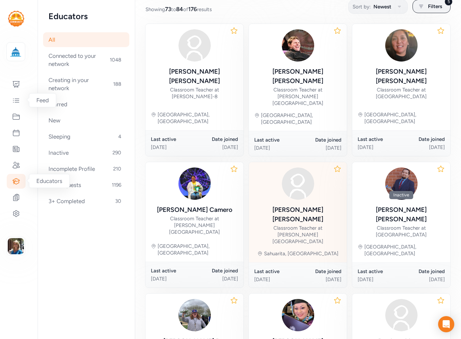
click at [284, 205] on div "[PERSON_NAME]" at bounding box center [297, 214] width 87 height 19
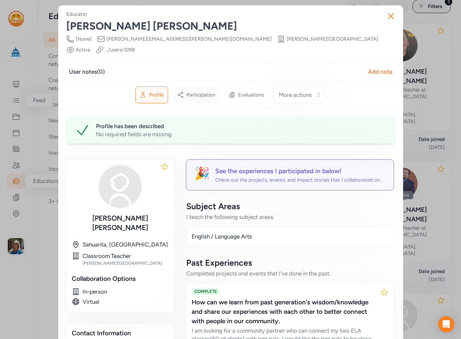
click at [191, 87] on div "Participation" at bounding box center [196, 95] width 46 height 16
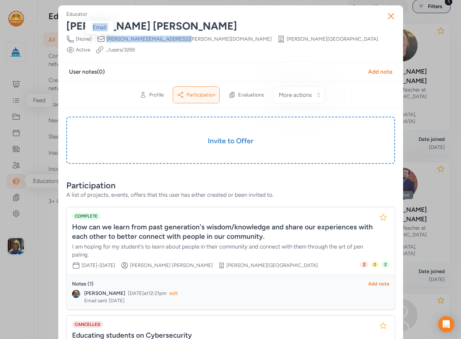
drag, startPoint x: 174, startPoint y: 36, endPoint x: 101, endPoint y: 40, distance: 72.8
click at [101, 40] on div "Phone Number [None] Email [PERSON_NAME][EMAIL_ADDRESS][PERSON_NAME][DOMAIN_NAME…" at bounding box center [230, 44] width 329 height 19
copy div "Email [PERSON_NAME][EMAIL_ADDRESS][PERSON_NAME][DOMAIN_NAME]"
click at [388, 14] on icon "button" at bounding box center [390, 16] width 11 height 11
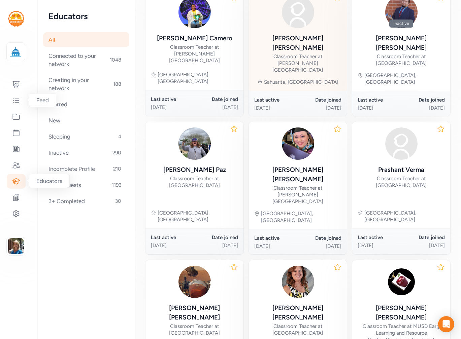
scroll to position [301, 0]
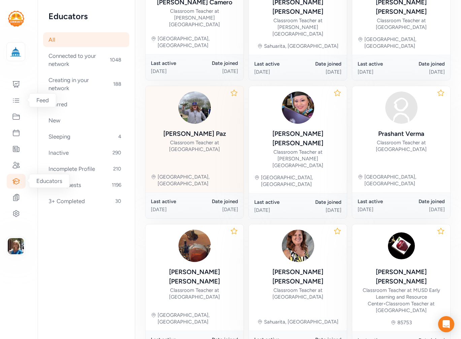
click at [229, 139] on div "Classroom Teacher at [GEOGRAPHIC_DATA]" at bounding box center [194, 145] width 87 height 13
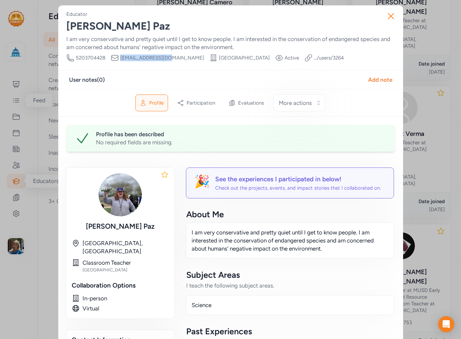
drag, startPoint x: 168, startPoint y: 57, endPoint x: 108, endPoint y: 57, distance: 60.3
click at [108, 57] on div "Phone Number [PHONE_NUMBER] Email [EMAIL_ADDRESS][DOMAIN_NAME] School [GEOGRAPH…" at bounding box center [204, 58] width 277 height 8
copy span "[EMAIL_ADDRESS][DOMAIN_NAME]"
click at [391, 20] on icon "button" at bounding box center [390, 16] width 11 height 11
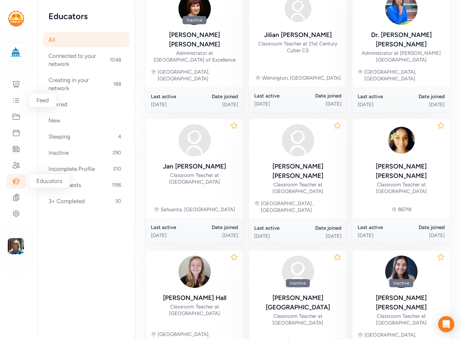
scroll to position [287, 0]
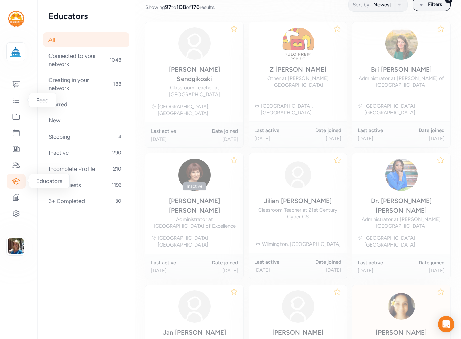
scroll to position [93, 0]
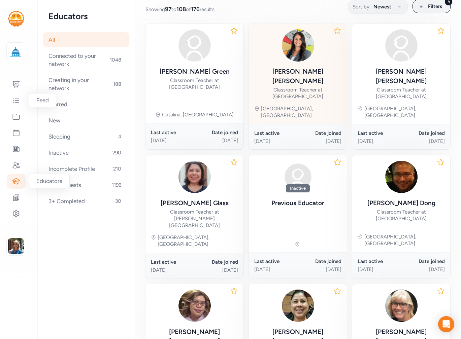
click at [296, 73] on div "[PERSON_NAME]" at bounding box center [297, 76] width 87 height 19
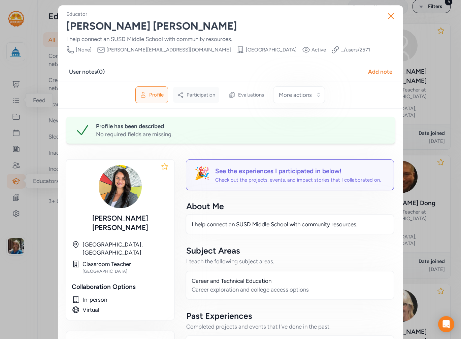
click at [203, 93] on span "Participation" at bounding box center [201, 95] width 29 height 7
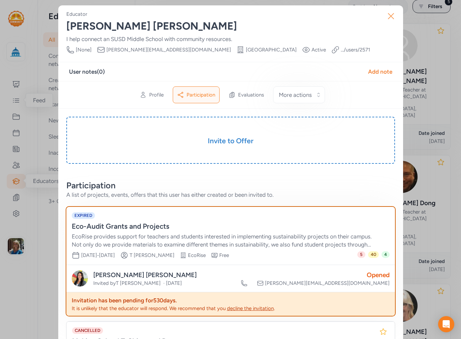
click at [386, 16] on icon "button" at bounding box center [390, 16] width 11 height 11
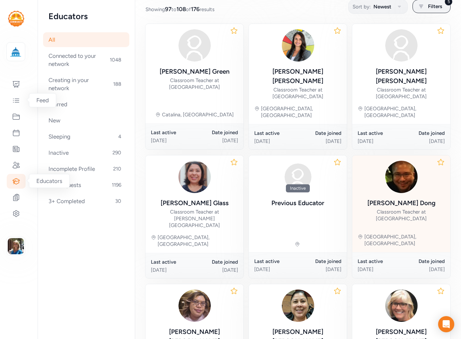
click at [395, 199] on div "[PERSON_NAME]" at bounding box center [401, 203] width 68 height 9
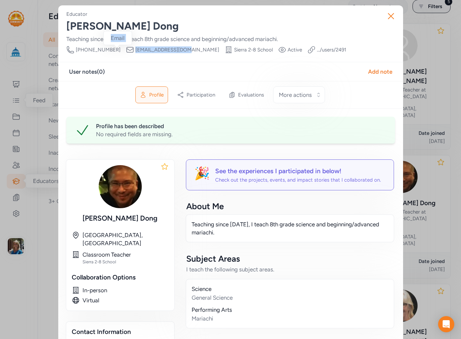
drag, startPoint x: 170, startPoint y: 49, endPoint x: 144, endPoint y: 52, distance: 25.8
click at [114, 52] on div "Phone Number [PHONE_NUMBER] Email [EMAIL_ADDRESS][DOMAIN_NAME] School Sierra 2-…" at bounding box center [206, 50] width 280 height 8
click at [382, 13] on button "Close" at bounding box center [391, 16] width 22 height 22
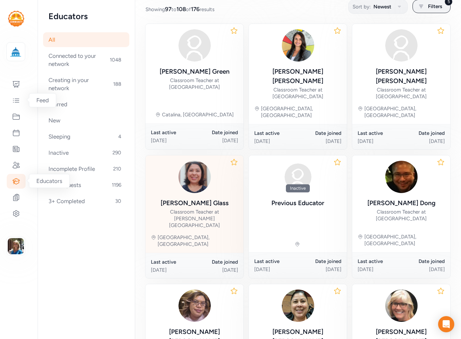
click at [200, 199] on div "[PERSON_NAME]" at bounding box center [195, 203] width 68 height 9
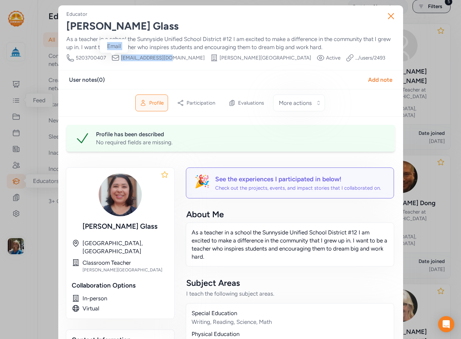
drag, startPoint x: 167, startPoint y: 58, endPoint x: 126, endPoint y: 59, distance: 41.1
click at [118, 60] on div "Phone Number [PHONE_NUMBER] Email [EMAIL_ADDRESS][DOMAIN_NAME] School [PERSON_N…" at bounding box center [225, 58] width 319 height 8
click at [386, 15] on icon "button" at bounding box center [390, 16] width 11 height 11
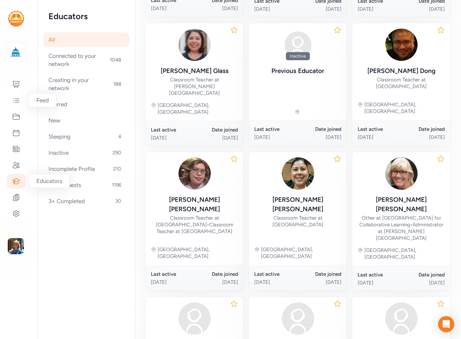
scroll to position [261, 0]
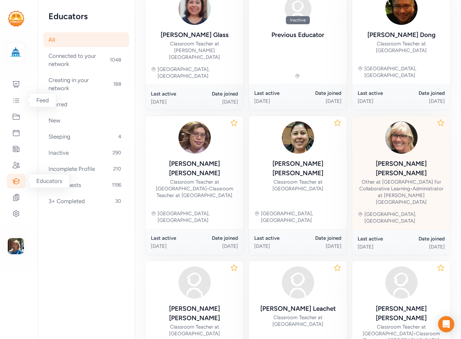
click at [405, 127] on div "[PERSON_NAME] Other at [GEOGRAPHIC_DATA] for Collaborative Learning • Administr…" at bounding box center [401, 164] width 87 height 84
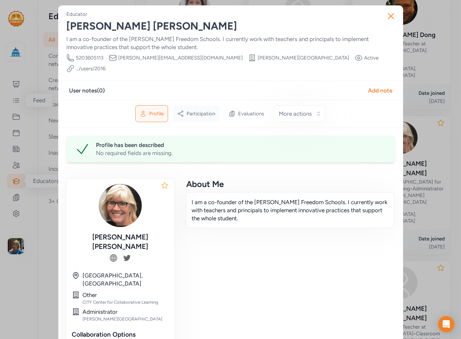
click at [200, 110] on span "Participation" at bounding box center [201, 113] width 29 height 7
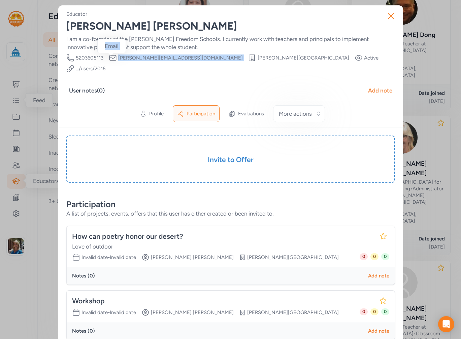
drag, startPoint x: 159, startPoint y: 55, endPoint x: 112, endPoint y: 56, distance: 46.8
click at [112, 56] on div "Phone Number [PHONE_NUMBER] Email [PERSON_NAME][EMAIL_ADDRESS][DOMAIN_NAME] Sch…" at bounding box center [230, 63] width 329 height 19
click at [389, 18] on icon "button" at bounding box center [390, 16] width 11 height 11
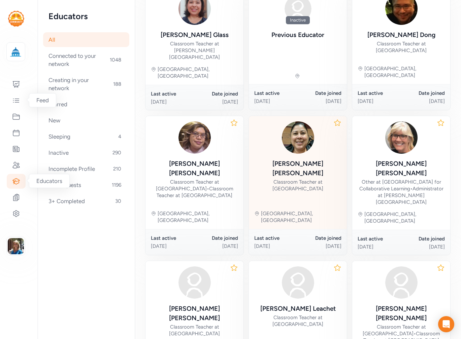
click at [310, 179] on div "Classroom Teacher at [GEOGRAPHIC_DATA]" at bounding box center [297, 185] width 87 height 13
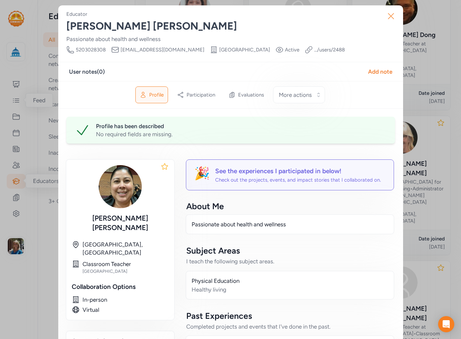
click at [391, 18] on icon "button" at bounding box center [390, 16] width 11 height 11
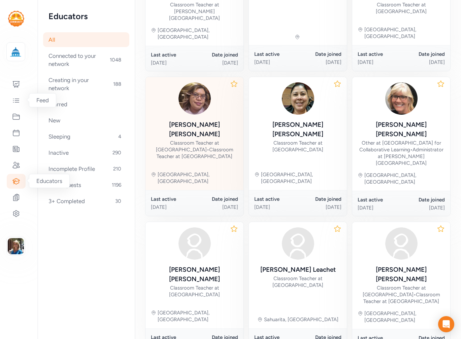
scroll to position [301, 0]
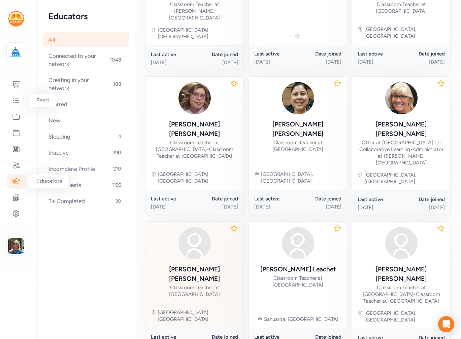
click at [191, 265] on div "[PERSON_NAME]" at bounding box center [194, 274] width 87 height 19
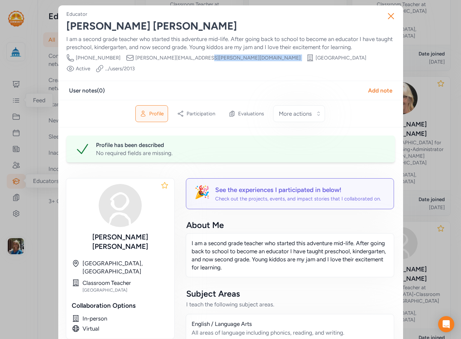
click at [184, 57] on div "Phone Number 520-449-3107 Email laura.mandel@sahuarita.net School Sahuarita Pri…" at bounding box center [230, 63] width 329 height 19
click at [183, 56] on span "laura.mandel@sahuarita.net" at bounding box center [217, 58] width 165 height 7
drag, startPoint x: 183, startPoint y: 56, endPoint x: 142, endPoint y: 59, distance: 41.2
click at [135, 57] on span "laura.mandel@sahuarita.net" at bounding box center [217, 58] width 165 height 7
click at [391, 17] on icon "button" at bounding box center [390, 16] width 11 height 11
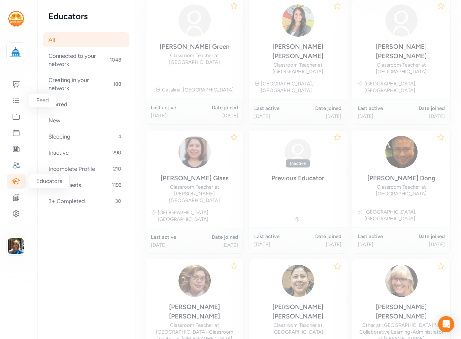
scroll to position [93, 0]
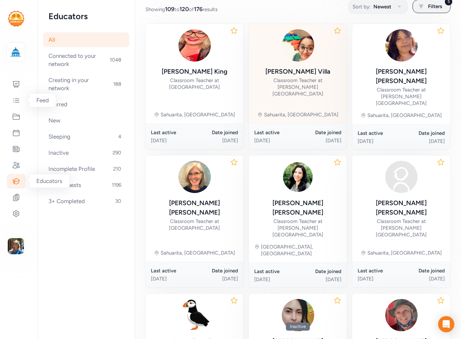
click at [296, 78] on div "Classroom Teacher at [PERSON_NAME][GEOGRAPHIC_DATA]" at bounding box center [297, 87] width 87 height 20
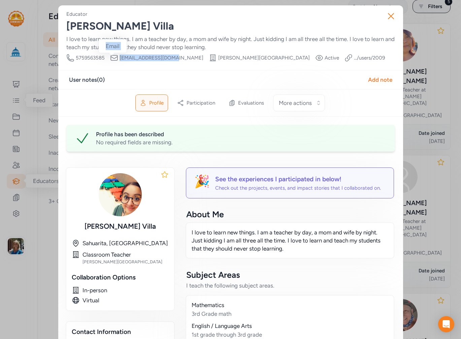
drag, startPoint x: 162, startPoint y: 55, endPoint x: 117, endPoint y: 58, distance: 44.2
click at [115, 58] on div "Email dvilla@sahuarita.net" at bounding box center [156, 58] width 93 height 8
click at [385, 15] on icon "button" at bounding box center [390, 16] width 11 height 11
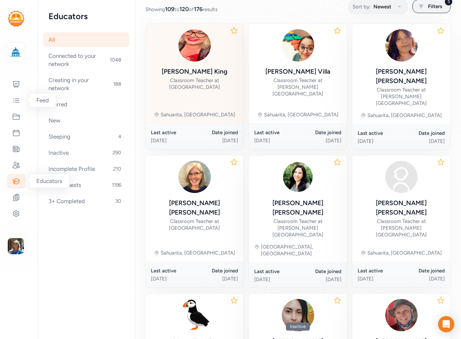
click at [178, 82] on div "Classroom Teacher at Anza Trail" at bounding box center [194, 83] width 87 height 13
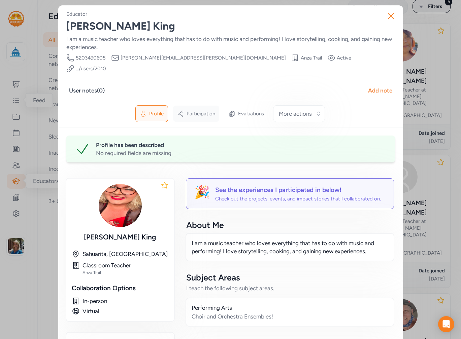
click at [194, 110] on span "Participation" at bounding box center [201, 113] width 29 height 7
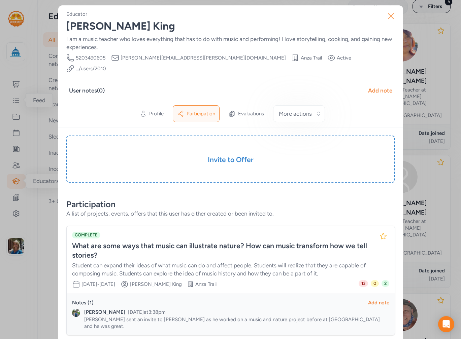
click at [388, 19] on icon "button" at bounding box center [390, 15] width 5 height 5
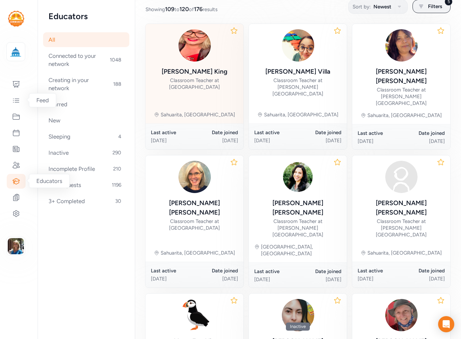
click at [208, 77] on div "Classroom Teacher at Anza Trail" at bounding box center [194, 83] width 87 height 13
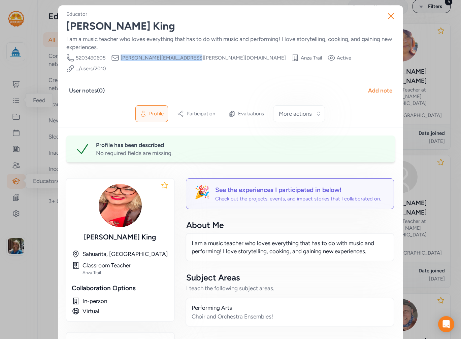
drag, startPoint x: 179, startPoint y: 57, endPoint x: 119, endPoint y: 59, distance: 60.6
click at [121, 59] on span "danielle.king@sahuarita.net" at bounding box center [203, 58] width 165 height 7
click at [385, 17] on icon "button" at bounding box center [390, 16] width 11 height 11
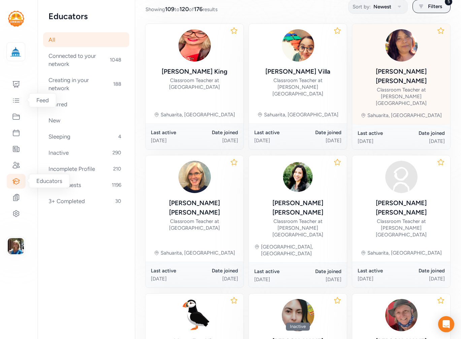
click at [395, 87] on div "Classroom Teacher at [PERSON_NAME][GEOGRAPHIC_DATA]" at bounding box center [401, 97] width 87 height 20
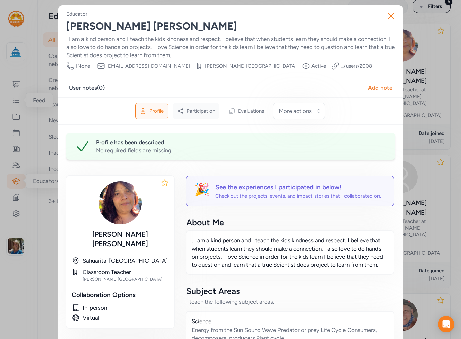
click at [189, 106] on div "Participation" at bounding box center [196, 111] width 46 height 16
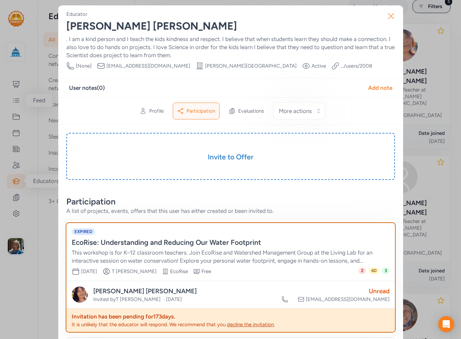
click at [385, 16] on icon "button" at bounding box center [390, 16] width 11 height 11
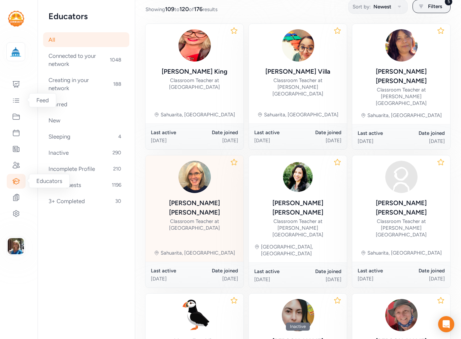
click at [185, 218] on div "Classroom Teacher at Sahuarita Primary School" at bounding box center [194, 224] width 87 height 13
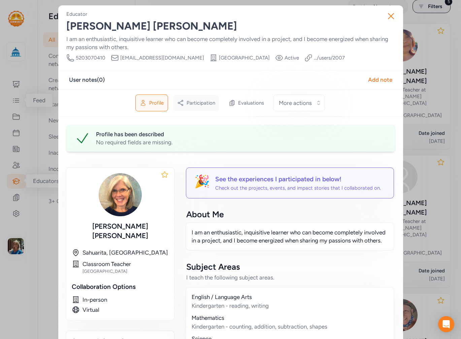
click at [207, 103] on span "Participation" at bounding box center [201, 103] width 29 height 7
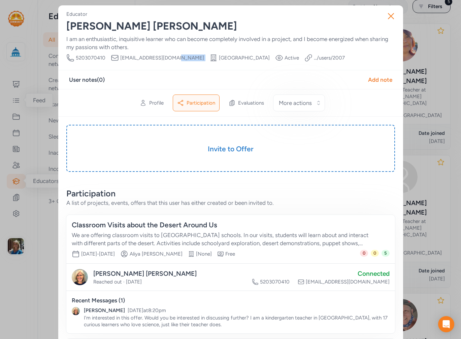
drag, startPoint x: 172, startPoint y: 57, endPoint x: 167, endPoint y: 55, distance: 5.4
click at [167, 55] on div "Phone Number 5203070410 Email btingle2@sahuarita.net School Sahuarita Primary S…" at bounding box center [205, 58] width 278 height 8
click at [172, 53] on div "Educator Barb Tingle I am an enthusiastic, inquisitive learner who can become c…" at bounding box center [230, 36] width 329 height 51
drag, startPoint x: 172, startPoint y: 56, endPoint x: 140, endPoint y: 64, distance: 32.9
click at [119, 57] on div "Phone Number 5203070410 Email btingle2@sahuarita.net School Sahuarita Primary S…" at bounding box center [205, 58] width 278 height 8
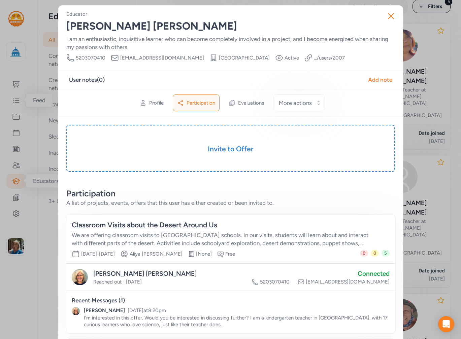
drag, startPoint x: 140, startPoint y: 64, endPoint x: 161, endPoint y: 61, distance: 21.0
click at [161, 61] on span "btingle2@sahuarita.net" at bounding box center [162, 58] width 84 height 7
drag, startPoint x: 173, startPoint y: 58, endPoint x: 110, endPoint y: 55, distance: 63.0
click at [108, 56] on div "Phone Number 5203070410 Email btingle2@sahuarita.net School Sahuarita Primary S…" at bounding box center [205, 58] width 278 height 8
click at [387, 18] on icon "button" at bounding box center [390, 16] width 11 height 11
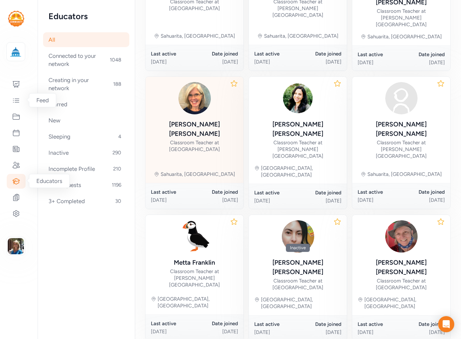
scroll to position [194, 0]
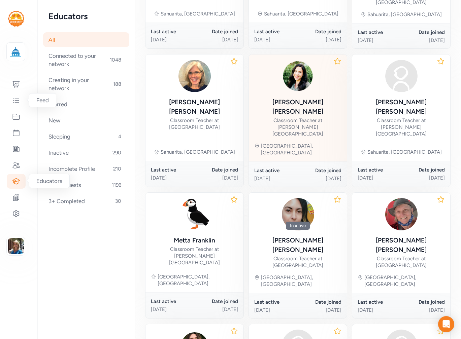
click at [296, 98] on div "Miriam Romero" at bounding box center [297, 107] width 87 height 19
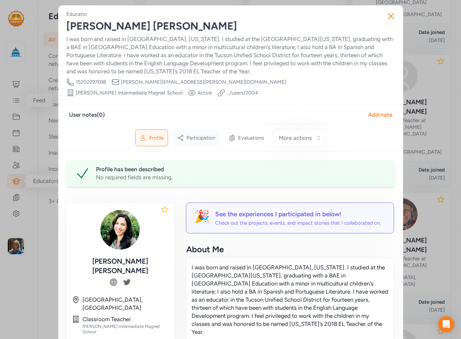
click at [187, 135] on span "Participation" at bounding box center [201, 138] width 29 height 7
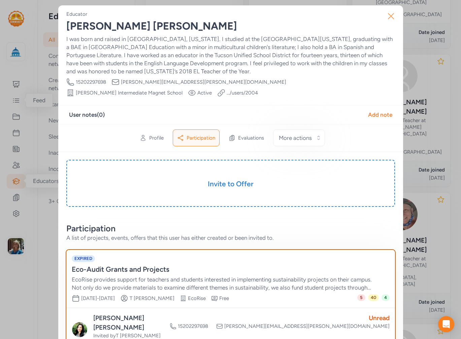
click at [387, 10] on button "Close" at bounding box center [391, 16] width 22 height 22
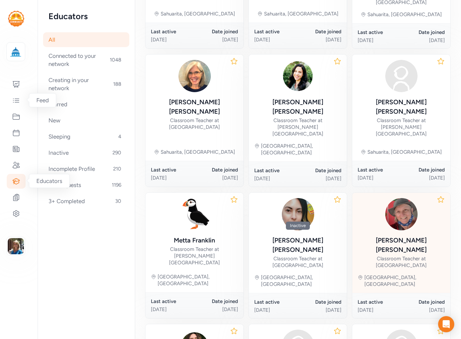
click at [388, 236] on div "Jennifer Metzler" at bounding box center [401, 245] width 87 height 19
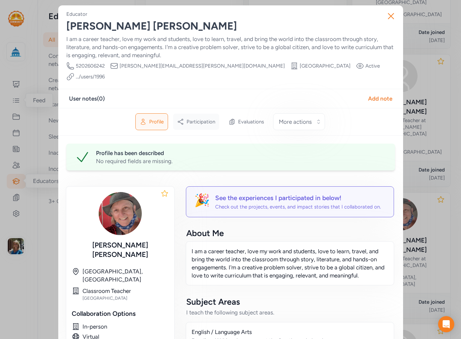
click at [177, 119] on icon at bounding box center [180, 122] width 7 height 7
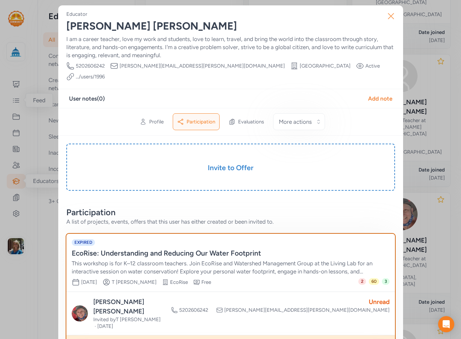
click at [387, 19] on icon "button" at bounding box center [390, 16] width 11 height 11
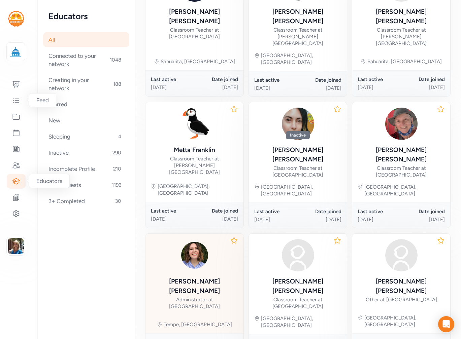
scroll to position [287, 0]
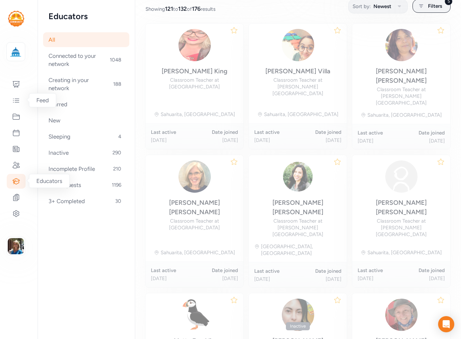
scroll to position [93, 0]
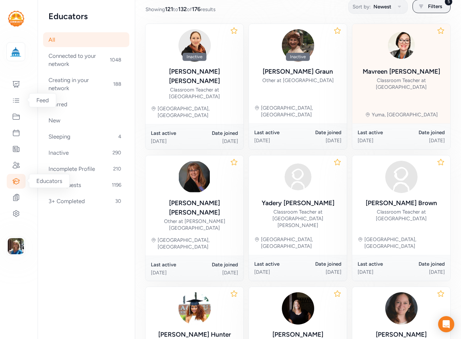
click at [382, 70] on div "Mavreen Fleming-Sharrar" at bounding box center [401, 71] width 77 height 9
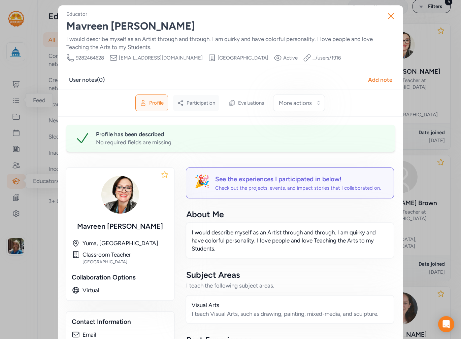
click at [200, 104] on span "Participation" at bounding box center [201, 103] width 29 height 7
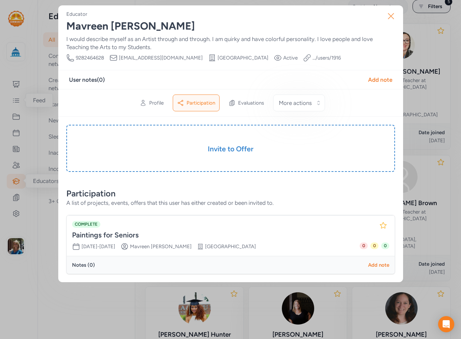
click at [387, 13] on icon "button" at bounding box center [390, 16] width 11 height 11
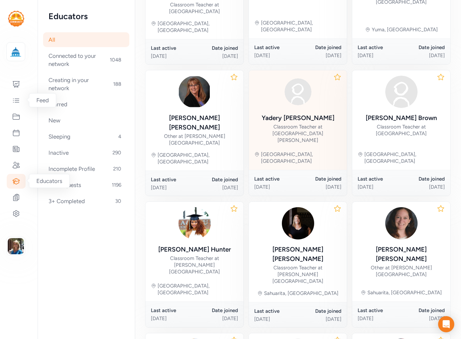
scroll to position [228, 0]
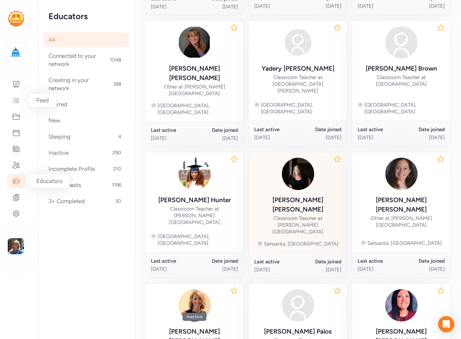
click at [314, 196] on div "Brittany Barfield" at bounding box center [297, 205] width 87 height 19
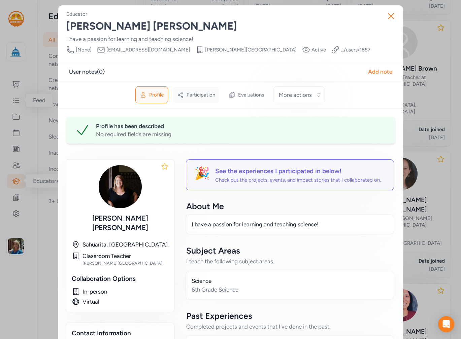
click at [193, 92] on span "Participation" at bounding box center [201, 95] width 29 height 7
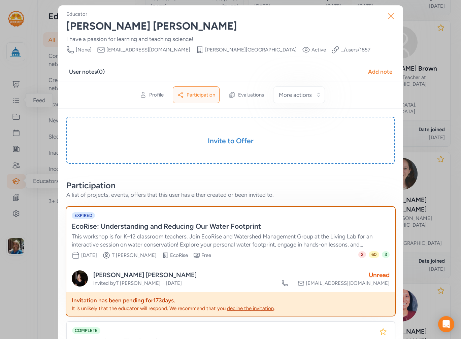
click at [380, 16] on button "Close" at bounding box center [391, 16] width 22 height 22
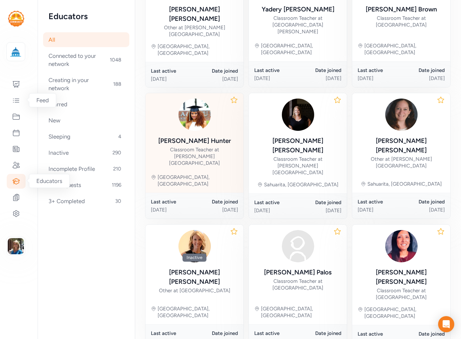
scroll to position [287, 0]
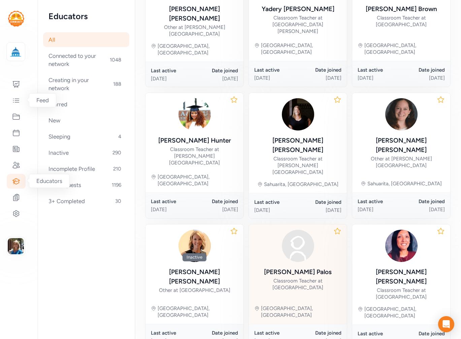
click at [311, 278] on div "Classroom Teacher at [GEOGRAPHIC_DATA]" at bounding box center [297, 284] width 87 height 13
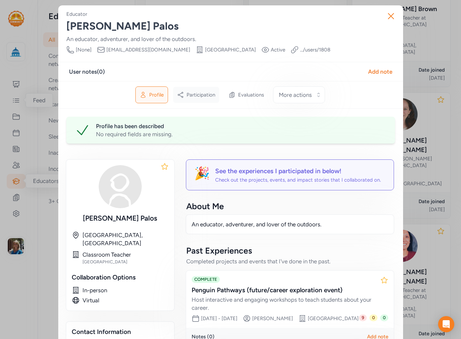
click at [206, 94] on span "Participation" at bounding box center [201, 95] width 29 height 7
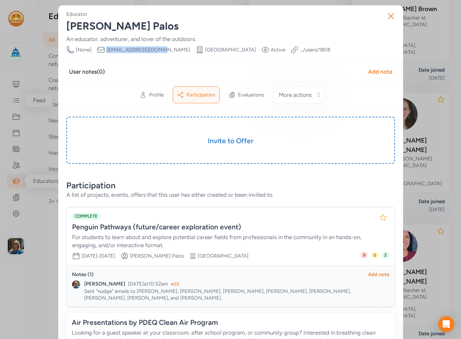
drag, startPoint x: 160, startPoint y: 49, endPoint x: 105, endPoint y: 51, distance: 54.6
click at [105, 51] on div "Phone Number [None] Email megan.palos@tusd1.org School University High School V…" at bounding box center [198, 50] width 264 height 8
click at [391, 19] on icon "button" at bounding box center [390, 16] width 11 height 11
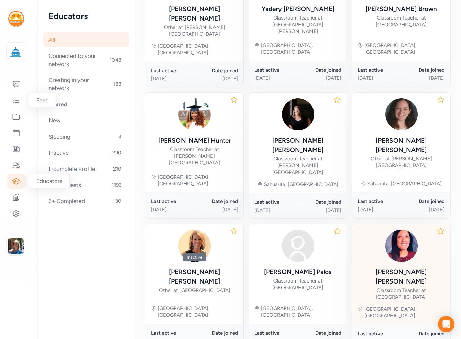
click at [387, 287] on div "Classroom Teacher at La Cima Middle School" at bounding box center [401, 293] width 87 height 13
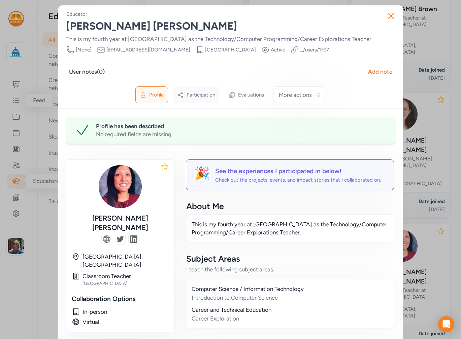
click at [197, 101] on div "Participation" at bounding box center [196, 95] width 46 height 16
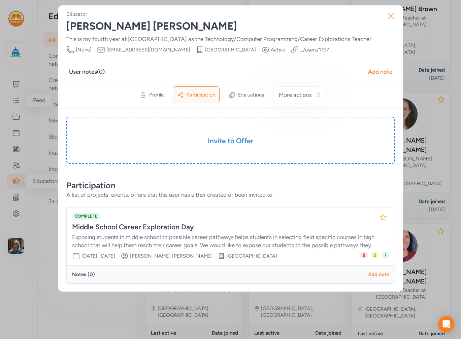
click at [390, 15] on icon "button" at bounding box center [390, 15] width 5 height 5
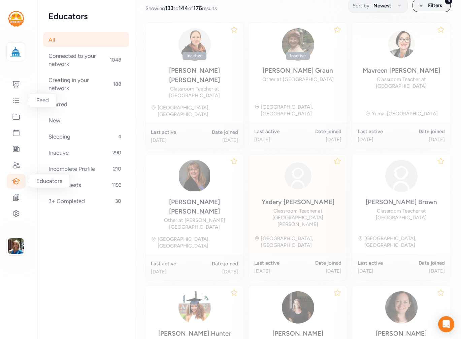
scroll to position [93, 0]
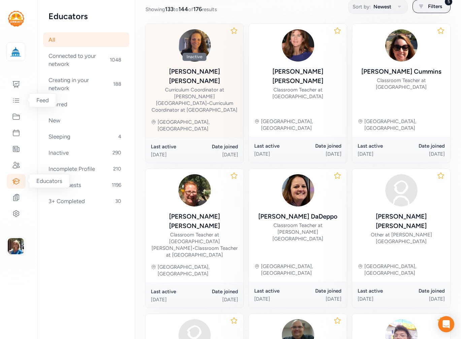
click at [198, 87] on div "Curriculum Coordinator at Borton Primary Magnet School • Curriculum Coordinator…" at bounding box center [194, 100] width 87 height 27
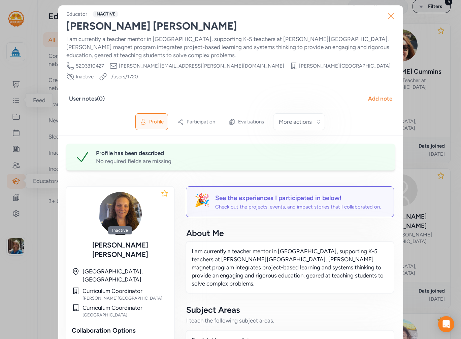
click at [394, 12] on button "Close" at bounding box center [391, 16] width 22 height 22
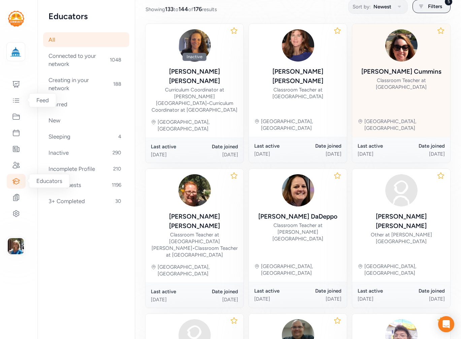
click at [394, 84] on div "Classroom Teacher at [GEOGRAPHIC_DATA]" at bounding box center [401, 83] width 87 height 13
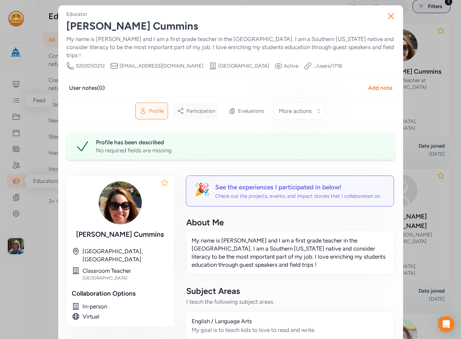
click at [211, 107] on div "Participation" at bounding box center [196, 111] width 46 height 16
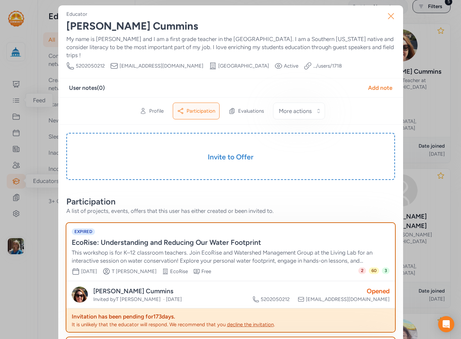
click at [388, 15] on icon "button" at bounding box center [390, 15] width 5 height 5
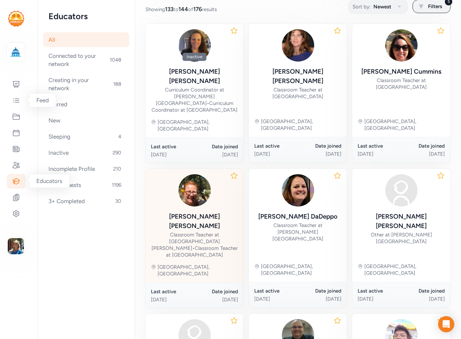
click at [186, 232] on div "Classroom Teacher at St. Mark's Early Childhood Center • Classroom Teacher at C…" at bounding box center [194, 245] width 87 height 27
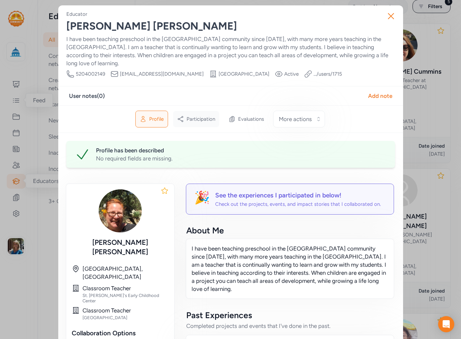
click at [201, 116] on span "Participation" at bounding box center [201, 119] width 29 height 7
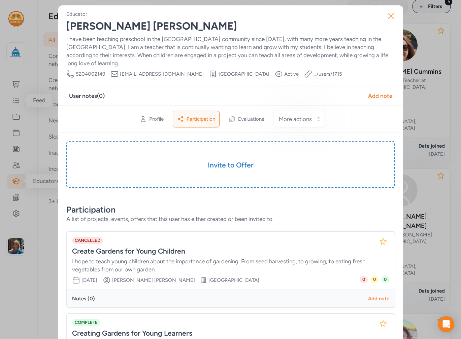
click at [382, 16] on button "Close" at bounding box center [391, 16] width 22 height 22
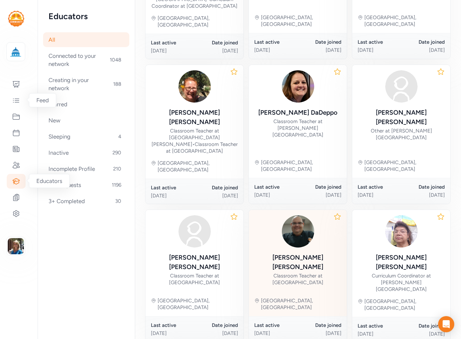
scroll to position [228, 0]
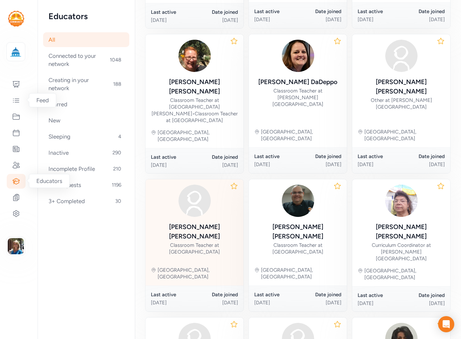
click at [202, 242] on div "Classroom Teacher at Nosotros Academy" at bounding box center [194, 248] width 87 height 13
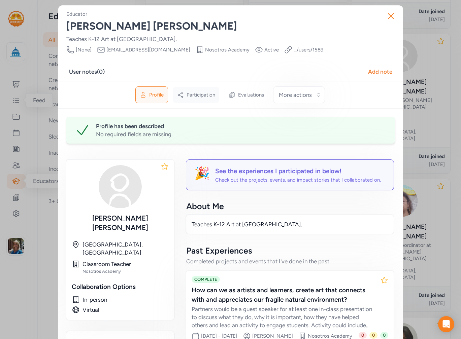
click at [192, 87] on div "Participation" at bounding box center [196, 95] width 46 height 16
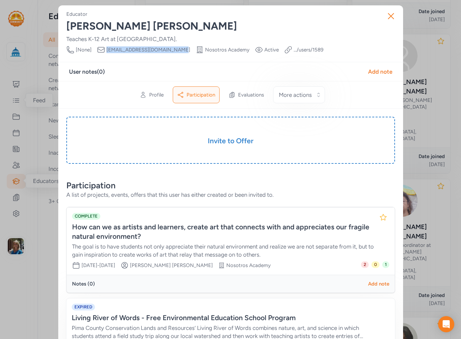
drag, startPoint x: 174, startPoint y: 48, endPoint x: 102, endPoint y: 52, distance: 71.5
click at [102, 52] on div "Phone Number [None] Email dtaylor@nosotrosacademy.org School Nosotros Academy V…" at bounding box center [194, 50] width 257 height 8
click at [385, 12] on icon "button" at bounding box center [390, 16] width 11 height 11
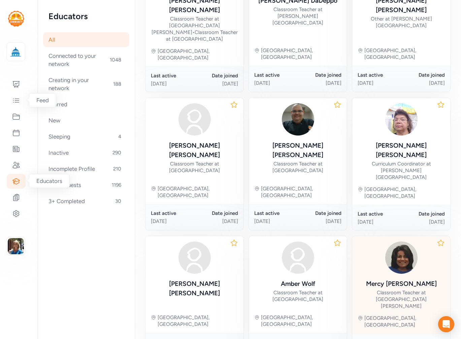
scroll to position [314, 0]
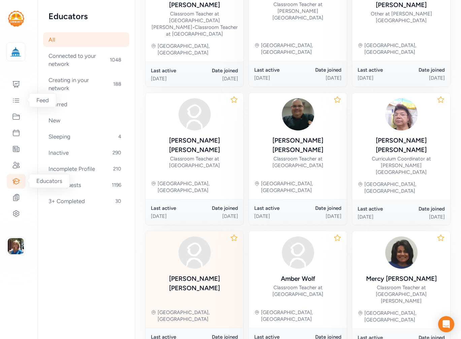
click at [183, 231] on div "Jeannette Ortiz-Roybal Oro Valley, AZ" at bounding box center [194, 279] width 98 height 97
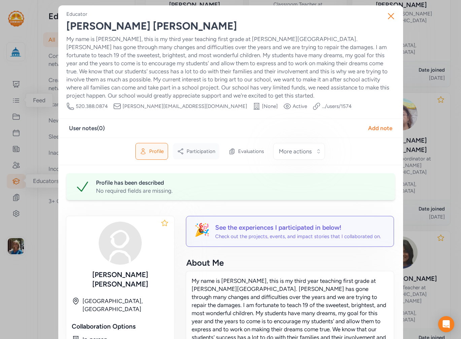
click at [197, 152] on span "Participation" at bounding box center [201, 151] width 29 height 7
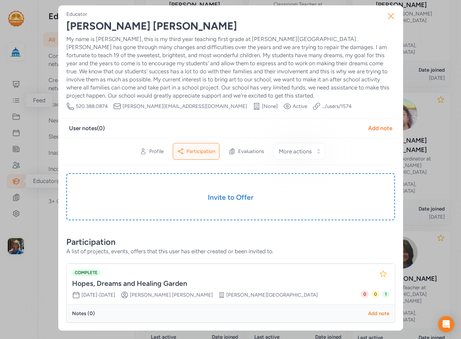
click at [393, 11] on icon "button" at bounding box center [390, 16] width 11 height 11
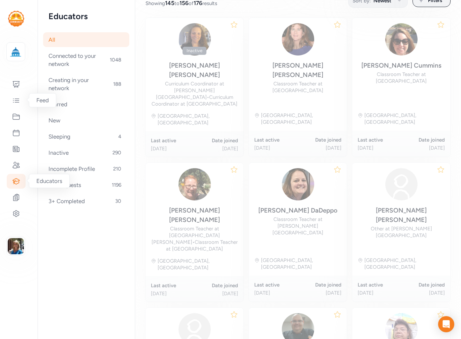
scroll to position [93, 0]
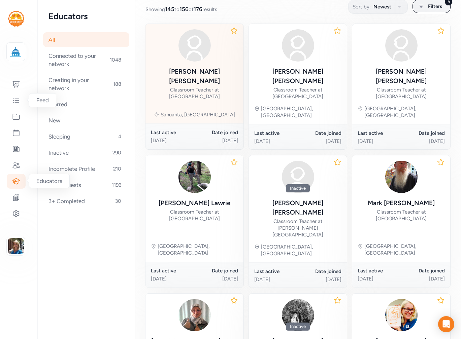
click at [187, 87] on div "Classroom Teacher at Anza Trail" at bounding box center [194, 93] width 87 height 13
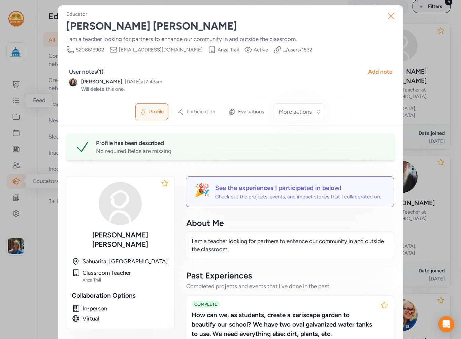
click at [385, 18] on icon "button" at bounding box center [390, 16] width 11 height 11
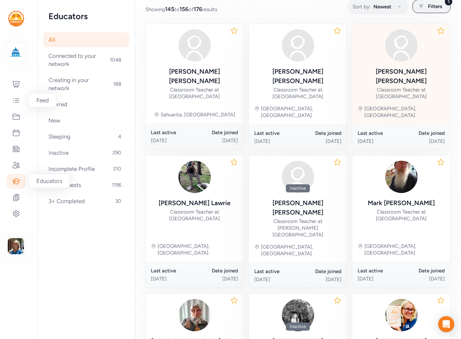
click at [374, 76] on div "Monica Ayon Classroom Teacher at Los Ninos Elementary School" at bounding box center [401, 83] width 87 height 33
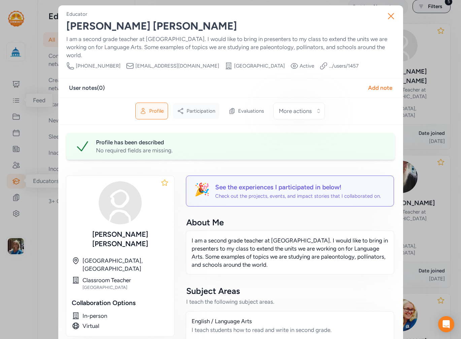
click at [193, 105] on div "Participation" at bounding box center [196, 111] width 46 height 16
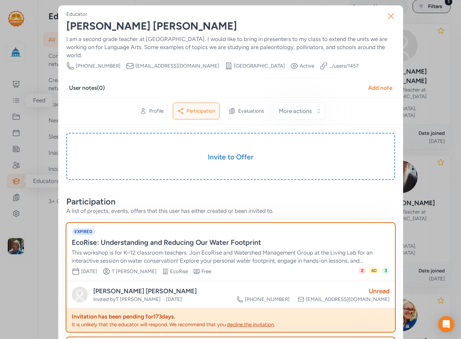
click at [381, 16] on button "Close" at bounding box center [391, 16] width 22 height 22
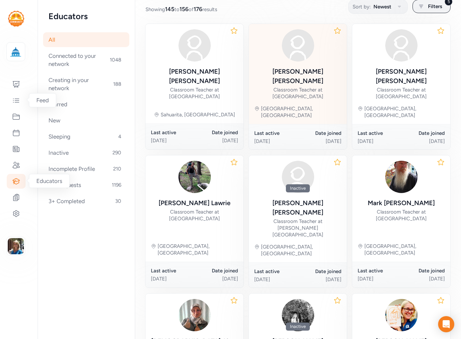
click at [305, 90] on div "Classroom Teacher at Nosotros Academy" at bounding box center [297, 93] width 87 height 13
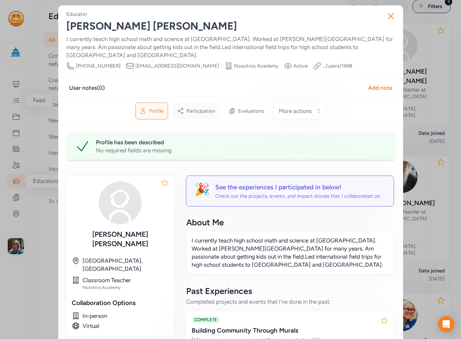
click at [203, 108] on span "Participation" at bounding box center [201, 111] width 29 height 7
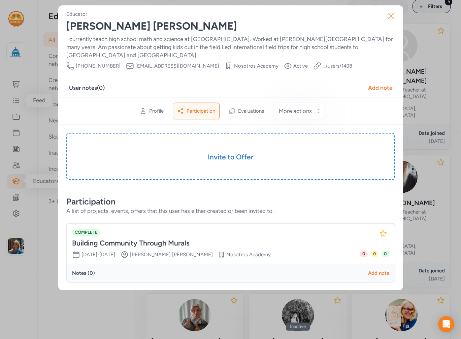
click at [391, 14] on icon "button" at bounding box center [390, 16] width 11 height 11
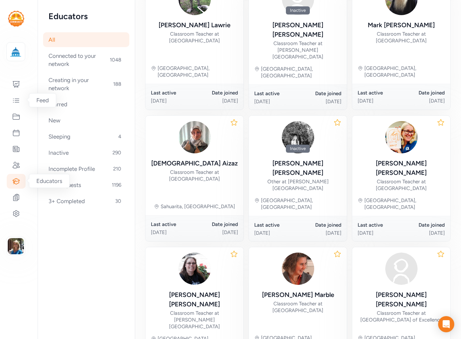
scroll to position [287, 0]
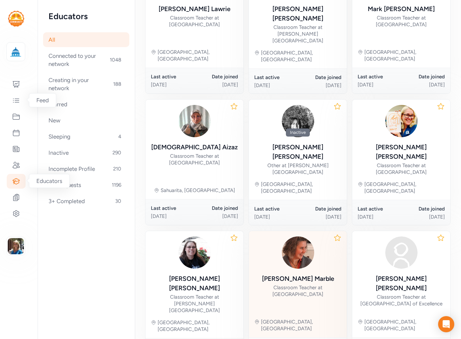
click at [298, 274] on div "Laura Marble Classroom Teacher at Khalsa School" at bounding box center [297, 286] width 87 height 24
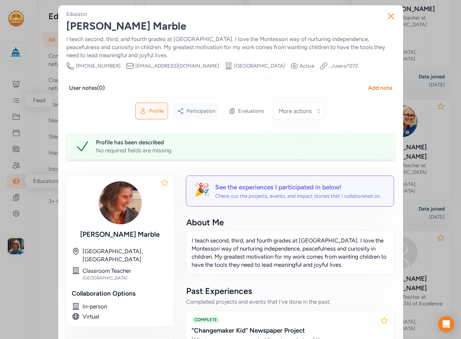
click at [210, 112] on span "Participation" at bounding box center [201, 111] width 29 height 7
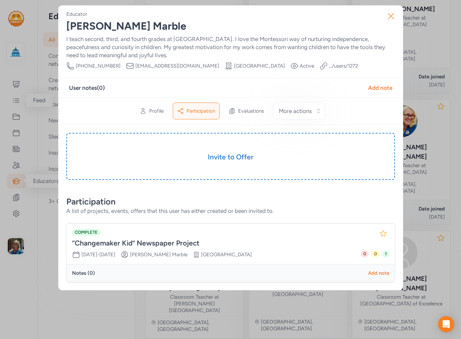
click at [390, 12] on icon "button" at bounding box center [390, 16] width 11 height 11
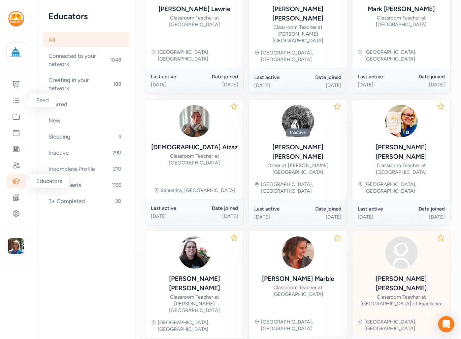
click at [392, 294] on div "Classroom Teacher at Leman Academy of Excellence" at bounding box center [401, 300] width 87 height 13
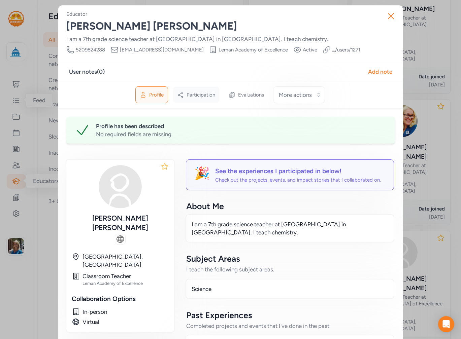
click at [203, 93] on span "Participation" at bounding box center [201, 95] width 29 height 7
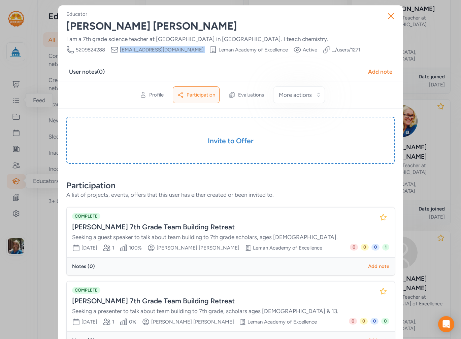
drag, startPoint x: 192, startPoint y: 50, endPoint x: 117, endPoint y: 52, distance: 75.1
click at [117, 52] on div "Phone Number 5209824288 Email twestberg@lemanacademy.org School Leman Academy o…" at bounding box center [213, 50] width 294 height 8
click at [388, 17] on icon "button" at bounding box center [390, 15] width 5 height 5
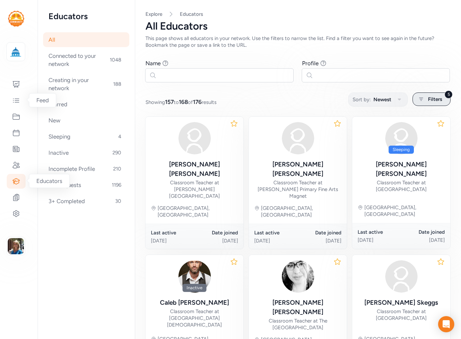
click at [419, 100] on icon at bounding box center [421, 99] width 4 height 3
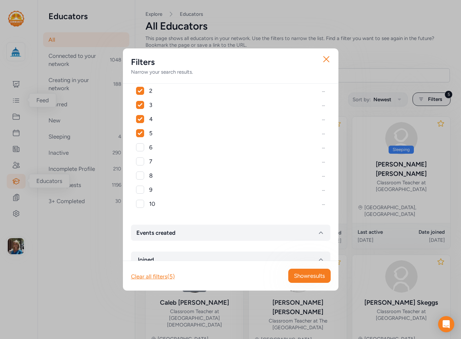
scroll to position [168, 0]
click at [139, 145] on div at bounding box center [140, 144] width 8 height 8
checkbox input "true"
click at [139, 191] on div at bounding box center [140, 187] width 8 height 8
checkbox input "true"
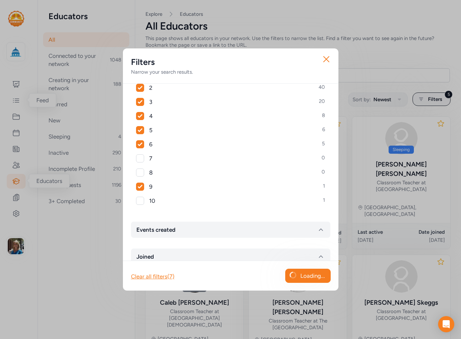
click at [139, 200] on div at bounding box center [140, 201] width 8 height 8
checkbox input "true"
click at [328, 275] on button "Loading..." at bounding box center [307, 276] width 45 height 14
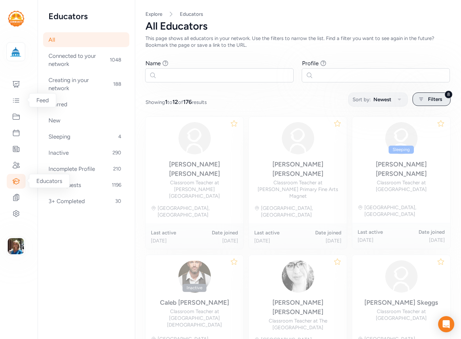
click at [439, 94] on div "8 Filters" at bounding box center [431, 99] width 38 height 13
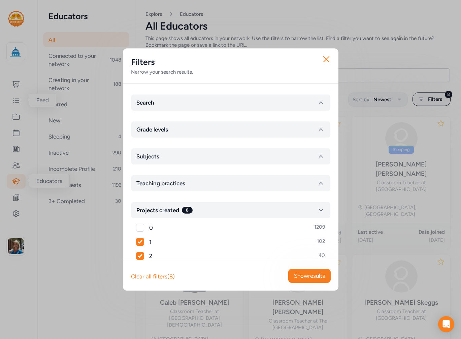
drag, startPoint x: 140, startPoint y: 238, endPoint x: 135, endPoint y: 250, distance: 13.1
click at [139, 240] on div at bounding box center [140, 242] width 8 height 8
checkbox input "false"
click at [135, 254] on div "0 1209 1 102 2 40 3 20 4 8 5 6 6 5 7 0 8 0 9 1 10 1" at bounding box center [230, 299] width 199 height 161
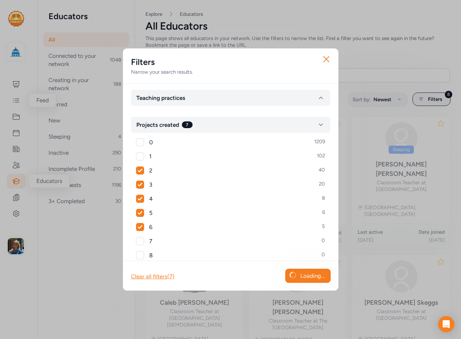
scroll to position [101, 0]
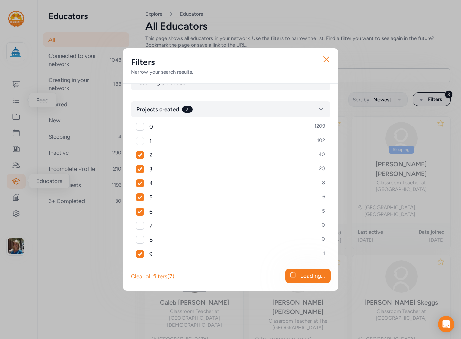
click at [140, 157] on icon at bounding box center [140, 155] width 5 height 4
checkbox input "false"
drag, startPoint x: 135, startPoint y: 170, endPoint x: 143, endPoint y: 179, distance: 11.4
click at [136, 171] on div "0 1209 1 102 2 40 3 20 4 8 5 6 6 5 7 0 8 0 9 1 10 1" at bounding box center [230, 197] width 199 height 161
click at [140, 170] on icon at bounding box center [140, 169] width 5 height 4
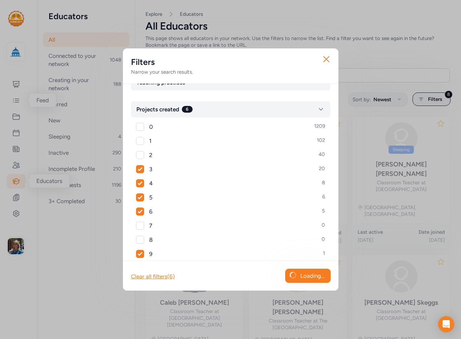
checkbox input "false"
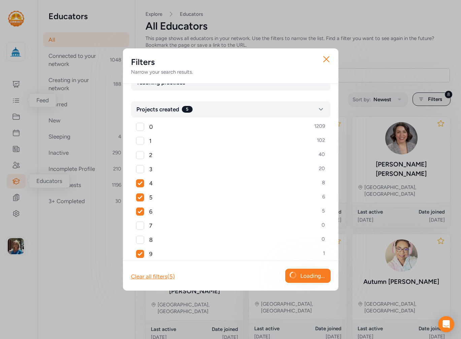
click at [140, 183] on icon at bounding box center [140, 183] width 5 height 4
checkbox input "false"
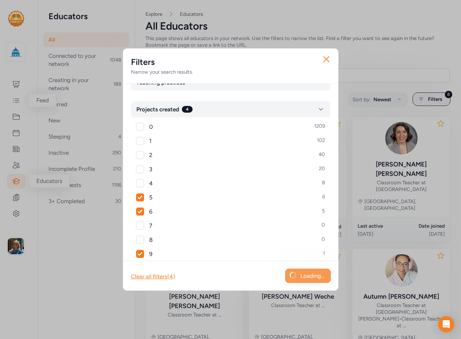
click at [306, 276] on span "Loading..." at bounding box center [312, 276] width 25 height 8
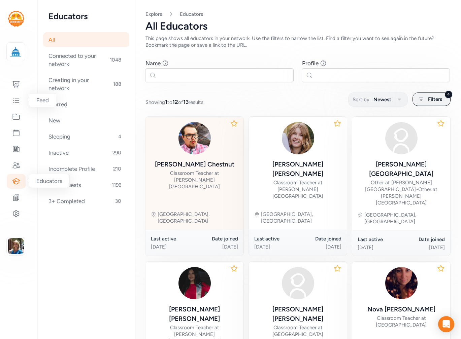
click at [194, 174] on div "Classroom Teacher at [PERSON_NAME][GEOGRAPHIC_DATA]" at bounding box center [194, 180] width 87 height 20
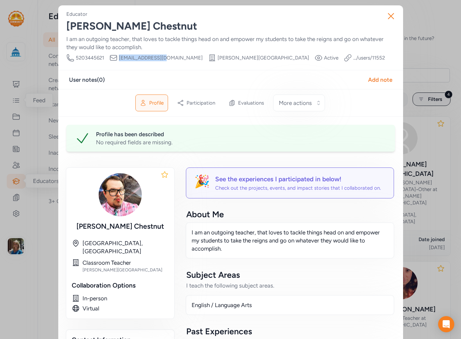
drag, startPoint x: 161, startPoint y: 57, endPoint x: 115, endPoint y: 59, distance: 45.2
click at [115, 59] on div "Email johnc3@susd12.org" at bounding box center [155, 58] width 93 height 8
drag, startPoint x: 386, startPoint y: 15, endPoint x: 383, endPoint y: 20, distance: 5.1
click at [385, 17] on icon "button" at bounding box center [390, 16] width 11 height 11
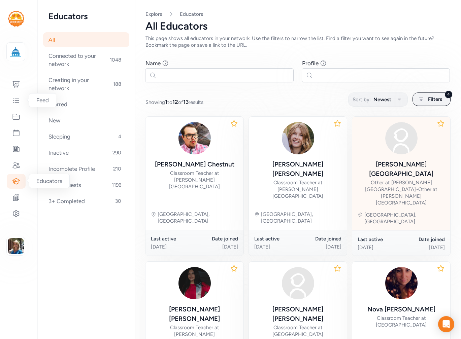
click at [387, 179] on div "Other at Esperanza Elementary School • Other at Elvira Elementary School" at bounding box center [401, 192] width 87 height 27
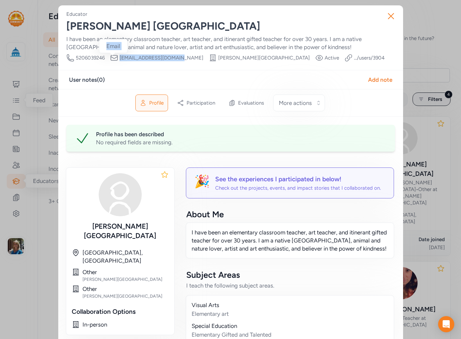
drag, startPoint x: 176, startPoint y: 59, endPoint x: 157, endPoint y: 59, distance: 19.2
click at [114, 58] on div "Phone Number 5206039246 Email kvalencia246@gmail.com School Elvira Elementary S…" at bounding box center [225, 58] width 318 height 8
click at [385, 13] on icon "button" at bounding box center [390, 16] width 11 height 11
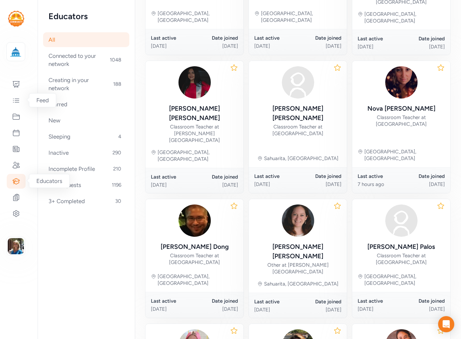
scroll to position [202, 0]
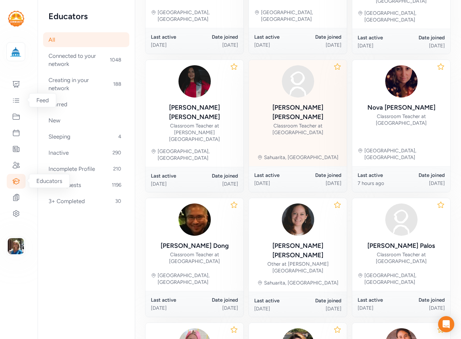
click at [294, 123] on div "Classroom Teacher at [GEOGRAPHIC_DATA]" at bounding box center [297, 129] width 87 height 13
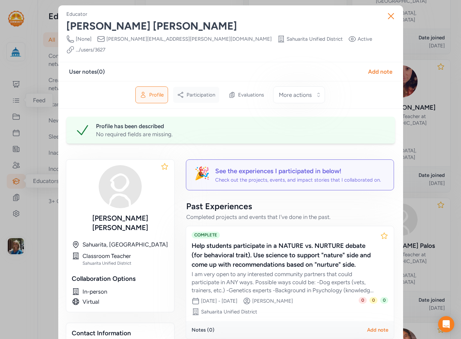
click at [198, 92] on span "Participation" at bounding box center [201, 95] width 29 height 7
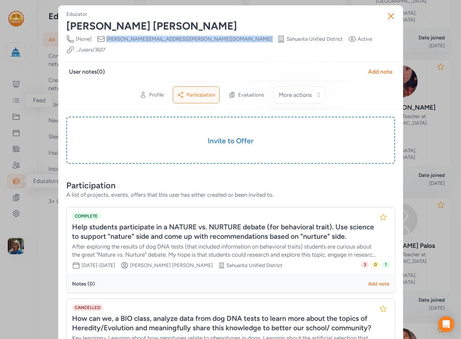
drag, startPoint x: 178, startPoint y: 39, endPoint x: 110, endPoint y: 40, distance: 67.7
click at [104, 41] on div "Phone Number [None] Email samantha.gilbert@sahuarita.net School Sahuarita Unifi…" at bounding box center [230, 44] width 329 height 19
click at [393, 14] on icon "button" at bounding box center [390, 16] width 11 height 11
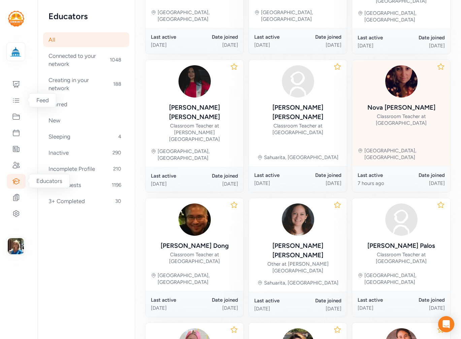
click at [400, 103] on div "Nova Kline" at bounding box center [401, 107] width 68 height 9
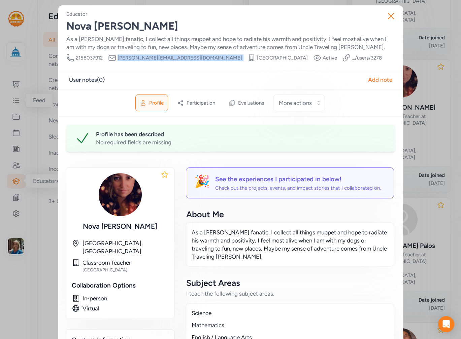
drag, startPoint x: 161, startPoint y: 57, endPoint x: 116, endPoint y: 58, distance: 44.1
click at [116, 58] on div "Phone Number 2158037912 Email novak@susd12.org School Drexel Elementary School …" at bounding box center [223, 58] width 315 height 8
click at [393, 17] on icon "button" at bounding box center [390, 16] width 11 height 11
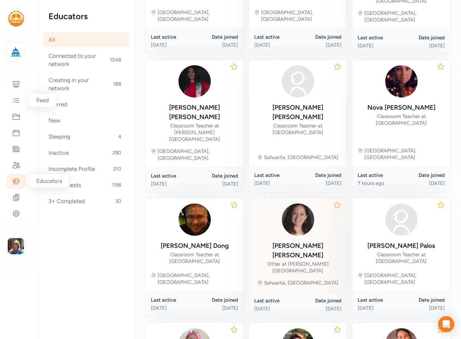
click at [315, 241] on div "Nicole Lucas Other at Wrightson Ridge K-8 School" at bounding box center [297, 257] width 87 height 33
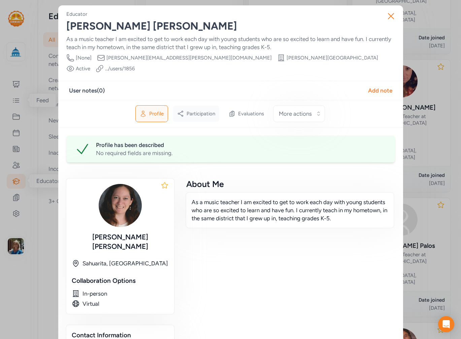
click at [191, 110] on span "Participation" at bounding box center [201, 113] width 29 height 7
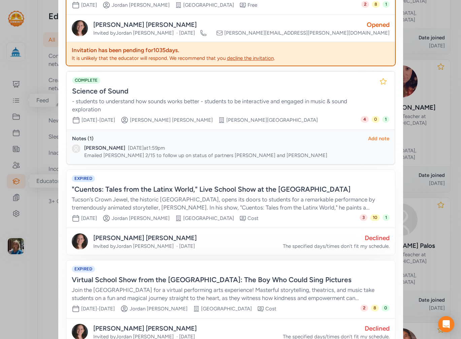
scroll to position [34, 0]
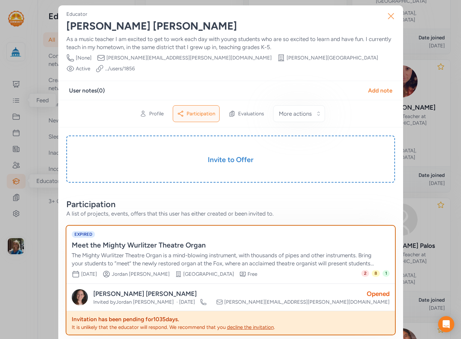
click at [381, 15] on button "Close" at bounding box center [391, 16] width 22 height 22
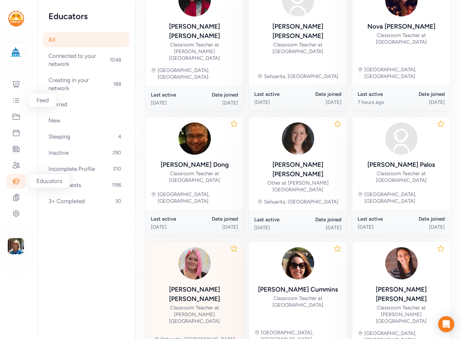
scroll to position [293, 0]
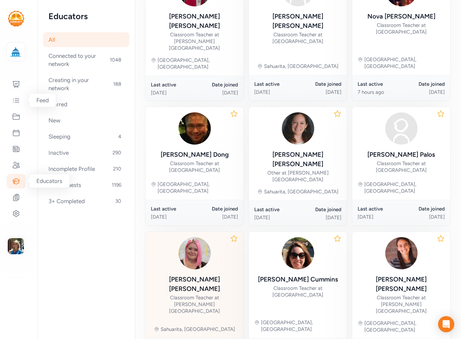
click at [202, 275] on div "[PERSON_NAME]" at bounding box center [194, 284] width 87 height 19
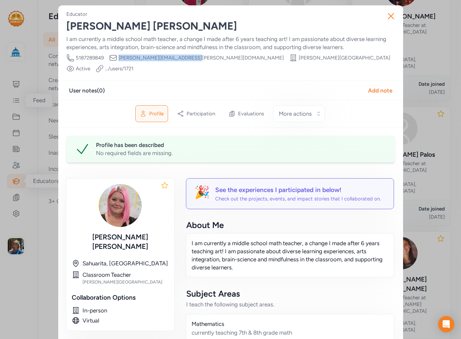
drag, startPoint x: 186, startPoint y: 58, endPoint x: 115, endPoint y: 59, distance: 70.4
click at [115, 59] on div "Phone Number [PHONE_NUMBER] Email [PERSON_NAME][EMAIL_ADDRESS][PERSON_NAME][DOM…" at bounding box center [230, 63] width 329 height 19
copy span "[PERSON_NAME][EMAIL_ADDRESS][PERSON_NAME][DOMAIN_NAME]"
click at [391, 16] on icon "button" at bounding box center [390, 16] width 11 height 11
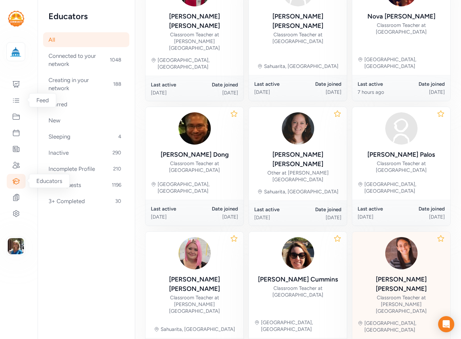
click at [389, 275] on div "[PERSON_NAME]" at bounding box center [401, 284] width 87 height 19
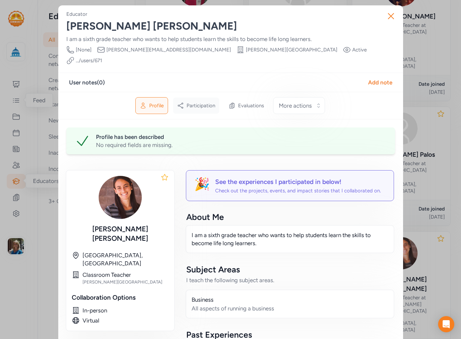
click at [192, 102] on span "Participation" at bounding box center [201, 105] width 29 height 7
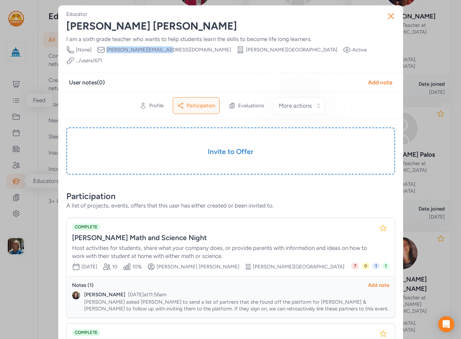
drag, startPoint x: 161, startPoint y: 49, endPoint x: 110, endPoint y: 51, distance: 50.5
click at [105, 52] on div "Phone Number [None] Email [PERSON_NAME][EMAIL_ADDRESS][DOMAIN_NAME] School [PER…" at bounding box center [230, 55] width 329 height 19
copy span "[PERSON_NAME][EMAIL_ADDRESS][DOMAIN_NAME]"
click at [390, 16] on icon "button" at bounding box center [390, 16] width 11 height 11
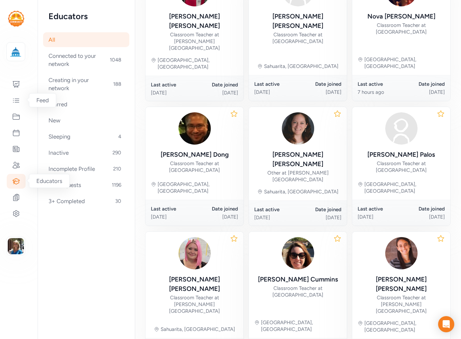
click at [421, 297] on div "Page All Explore Educators All Educators This page shows all educators in your …" at bounding box center [298, 62] width 326 height 711
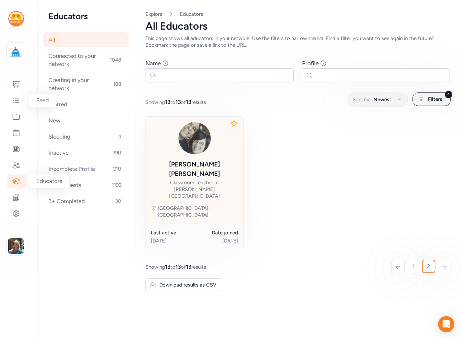
click at [204, 179] on div "Classroom Teacher at [PERSON_NAME][GEOGRAPHIC_DATA]" at bounding box center [194, 189] width 87 height 20
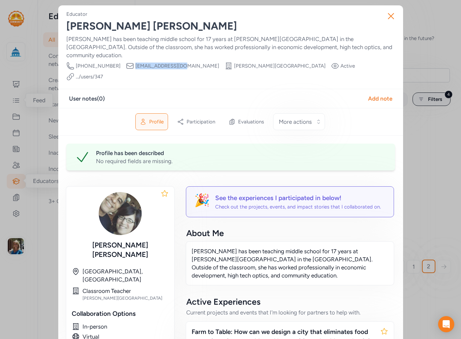
drag, startPoint x: 165, startPoint y: 57, endPoint x: 121, endPoint y: 60, distance: 44.8
click at [126, 62] on div "Email [EMAIL_ADDRESS][DOMAIN_NAME]" at bounding box center [172, 66] width 93 height 8
copy span "[EMAIL_ADDRESS][DOMAIN_NAME]"
click at [393, 18] on icon "button" at bounding box center [390, 16] width 11 height 11
